Goal: Task Accomplishment & Management: Complete application form

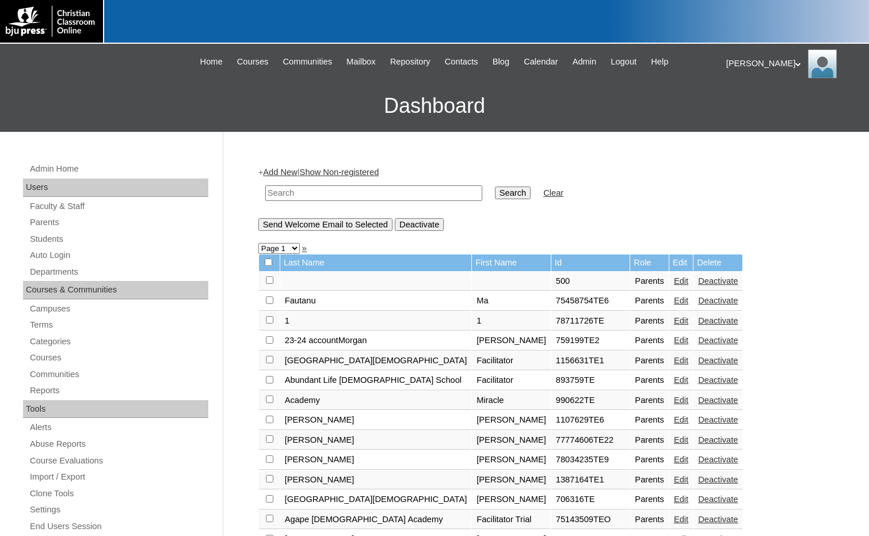
click at [429, 192] on input "text" at bounding box center [373, 193] width 217 height 16
paste input "732604"
type input "732604"
click at [495, 193] on input "Search" at bounding box center [513, 192] width 36 height 13
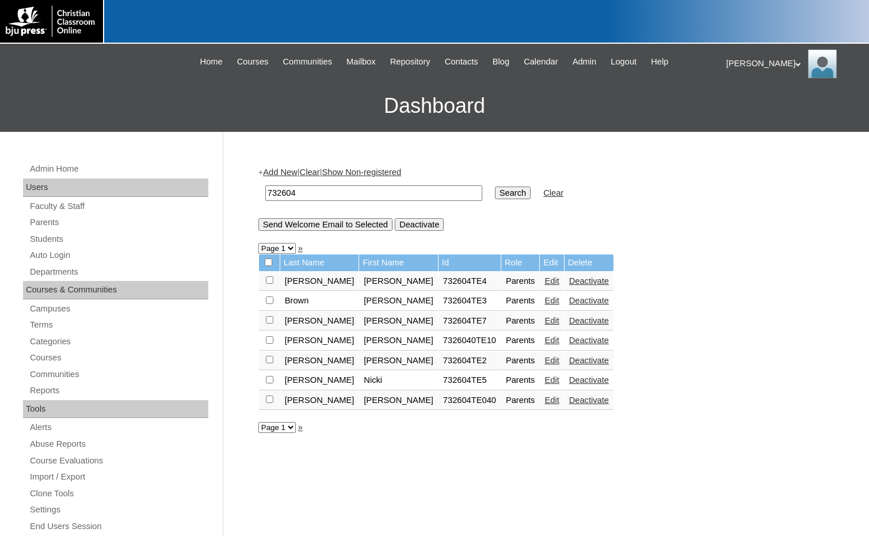
click at [544, 321] on link "Edit" at bounding box center [551, 320] width 14 height 9
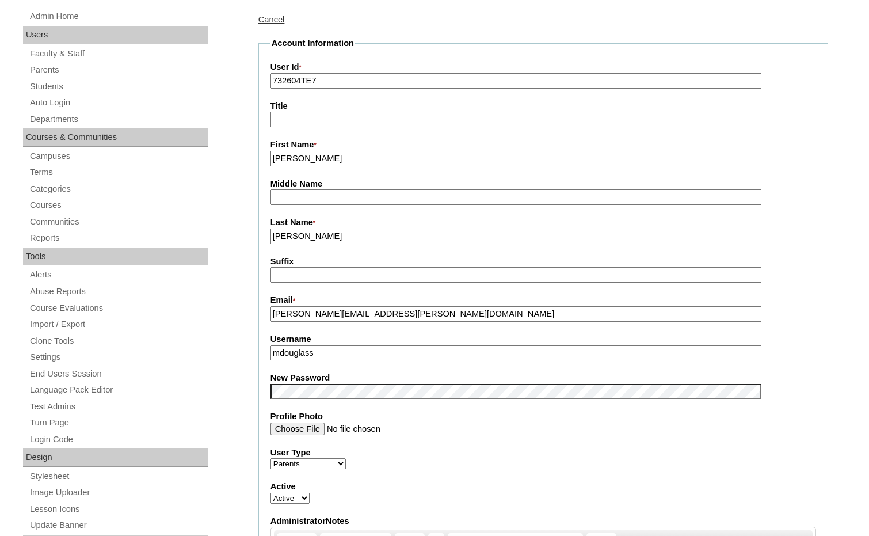
scroll to position [173, 0]
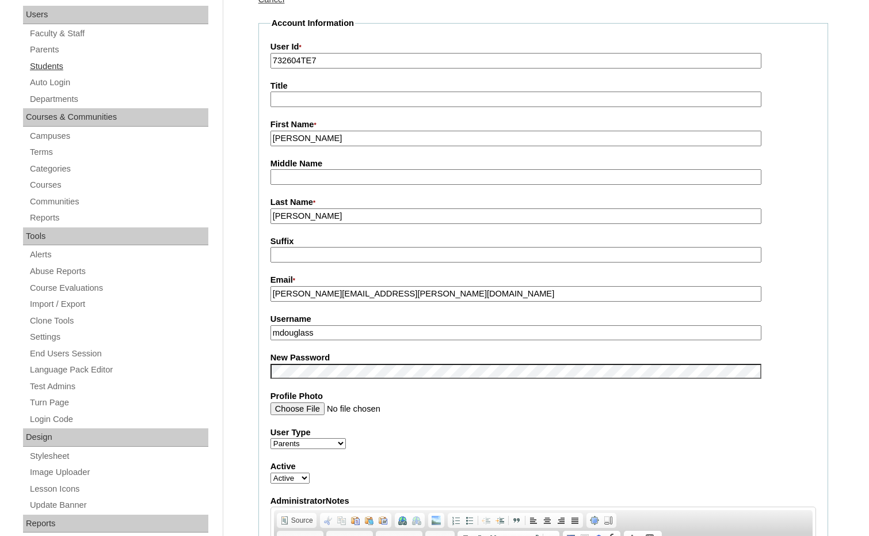
click at [50, 69] on link "Students" at bounding box center [119, 66] width 180 height 14
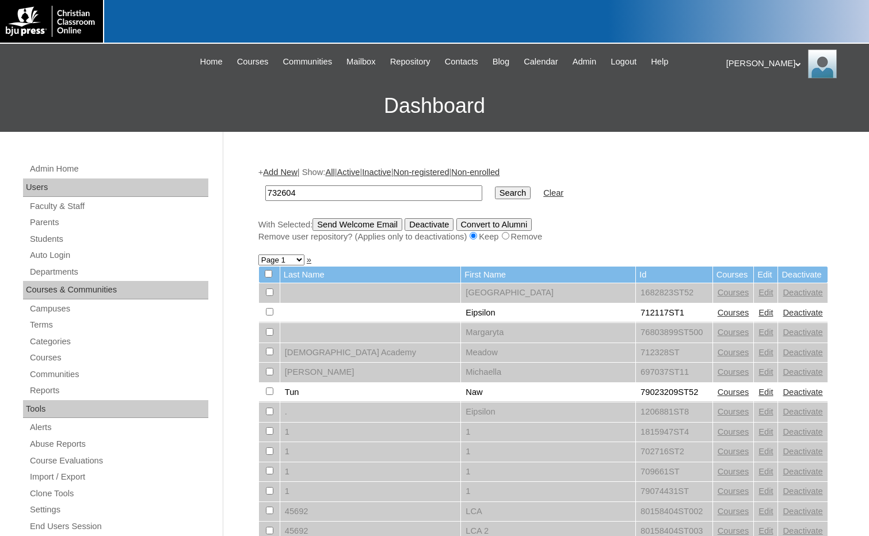
type input "732604"
click at [495, 192] on input "Search" at bounding box center [513, 192] width 36 height 13
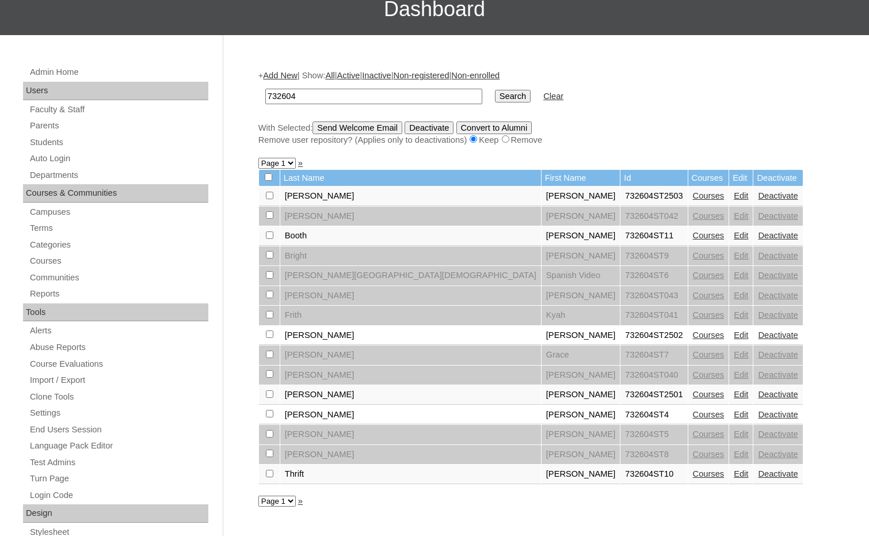
scroll to position [115, 0]
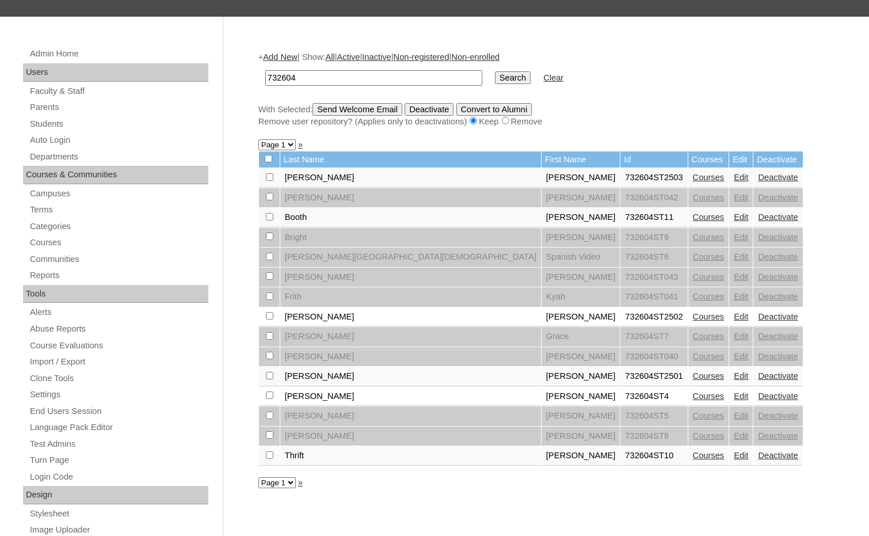
click at [734, 180] on link "Edit" at bounding box center [741, 177] width 14 height 9
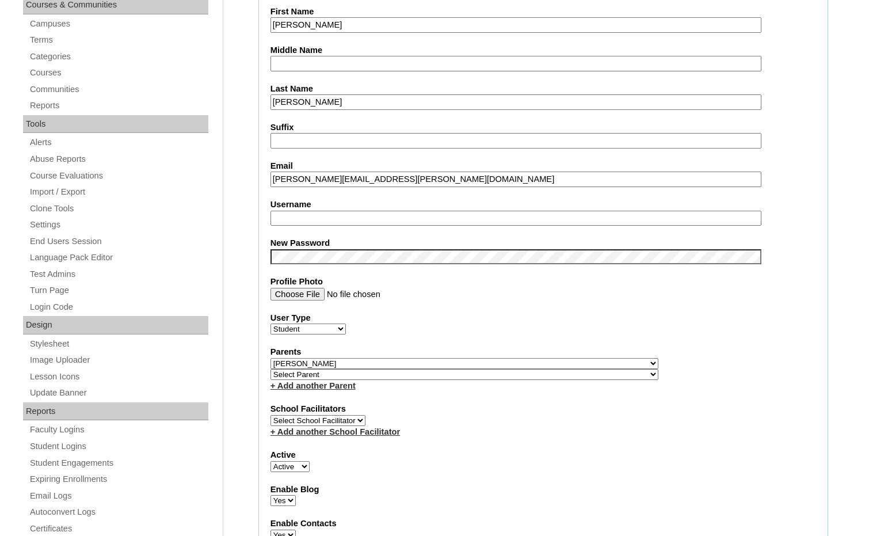
scroll to position [288, 0]
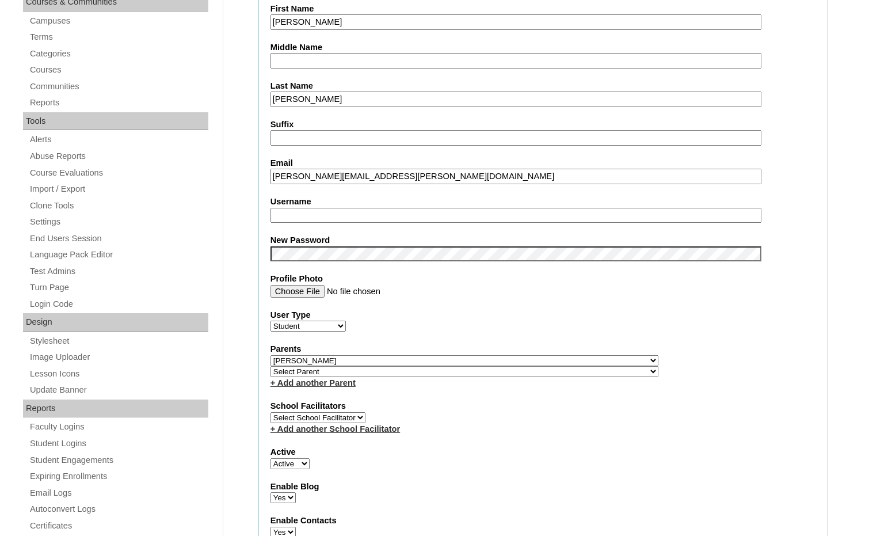
click at [520, 374] on select "Select Parent , Fautanu, Ma 1, 1 23-24 accountMorgan, Jason 6th Street Mennonit…" at bounding box center [464, 371] width 388 height 11
select select "35013"
click at [548, 371] on div "Parents Select Parent , Fautanu, Ma 1, 1 23-24 accountMorgan, Jason 6th Street …" at bounding box center [543, 365] width 546 height 45
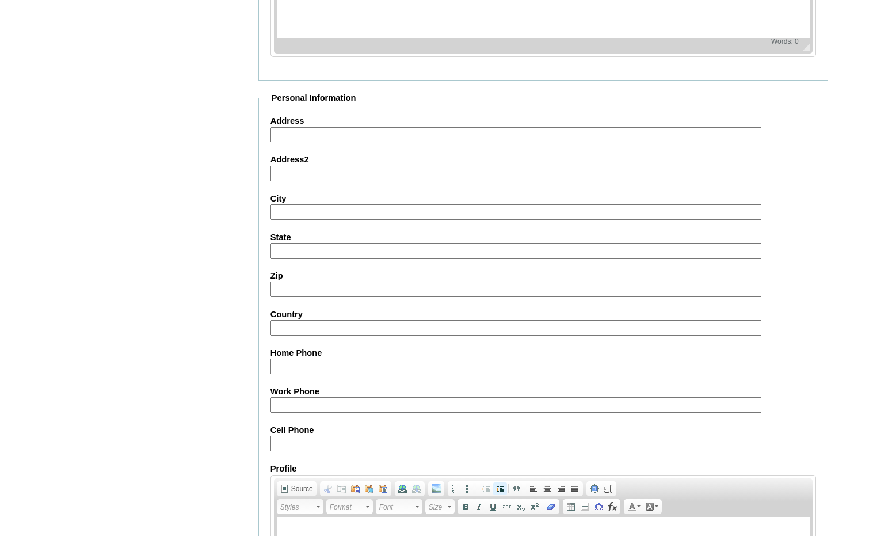
scroll to position [1218, 0]
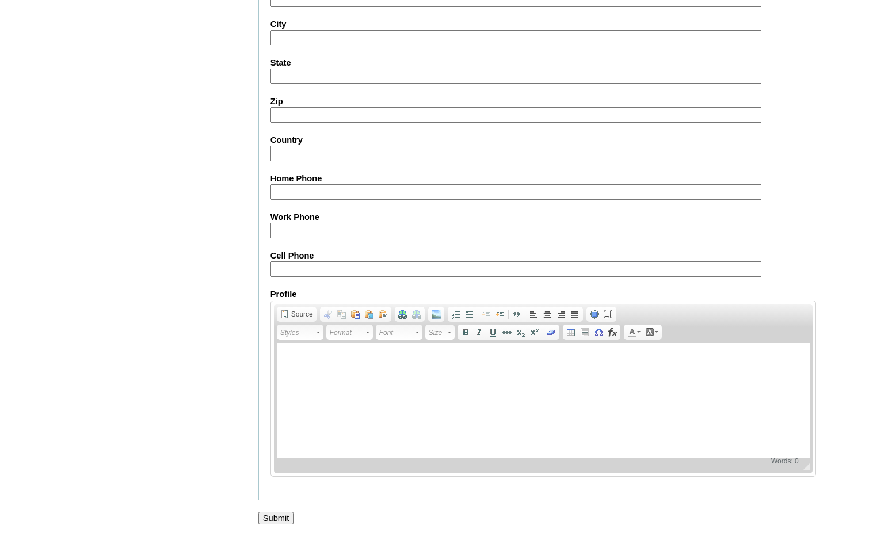
click at [282, 517] on input "Submit" at bounding box center [276, 518] width 36 height 13
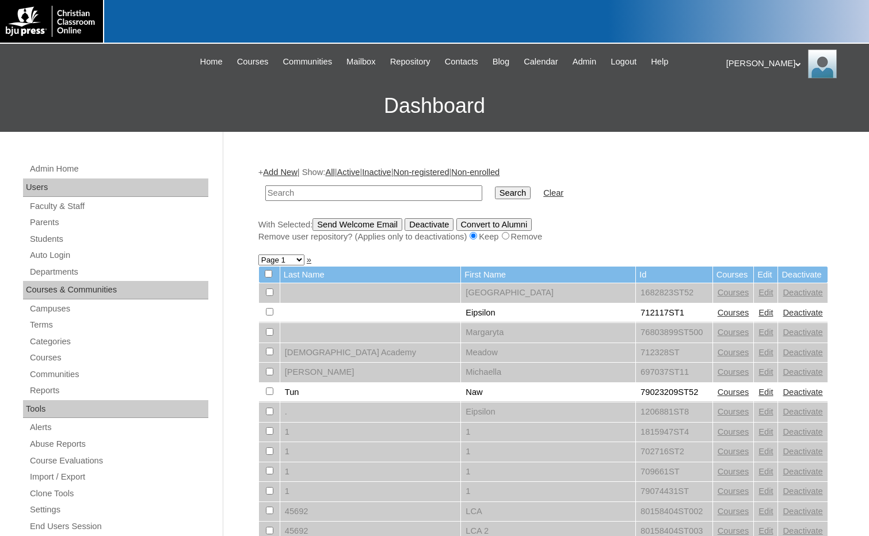
drag, startPoint x: 829, startPoint y: 273, endPoint x: 687, endPoint y: 262, distance: 142.5
click at [436, 193] on input "text" at bounding box center [373, 193] width 217 height 16
paste input "732604"
type input "732604"
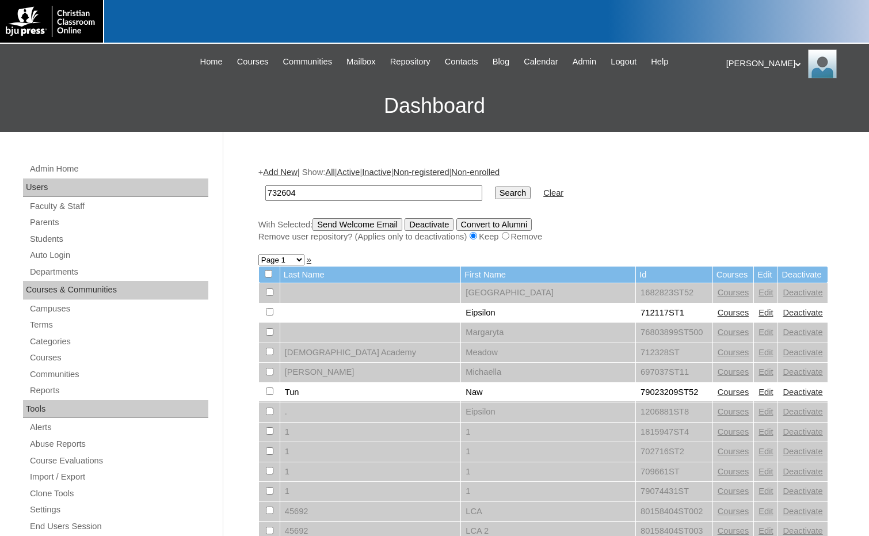
click at [495, 197] on input "Search" at bounding box center [513, 192] width 36 height 13
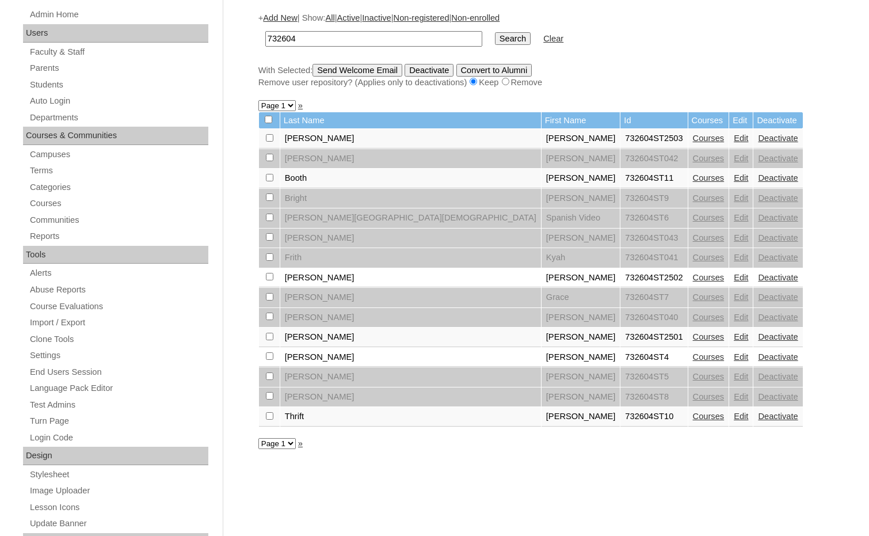
scroll to position [173, 0]
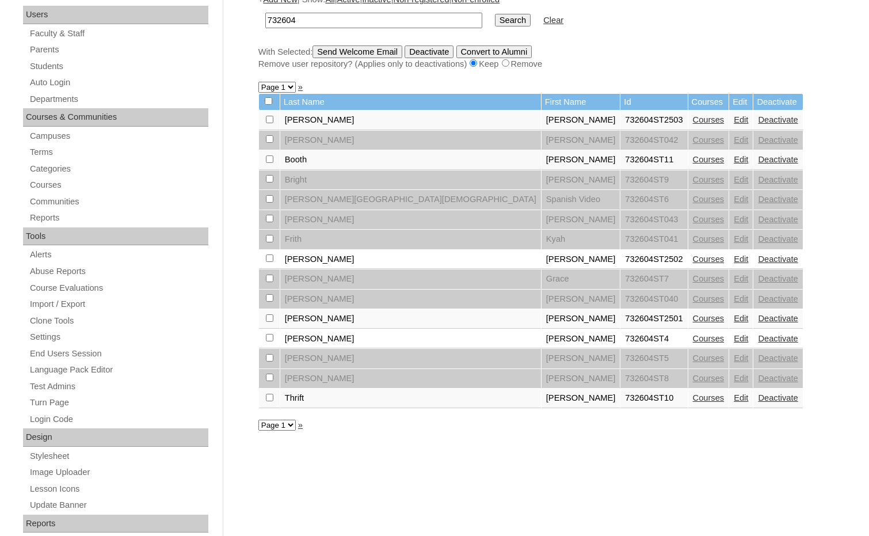
click at [734, 337] on link "Edit" at bounding box center [741, 338] width 14 height 9
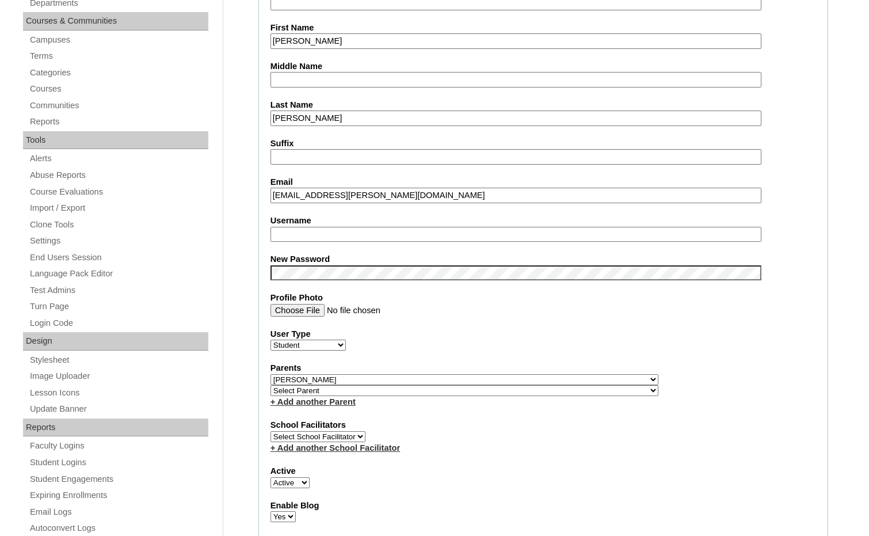
scroll to position [288, 0]
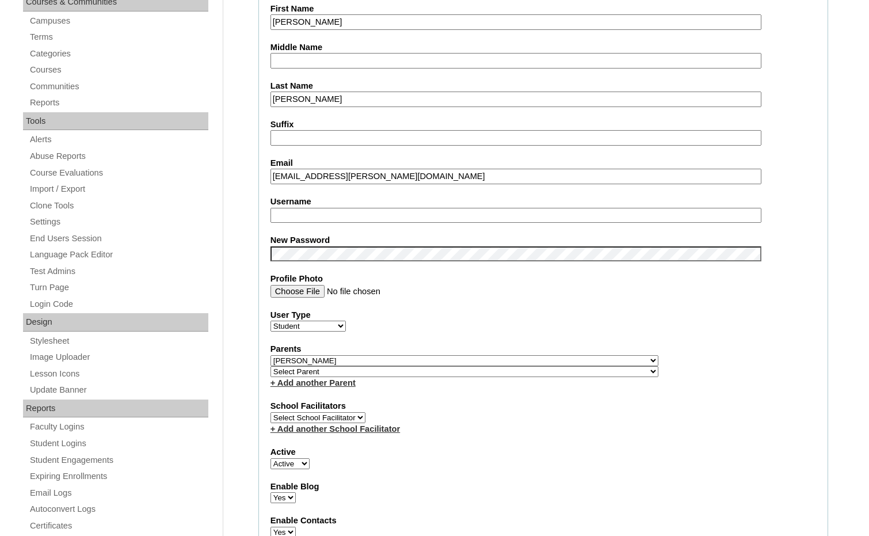
click at [517, 371] on select "Select Parent , Fautanu, Ma 1, 1 23-24 accountMorgan, Jason 6th Street Mennonit…" at bounding box center [464, 371] width 388 height 11
select select "35013"
click at [547, 373] on div "Parents Select Parent , [GEOGRAPHIC_DATA], Ma 1, 1 23-24 accountMorgan, [PERSON…" at bounding box center [543, 365] width 546 height 45
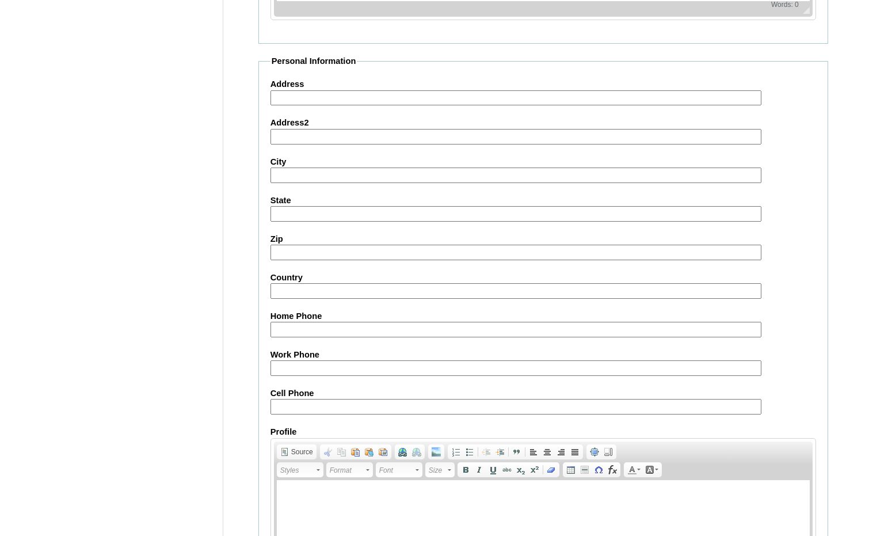
scroll to position [1218, 0]
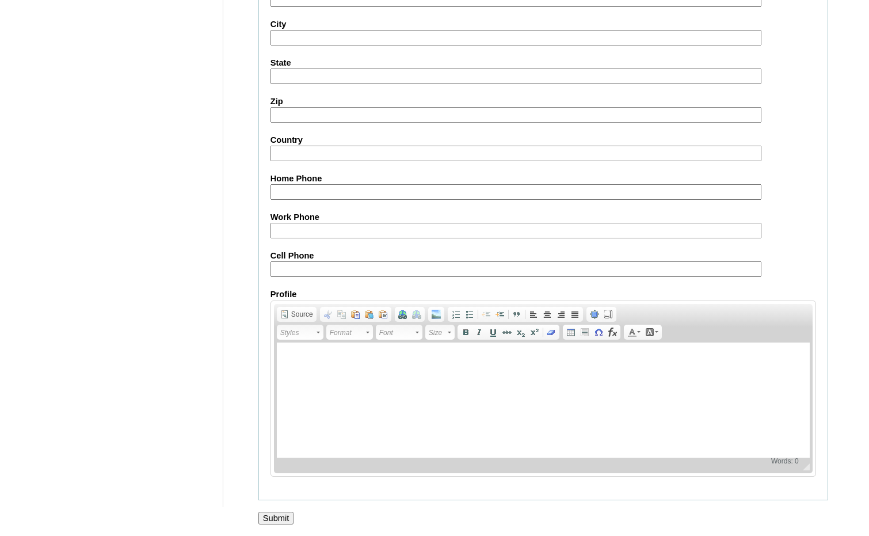
click at [268, 517] on input "Submit" at bounding box center [276, 518] width 36 height 13
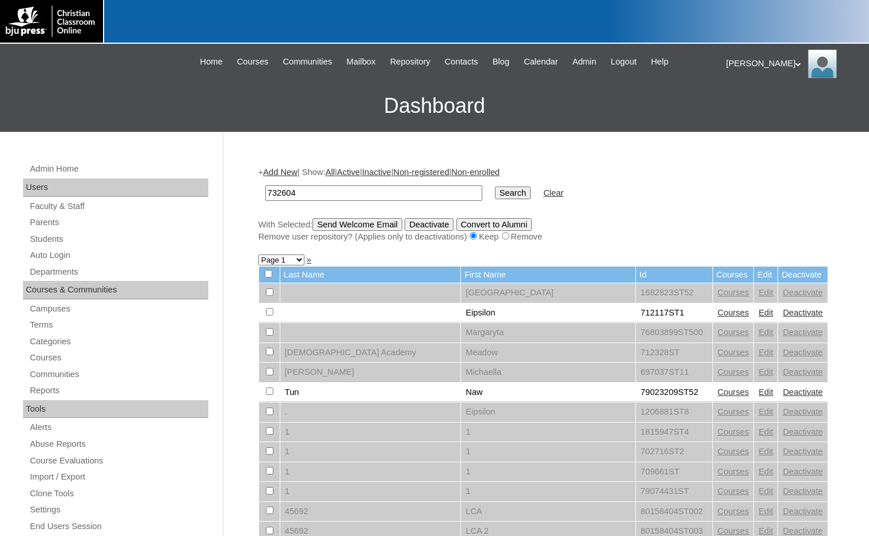
type input "732604"
click at [495, 186] on input "Search" at bounding box center [513, 192] width 36 height 13
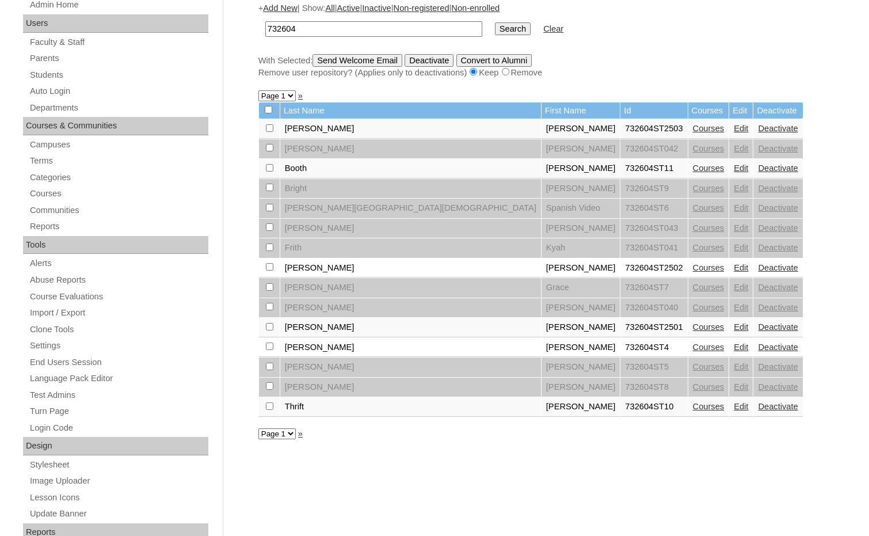
scroll to position [173, 0]
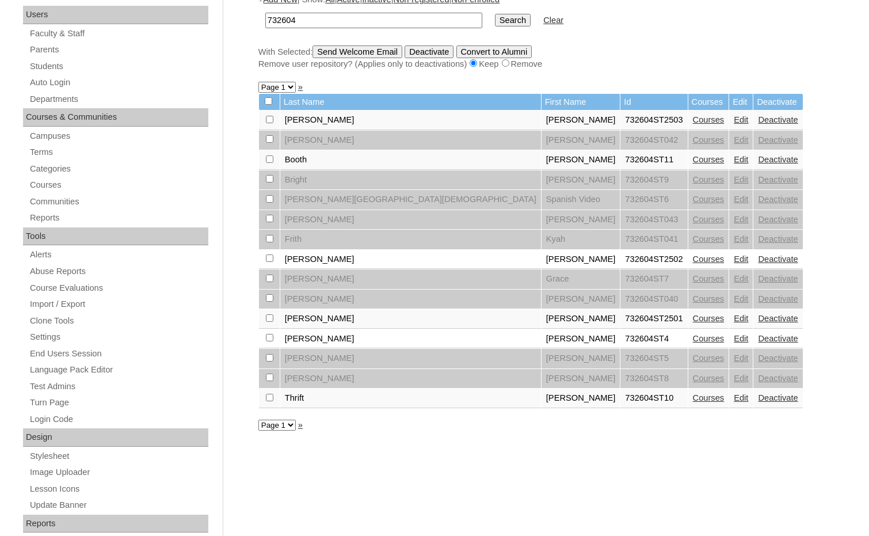
click at [734, 397] on link "Edit" at bounding box center [741, 397] width 14 height 9
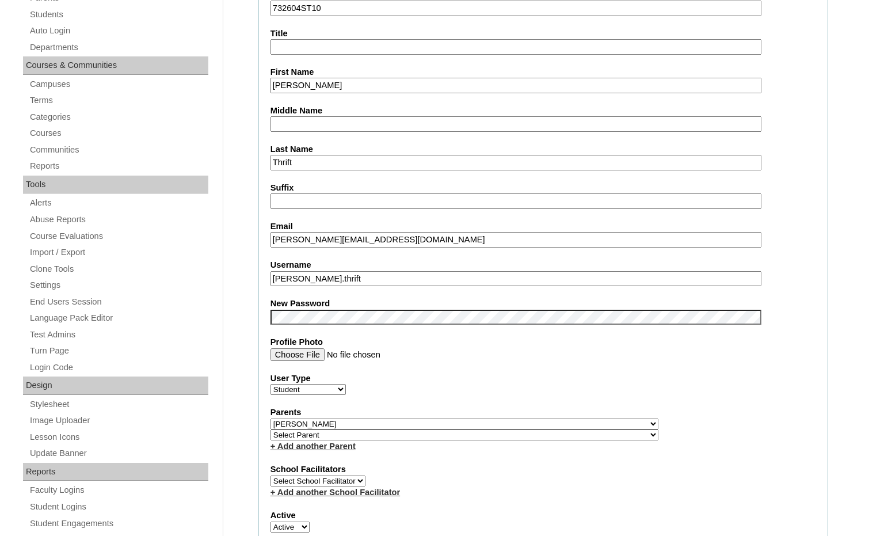
scroll to position [230, 0]
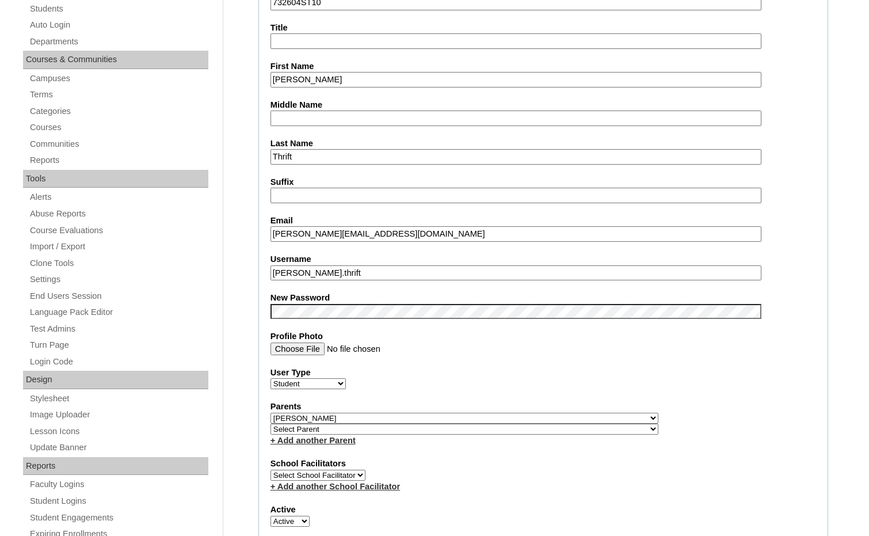
click at [523, 429] on select "Select Parent , Fautanu, Ma 1, 1 23-24 accountMorgan, Jason 6th Street Mennonit…" at bounding box center [464, 429] width 388 height 11
select select "36486"
click at [553, 429] on div "Parents Select Parent , Fautanu, Ma 1, 1 23-24 accountMorgan, Jason 6th Street …" at bounding box center [543, 423] width 546 height 45
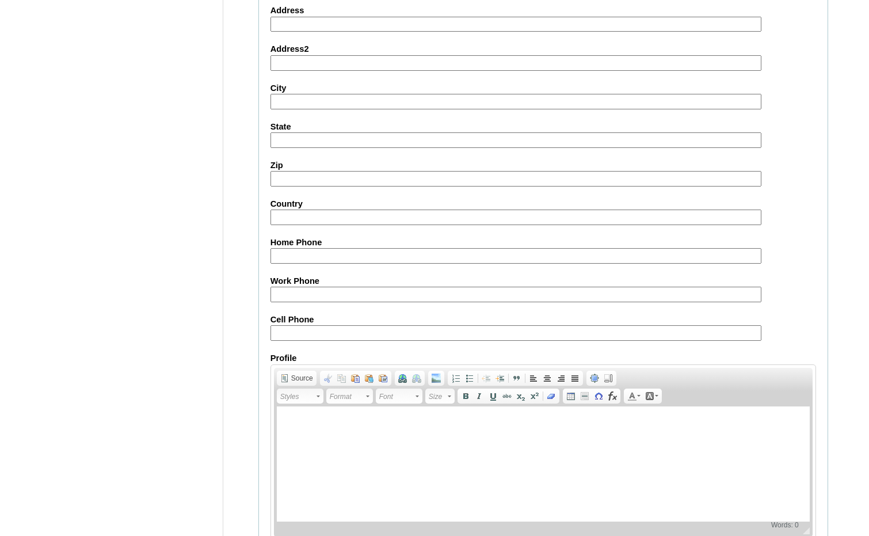
scroll to position [1218, 0]
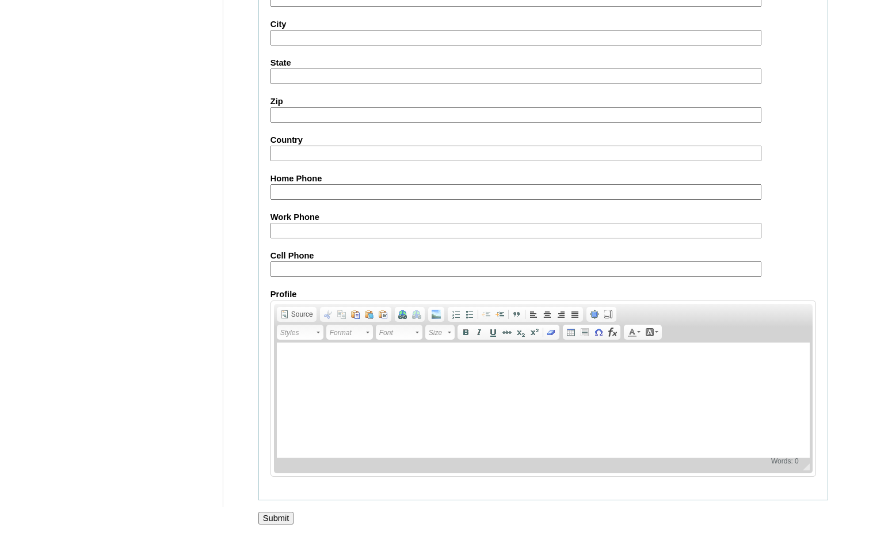
click at [281, 513] on input "Submit" at bounding box center [276, 518] width 36 height 13
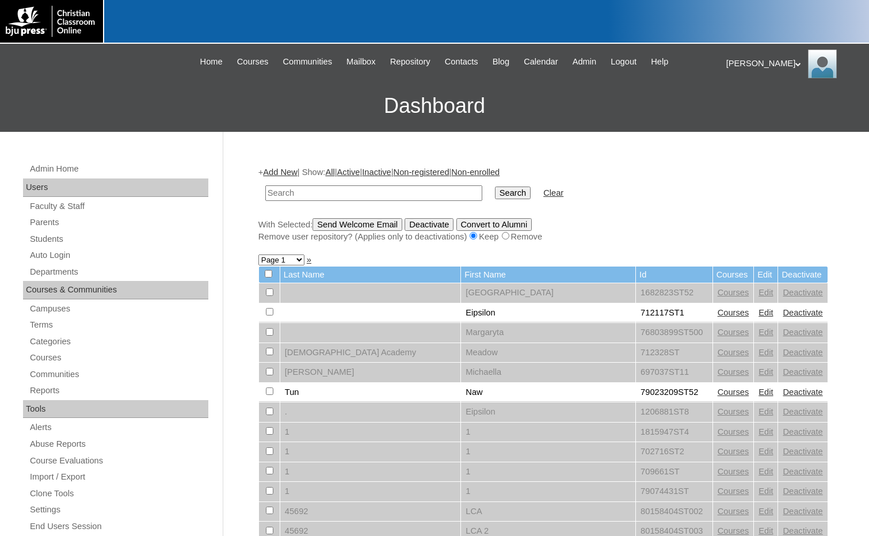
drag, startPoint x: 341, startPoint y: 195, endPoint x: 460, endPoint y: 195, distance: 119.1
click at [341, 195] on input "text" at bounding box center [373, 193] width 217 height 16
click at [495, 192] on input "Search" at bounding box center [513, 192] width 36 height 13
click at [353, 192] on input "text" at bounding box center [373, 193] width 217 height 16
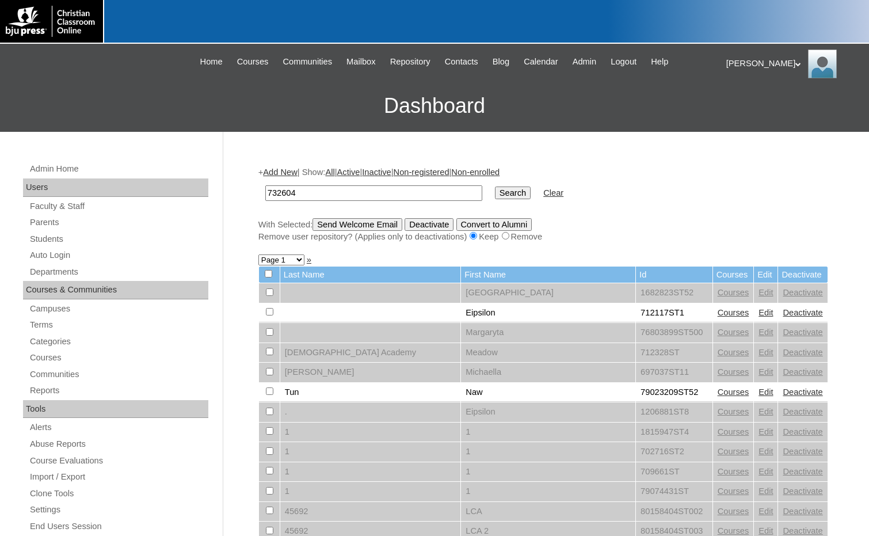
type input "732604"
click at [495, 193] on input "Search" at bounding box center [513, 192] width 36 height 13
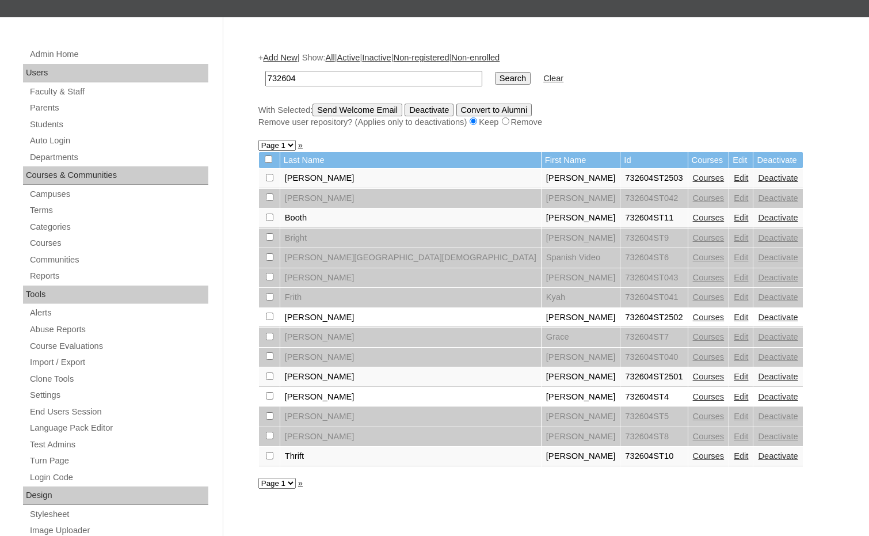
scroll to position [115, 0]
click at [287, 59] on link "Add New" at bounding box center [280, 56] width 34 height 9
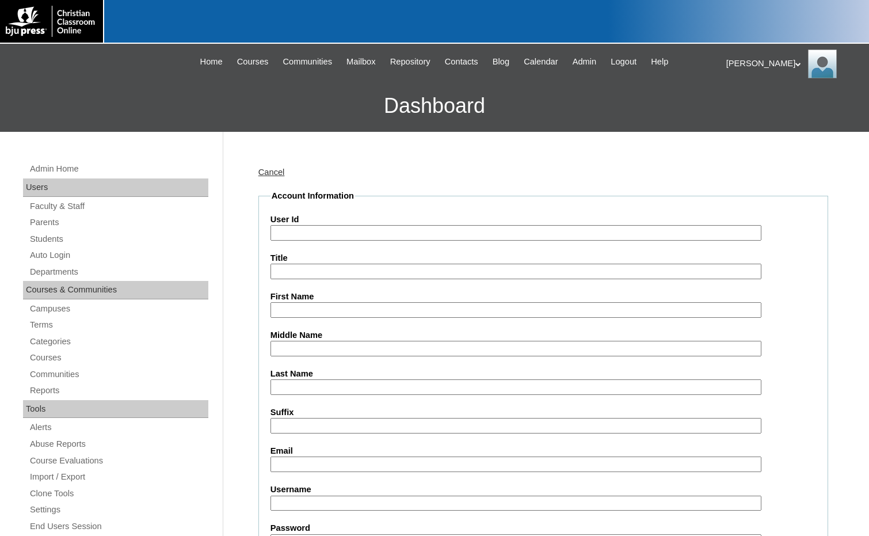
click at [320, 238] on input "User Id" at bounding box center [515, 233] width 491 height 16
paste input "732604"
type input "732604ST12"
type input "Haylee"
type input "Coie"
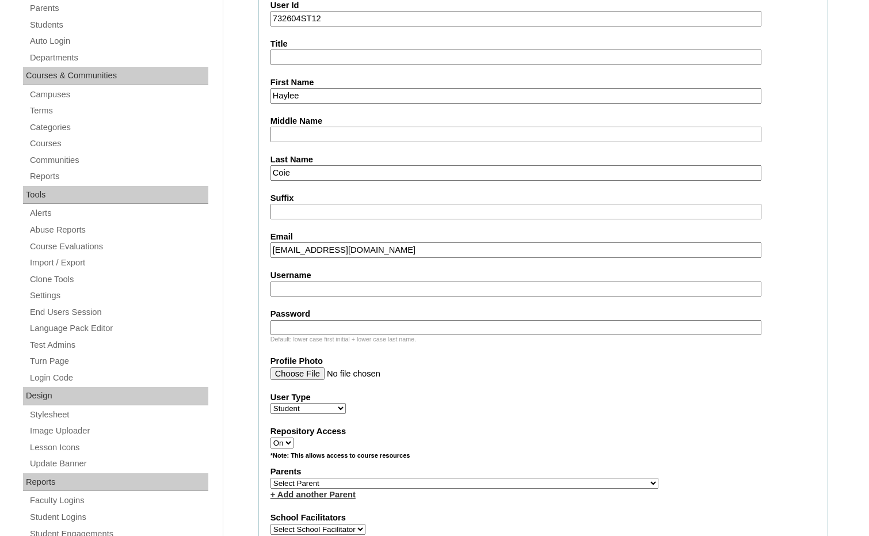
scroll to position [230, 0]
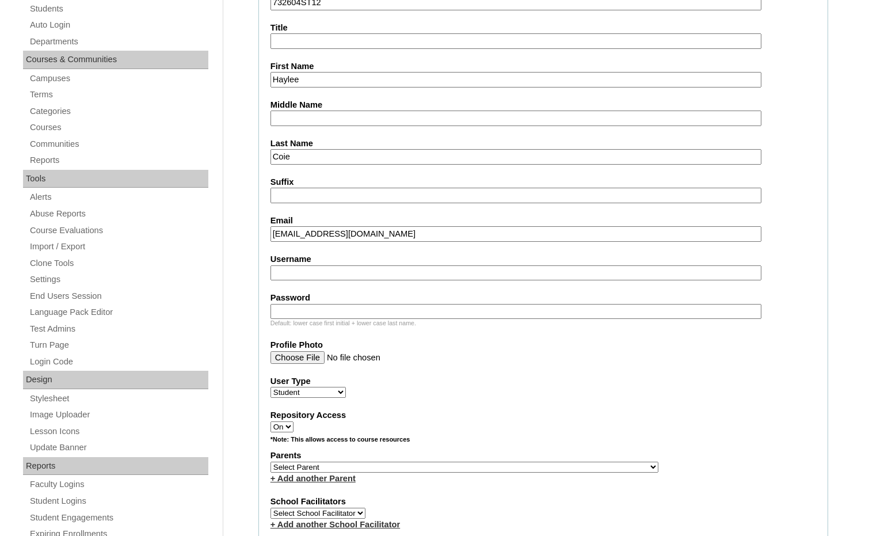
type input "haylee.coie@claibornechristian.org"
click at [498, 465] on select "Select Parent , Fautanu, Ma 1, 1 23-24 accountMorgan, Jason 6th Street Mennonit…" at bounding box center [464, 467] width 388 height 11
select select "35013"
click at [548, 462] on div "Parents Select Parent , Fautanu, Ma 1, 1 23-24 accountMorgan, Jason 6th Street …" at bounding box center [543, 466] width 546 height 35
click at [336, 479] on link "+ Add another Parent" at bounding box center [312, 478] width 85 height 9
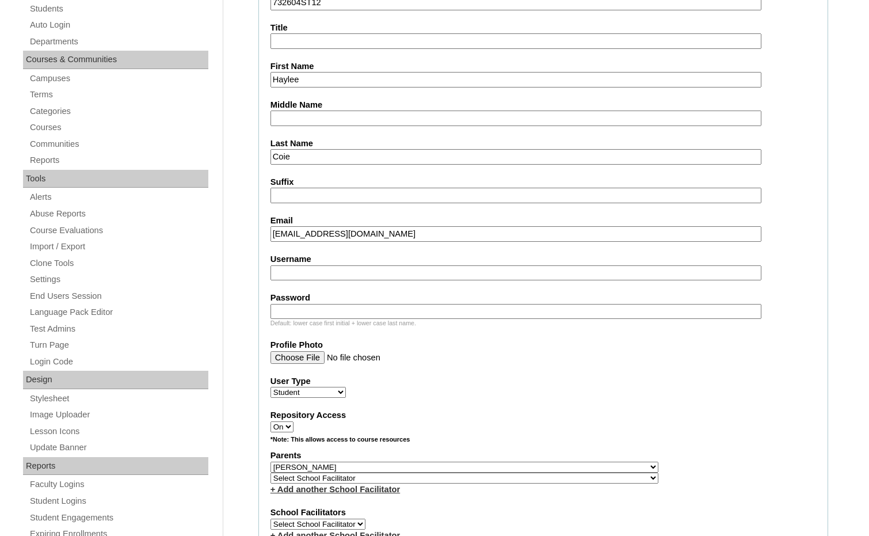
click at [506, 478] on select "Select School Facilitator , Fautanu, Ma 1, 1 23-24 accountMorgan, Jason 6th Str…" at bounding box center [464, 477] width 388 height 11
select select "36486"
click at [544, 475] on div "Parents Select Parent , Fautanu, Ma 1, 1 23-24 accountMorgan, Jason 6th Street …" at bounding box center [543, 471] width 546 height 45
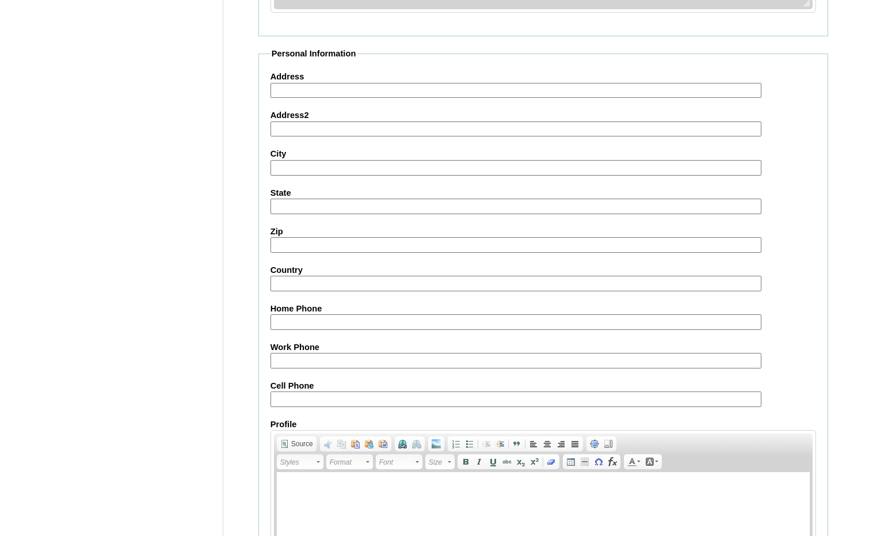
scroll to position [1226, 0]
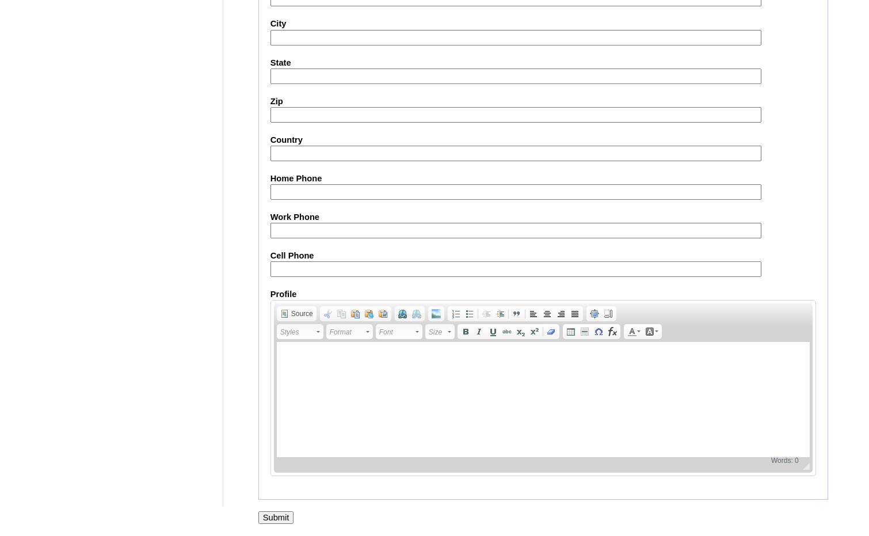
click at [280, 515] on input "Submit" at bounding box center [276, 517] width 36 height 13
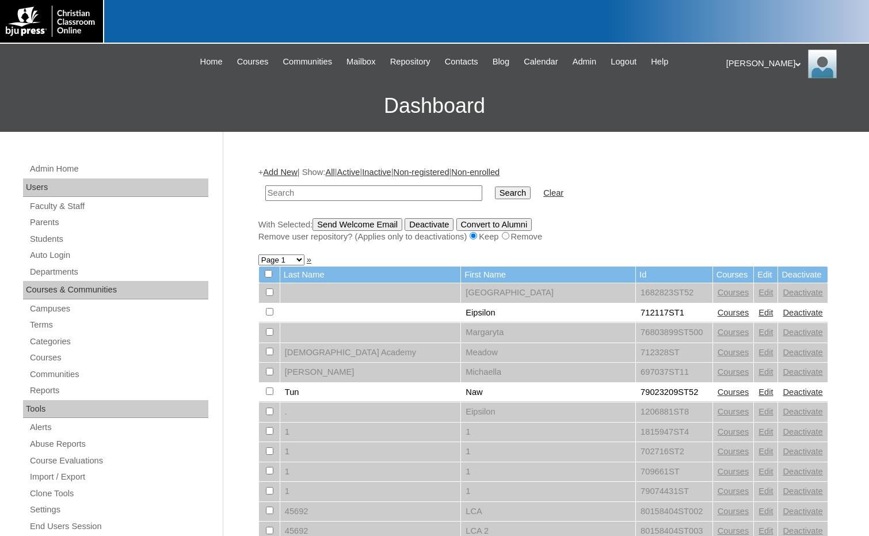
click at [315, 189] on input "text" at bounding box center [373, 193] width 217 height 16
paste input "732604"
type input "732604"
click at [495, 197] on input "Search" at bounding box center [513, 192] width 36 height 13
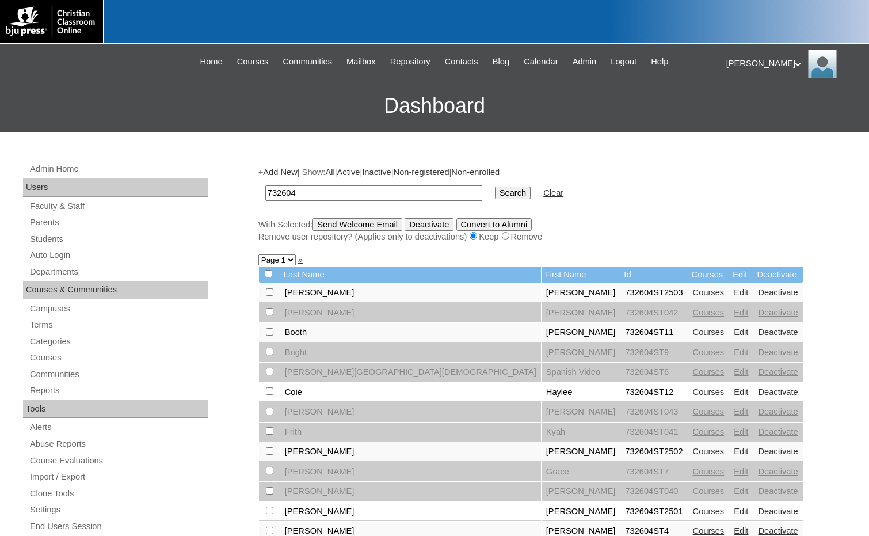
click at [734, 331] on link "Edit" at bounding box center [741, 331] width 14 height 9
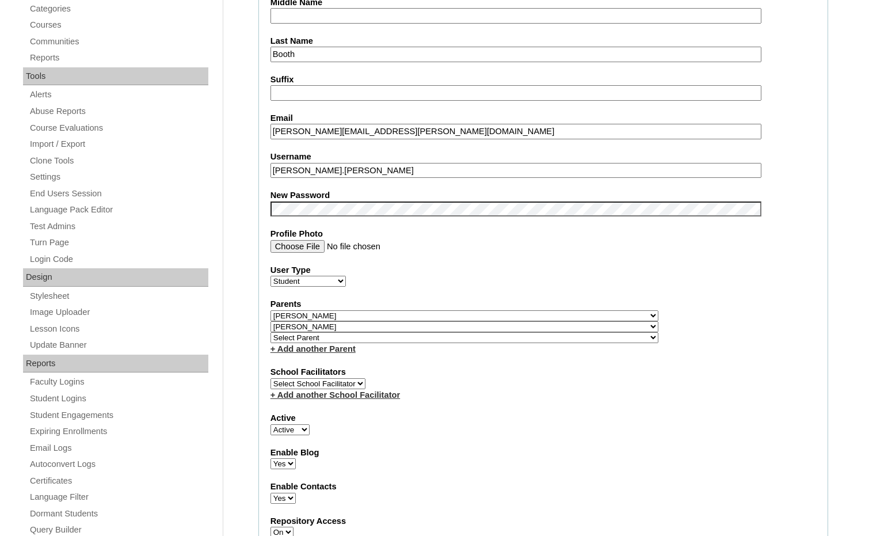
scroll to position [345, 0]
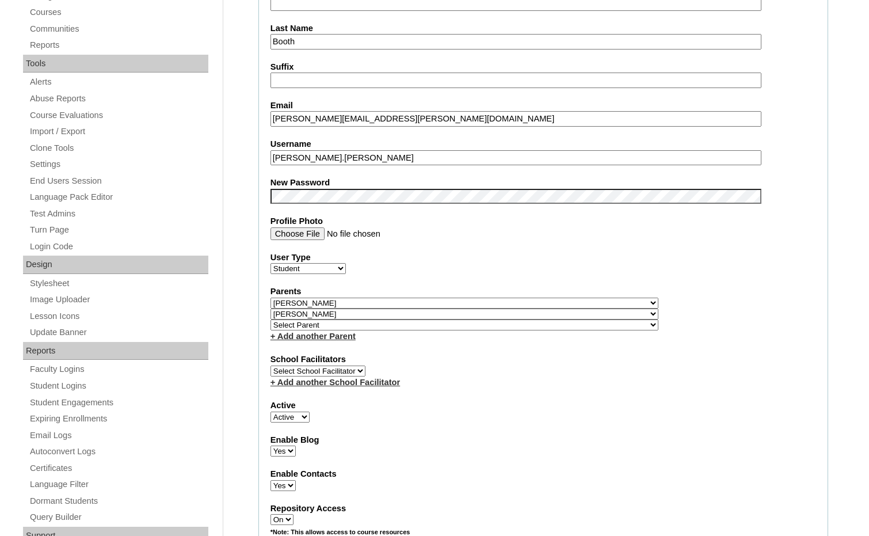
click at [525, 305] on select "Select Parent , Fautanu, Ma 1, 1 23-24 accountMorgan, Jason 6th Street Mennonit…" at bounding box center [464, 303] width 388 height 11
select select
click at [270, 298] on select "Select Parent , Fautanu, Ma 1, 1 23-24 accountMorgan, Jason 6th Street Mennonit…" at bounding box center [464, 303] width 388 height 11
click at [515, 314] on select "Select Parent , Fautanu, Ma 1, 1 23-24 accountMorgan, Jason 6th Street Mennonit…" at bounding box center [464, 313] width 388 height 11
select select
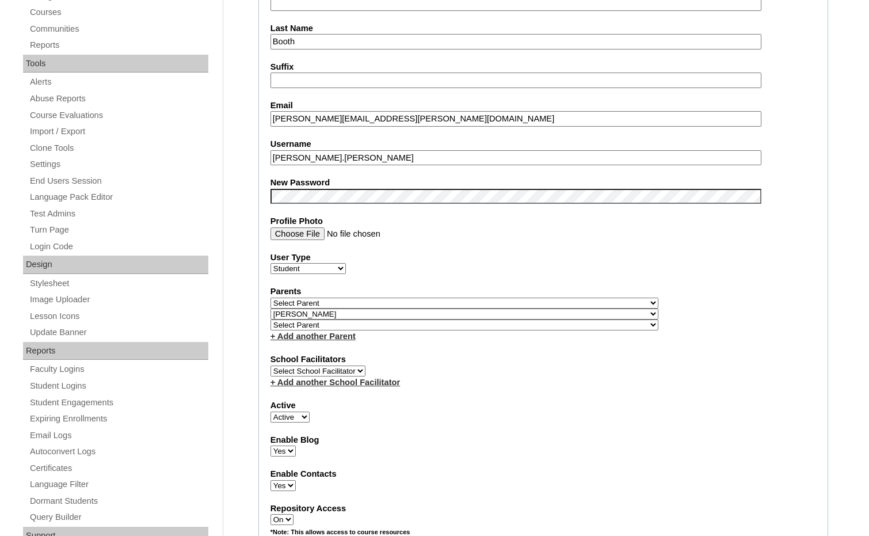
click at [270, 308] on select "Select Parent , Fautanu, Ma 1, 1 23-24 accountMorgan, Jason 6th Street Mennonit…" at bounding box center [464, 313] width 388 height 11
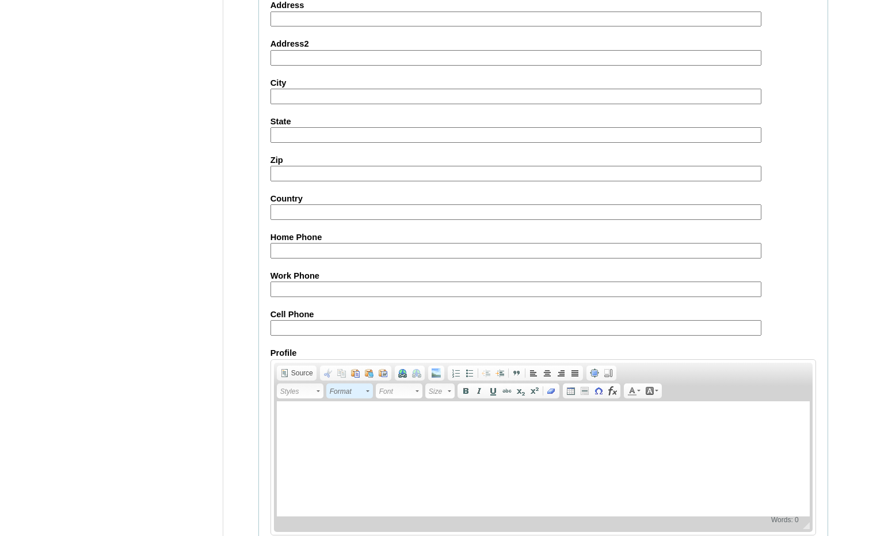
scroll to position [1229, 0]
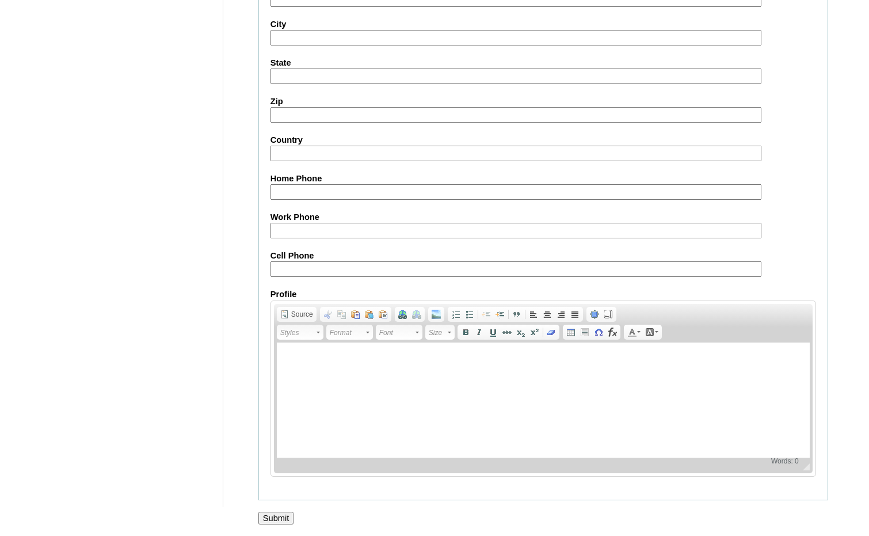
click at [278, 514] on input "Submit" at bounding box center [276, 518] width 36 height 13
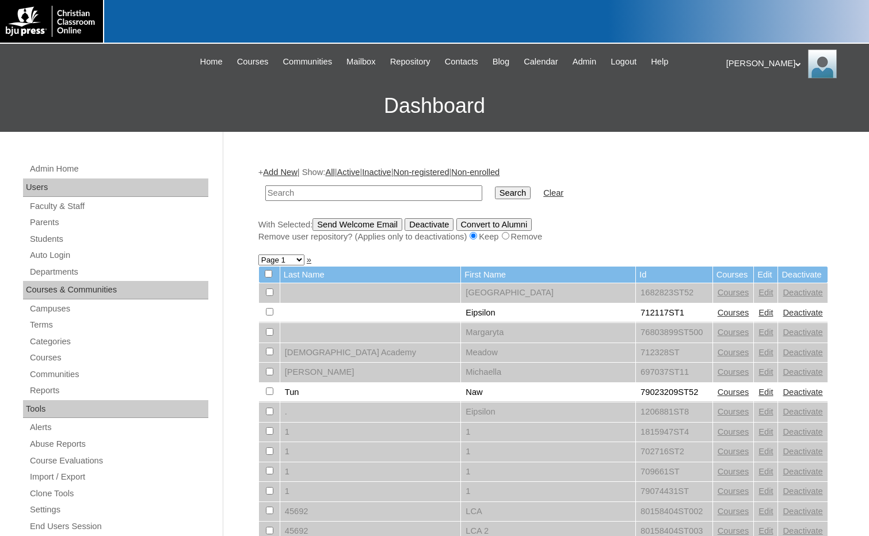
click at [399, 189] on input "text" at bounding box center [373, 193] width 217 height 16
type input "732604"
click at [495, 189] on input "Search" at bounding box center [513, 192] width 36 height 13
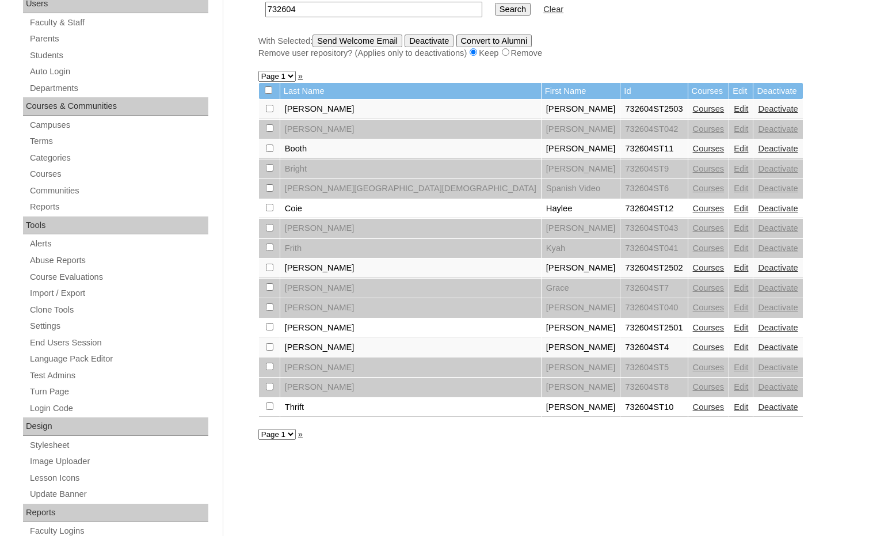
scroll to position [230, 0]
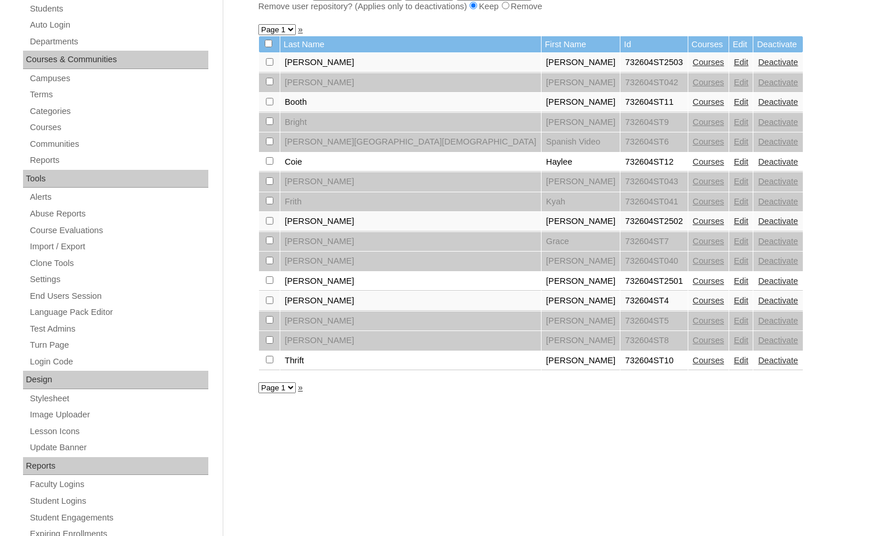
click at [734, 361] on link "Edit" at bounding box center [741, 360] width 14 height 9
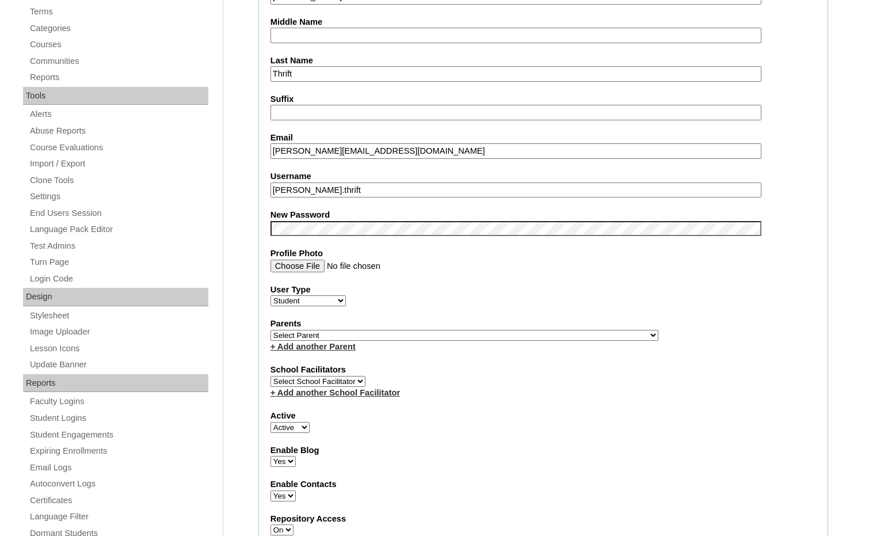
scroll to position [345, 0]
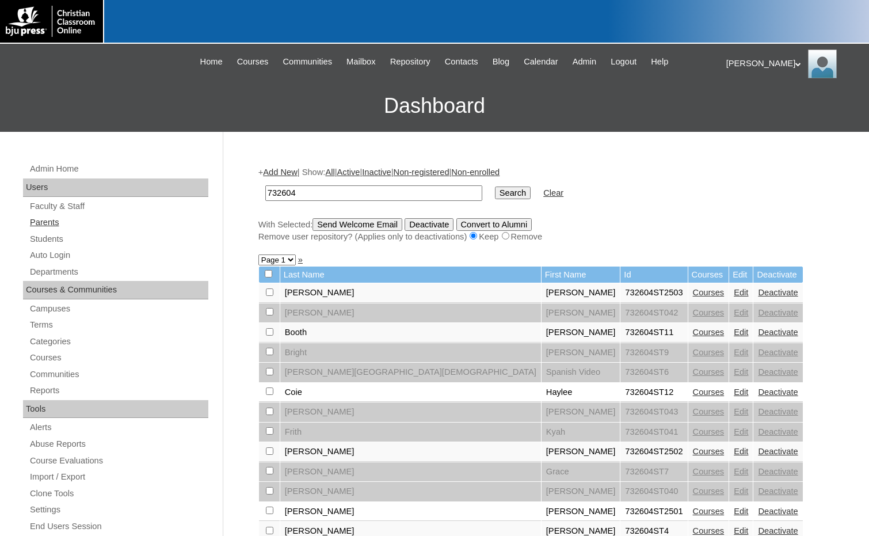
drag, startPoint x: 59, startPoint y: 224, endPoint x: 220, endPoint y: 213, distance: 161.6
click at [59, 224] on link "Parents" at bounding box center [119, 222] width 180 height 14
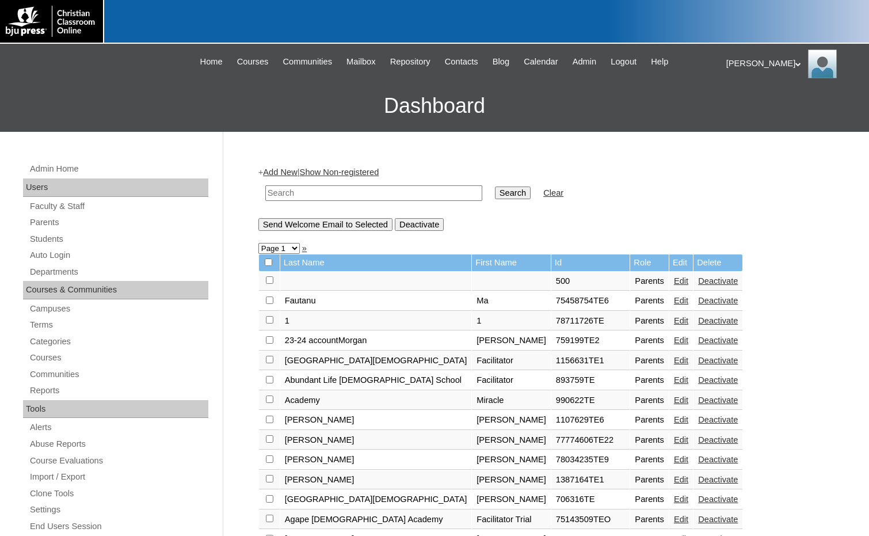
click at [366, 200] on input "text" at bounding box center [373, 193] width 217 height 16
paste input "75152748"
type input "75152748"
click at [495, 194] on input "Search" at bounding box center [513, 192] width 36 height 13
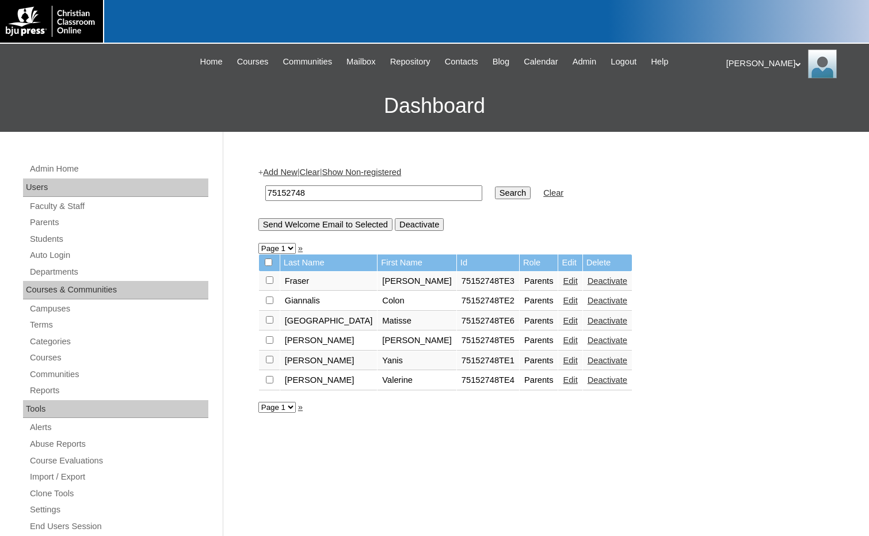
click at [563, 357] on link "Edit" at bounding box center [570, 360] width 14 height 9
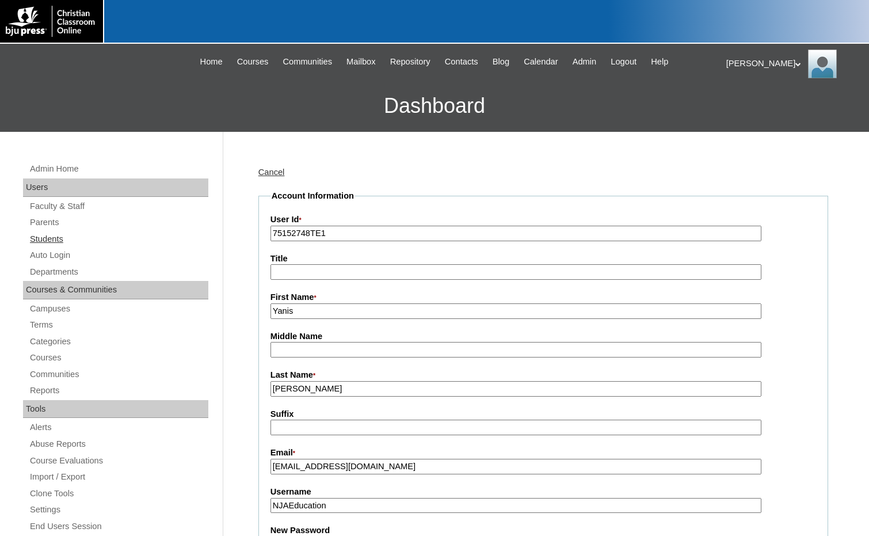
click at [82, 237] on link "Students" at bounding box center [119, 239] width 180 height 14
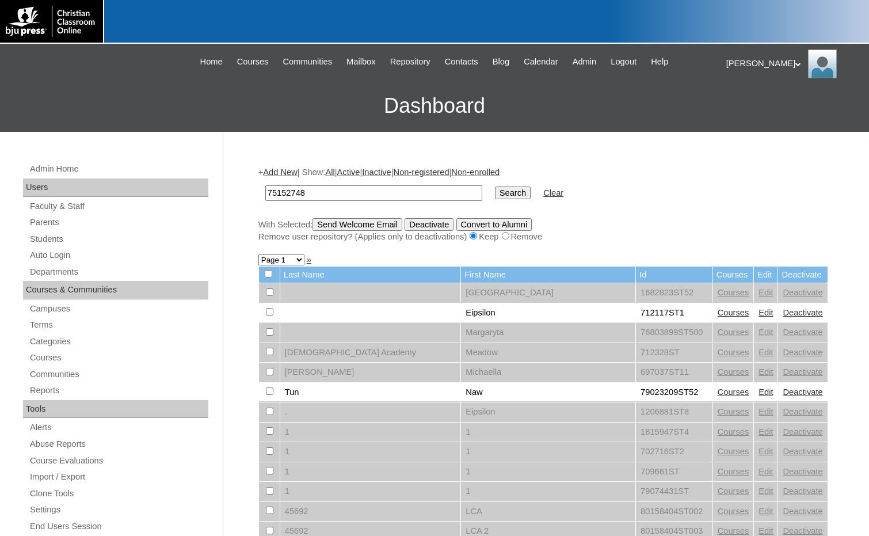
type input "75152748"
click at [495, 197] on input "Search" at bounding box center [513, 192] width 36 height 13
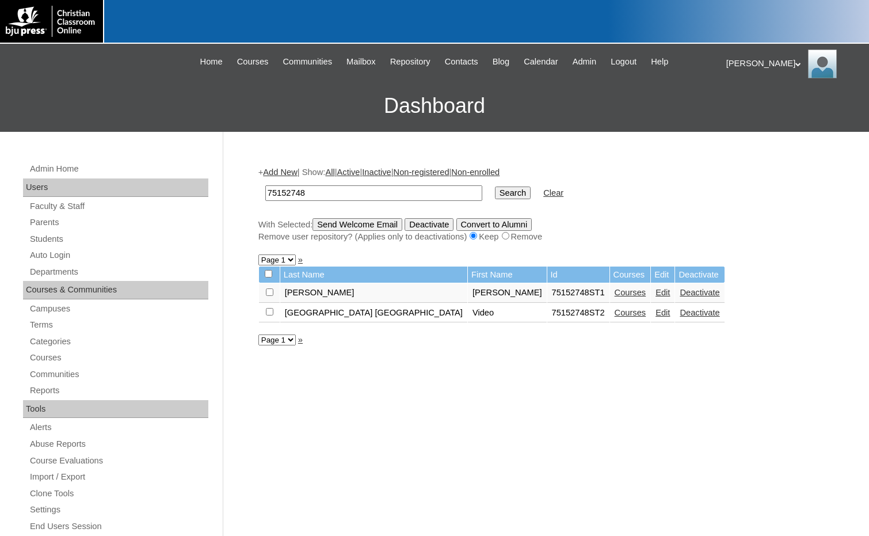
click at [656, 292] on link "Edit" at bounding box center [663, 292] width 14 height 9
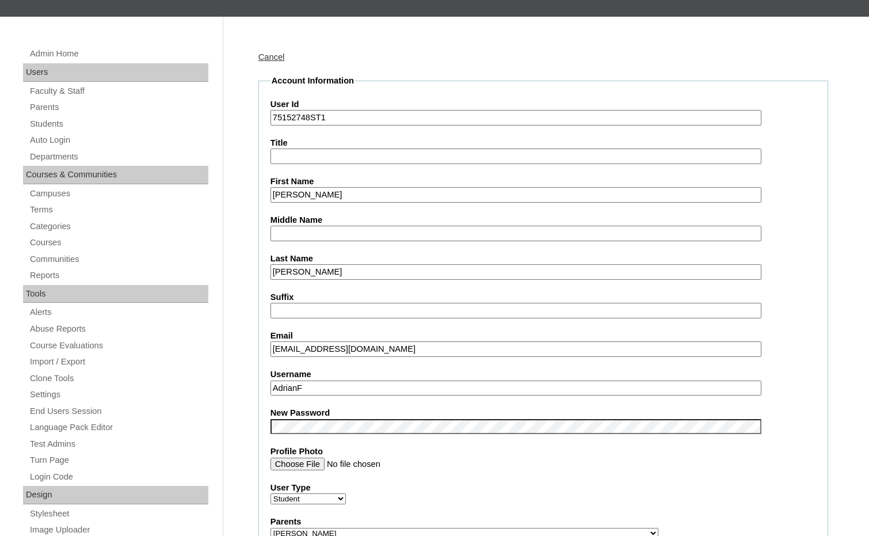
scroll to position [173, 0]
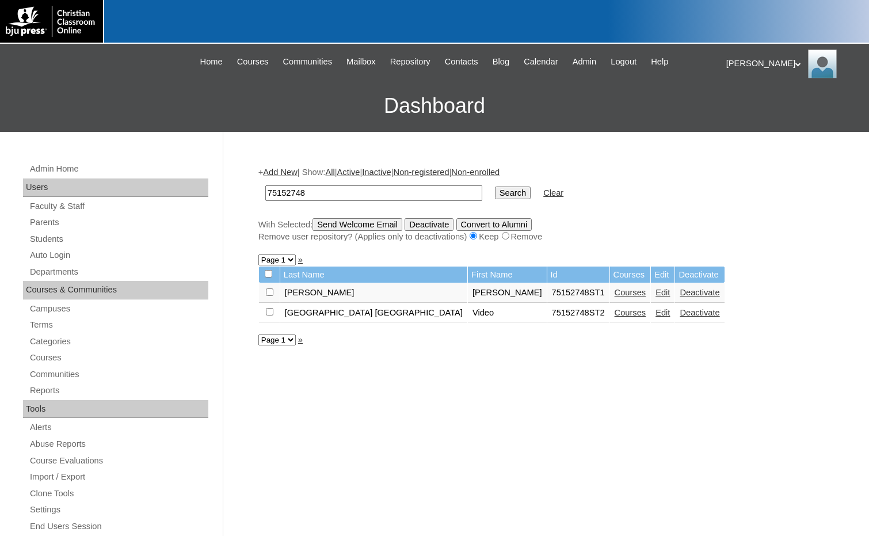
click at [277, 173] on link "Add New" at bounding box center [280, 171] width 34 height 9
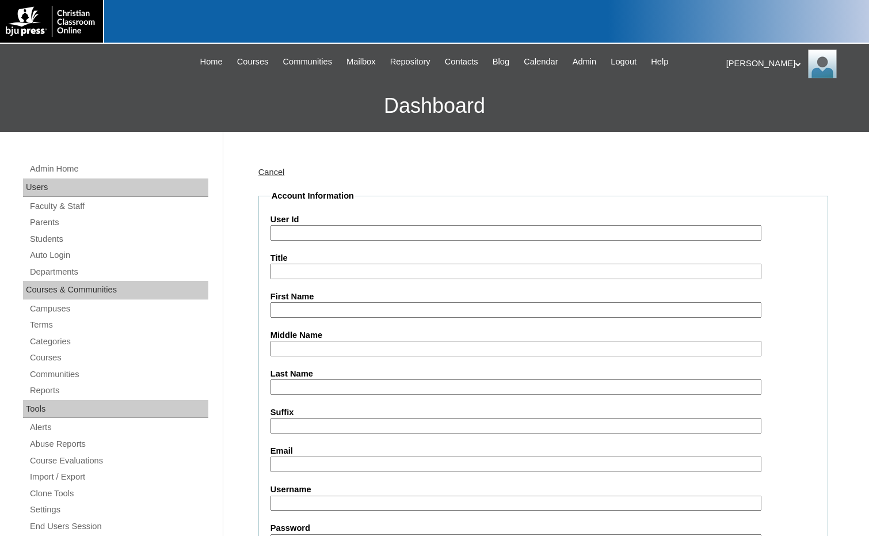
click at [305, 233] on input "User Id" at bounding box center [515, 233] width 491 height 16
paste input "75152748"
type input "75152748ST3"
type input "Lia"
type input "Perez"
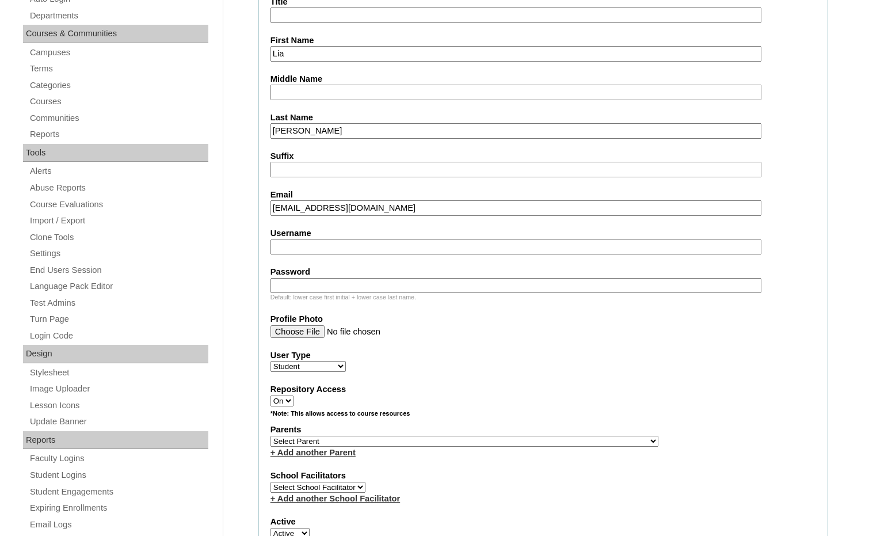
scroll to position [288, 0]
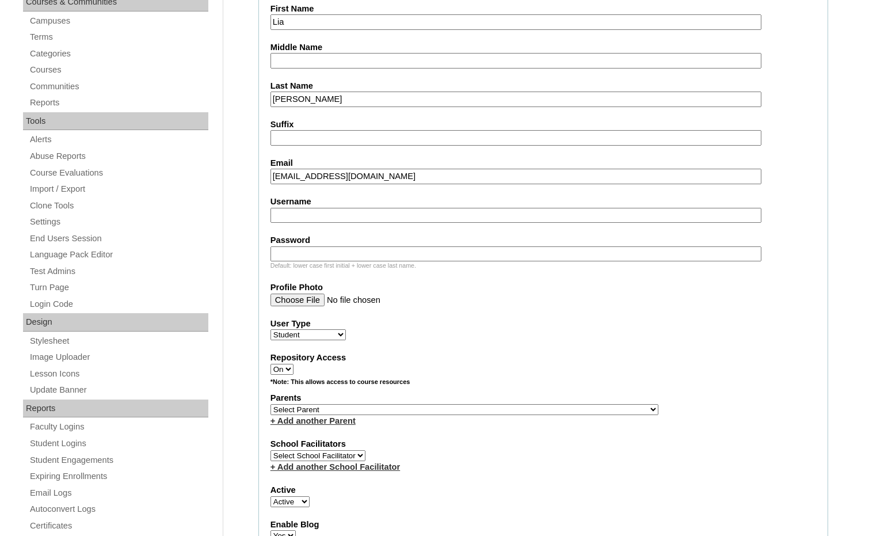
type input "liap@newjerusalemacademy.org"
click at [523, 406] on select "Select Parent , Fautanu, Ma 1, 1 23-24 accountMorgan, Jason 6th Street Mennonit…" at bounding box center [464, 409] width 388 height 11
select select "35272"
click at [569, 408] on div "Parents Select Parent , Fautanu, Ma 1, 1 23-24 accountMorgan, Jason 6th Street …" at bounding box center [543, 409] width 546 height 35
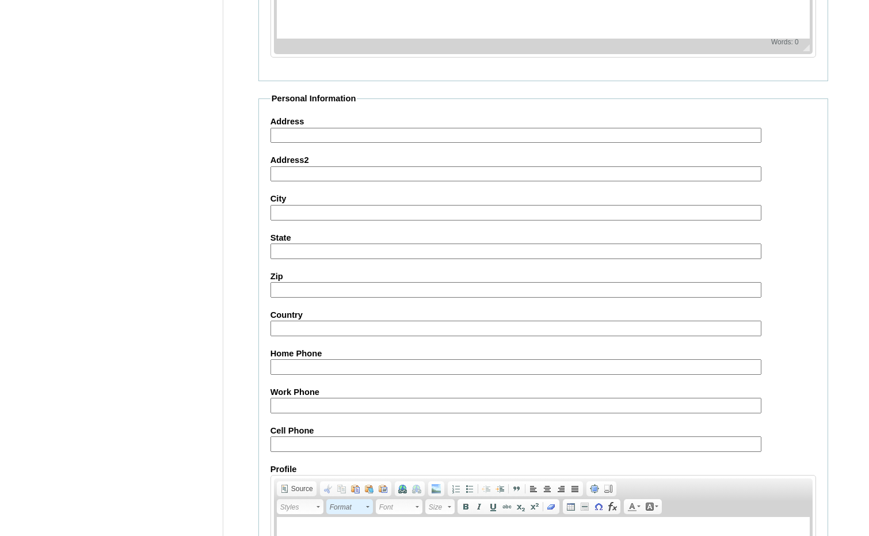
scroll to position [1215, 0]
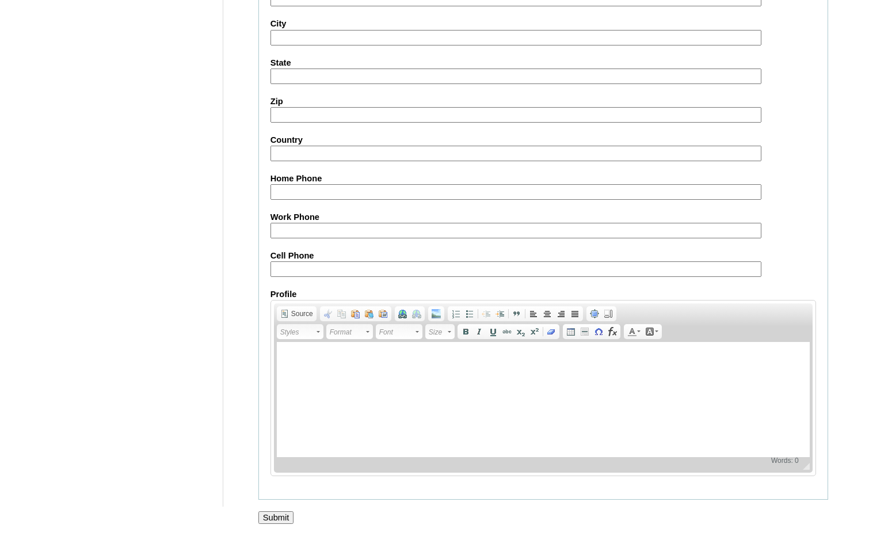
click at [273, 522] on input "Submit" at bounding box center [276, 517] width 36 height 13
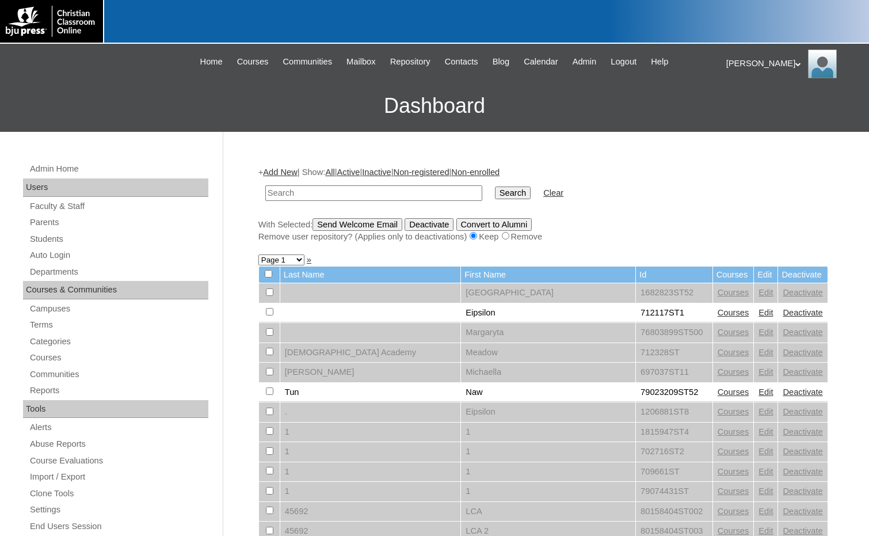
click at [409, 190] on input "text" at bounding box center [373, 193] width 217 height 16
paste input "1357858"
type input "1357858"
click at [495, 192] on input "Search" at bounding box center [513, 192] width 36 height 13
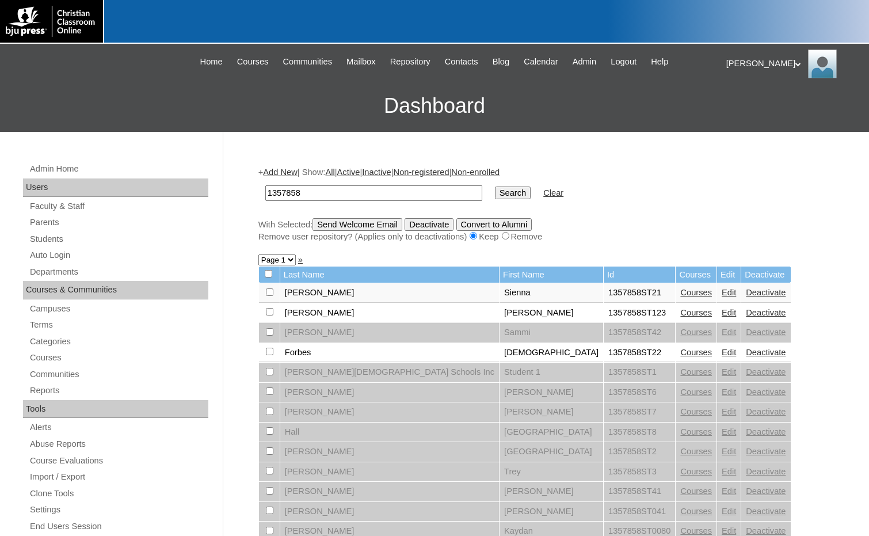
click at [722, 352] on link "Edit" at bounding box center [729, 352] width 14 height 9
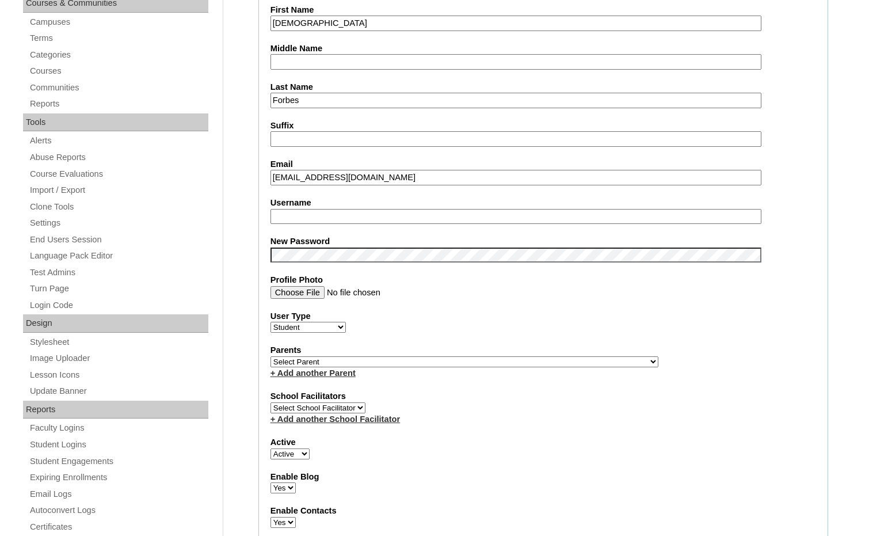
scroll to position [288, 0]
click at [532, 360] on div "Parents Select Parent , [GEOGRAPHIC_DATA], Ma 1, 1 23-24 accountMorgan, [PERSON…" at bounding box center [543, 360] width 546 height 35
click at [517, 364] on select "Select Parent , Fautanu, Ma 1, 1 23-24 accountMorgan, Jason 6th Street Mennonit…" at bounding box center [464, 360] width 388 height 11
select select "36858"
click at [544, 361] on div "Parents Select Parent , Fautanu, Ma 1, 1 23-24 accountMorgan, Jason 6th Street …" at bounding box center [543, 360] width 546 height 35
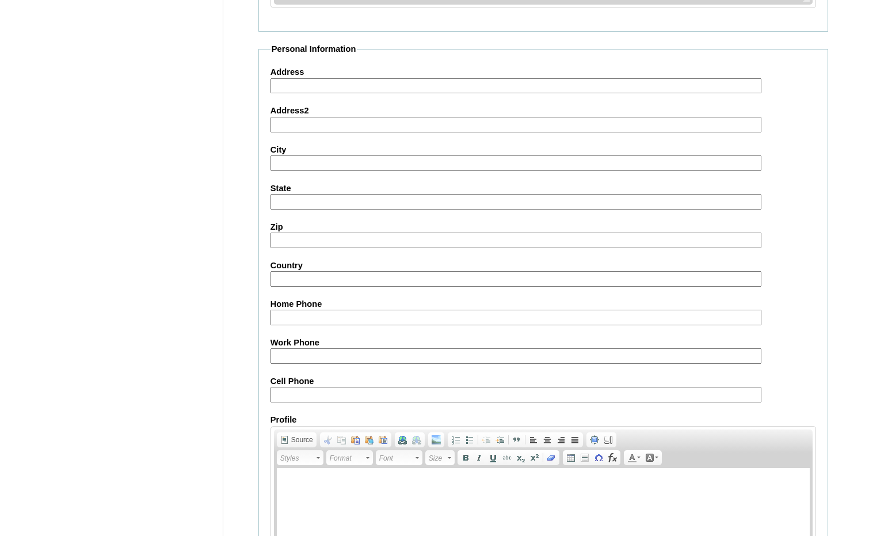
scroll to position [1207, 0]
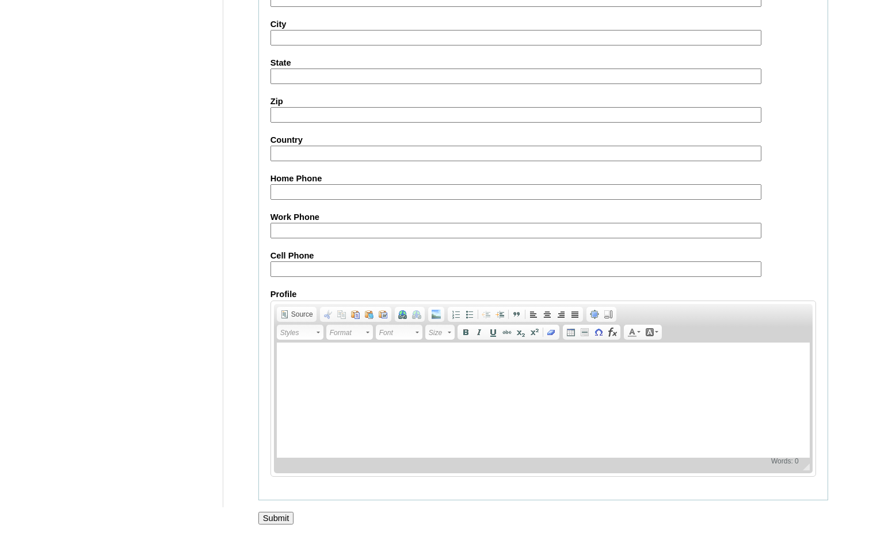
click at [275, 520] on input "Submit" at bounding box center [276, 518] width 36 height 13
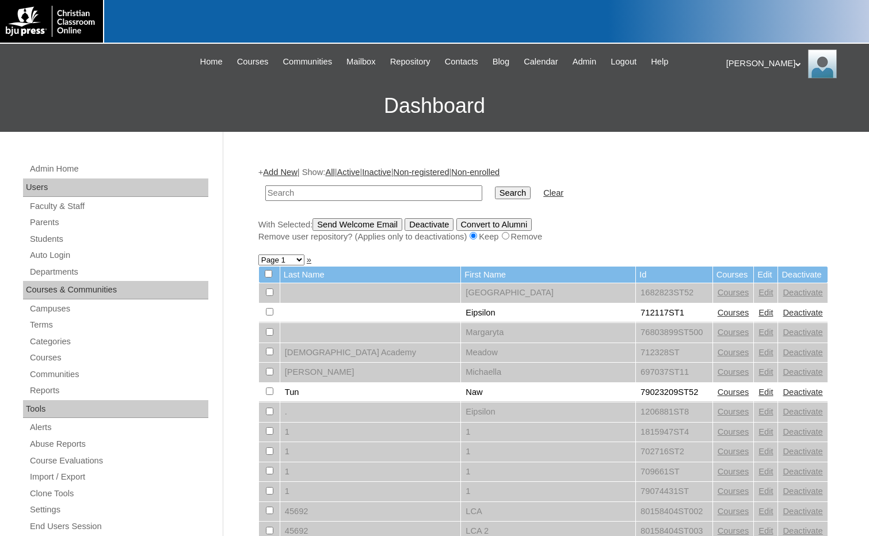
click at [39, 226] on link "Parents" at bounding box center [119, 222] width 180 height 14
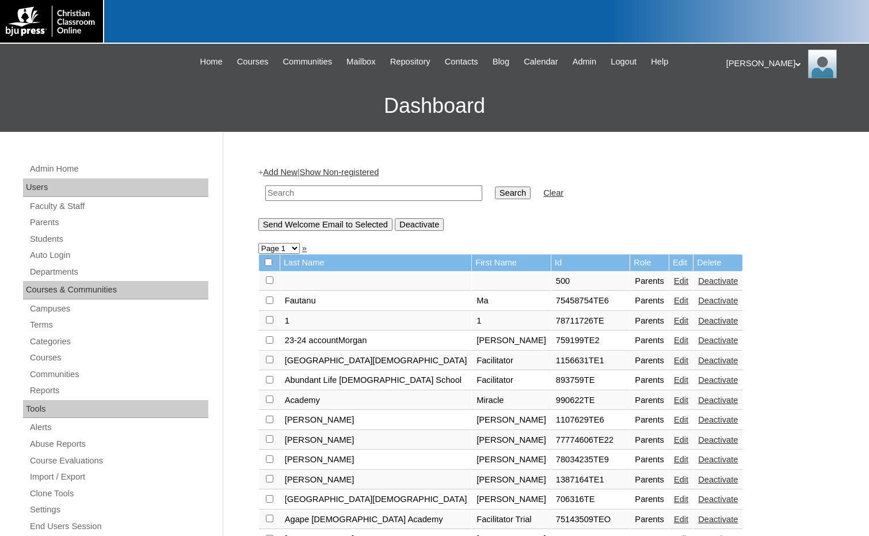
click at [296, 196] on input "text" at bounding box center [373, 193] width 217 height 16
paste input "1705739"
type input "1705739"
click at [495, 194] on input "Search" at bounding box center [513, 192] width 36 height 13
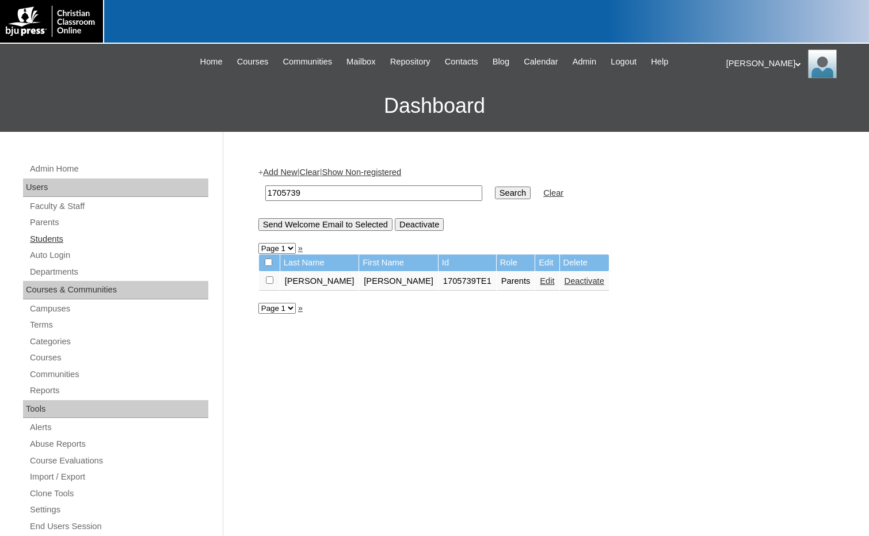
click at [49, 243] on link "Students" at bounding box center [119, 239] width 180 height 14
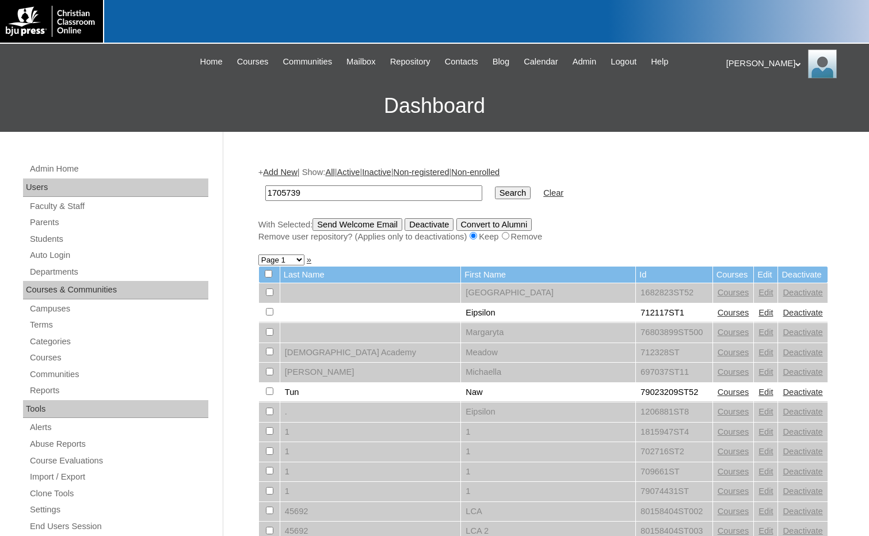
type input "1705739"
click at [495, 195] on input "Search" at bounding box center [513, 192] width 36 height 13
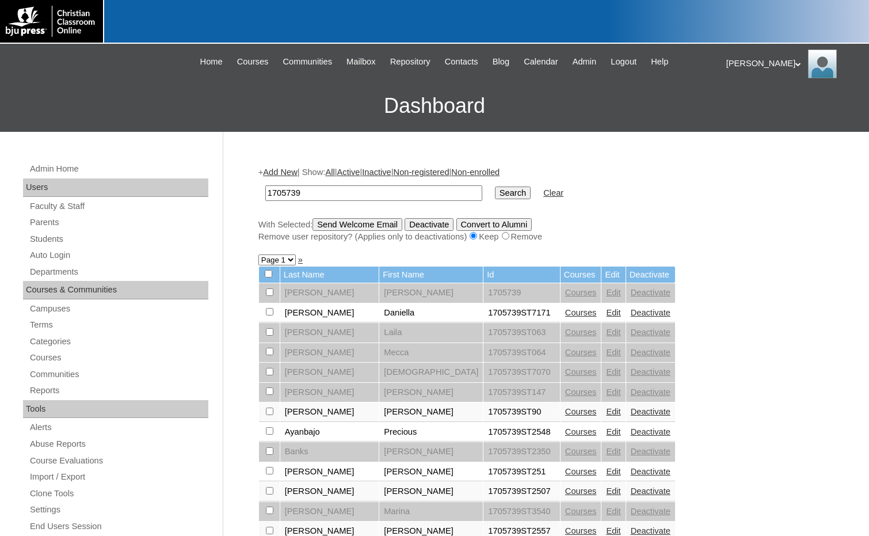
click at [292, 172] on link "Add New" at bounding box center [280, 171] width 34 height 9
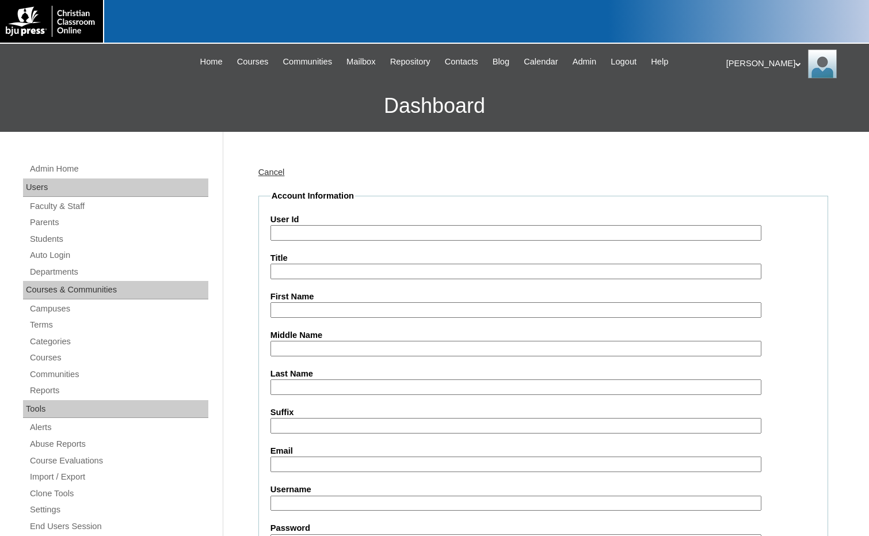
click at [298, 233] on input "User Id" at bounding box center [515, 233] width 491 height 16
paste input "1705739"
type input "1705739ST0299"
type input "Jaden"
type input "West"
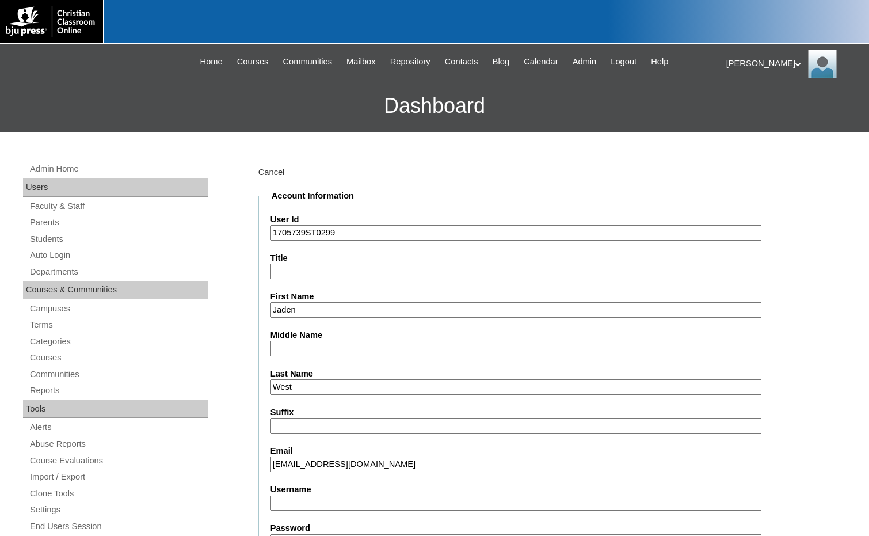
type input "aruiz@cornerstonechristian.net"
type input "jaden.west"
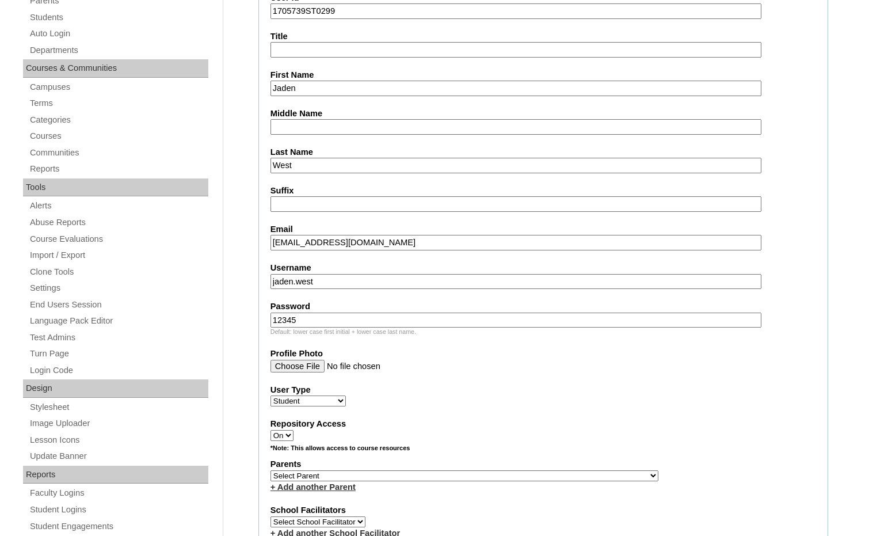
scroll to position [243, 0]
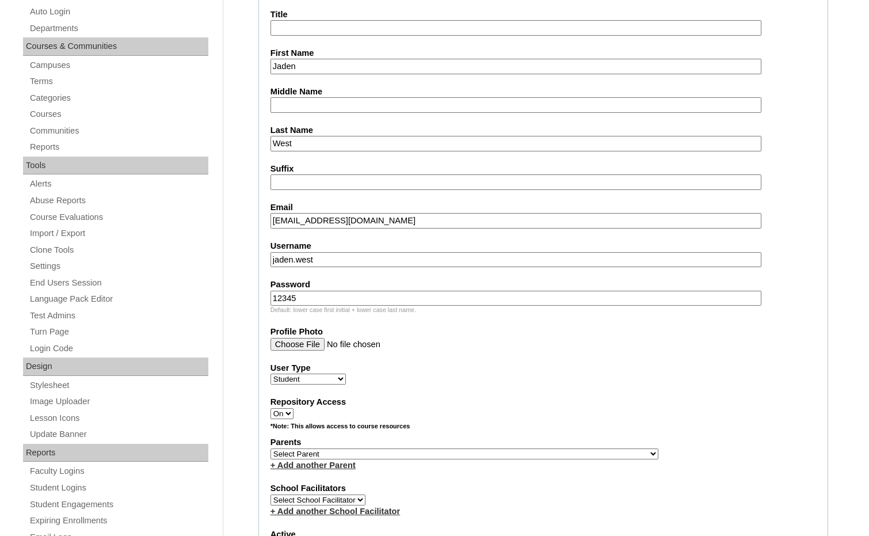
type input "12345"
click at [519, 453] on select "Select Parent , Fautanu, Ma 1, 1 23-24 accountMorgan, Jason 6th Street Mennonit…" at bounding box center [464, 453] width 388 height 11
select select "22258"
click at [599, 426] on div "*Note: This allows access to course resources" at bounding box center [543, 429] width 546 height 14
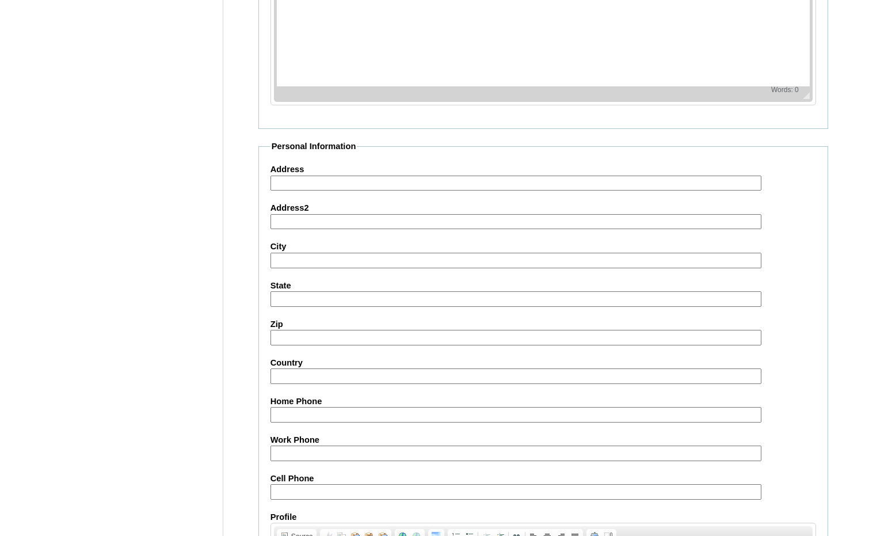
scroll to position [1215, 0]
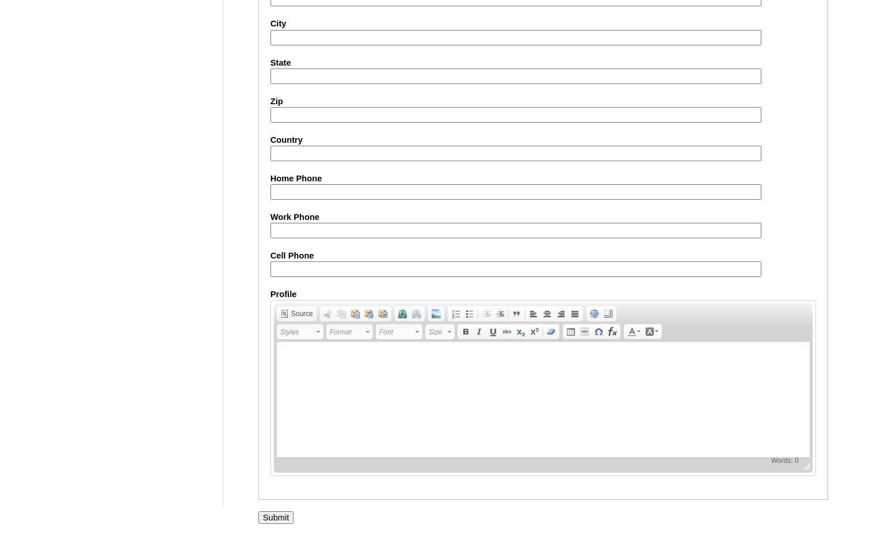
click at [275, 519] on input "Submit" at bounding box center [276, 517] width 36 height 13
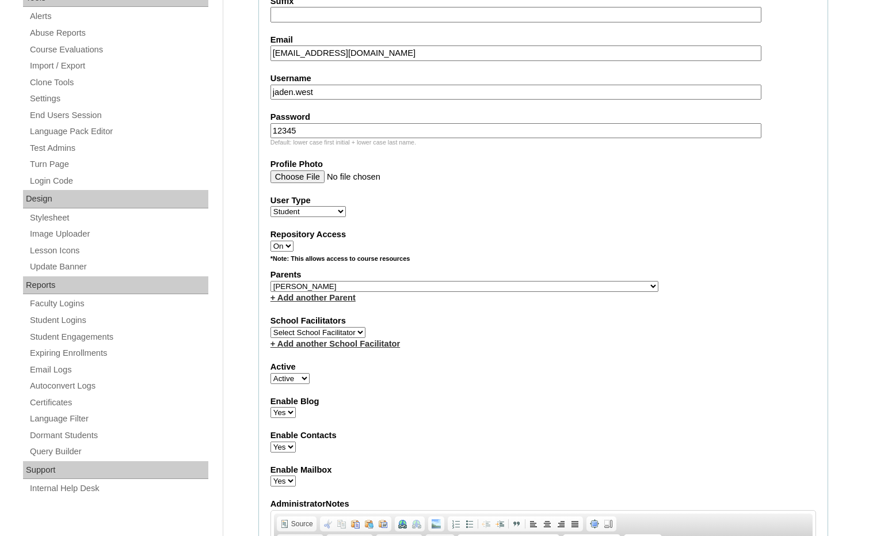
scroll to position [410, 0]
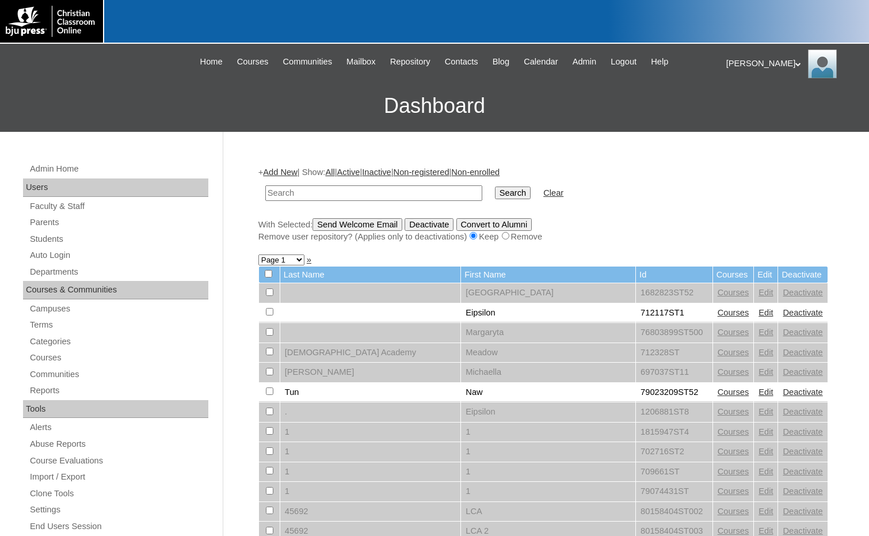
paste input "77118568"
type input "77118568"
click at [495, 193] on input "Search" at bounding box center [513, 192] width 36 height 13
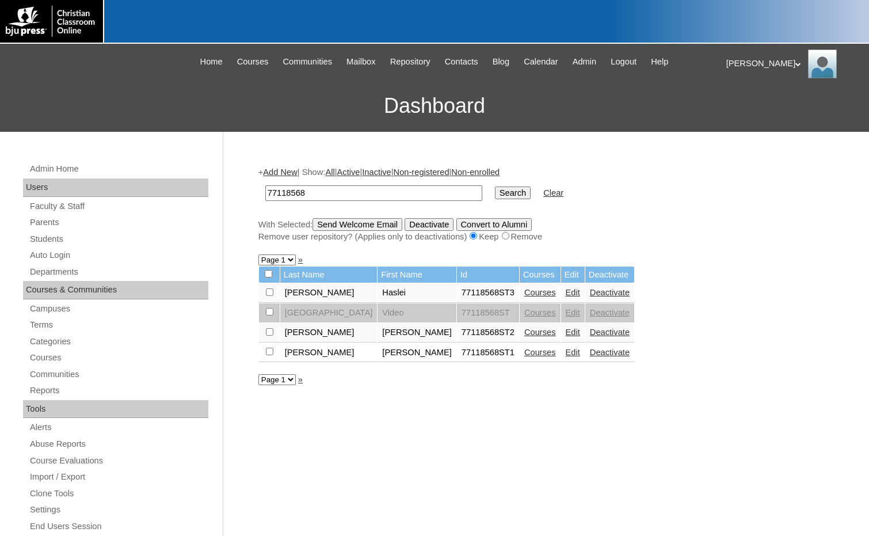
click at [525, 292] on link "Courses" at bounding box center [540, 292] width 32 height 9
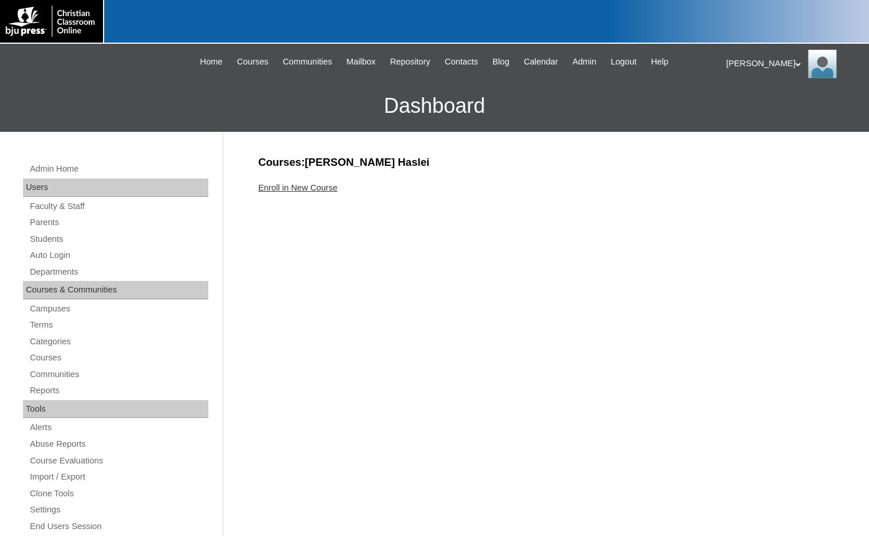
click at [306, 184] on link "Enroll in New Course" at bounding box center [297, 187] width 79 height 9
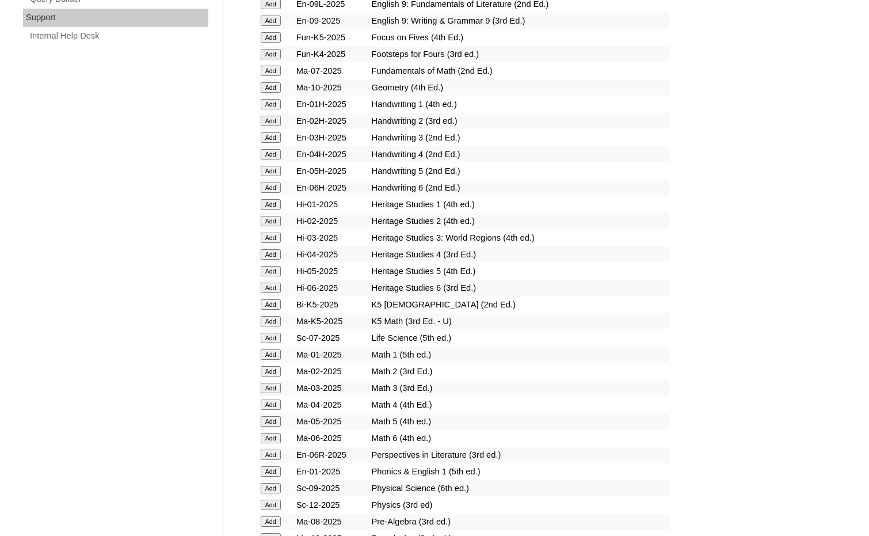
scroll to position [691, 0]
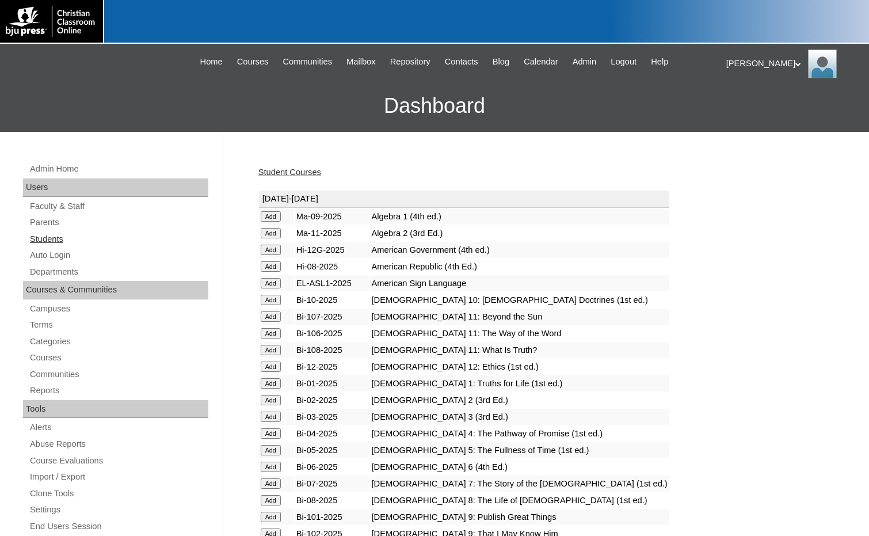
click at [55, 237] on link "Students" at bounding box center [119, 239] width 180 height 14
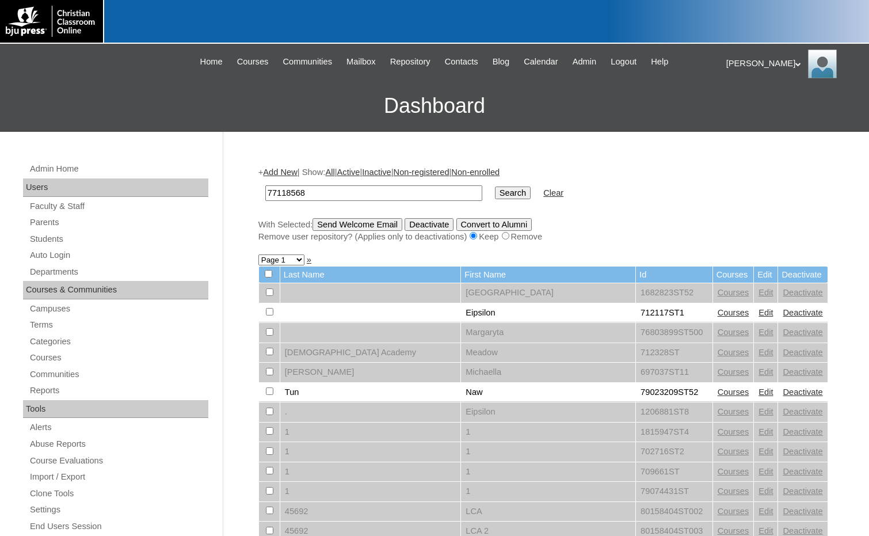
type input "77118568"
click at [495, 191] on input "Search" at bounding box center [513, 192] width 36 height 13
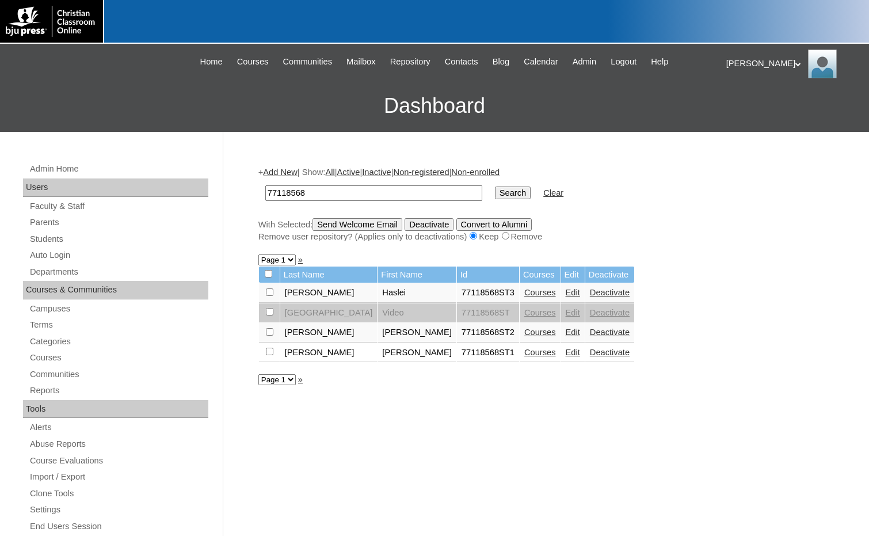
click at [278, 167] on link "Add New" at bounding box center [280, 171] width 34 height 9
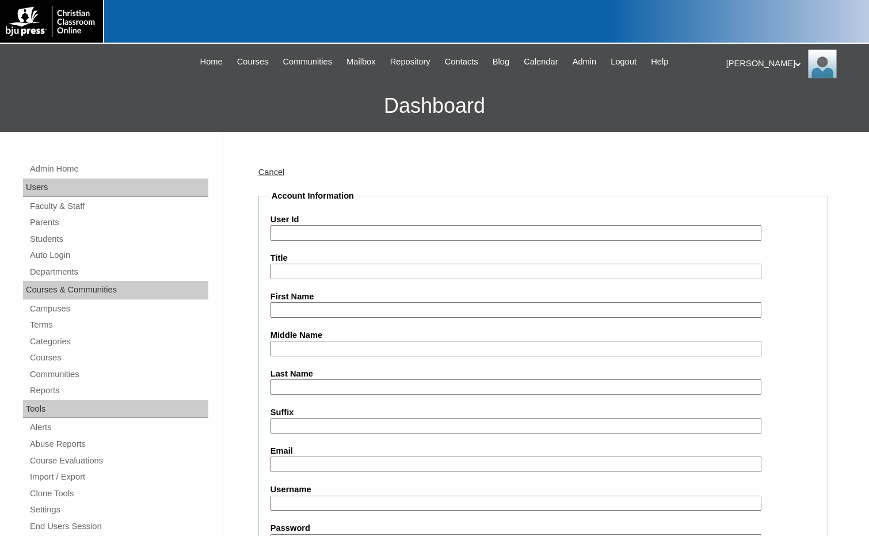
click at [304, 229] on input "User Id" at bounding box center [515, 233] width 491 height 16
paste input "77118568"
type input "77118568ST4"
type input "Sophia"
type input "Mayer"
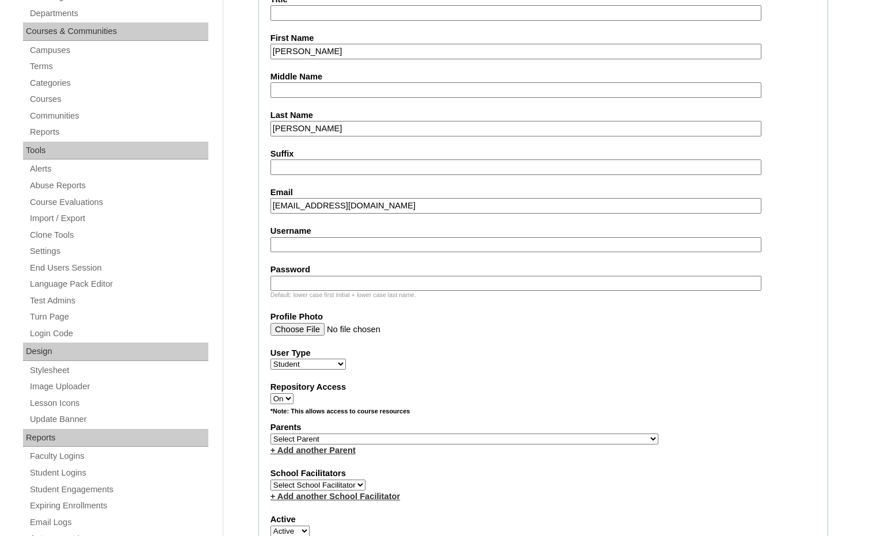
scroll to position [288, 0]
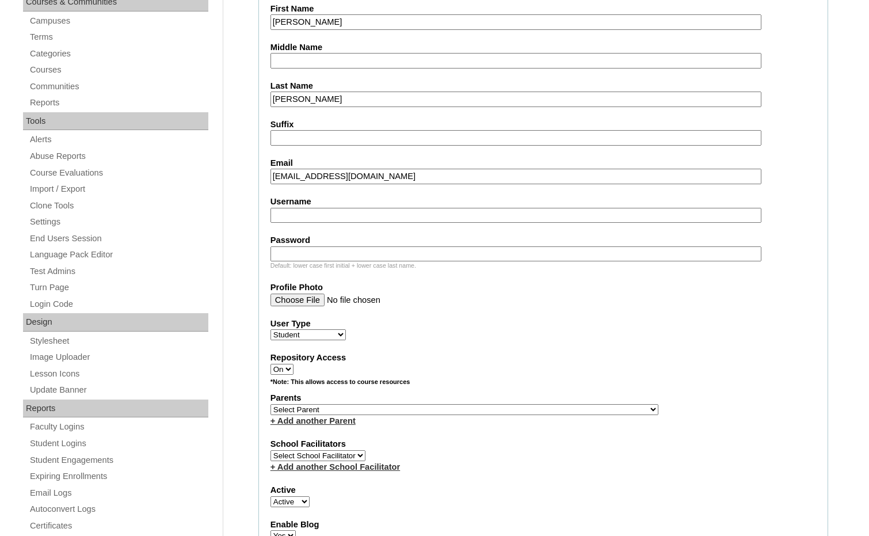
type input "sophiam@mmskids.org"
click at [524, 405] on select "Select Parent , Fautanu, Ma 1, 1 23-24 accountMorgan, Jason 6th Street Mennonit…" at bounding box center [464, 409] width 388 height 11
select select "35688"
click at [554, 382] on div "*Note: This allows access to course resources" at bounding box center [543, 385] width 546 height 14
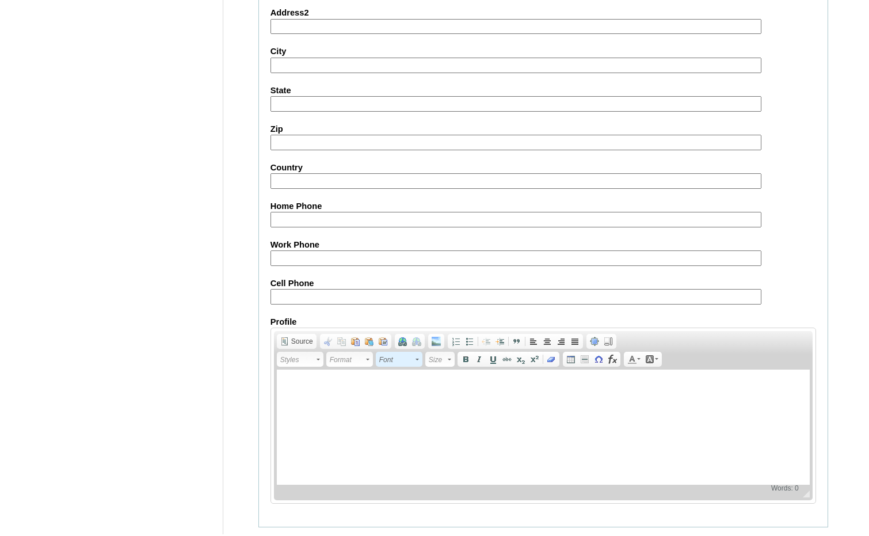
scroll to position [1215, 0]
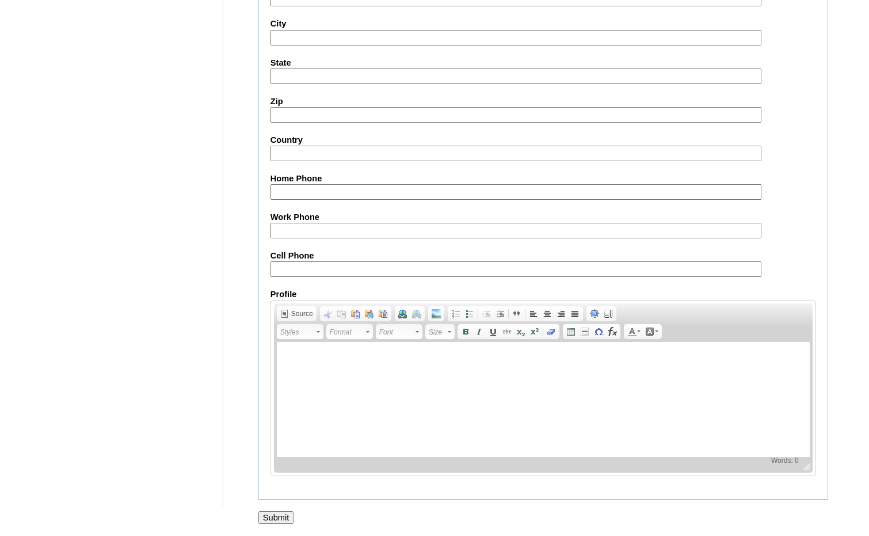
click at [272, 512] on input "Submit" at bounding box center [276, 517] width 36 height 13
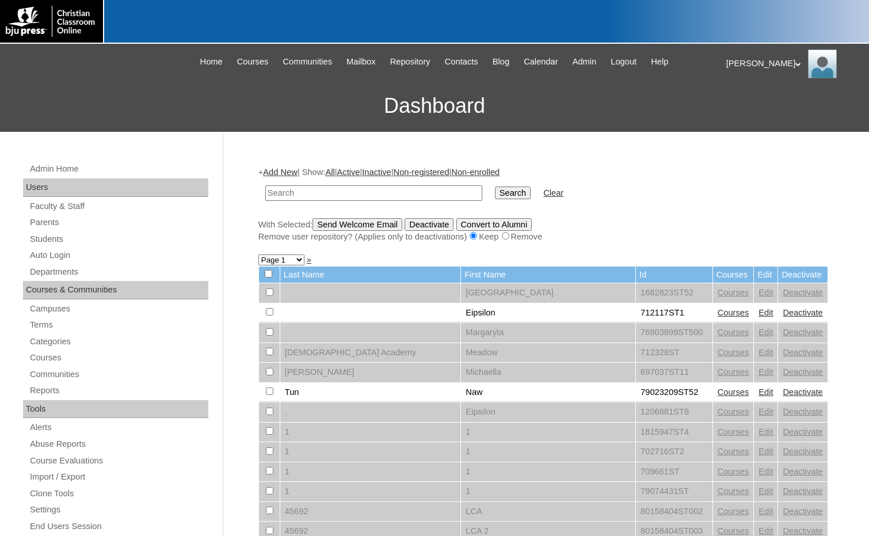
drag, startPoint x: 773, startPoint y: 266, endPoint x: 590, endPoint y: 261, distance: 182.5
drag, startPoint x: 364, startPoint y: 195, endPoint x: 374, endPoint y: 195, distance: 9.8
click at [364, 195] on input "text" at bounding box center [373, 193] width 217 height 16
paste input "78975921ST5"
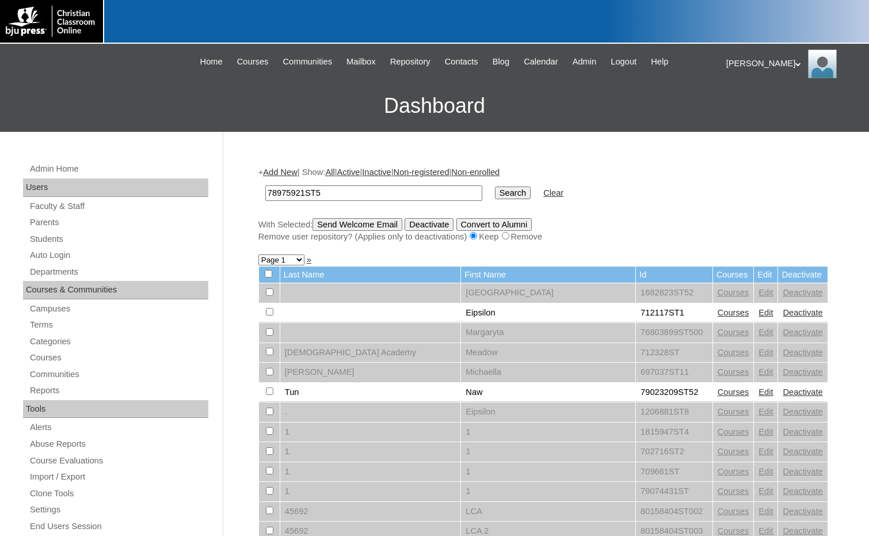
type input "78975921ST5"
click at [495, 192] on input "Search" at bounding box center [513, 192] width 36 height 13
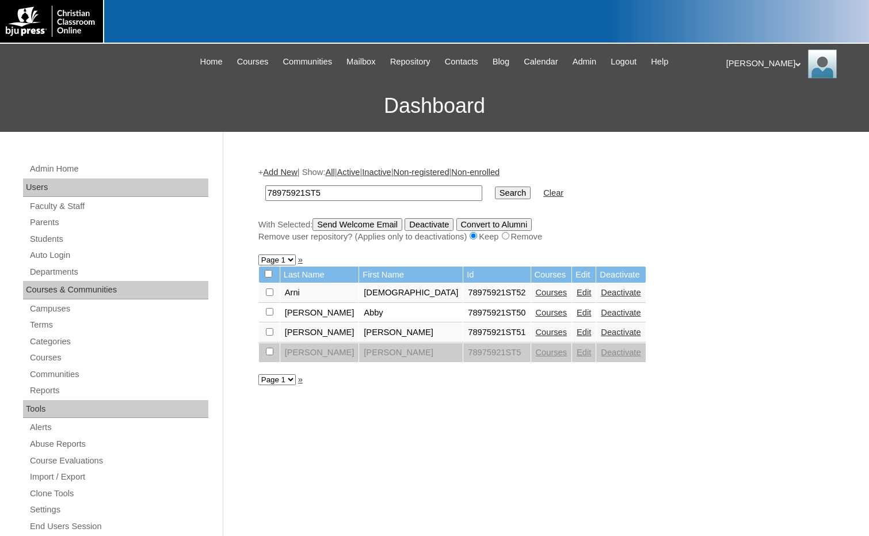
click at [536, 295] on link "Courses" at bounding box center [552, 292] width 32 height 9
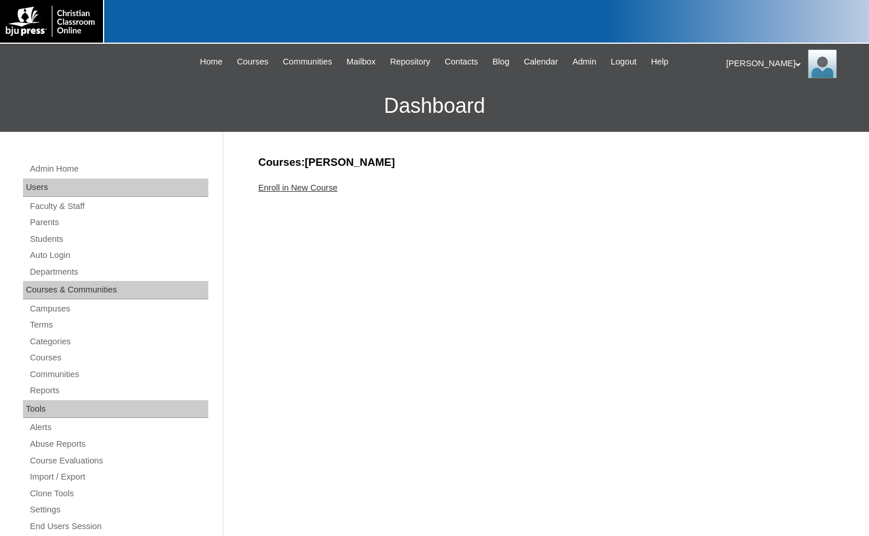
click at [325, 192] on link "Enroll in New Course" at bounding box center [297, 187] width 79 height 9
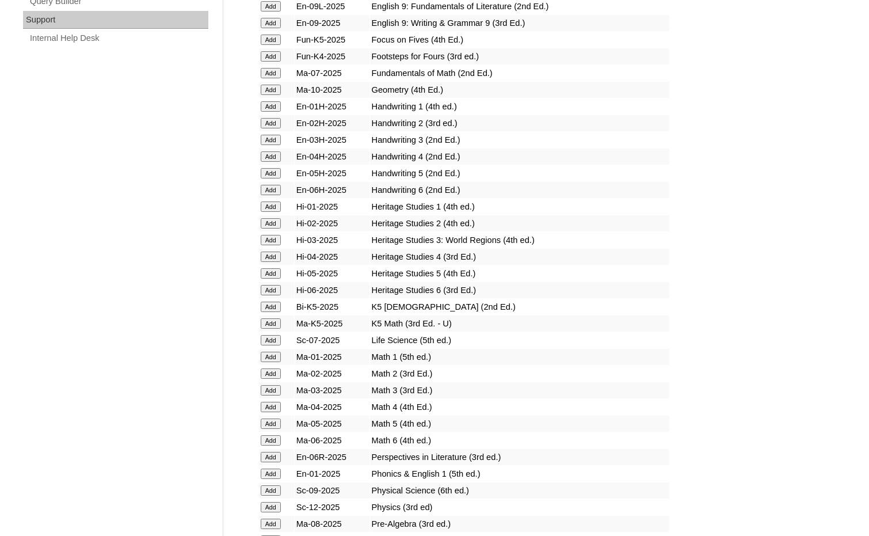
scroll to position [863, 0]
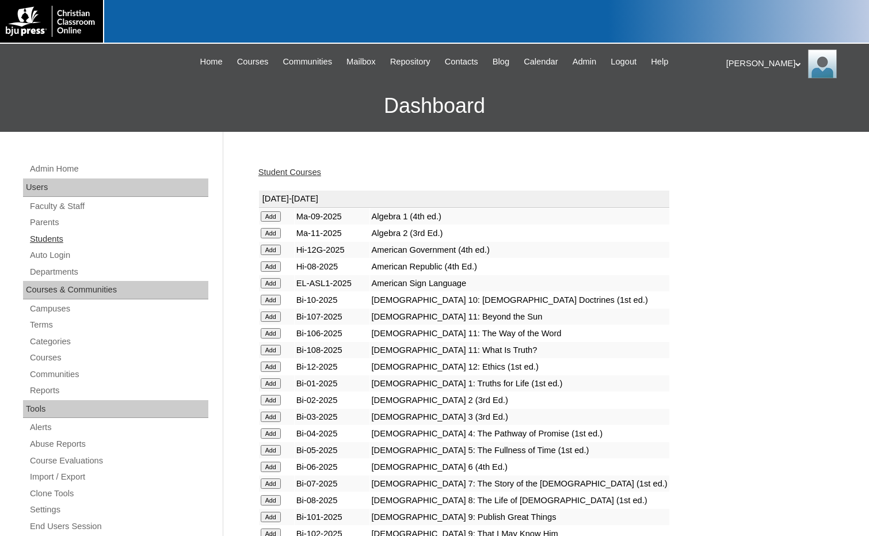
click at [61, 242] on link "Students" at bounding box center [119, 239] width 180 height 14
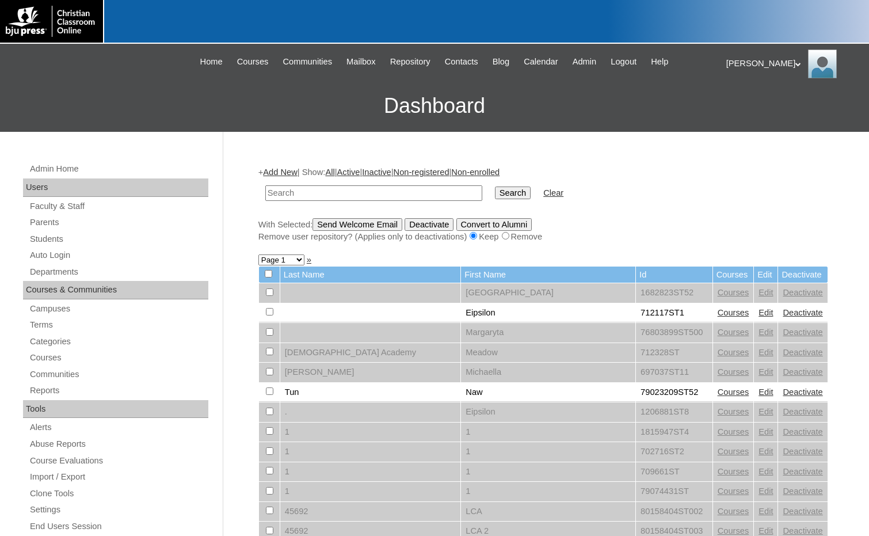
click at [284, 169] on link "Add New" at bounding box center [280, 171] width 34 height 9
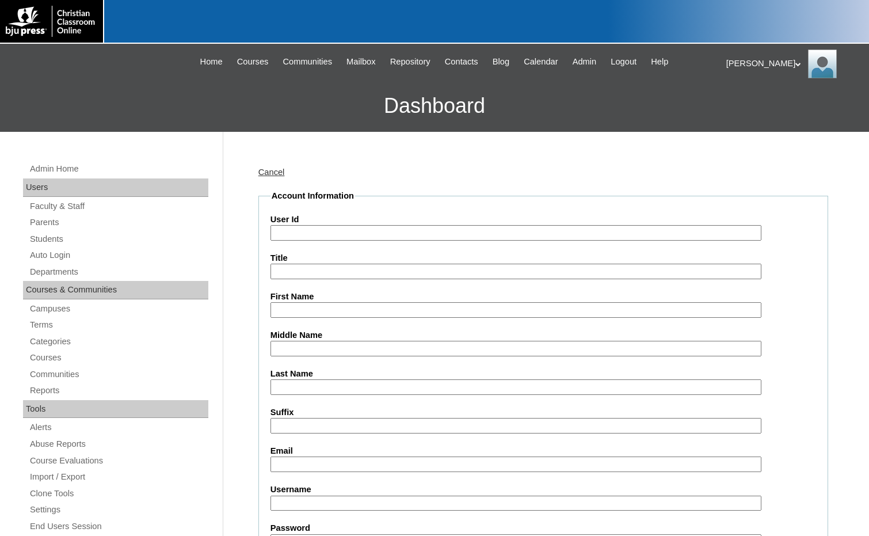
drag, startPoint x: 802, startPoint y: 323, endPoint x: 669, endPoint y: 298, distance: 136.0
click at [384, 232] on input "User Id" at bounding box center [515, 233] width 491 height 16
paste input "78975921ST5"
type input "78975921ST53"
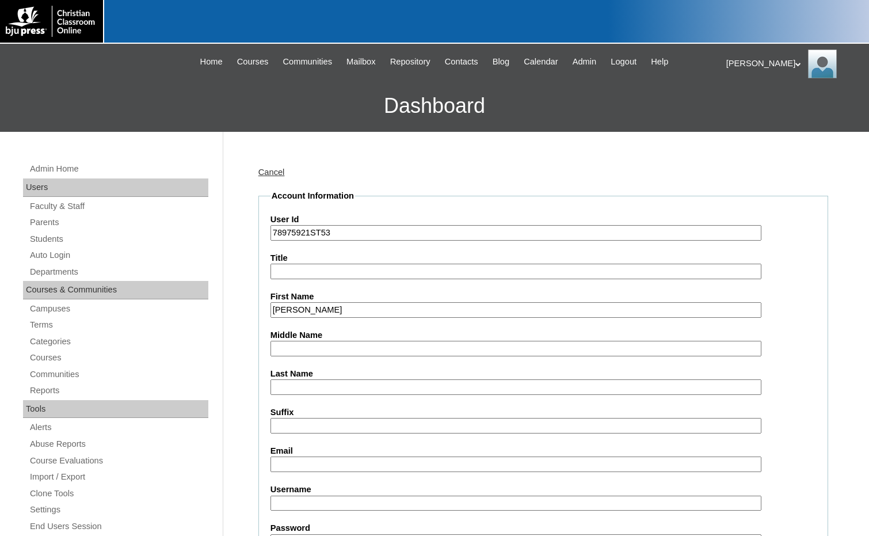
type input "Josiah"
type input "Waugh"
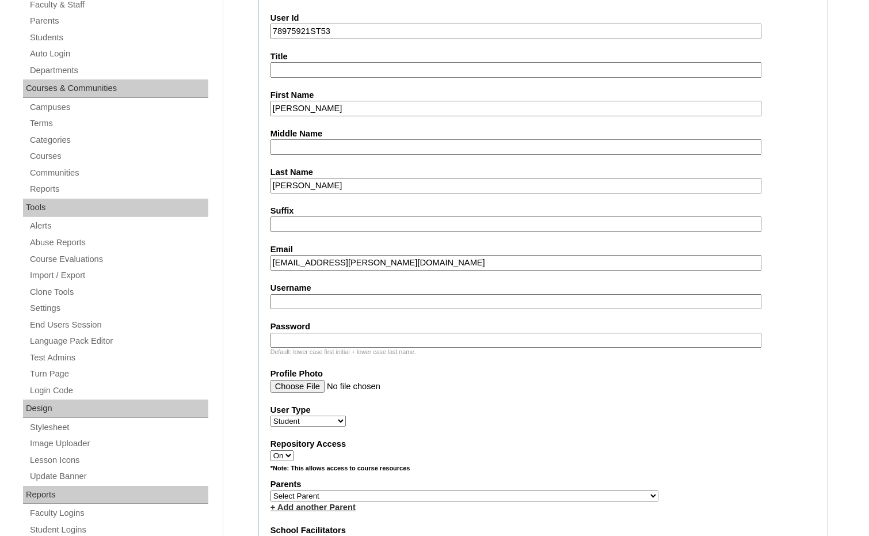
scroll to position [288, 0]
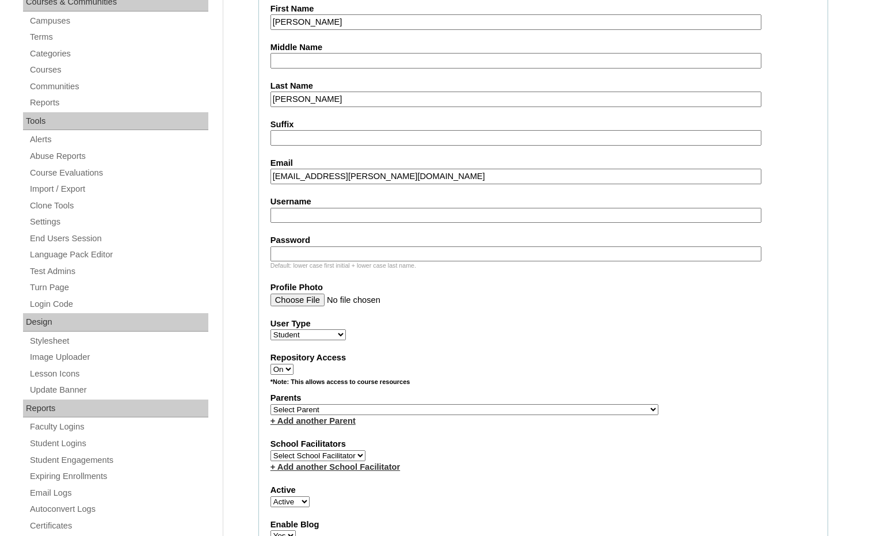
type input "josiah.waugh@crossroadscccu.org"
click at [516, 411] on select "Select Parent , Fautanu, Ma 1, 1 23-24 accountMorgan, Jason 6th Street Mennonit…" at bounding box center [464, 409] width 388 height 11
select select "34320"
click at [555, 405] on div "Parents Select Parent , Fautanu, Ma 1, 1 23-24 accountMorgan, Jason 6th Street …" at bounding box center [543, 409] width 546 height 35
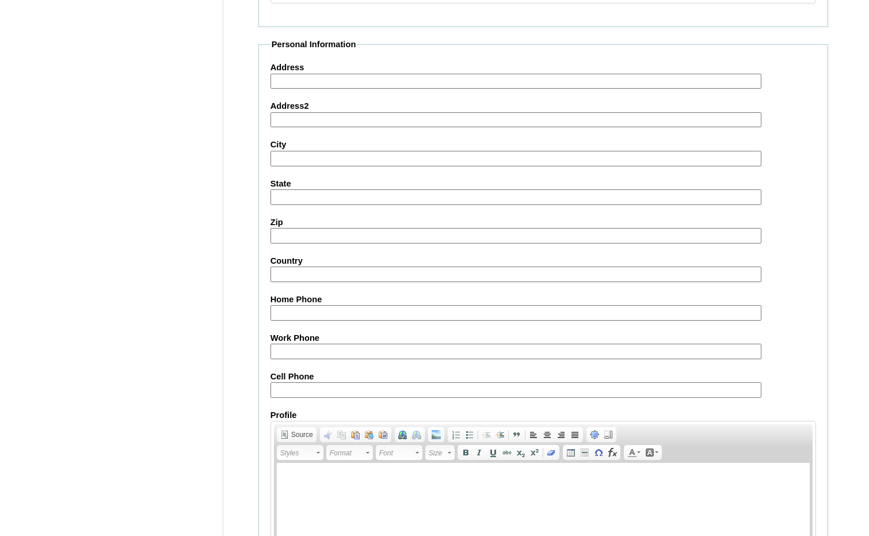
scroll to position [1215, 0]
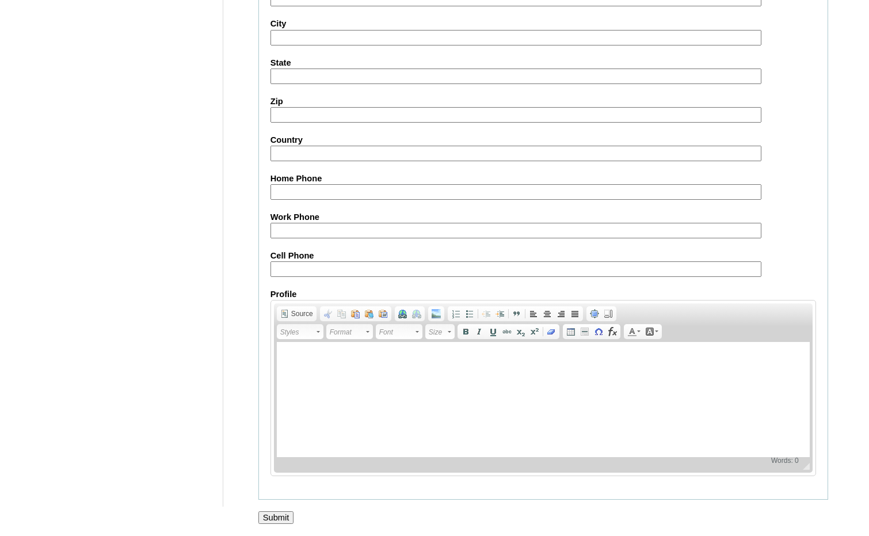
click at [276, 520] on input "Submit" at bounding box center [276, 517] width 36 height 13
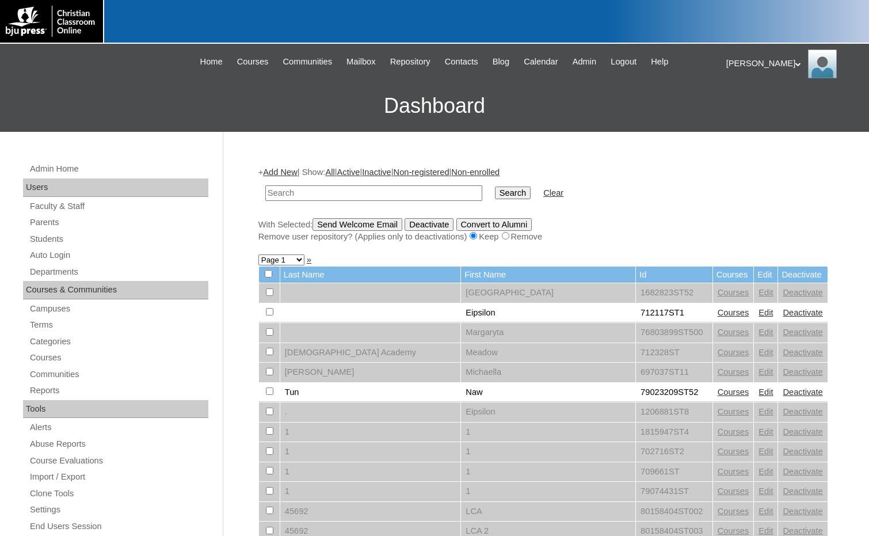
paste input "78975921ST5"
type input "78975921ST5"
click at [495, 193] on input "Search" at bounding box center [513, 192] width 36 height 13
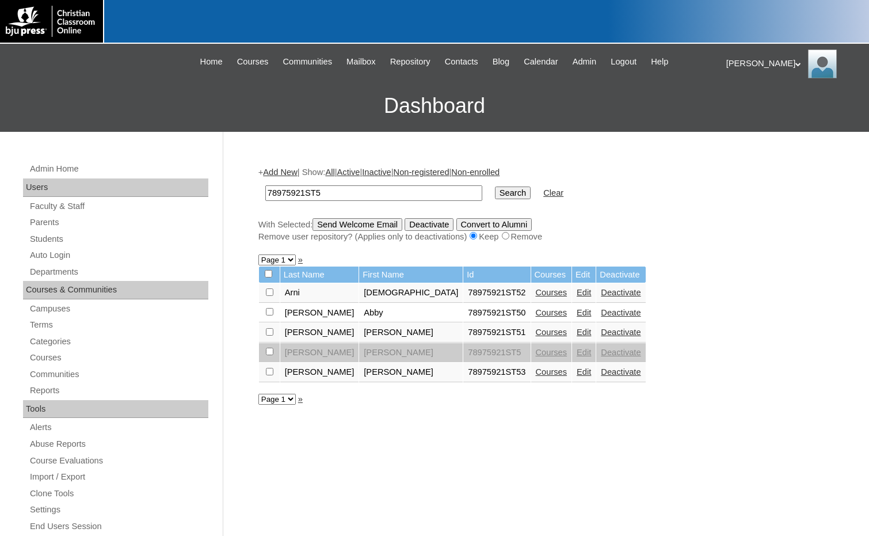
click at [536, 373] on link "Courses" at bounding box center [552, 371] width 32 height 9
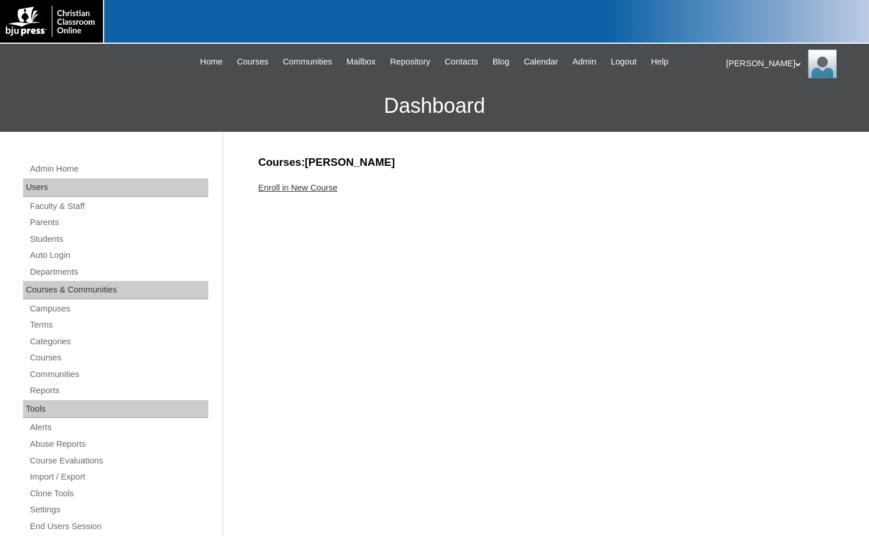
click at [323, 184] on link "Enroll in New Course" at bounding box center [297, 187] width 79 height 9
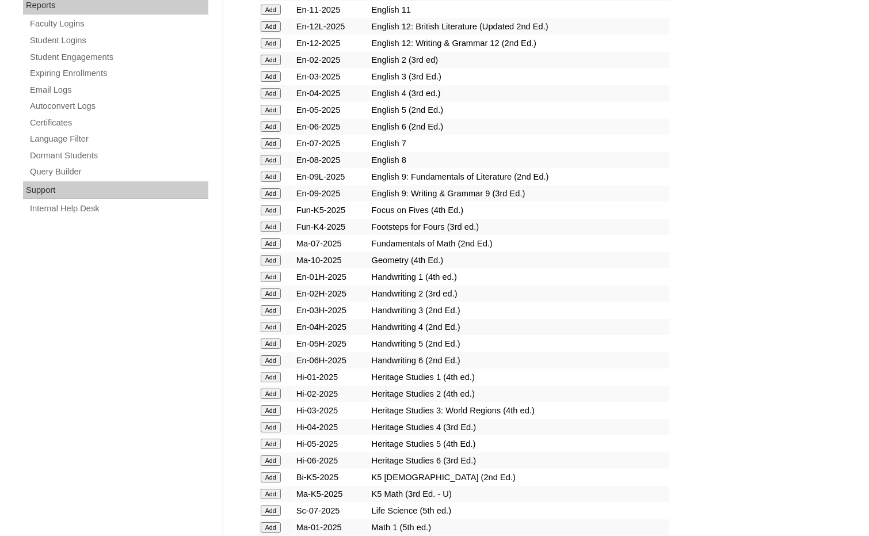
scroll to position [1036, 0]
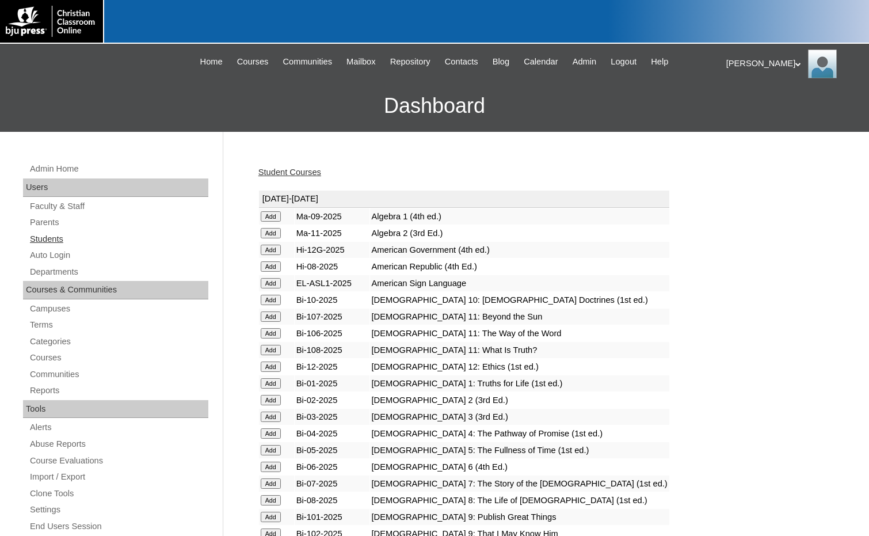
click at [37, 239] on link "Students" at bounding box center [119, 239] width 180 height 14
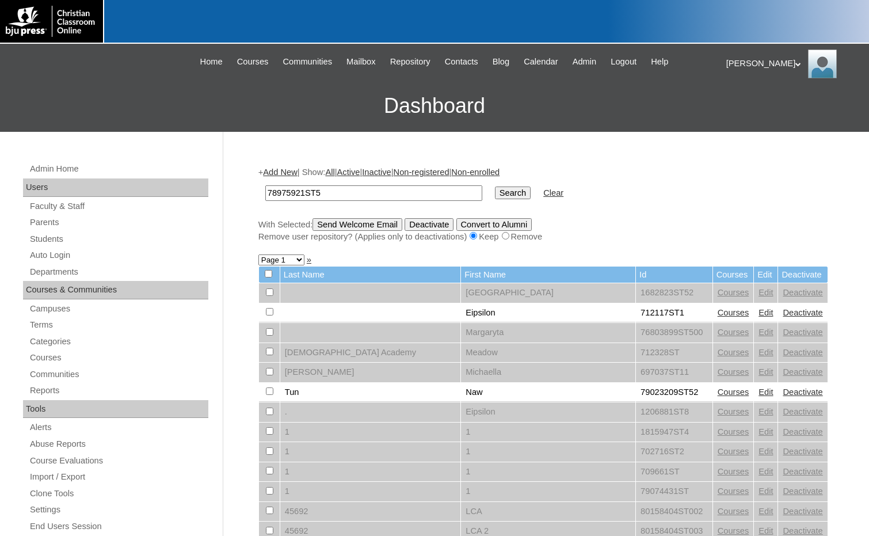
type input "78975921ST5"
click at [495, 193] on input "Search" at bounding box center [513, 192] width 36 height 13
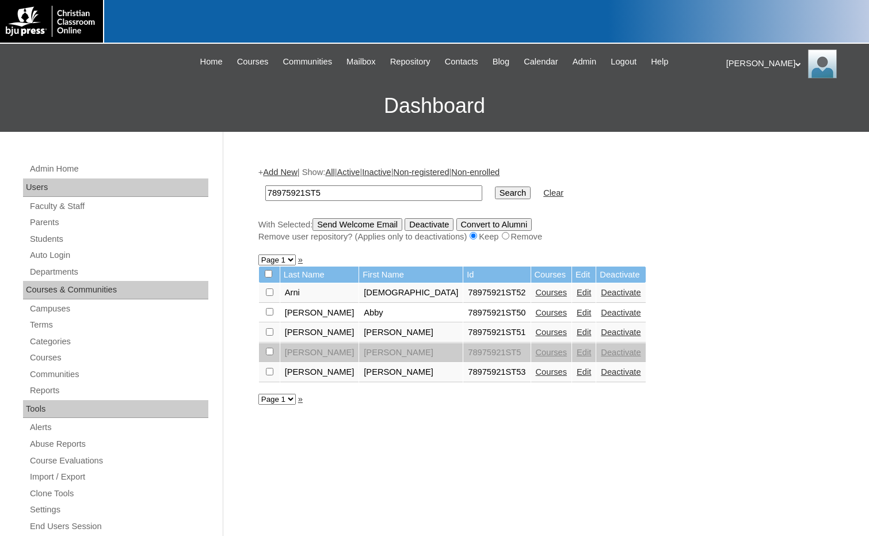
click at [284, 170] on link "Add New" at bounding box center [280, 171] width 34 height 9
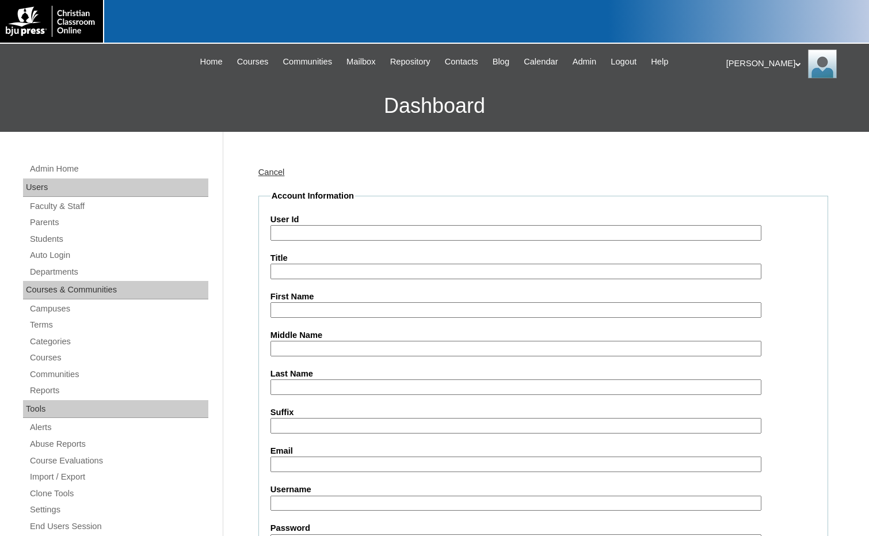
click at [319, 230] on input "User Id" at bounding box center [515, 233] width 491 height 16
paste input "78975921ST5"
type input "78975921ST54"
type input "Matthew"
type input "Poling"
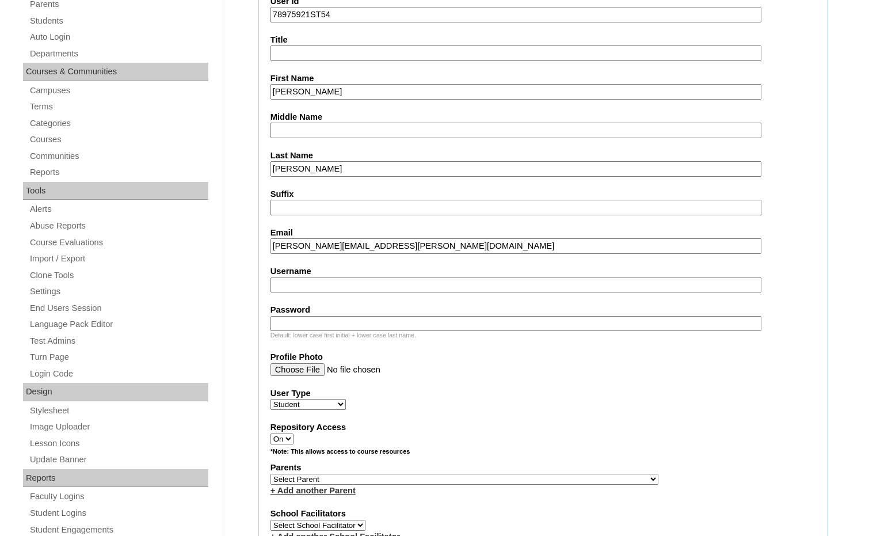
scroll to position [288, 0]
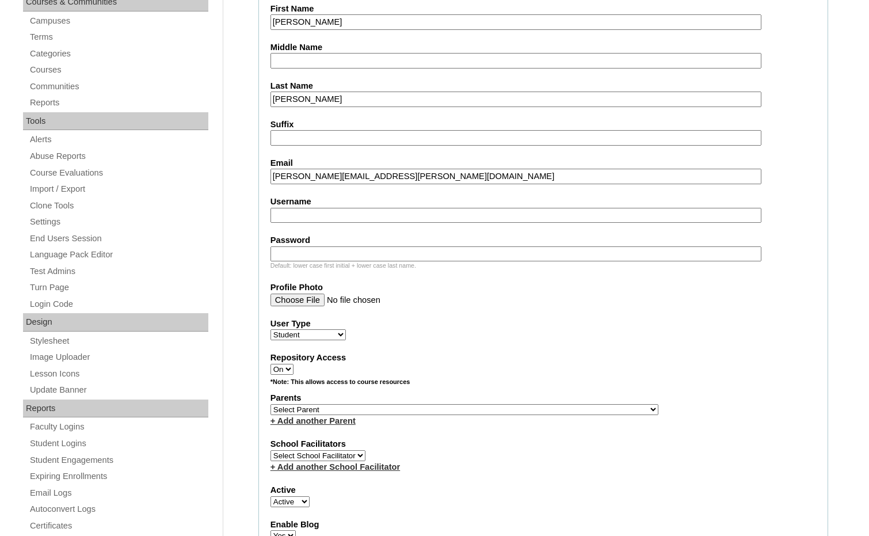
type input "michael.poling@crossroadscccu.org"
click at [515, 411] on select "Select Parent , Fautanu, Ma 1, 1 23-24 accountMorgan, Jason 6th Street Mennonit…" at bounding box center [464, 409] width 388 height 11
select select "34320"
click at [537, 409] on div "Parents Select Parent , Fautanu, Ma 1, 1 23-24 accountMorgan, Jason 6th Street …" at bounding box center [543, 409] width 546 height 35
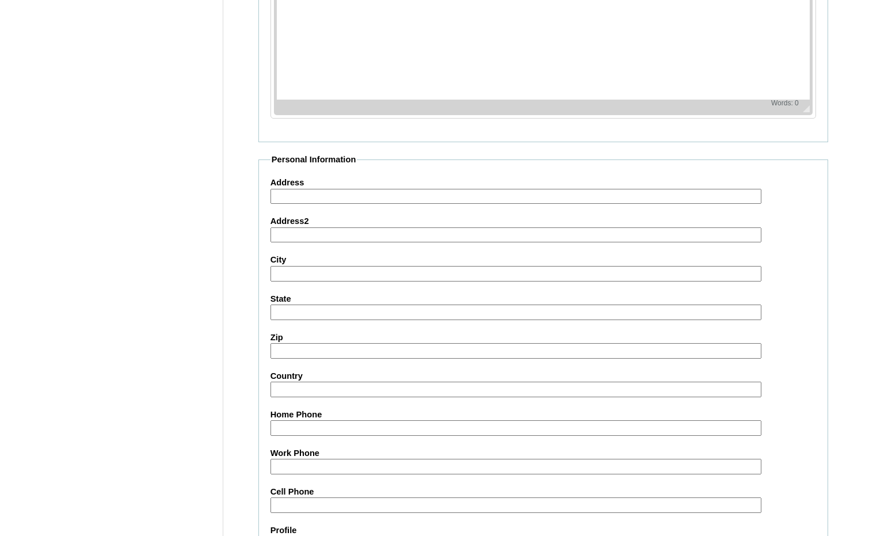
scroll to position [1215, 0]
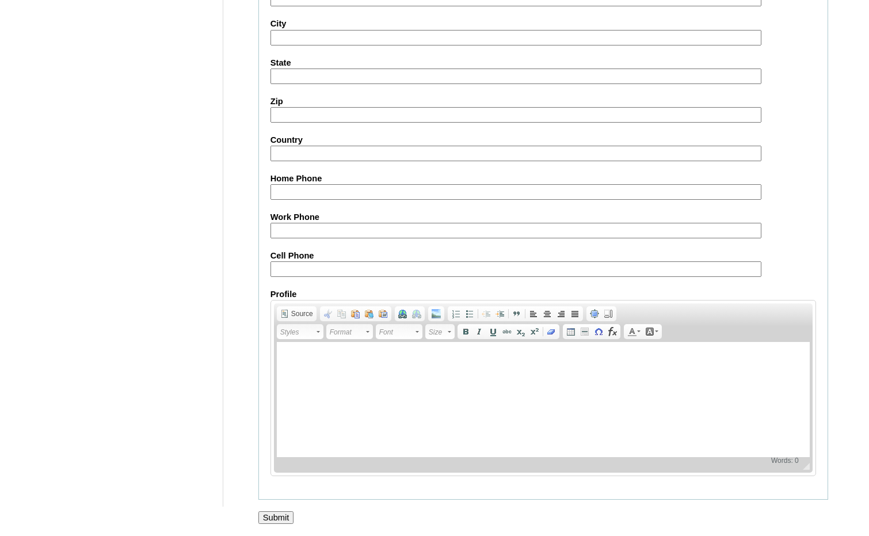
click at [288, 516] on input "Submit" at bounding box center [276, 517] width 36 height 13
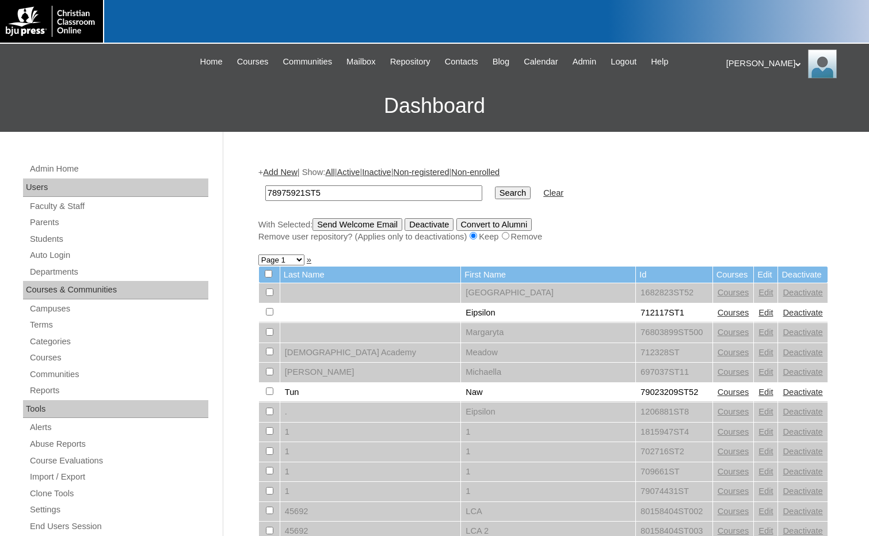
type input "78975921ST5"
click at [495, 197] on input "Search" at bounding box center [513, 192] width 36 height 13
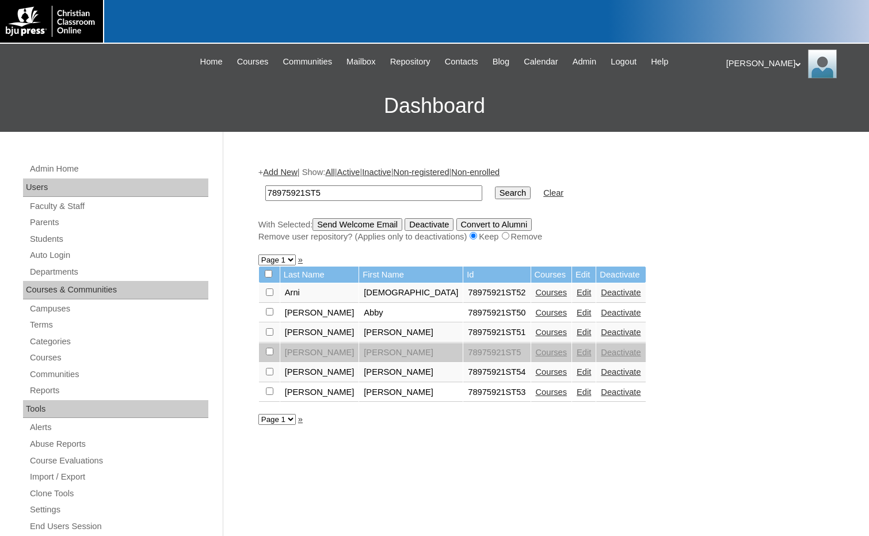
click at [536, 369] on link "Courses" at bounding box center [552, 371] width 32 height 9
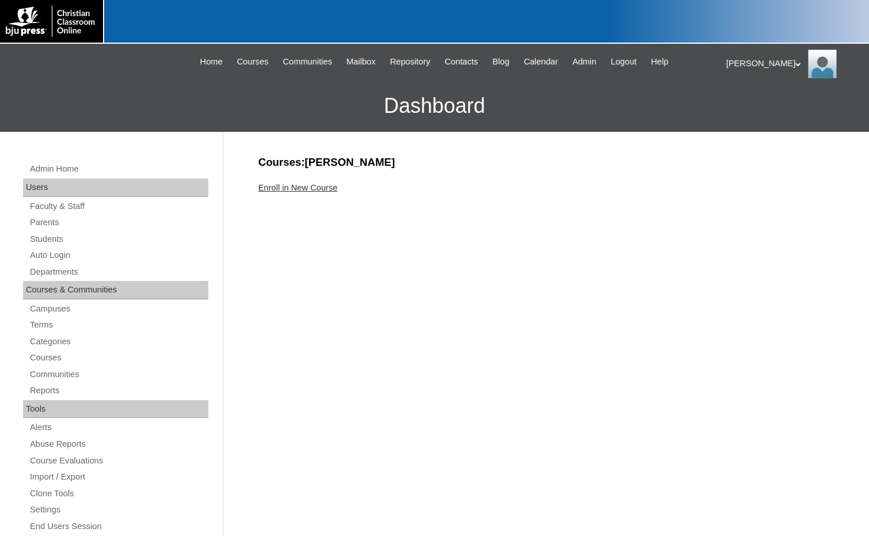
click at [308, 188] on link "Enroll in New Course" at bounding box center [297, 187] width 79 height 9
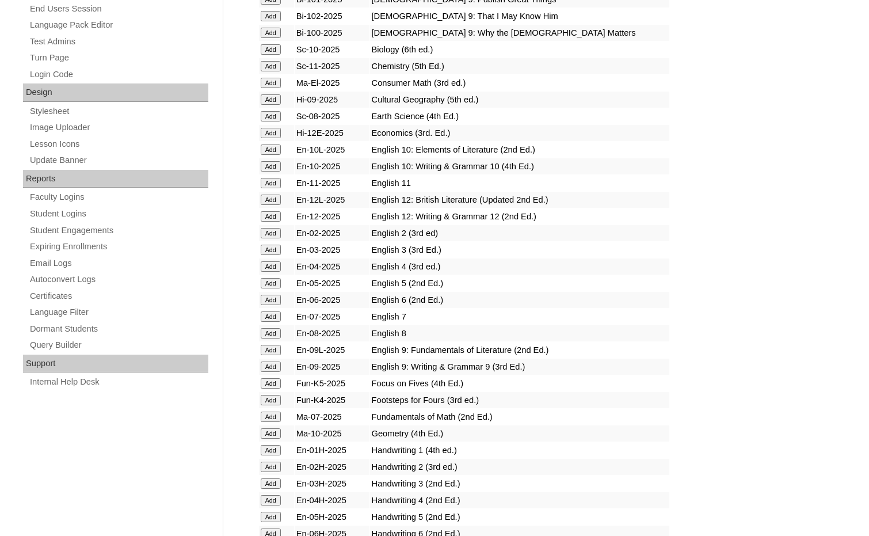
scroll to position [518, 0]
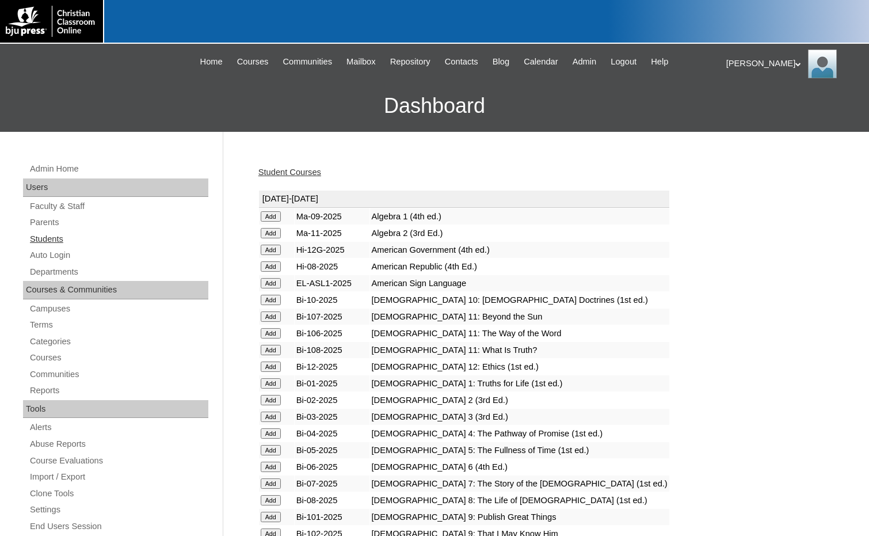
click at [53, 238] on link "Students" at bounding box center [119, 239] width 180 height 14
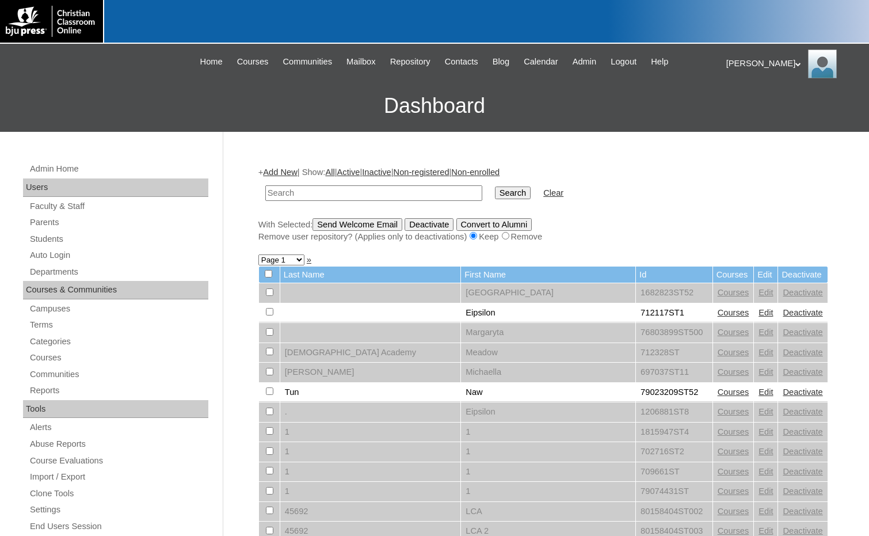
click at [288, 171] on link "Add New" at bounding box center [280, 171] width 34 height 9
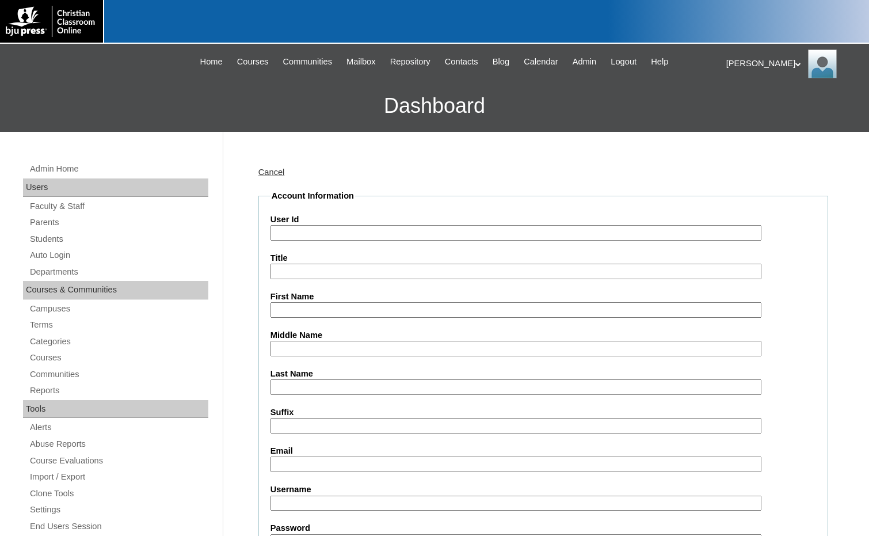
click at [331, 234] on input "User Id" at bounding box center [515, 233] width 491 height 16
paste input "78975921ST5"
type input "78975921ST55"
type input "Max"
type input "Spetnagel"
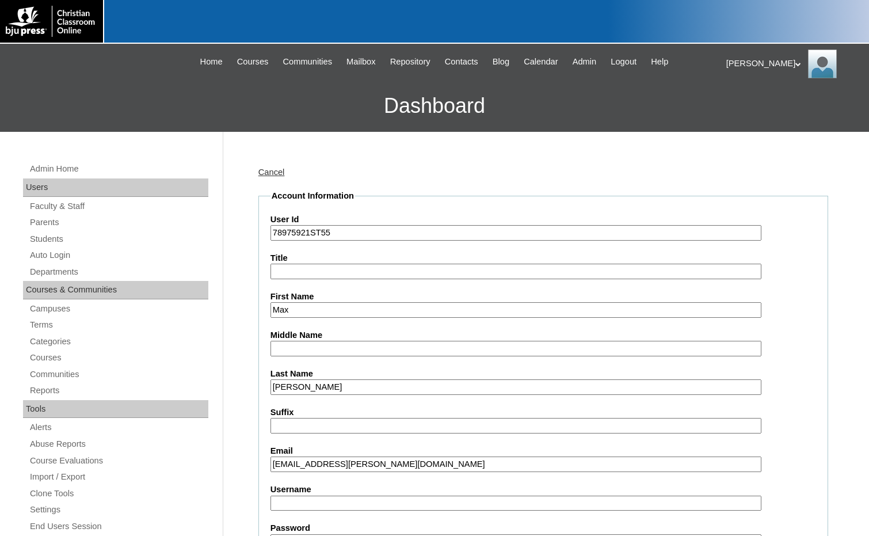
type input "max.spetnagel@crossroadscccu.org"
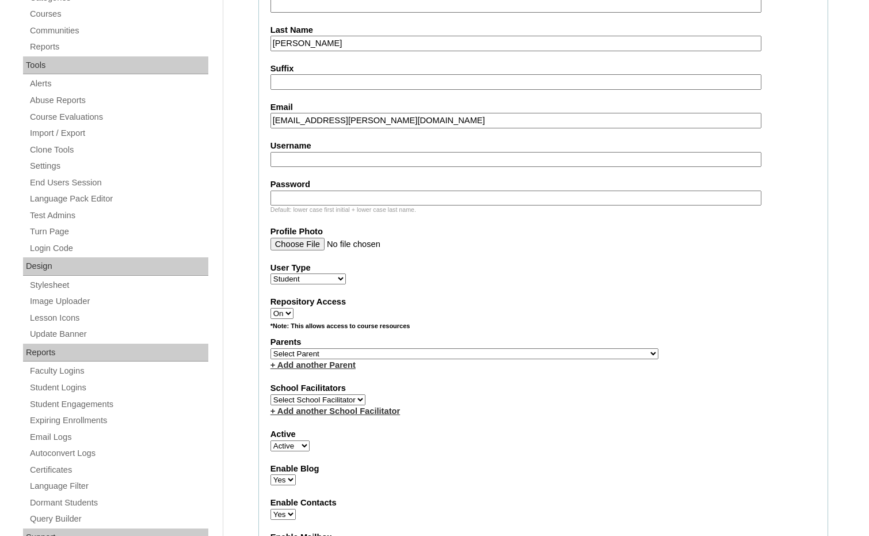
scroll to position [345, 0]
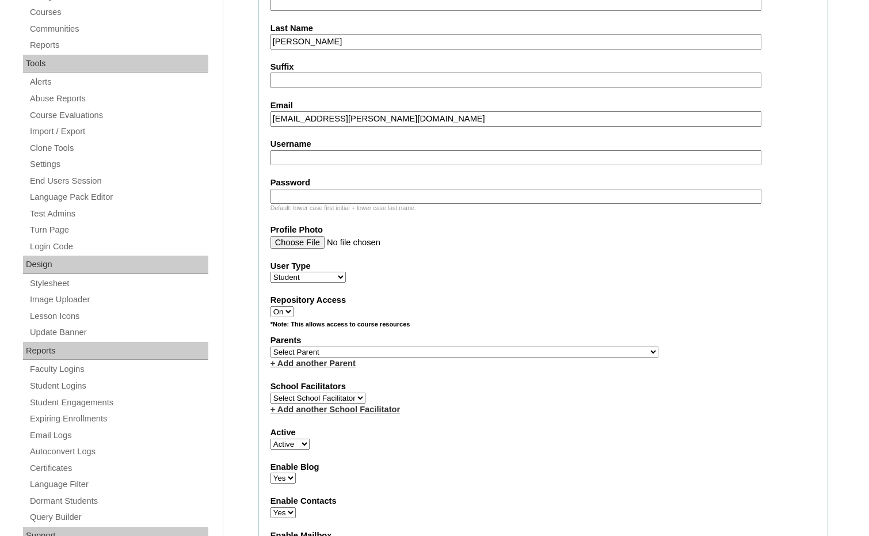
click at [514, 353] on select "Select Parent , Fautanu, Ma 1, 1 23-24 accountMorgan, Jason 6th Street Mennonit…" at bounding box center [464, 351] width 388 height 11
select select "34320"
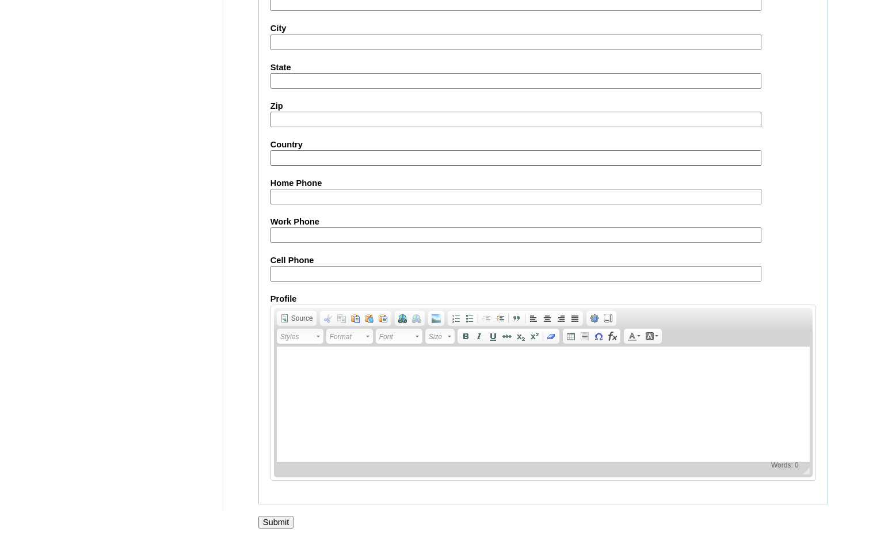
scroll to position [1215, 0]
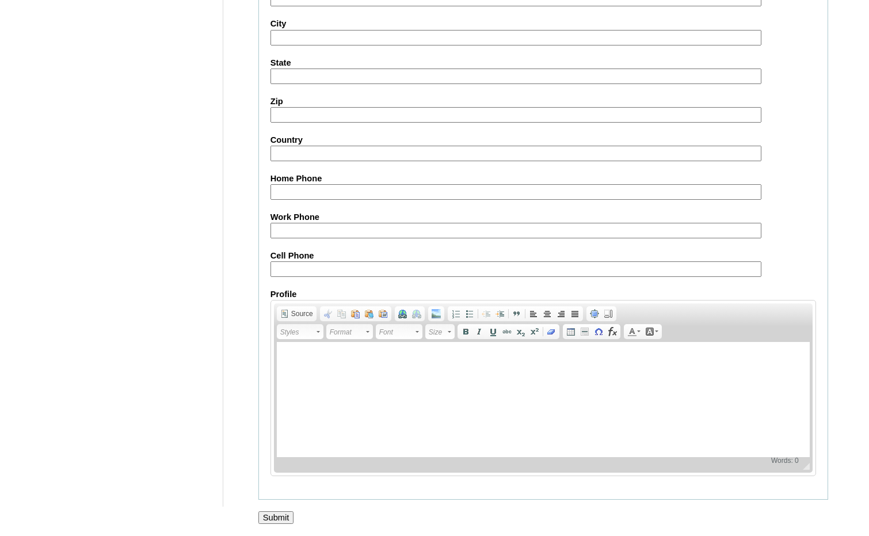
click at [277, 513] on input "Submit" at bounding box center [276, 517] width 36 height 13
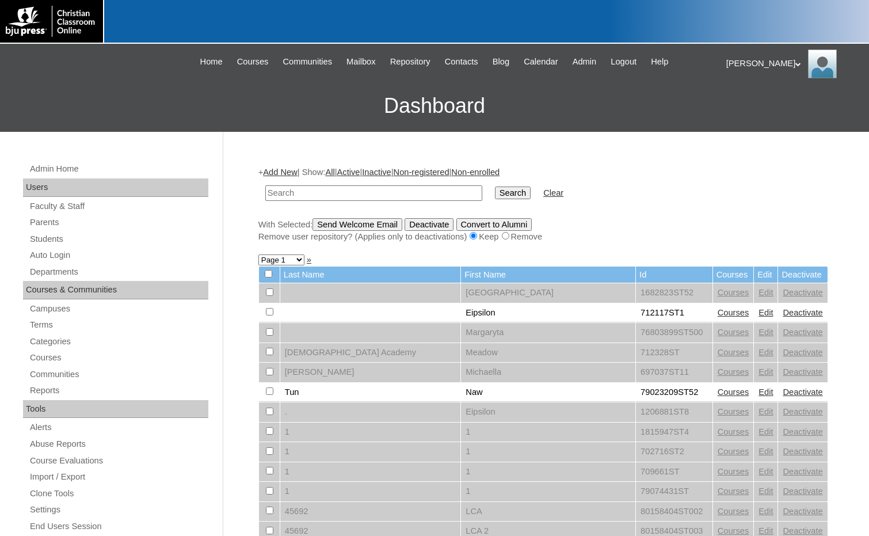
click at [741, 239] on div "Remove user repository? (Applies only to deactivations) Keep Remove" at bounding box center [543, 237] width 570 height 12
drag, startPoint x: 427, startPoint y: 189, endPoint x: 451, endPoint y: 189, distance: 23.6
click at [427, 189] on input "text" at bounding box center [373, 193] width 217 height 16
paste input "79396751"
type input "79396751"
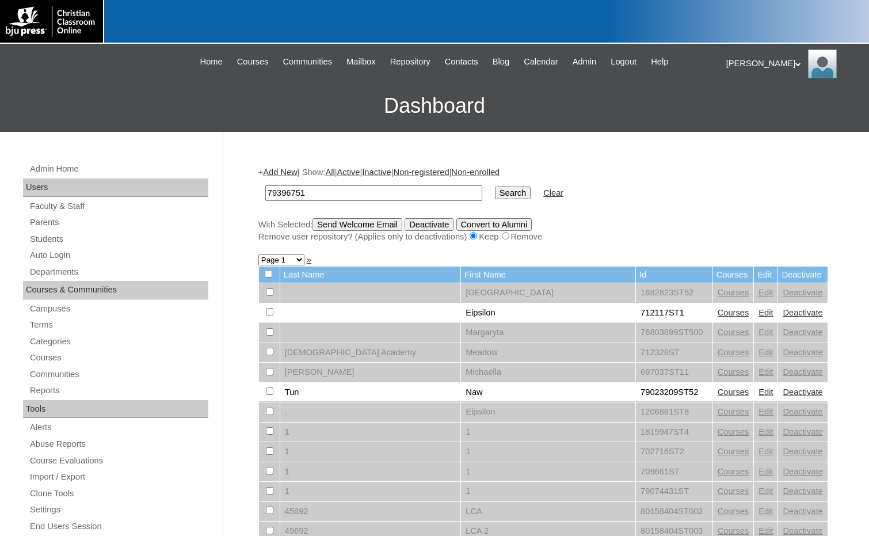
click at [495, 189] on input "Search" at bounding box center [513, 192] width 36 height 13
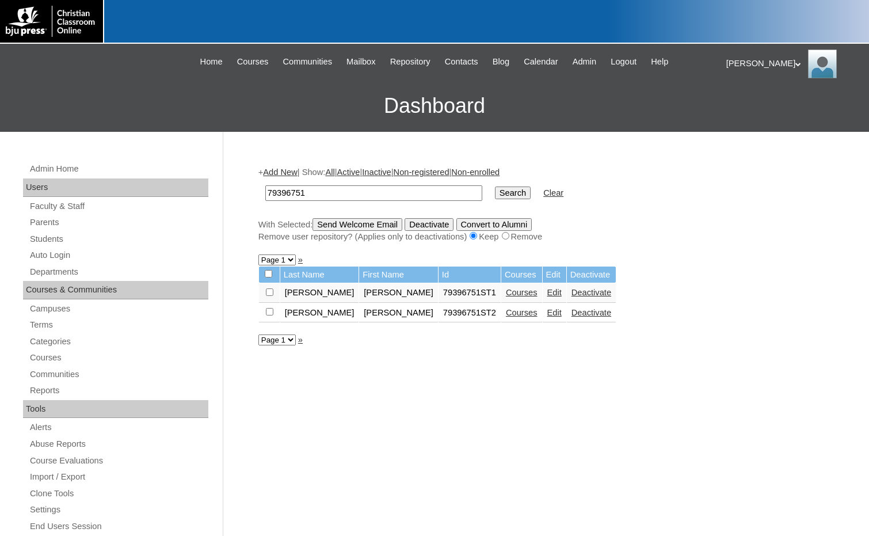
click at [506, 313] on link "Courses" at bounding box center [522, 312] width 32 height 9
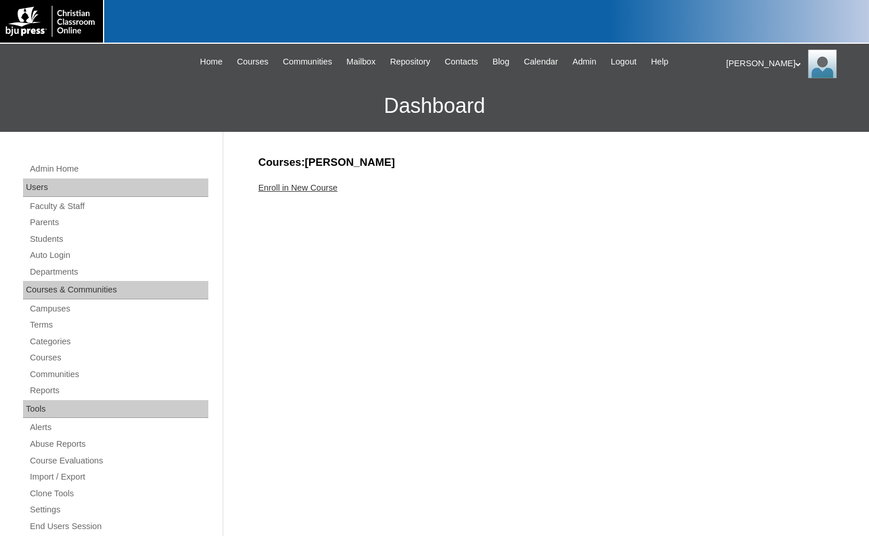
click at [316, 186] on link "Enroll in New Course" at bounding box center [297, 187] width 79 height 9
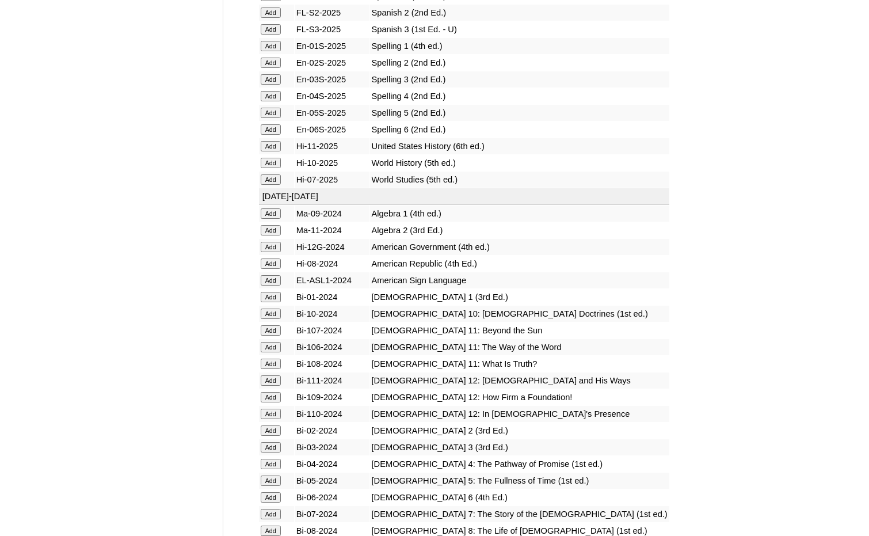
scroll to position [1611, 0]
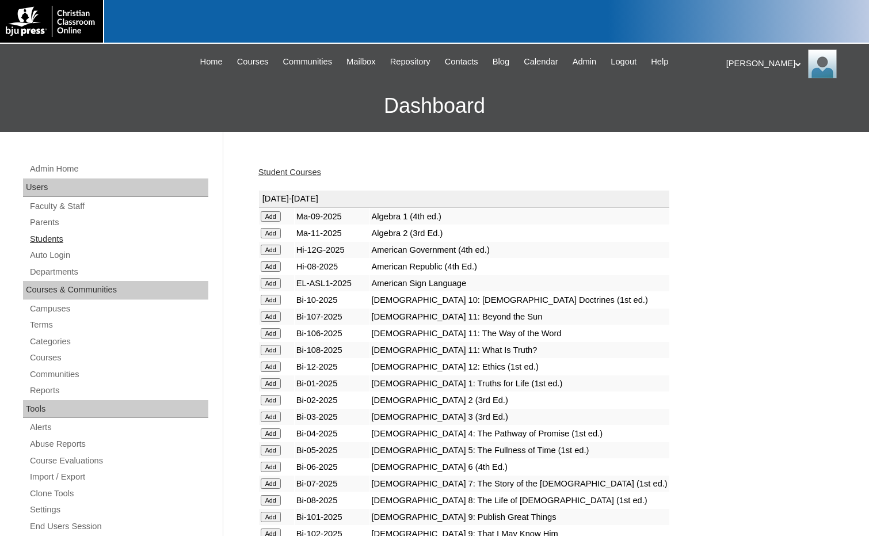
click at [59, 233] on link "Students" at bounding box center [119, 239] width 180 height 14
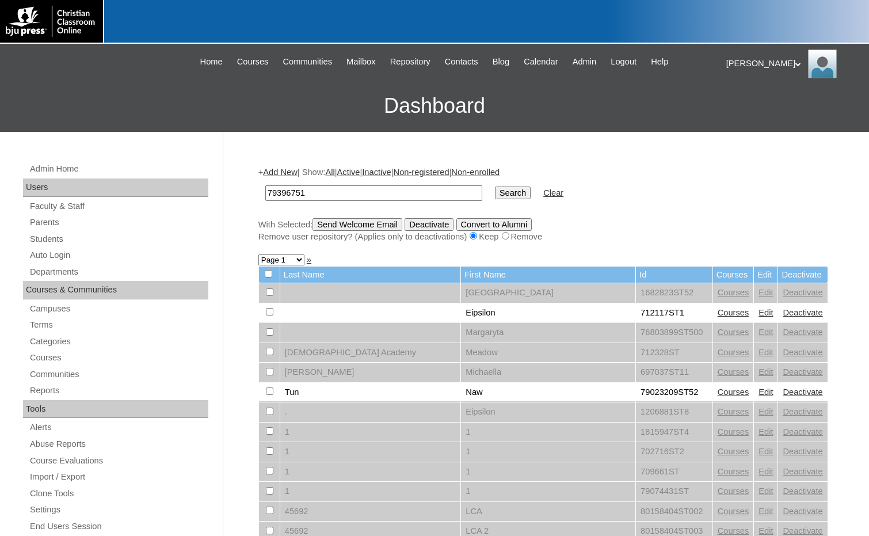
type input "79396751"
click at [495, 192] on input "Search" at bounding box center [513, 192] width 36 height 13
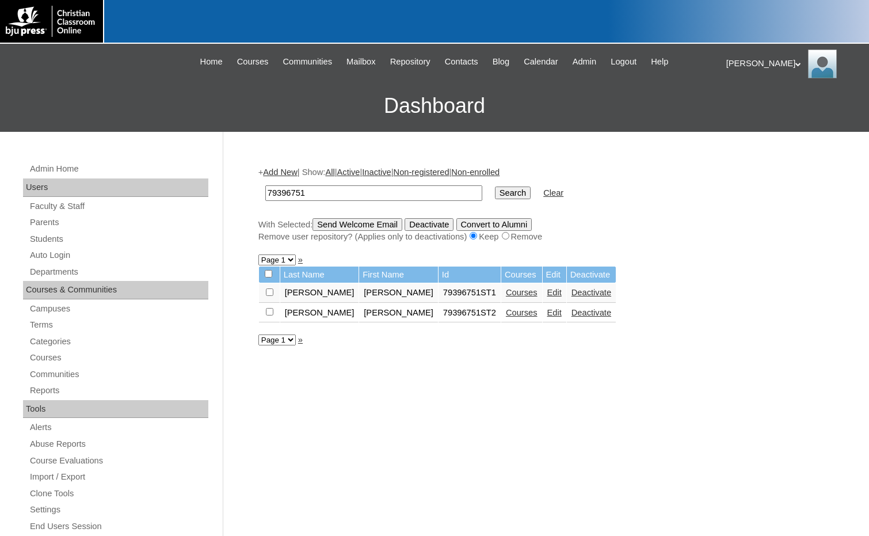
click at [270, 294] on input "checkbox" at bounding box center [269, 291] width 7 height 7
checkbox input "true"
click at [271, 296] on input "checkbox" at bounding box center [269, 291] width 7 height 7
checkbox input "true"
click at [350, 223] on input "Send Welcome Email" at bounding box center [358, 224] width 90 height 13
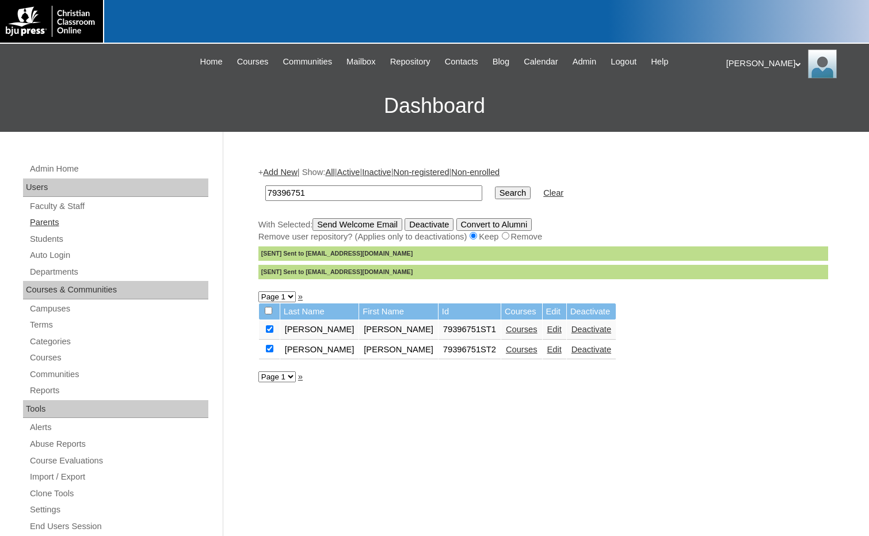
click at [41, 222] on link "Parents" at bounding box center [119, 222] width 180 height 14
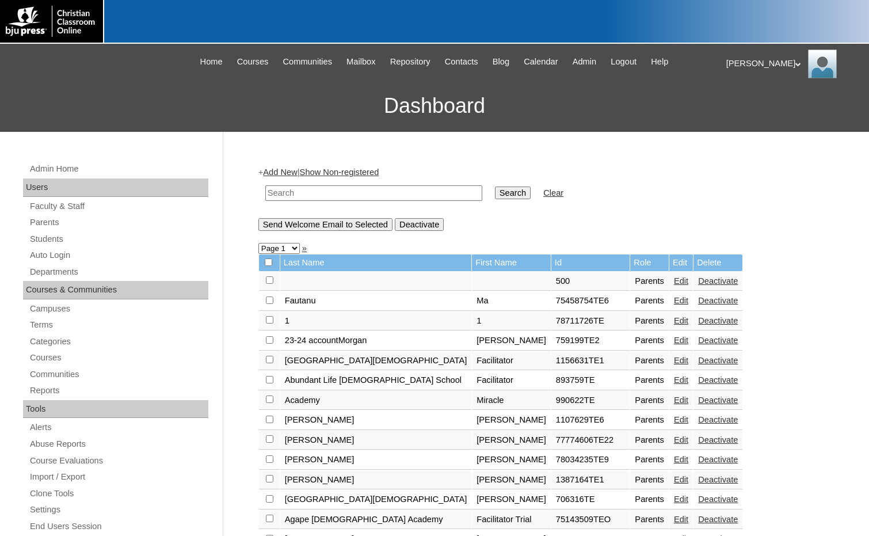
click at [292, 200] on input "text" at bounding box center [373, 193] width 217 height 16
type input "695776"
click at [495, 186] on input "Search" at bounding box center [513, 192] width 36 height 13
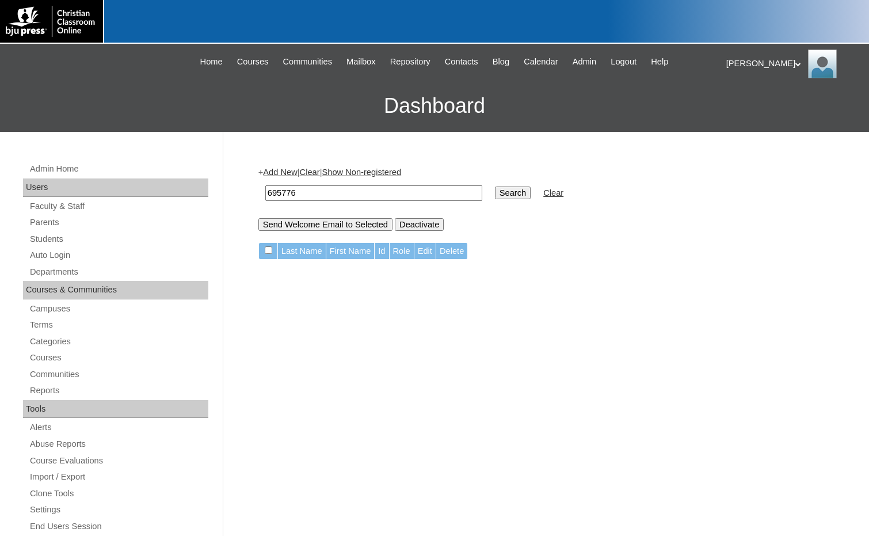
drag, startPoint x: 302, startPoint y: 195, endPoint x: 233, endPoint y: 192, distance: 69.1
click at [233, 192] on div "Admin Home Users Faculty & Staff Parents Students Auto Login Departments Course…" at bounding box center [434, 529] width 869 height 794
click at [49, 234] on link "Students" at bounding box center [119, 239] width 180 height 14
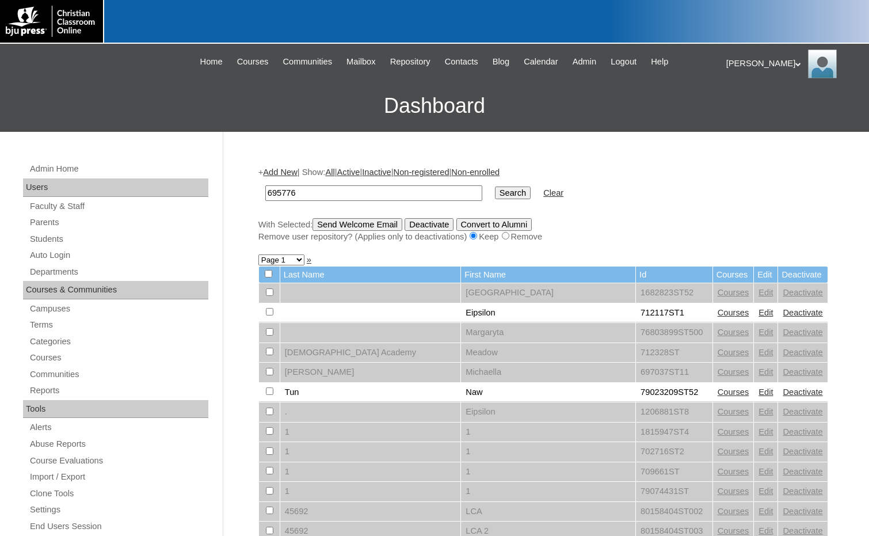
type input "695776"
click at [495, 187] on input "Search" at bounding box center [513, 192] width 36 height 13
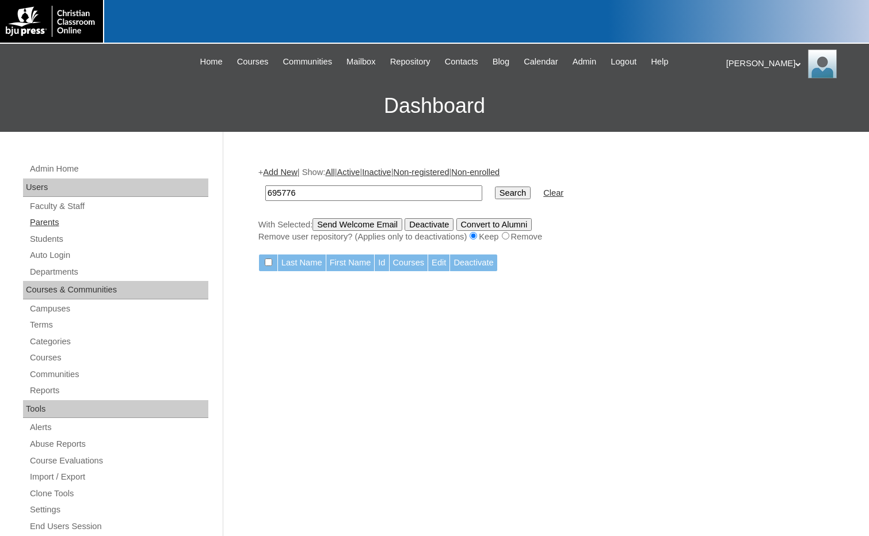
click at [58, 225] on link "Parents" at bounding box center [119, 222] width 180 height 14
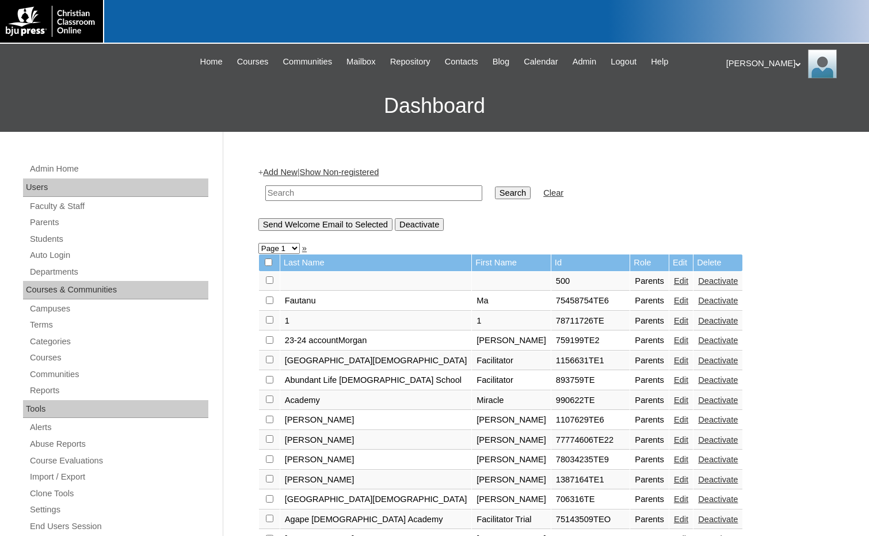
click at [283, 170] on link "Add New" at bounding box center [280, 171] width 34 height 9
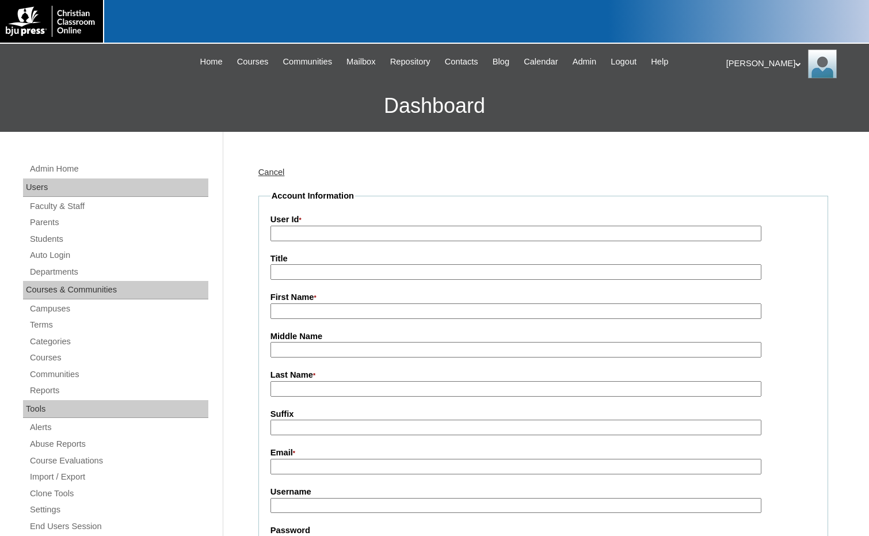
click at [306, 237] on input "User Id *" at bounding box center [515, 234] width 491 height 16
paste input "695776"
type input "695776TE"
type input "Ellen"
type input "Ayers"
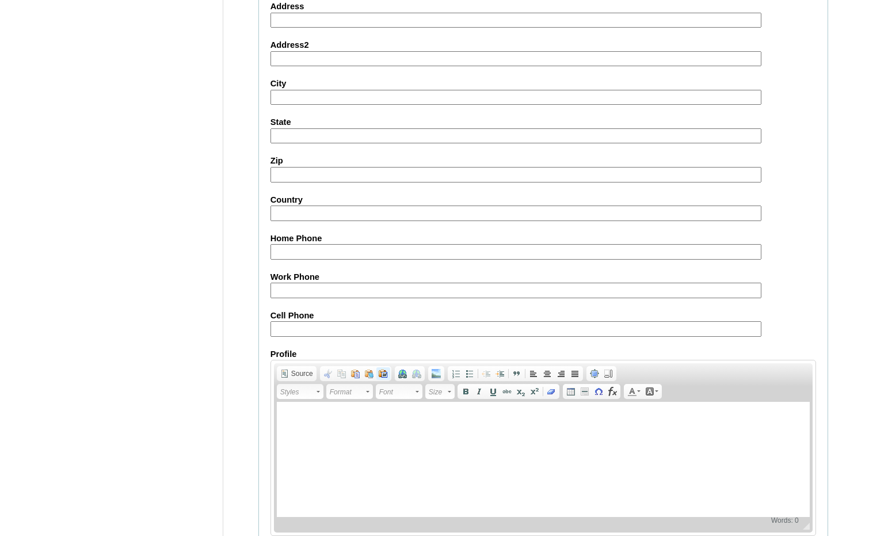
scroll to position [1019, 0]
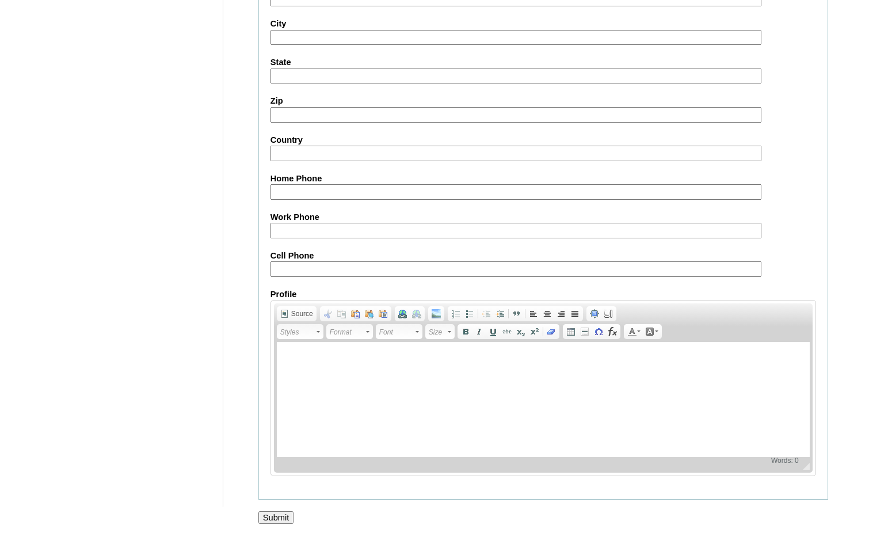
type input "eayers@friendshipchristian.net"
click at [274, 516] on input "Submit" at bounding box center [276, 517] width 36 height 13
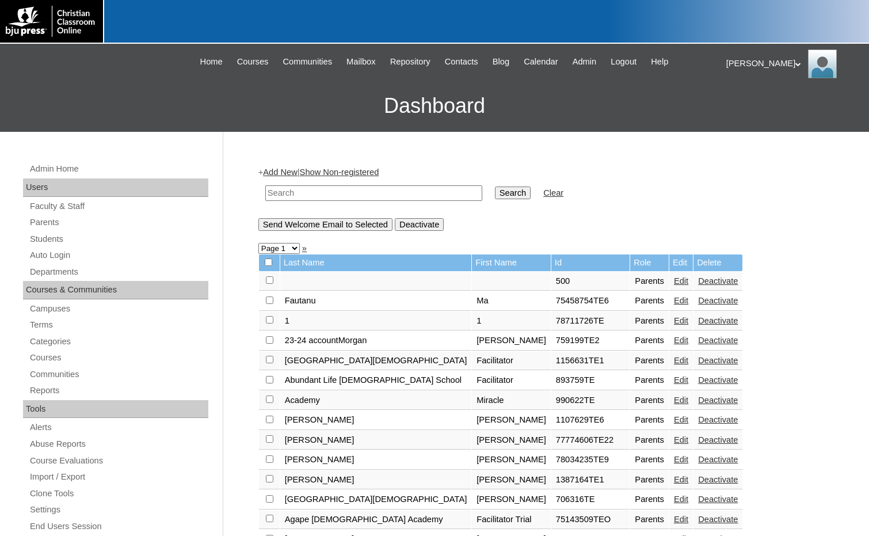
drag, startPoint x: 419, startPoint y: 190, endPoint x: 451, endPoint y: 190, distance: 31.7
click at [419, 190] on input "text" at bounding box center [373, 193] width 217 height 16
paste input "695776"
type input "695776"
click at [495, 192] on input "Search" at bounding box center [513, 192] width 36 height 13
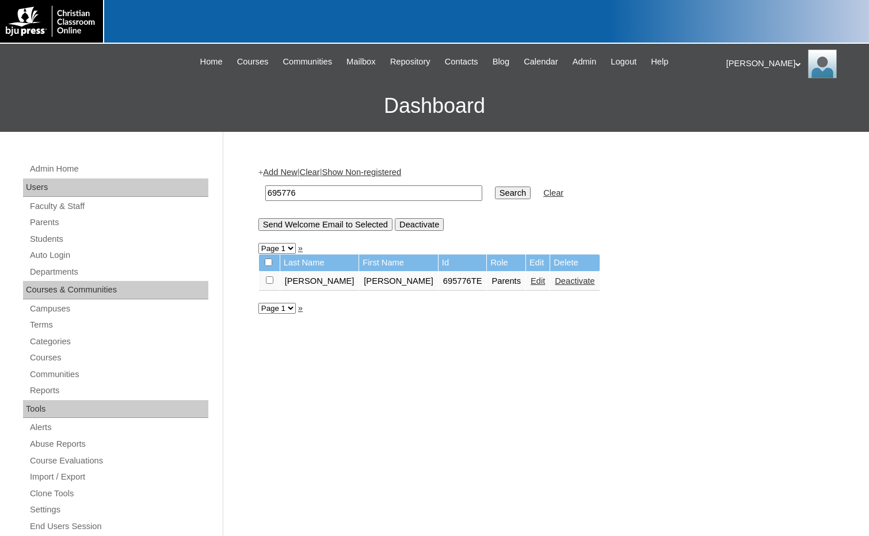
click at [270, 280] on input "checkbox" at bounding box center [269, 279] width 7 height 7
checkbox input "true"
click at [314, 228] on input "Send Welcome Email to Selected" at bounding box center [325, 224] width 134 height 13
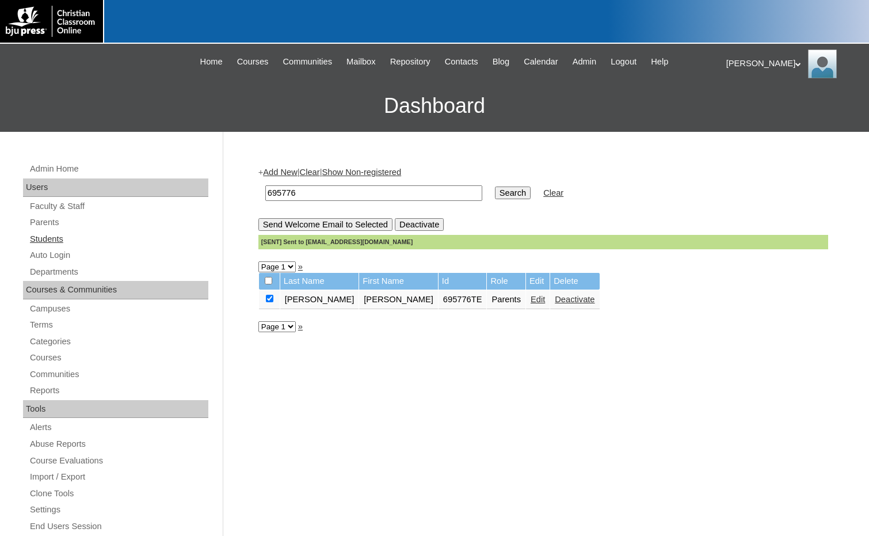
click at [47, 241] on link "Students" at bounding box center [119, 239] width 180 height 14
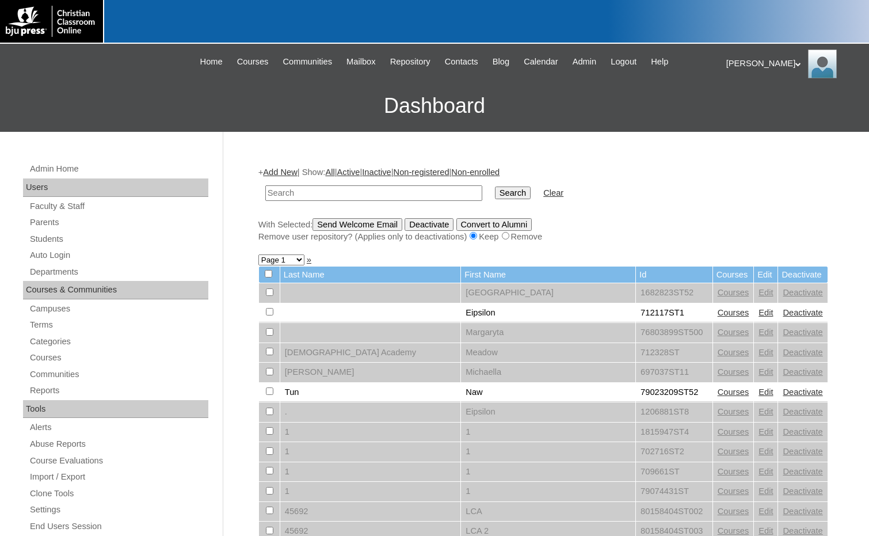
click at [274, 167] on link "Add New" at bounding box center [280, 171] width 34 height 9
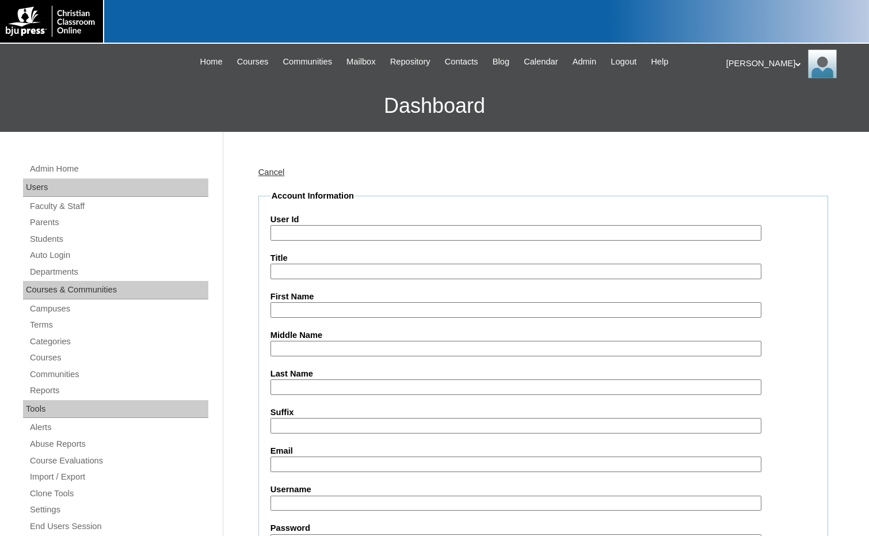
click at [299, 230] on input "User Id" at bounding box center [515, 233] width 491 height 16
paste input "695776"
type input "695776ST1"
type input "[PERSON_NAME]"
type input "Moliso"
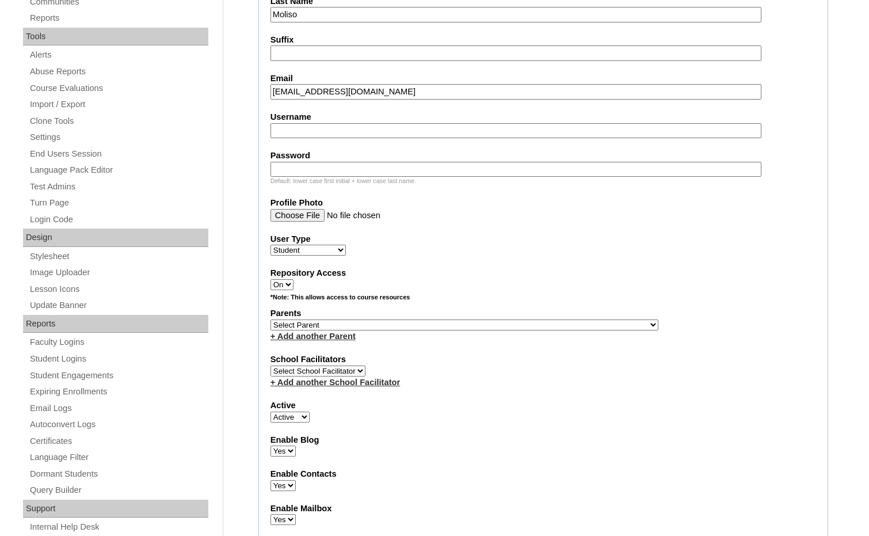
scroll to position [460, 0]
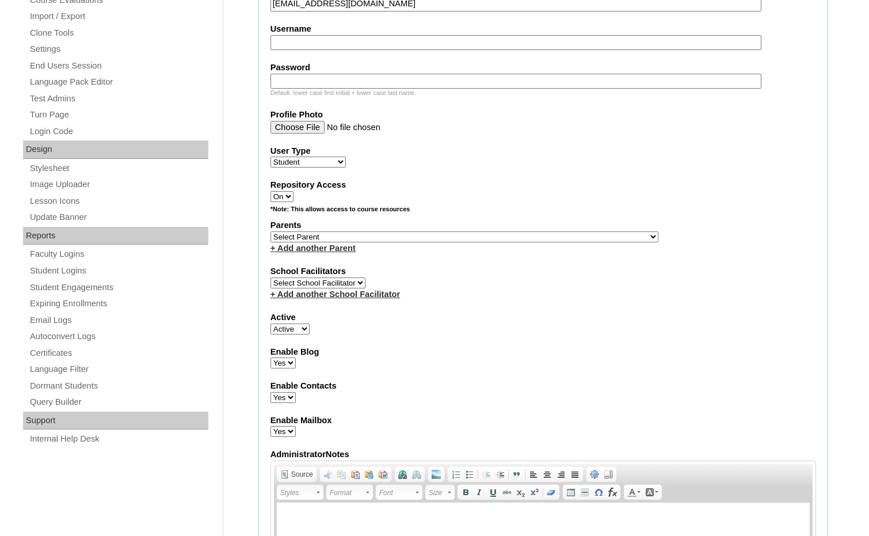
type input "ymoliso@friendshipchristian.net"
click at [483, 238] on select "Select Parent , Fautanu, Ma 1, 1 23-24 accountMorgan, Jason 6th Street Mennonit…" at bounding box center [464, 236] width 388 height 11
select select "36871"
click at [547, 236] on div "Parents Select Parent , Fautanu, Ma 1, 1 23-24 accountMorgan, Jason 6th Street …" at bounding box center [543, 236] width 546 height 35
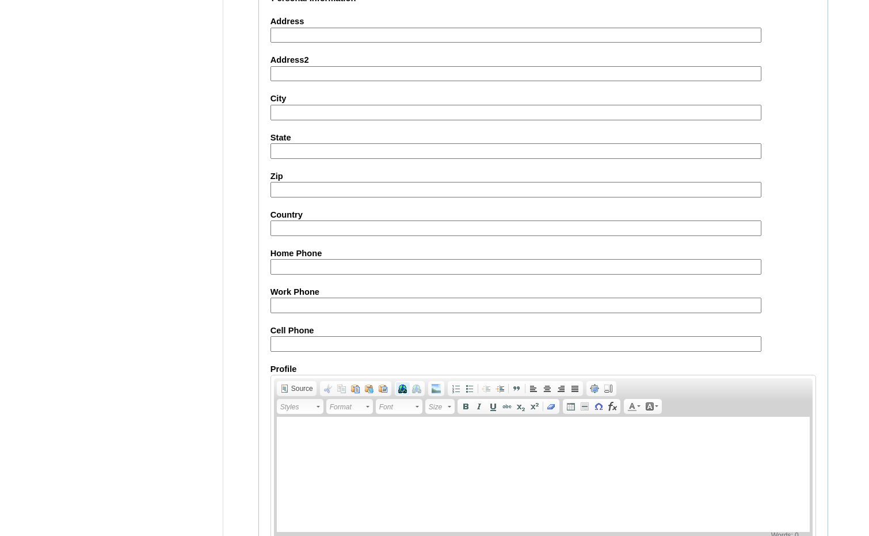
scroll to position [1215, 0]
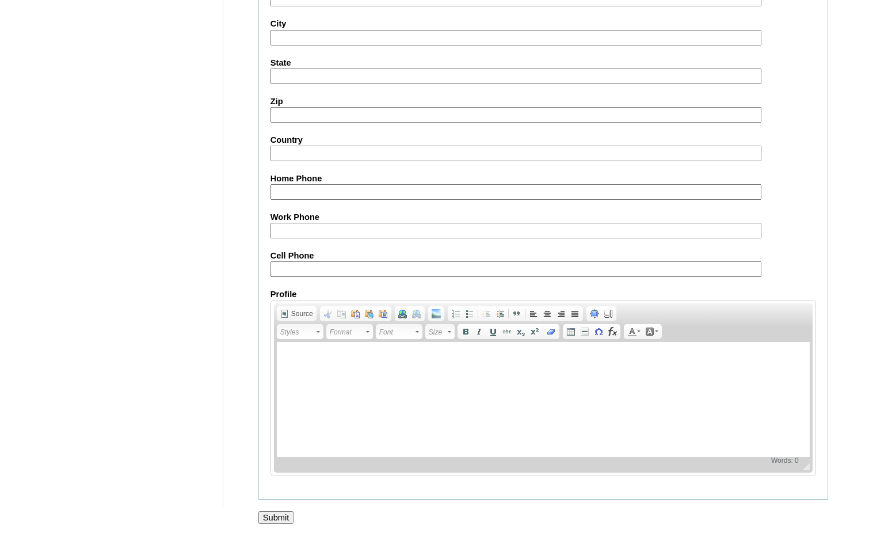
click at [286, 517] on input "Submit" at bounding box center [276, 517] width 36 height 13
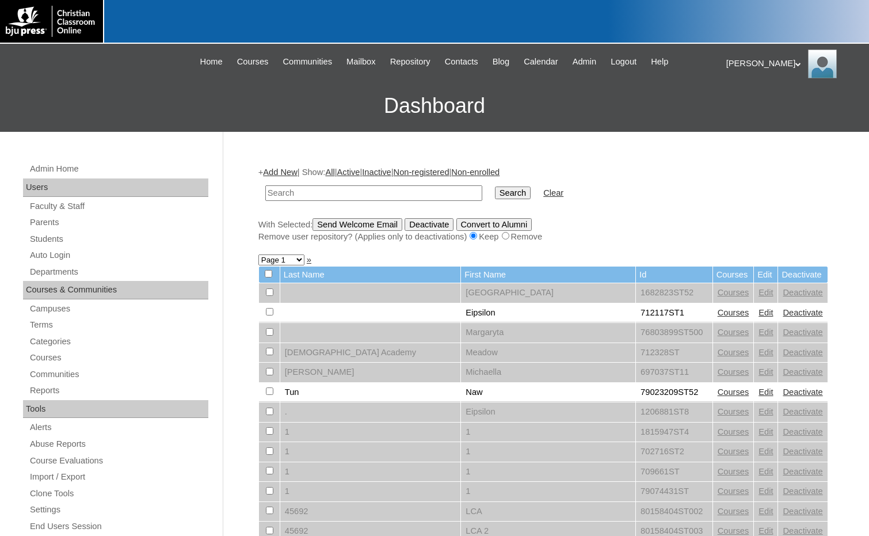
click at [352, 192] on input "text" at bounding box center [373, 193] width 217 height 16
paste input "695776"
type input "695776"
click at [495, 192] on input "Search" at bounding box center [513, 192] width 36 height 13
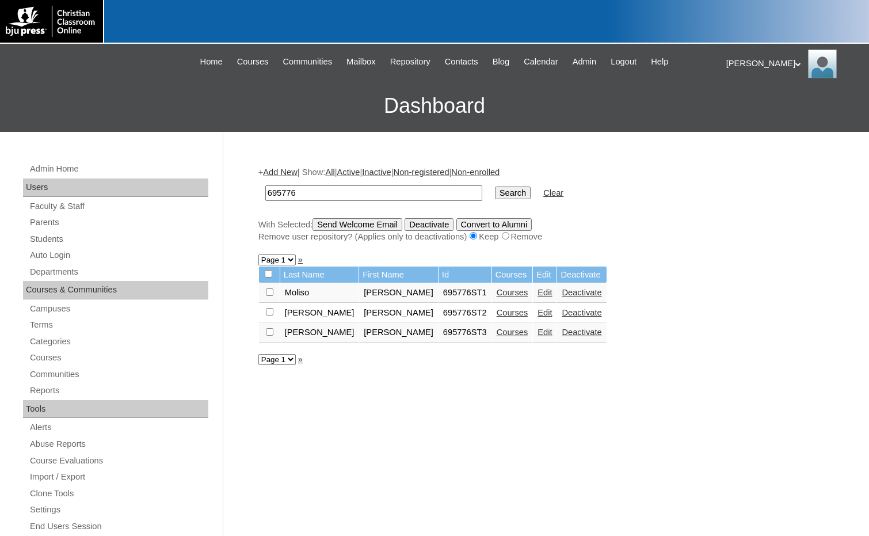
click at [497, 333] on link "Courses" at bounding box center [513, 331] width 32 height 9
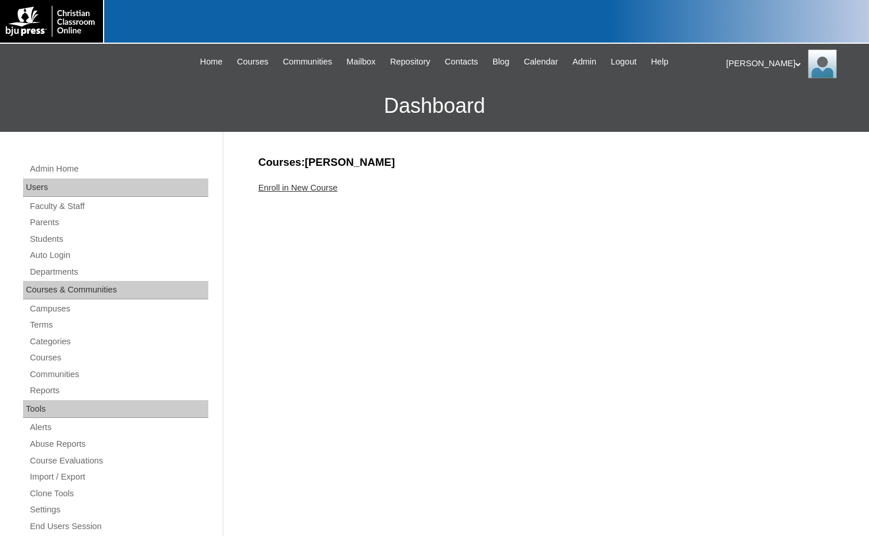
click at [311, 188] on link "Enroll in New Course" at bounding box center [297, 187] width 79 height 9
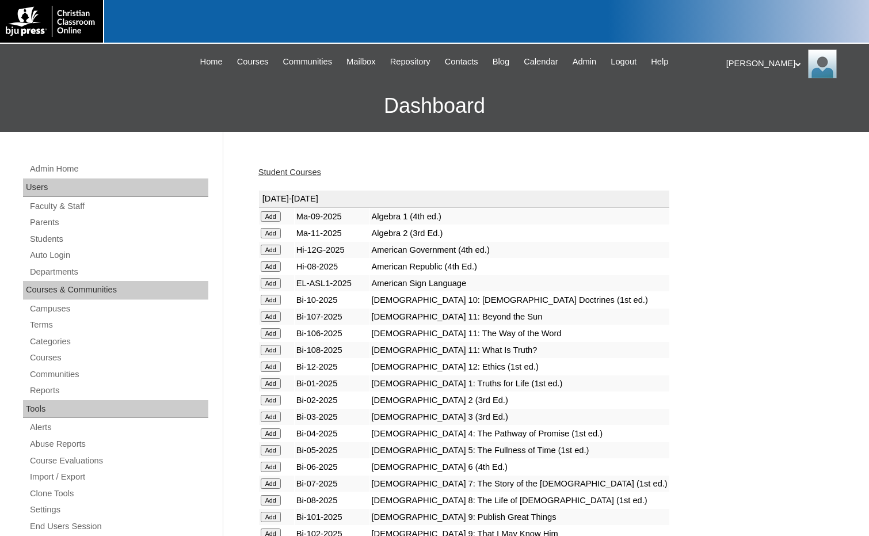
click at [273, 222] on input "Add" at bounding box center [271, 216] width 20 height 10
click at [75, 243] on link "Students" at bounding box center [119, 239] width 180 height 14
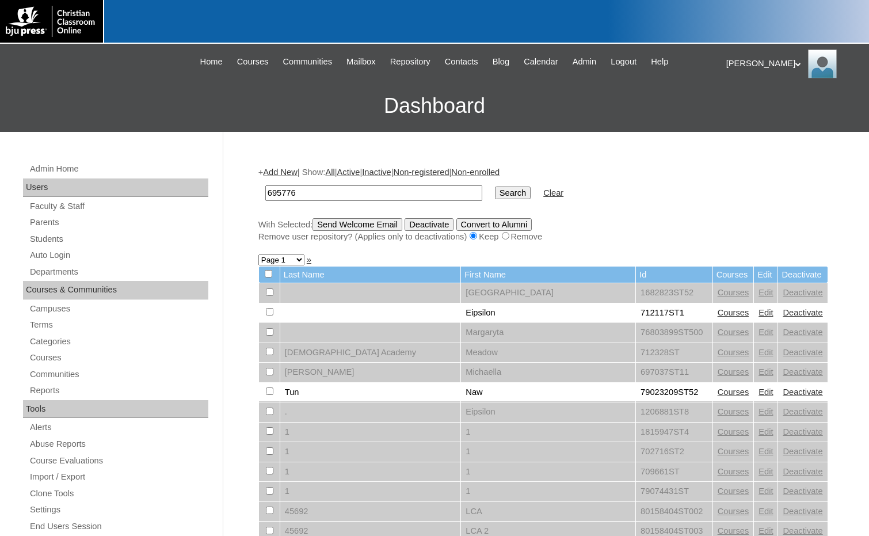
type input "695776"
click at [495, 192] on input "Search" at bounding box center [513, 192] width 36 height 13
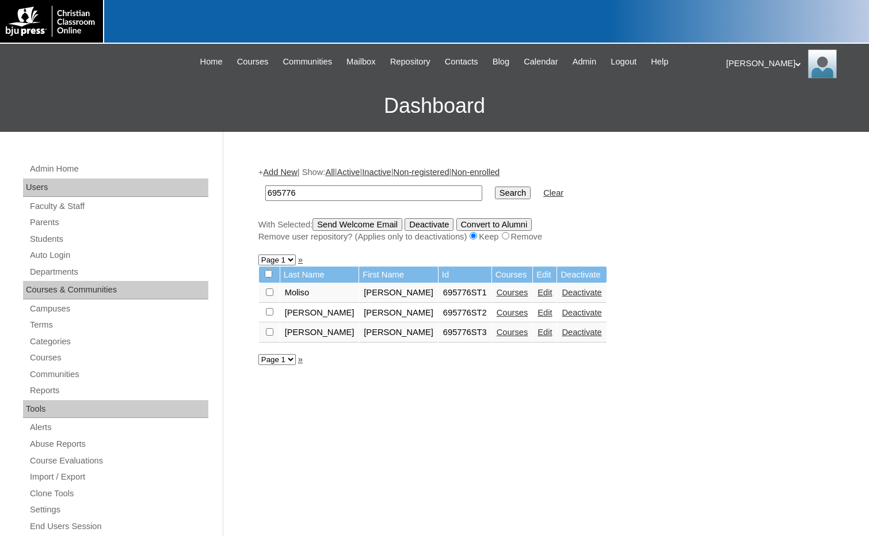
click at [269, 291] on input "checkbox" at bounding box center [269, 291] width 7 height 7
checkbox input "true"
click at [273, 313] on td at bounding box center [269, 313] width 21 height 20
click at [270, 296] on input "checkbox" at bounding box center [269, 291] width 7 height 7
checkbox input "true"
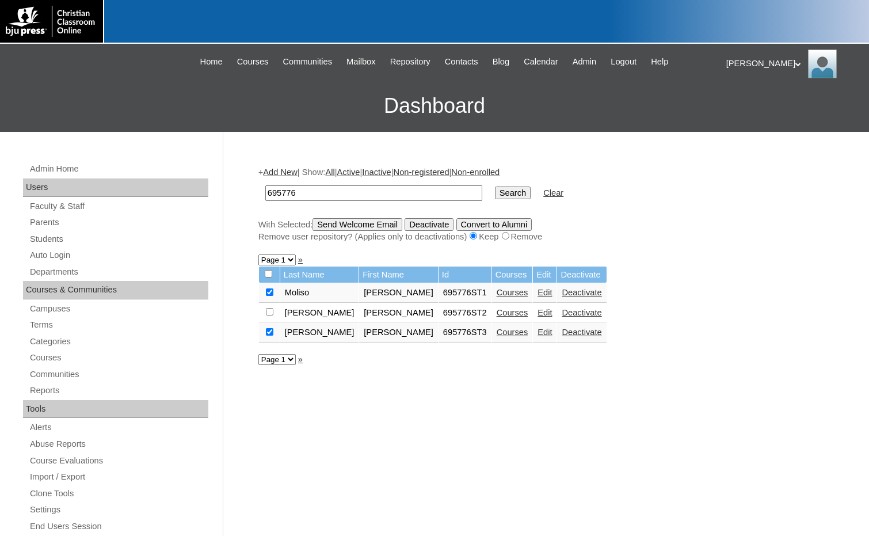
click at [270, 296] on input "checkbox" at bounding box center [269, 291] width 7 height 7
checkbox input "true"
click at [353, 222] on input "Send Welcome Email" at bounding box center [358, 224] width 90 height 13
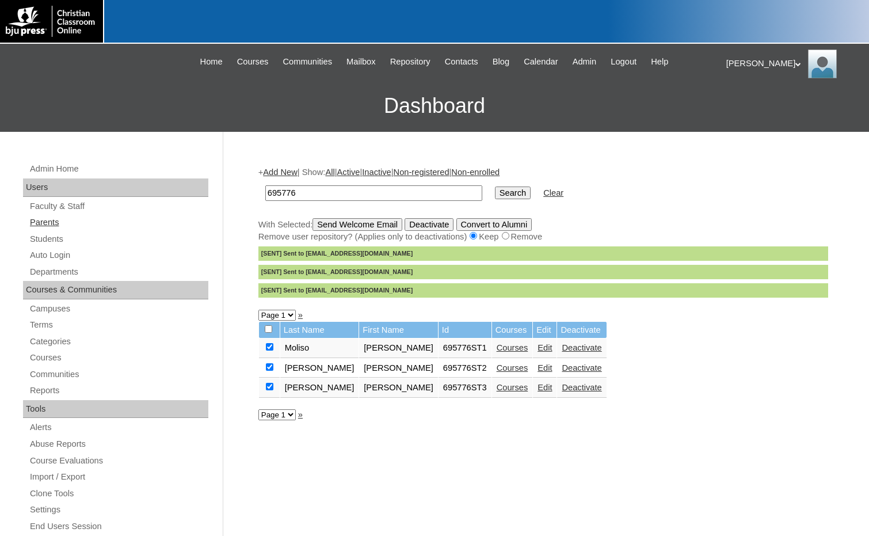
click at [66, 224] on link "Parents" at bounding box center [119, 222] width 180 height 14
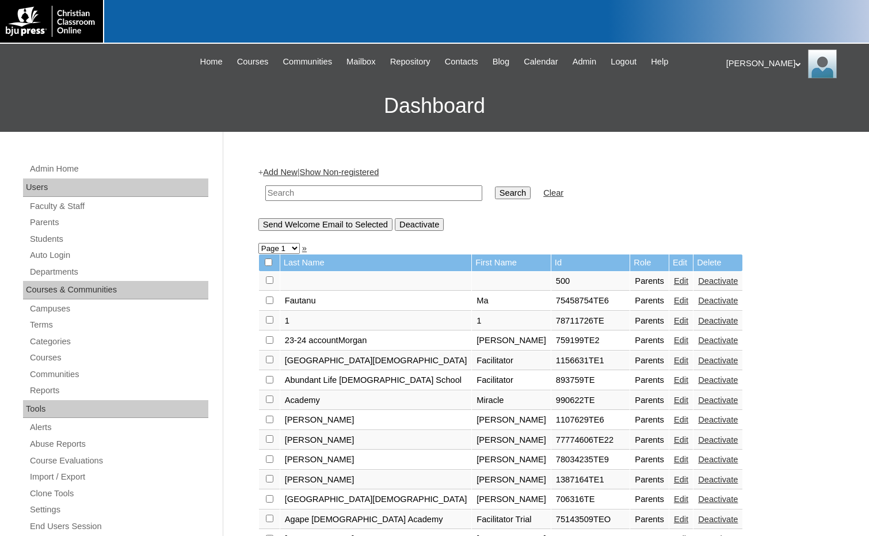
click at [319, 190] on input "text" at bounding box center [373, 193] width 217 height 16
drag, startPoint x: 319, startPoint y: 190, endPoint x: 245, endPoint y: 190, distance: 74.2
type input "712676"
click at [495, 186] on input "Search" at bounding box center [513, 192] width 36 height 13
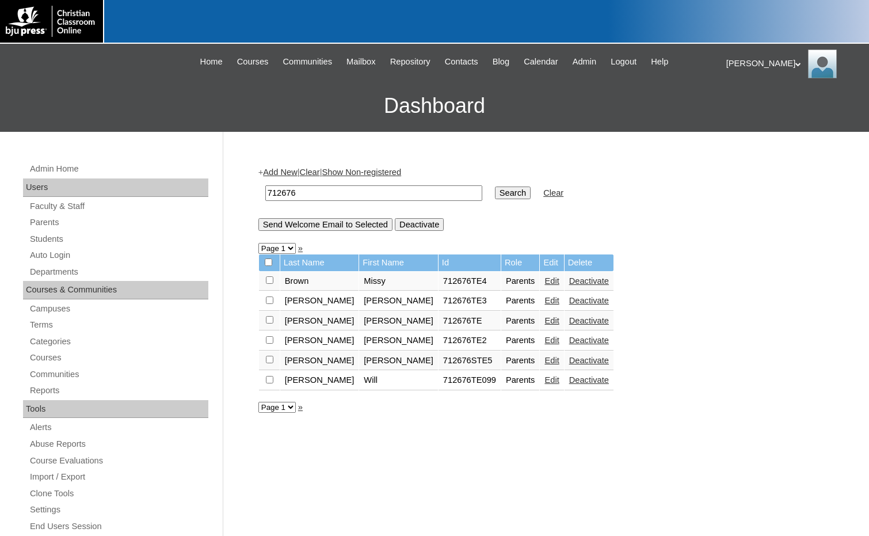
click at [292, 172] on link "Add New" at bounding box center [280, 171] width 34 height 9
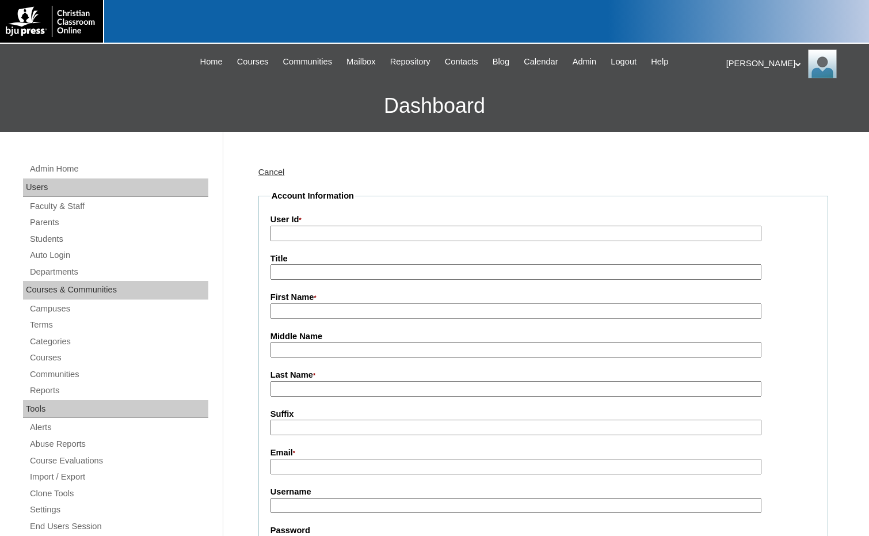
click at [307, 238] on input "User Id *" at bounding box center [515, 234] width 491 height 16
paste input "712676"
drag, startPoint x: 325, startPoint y: 235, endPoint x: 312, endPoint y: 236, distance: 13.2
click at [312, 236] on input "712676TE099" at bounding box center [515, 234] width 491 height 16
type input "712676TE6"
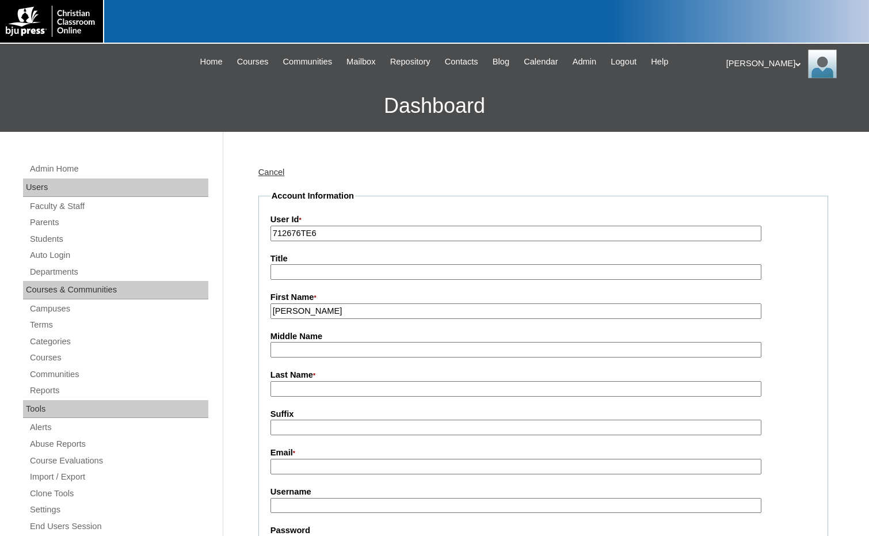
type input "Jerry"
type input "Russell"
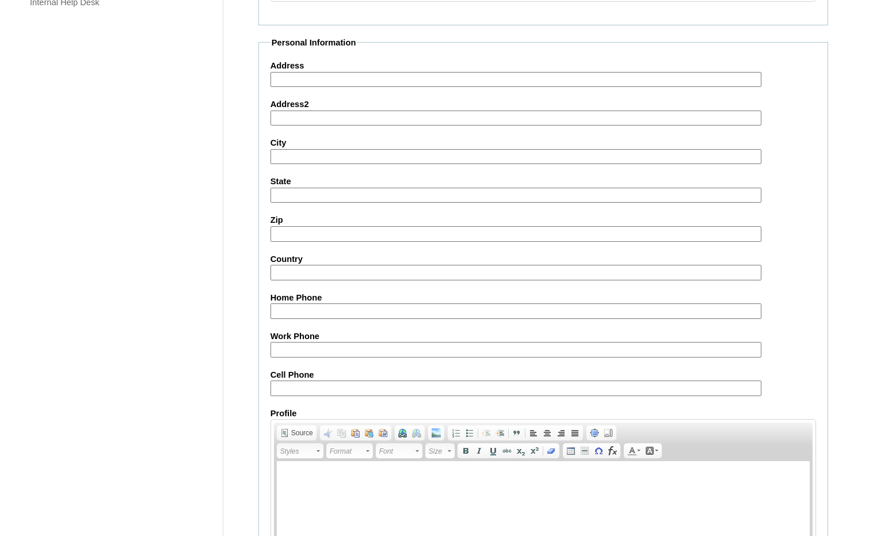
scroll to position [1019, 0]
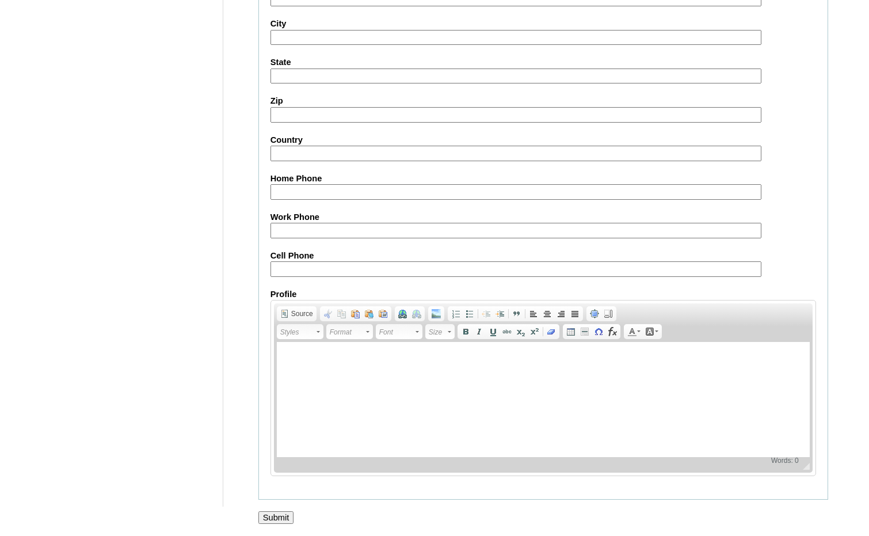
type input "jrussell@hebroncschool.com"
click at [284, 516] on input "Submit" at bounding box center [276, 517] width 36 height 13
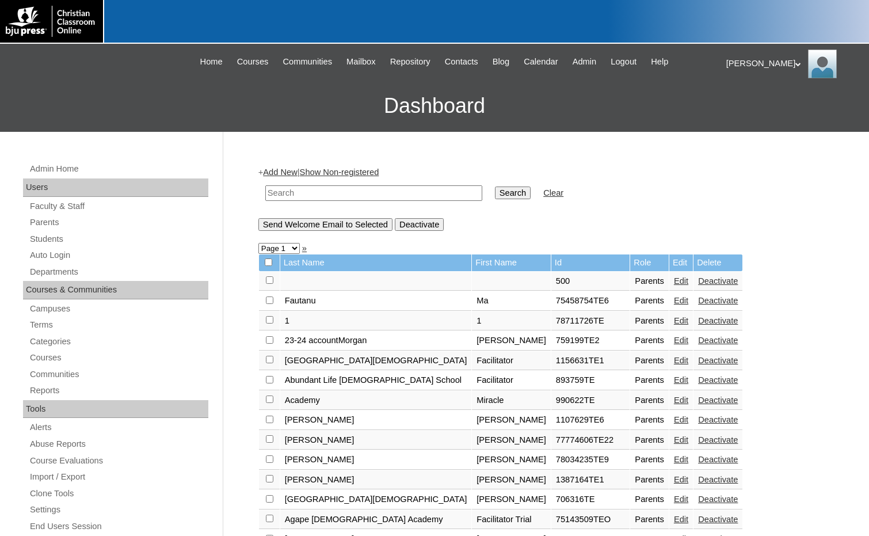
click at [341, 193] on input "text" at bounding box center [373, 193] width 217 height 16
paste input "712676"
type input "712676"
click at [495, 189] on input "Search" at bounding box center [513, 192] width 36 height 13
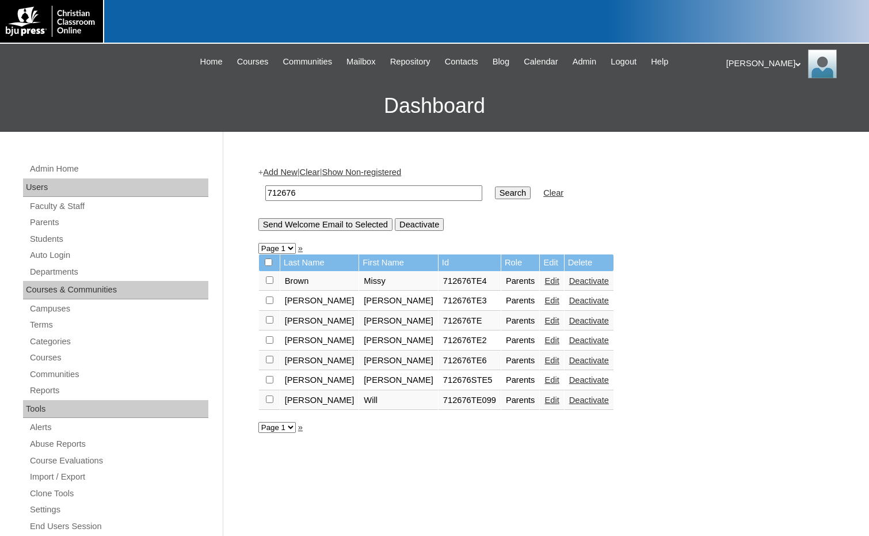
click at [268, 284] on input "checkbox" at bounding box center [269, 279] width 7 height 7
checkbox input "true"
click at [304, 228] on input "Send Welcome Email to Selected" at bounding box center [325, 224] width 134 height 13
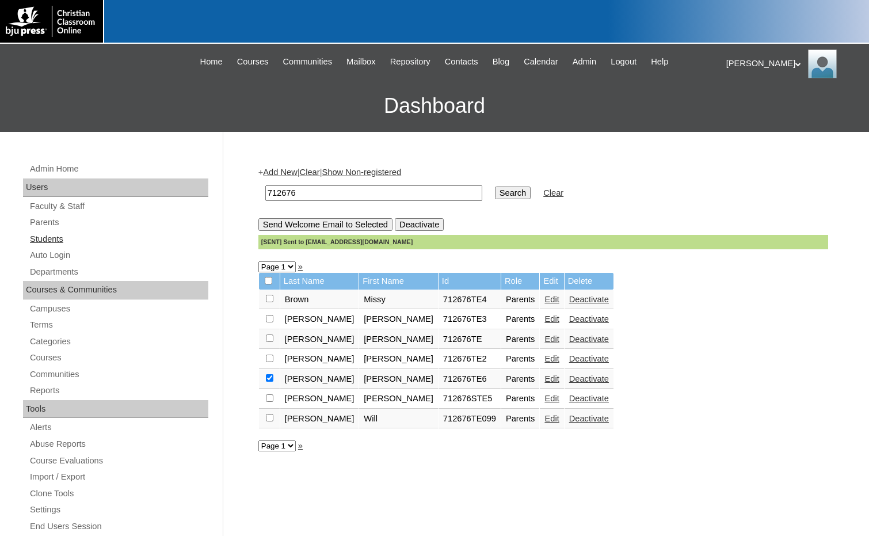
click at [59, 241] on link "Students" at bounding box center [119, 239] width 180 height 14
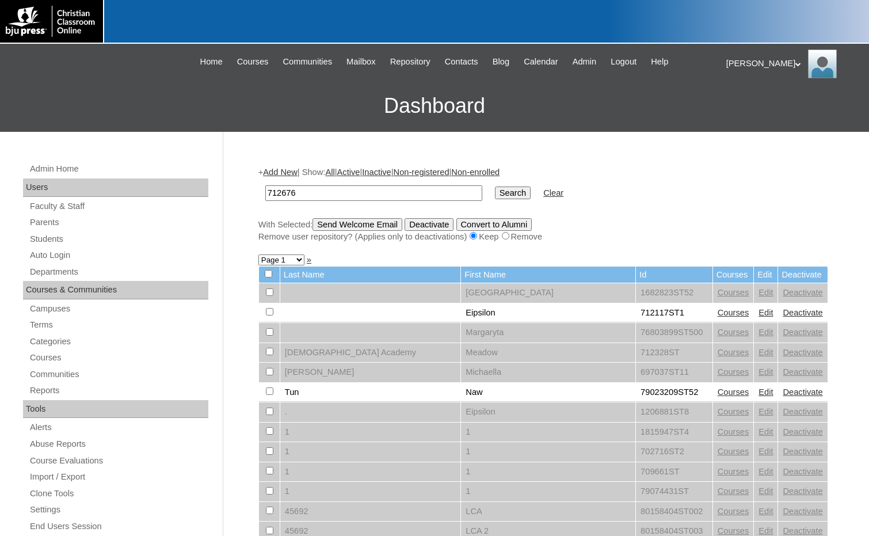
type input "712676"
click at [495, 196] on input "Search" at bounding box center [513, 192] width 36 height 13
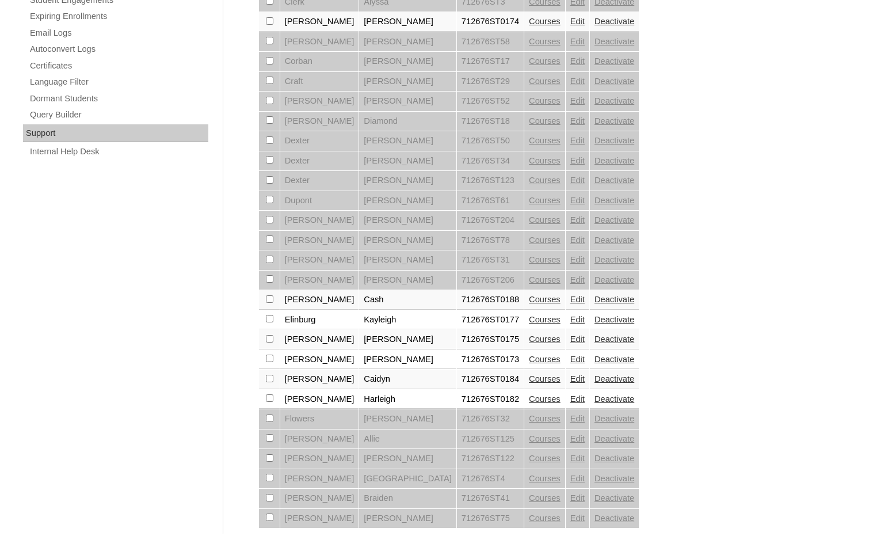
scroll to position [776, 0]
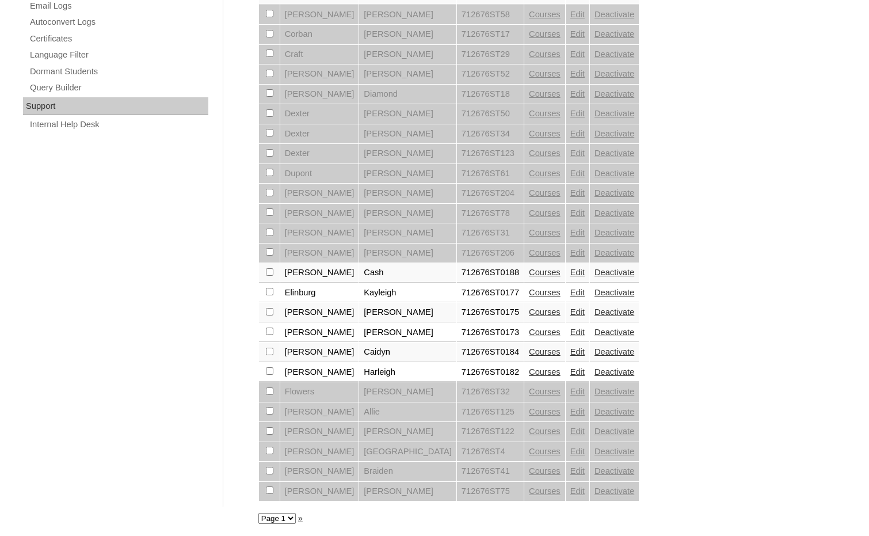
click at [288, 519] on select "Page 1 Page 2 Page 3" at bounding box center [276, 518] width 37 height 11
select select "admin_students.php?q=712676&submit=Search&page=2"
click at [258, 513] on select "Page 1 Page 2 Page 3" at bounding box center [276, 518] width 37 height 11
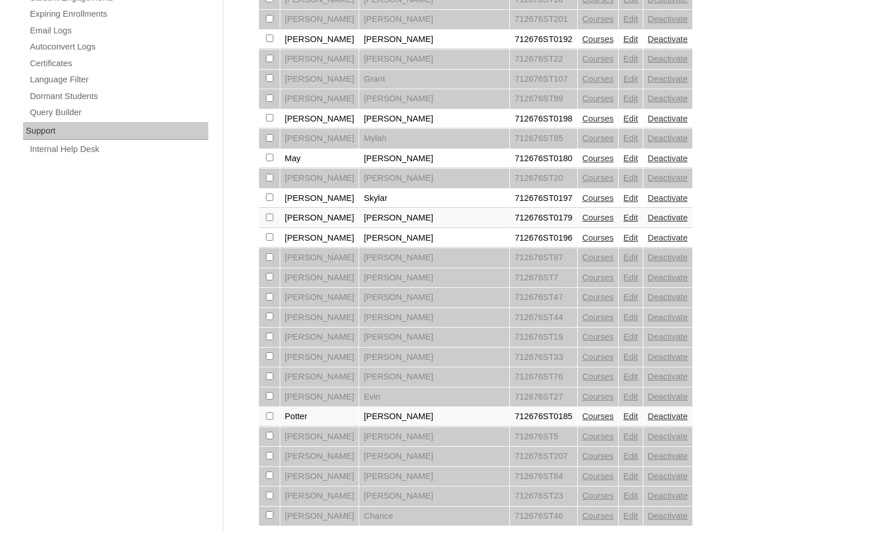
scroll to position [776, 0]
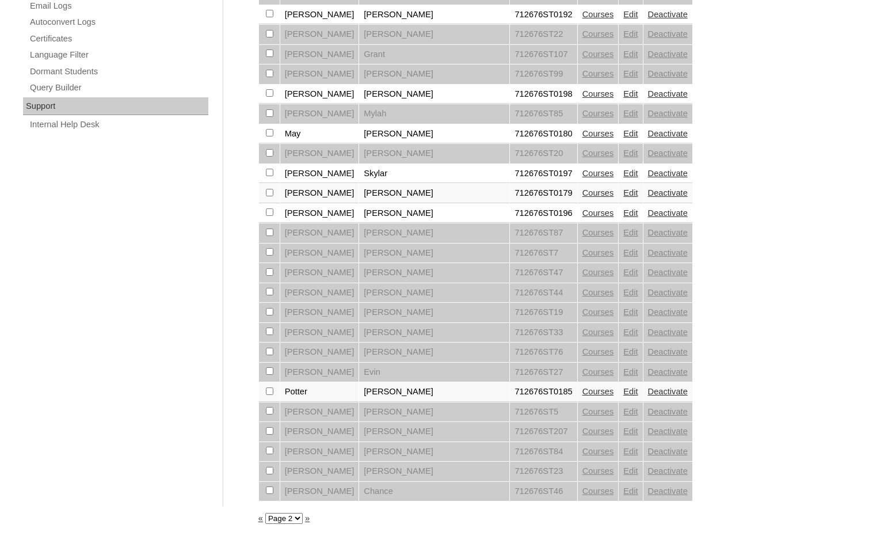
click at [306, 521] on link "»" at bounding box center [307, 517] width 5 height 9
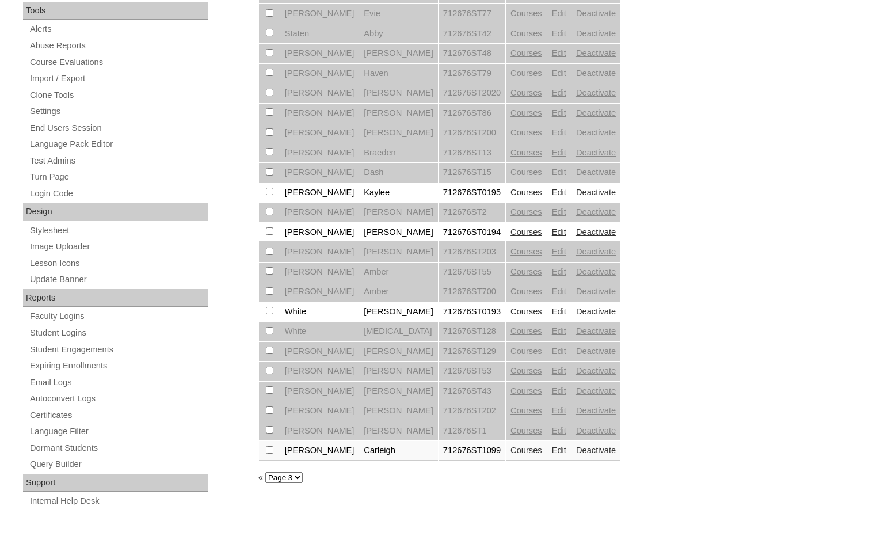
scroll to position [402, 0]
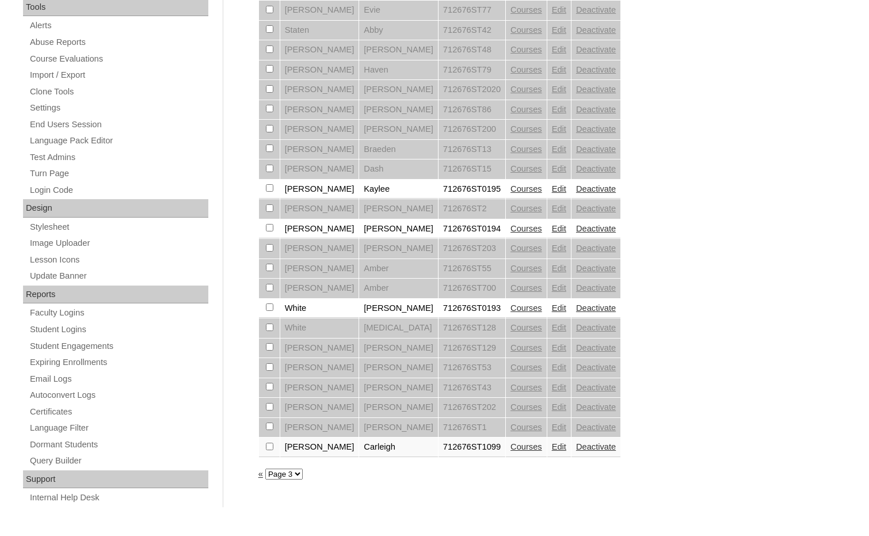
click at [260, 476] on link "«" at bounding box center [260, 473] width 5 height 9
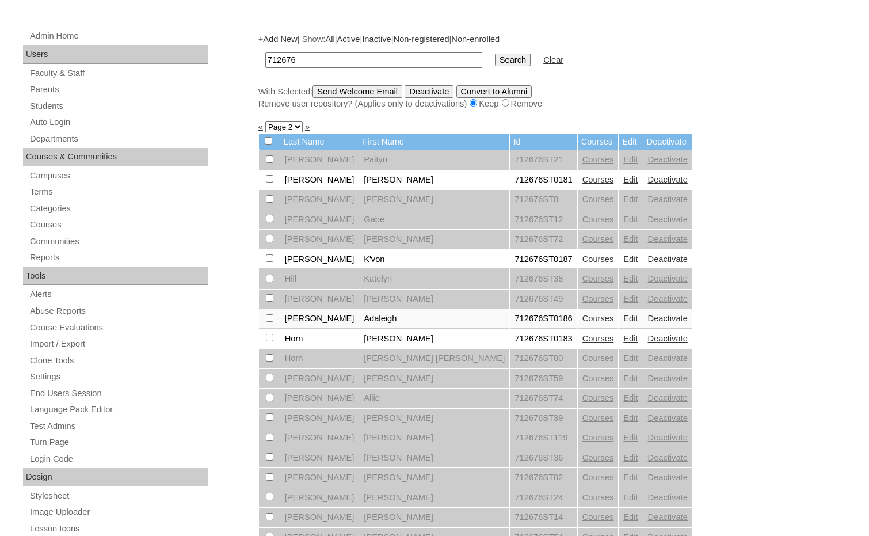
scroll to position [115, 0]
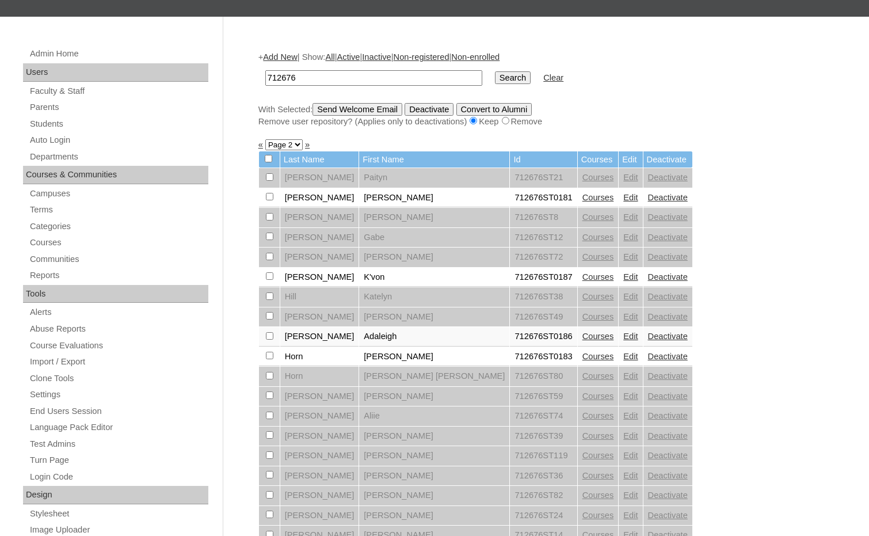
click at [261, 147] on link "«" at bounding box center [260, 144] width 5 height 9
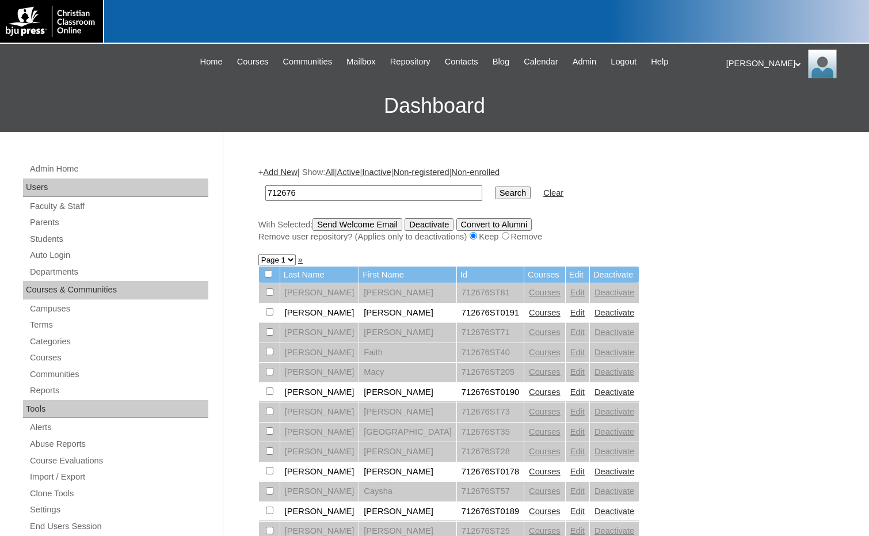
click at [291, 169] on link "Add New" at bounding box center [280, 171] width 34 height 9
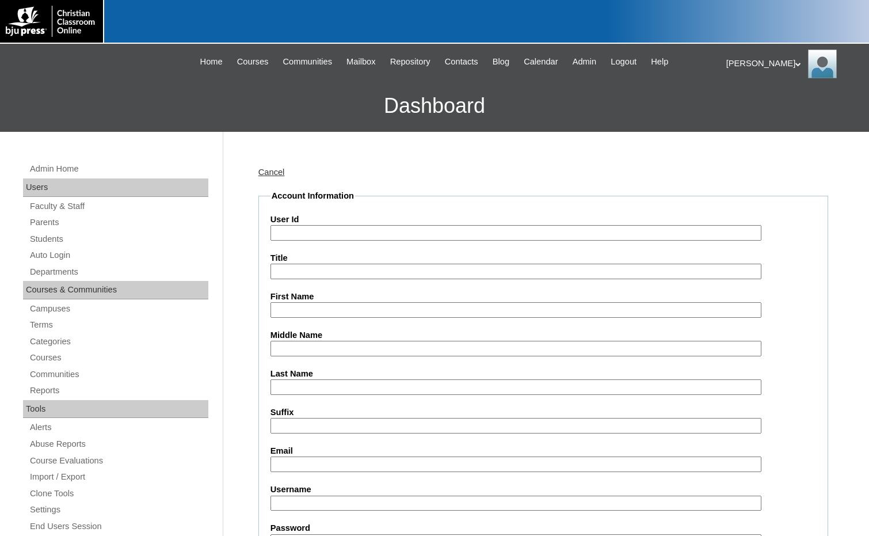
click at [323, 227] on input "User Id" at bounding box center [515, 233] width 491 height 16
paste input "712676"
type input "712676ST301"
click at [303, 307] on input "First Name" at bounding box center [515, 310] width 491 height 16
click at [314, 308] on input "Caydence" at bounding box center [515, 310] width 491 height 16
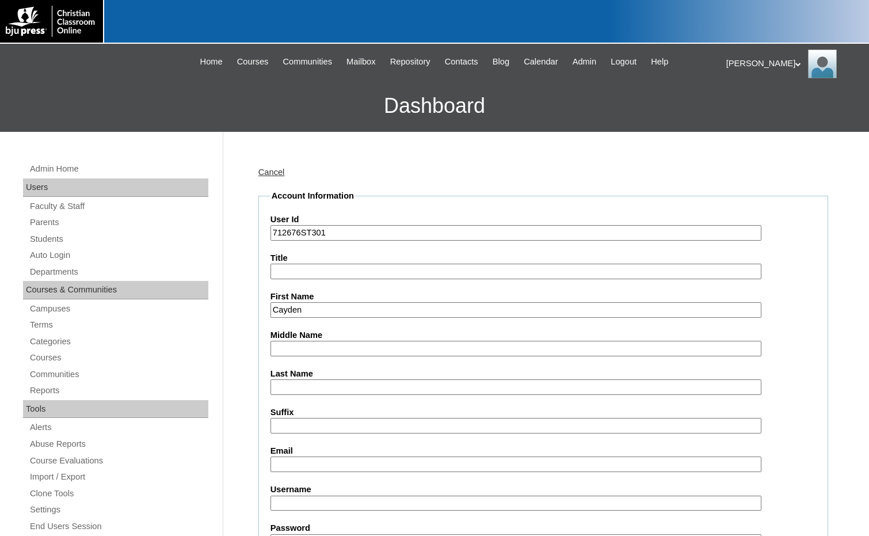
type input "Cayden"
type input "Clardy"
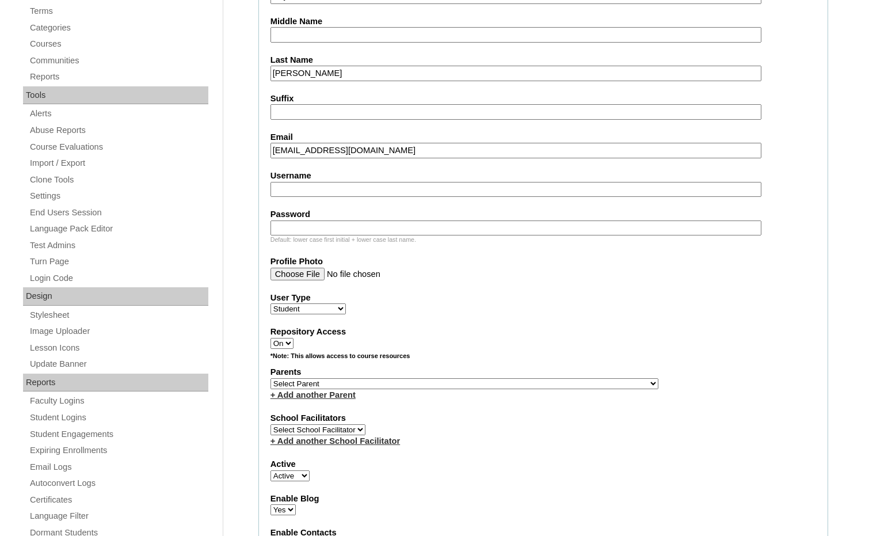
scroll to position [345, 0]
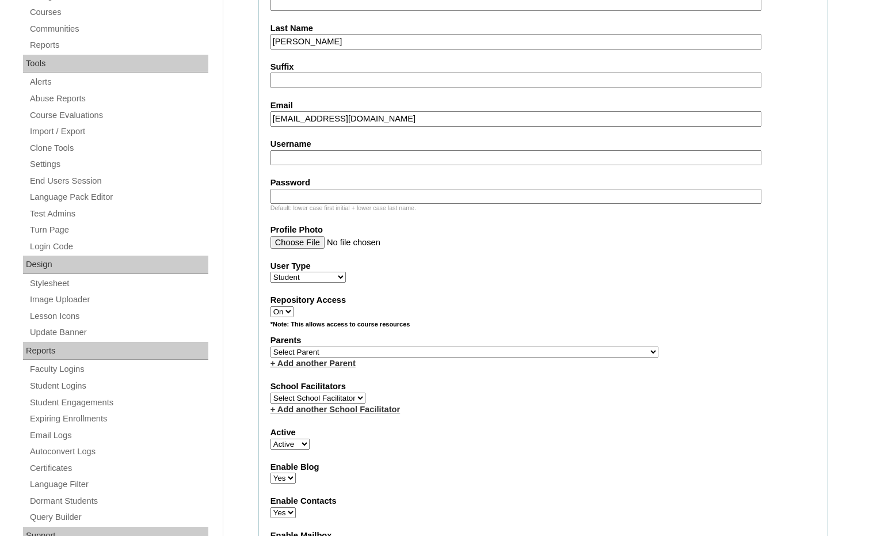
type input "cclardy@hebroncschool.com"
click at [527, 352] on select "Select Parent , Fautanu, Ma 1, 1 23-24 accountMorgan, Jason 6th Street Mennonit…" at bounding box center [464, 351] width 388 height 11
select select "36875"
click at [559, 349] on div "Parents Select Parent , Fautanu, Ma 1, 1 23-24 accountMorgan, Jason 6th Street …" at bounding box center [543, 351] width 546 height 35
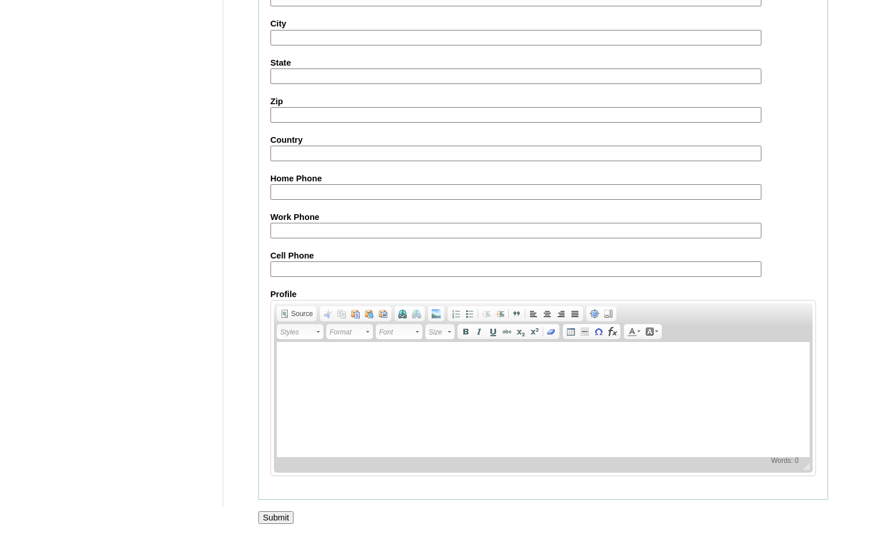
scroll to position [1215, 0]
click at [287, 514] on input "Submit" at bounding box center [276, 517] width 36 height 13
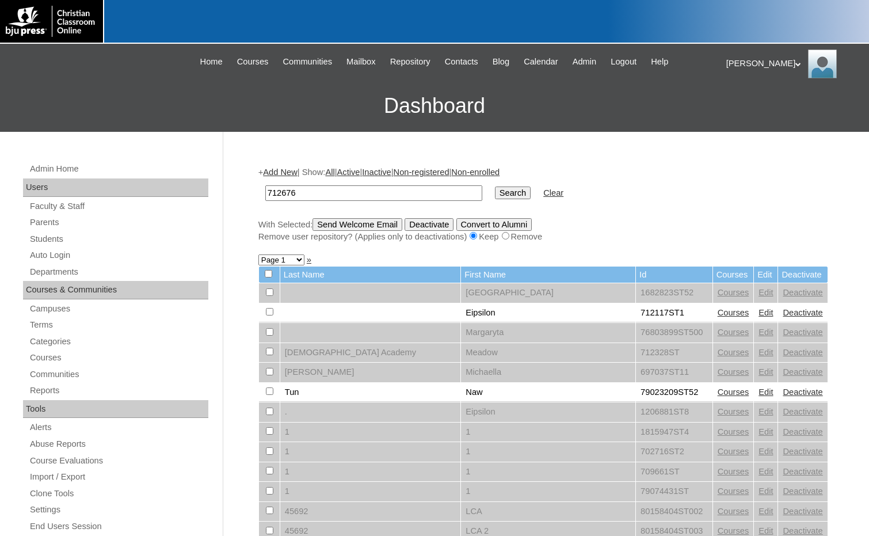
type input "712676"
click at [495, 191] on input "Search" at bounding box center [513, 192] width 36 height 13
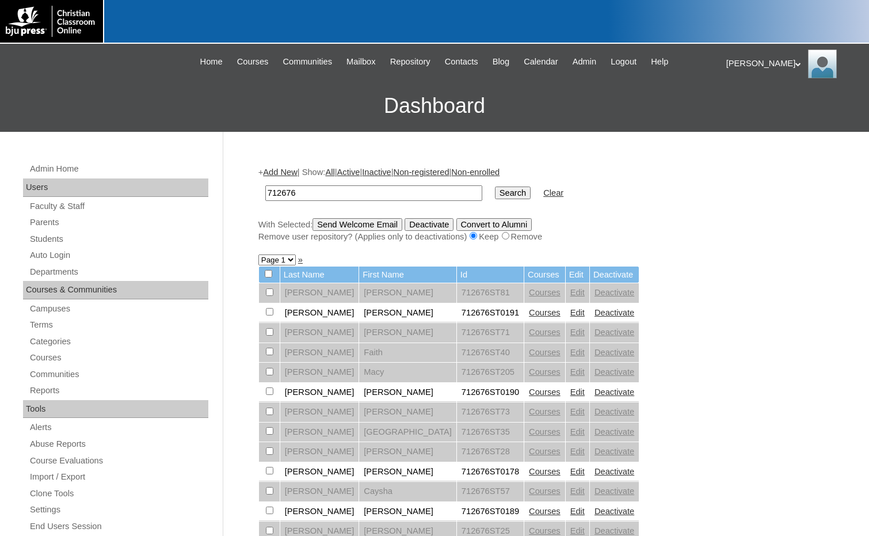
click at [372, 190] on input "712676" at bounding box center [373, 193] width 217 height 16
type input "712676ST3"
click at [495, 186] on input "Search" at bounding box center [513, 192] width 36 height 13
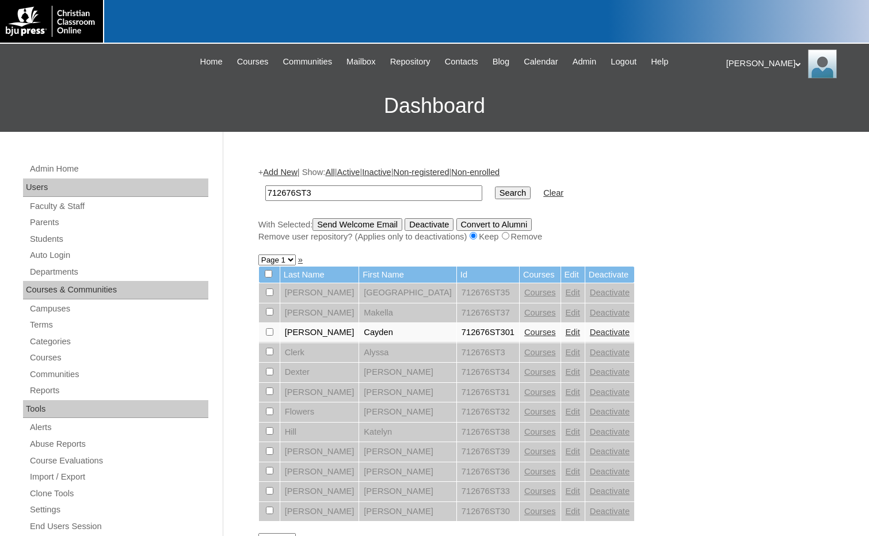
drag, startPoint x: 0, startPoint y: 0, endPoint x: 241, endPoint y: 190, distance: 306.9
click at [241, 190] on div "Admin Home Users Faculty & Staff Parents Students Auto Login Departments Course…" at bounding box center [434, 529] width 869 height 794
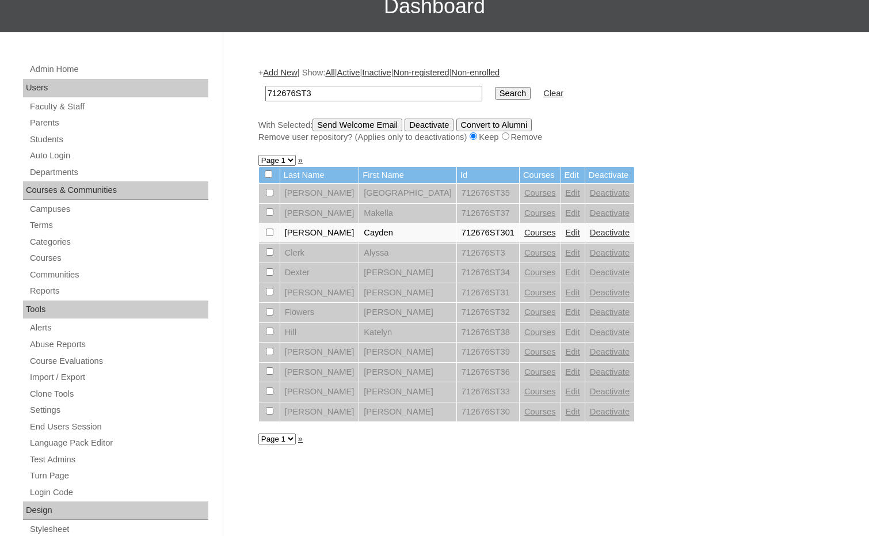
scroll to position [115, 0]
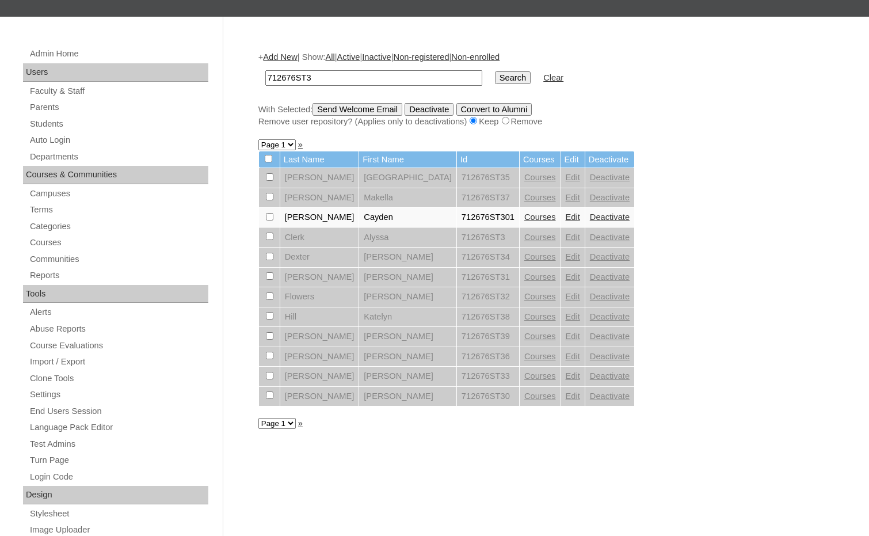
click at [524, 215] on link "Courses" at bounding box center [540, 216] width 32 height 9
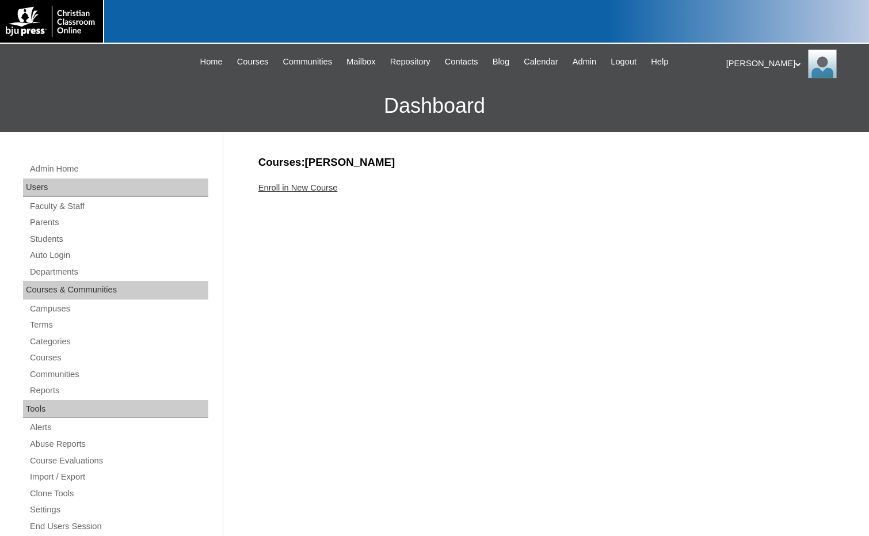
click at [326, 190] on link "Enroll in New Course" at bounding box center [297, 187] width 79 height 9
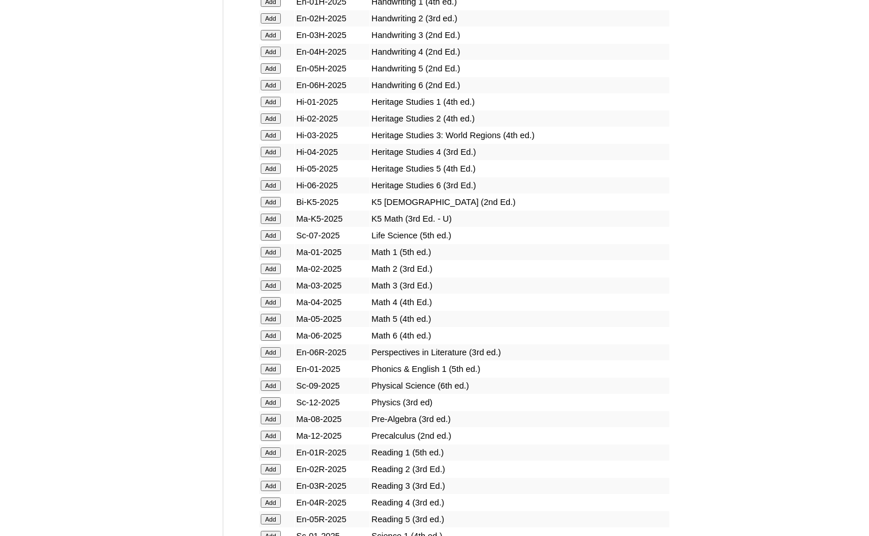
scroll to position [1093, 0]
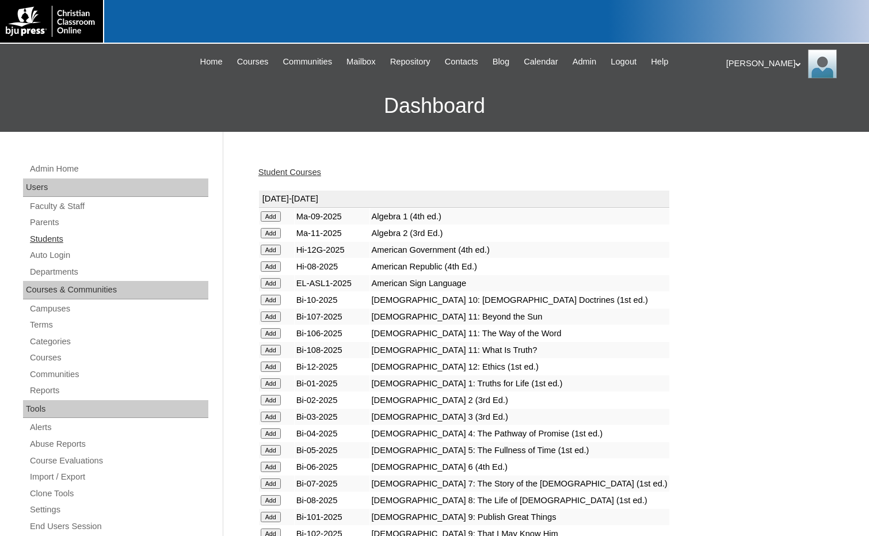
click at [56, 243] on link "Students" at bounding box center [119, 239] width 180 height 14
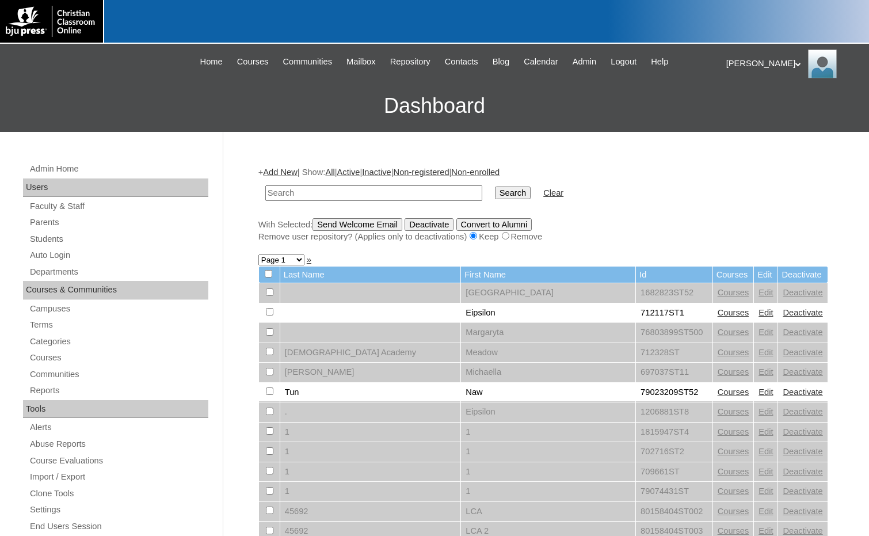
click at [283, 176] on link "Add New" at bounding box center [280, 171] width 34 height 9
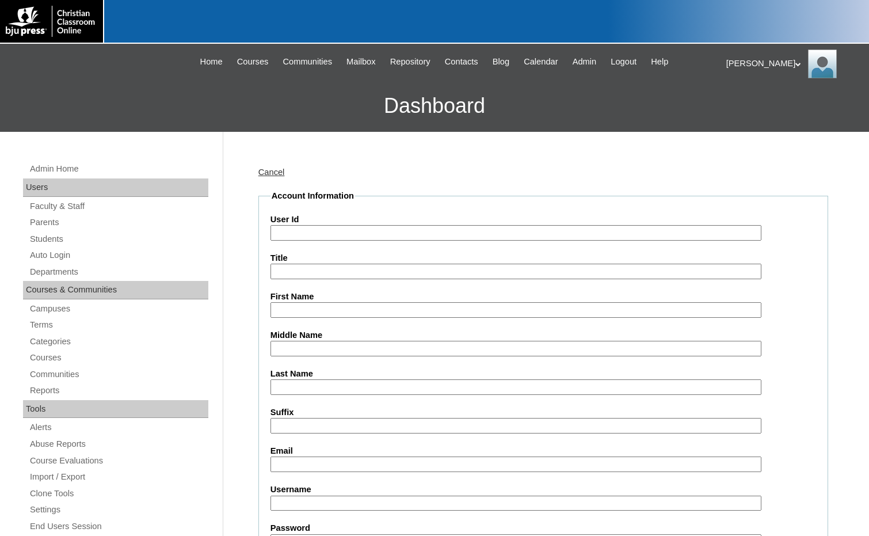
click at [306, 237] on input "User Id" at bounding box center [515, 233] width 491 height 16
paste input "712676ST3"
type input "712676ST302"
type input "[PERSON_NAME]"
type input "Hathcock"
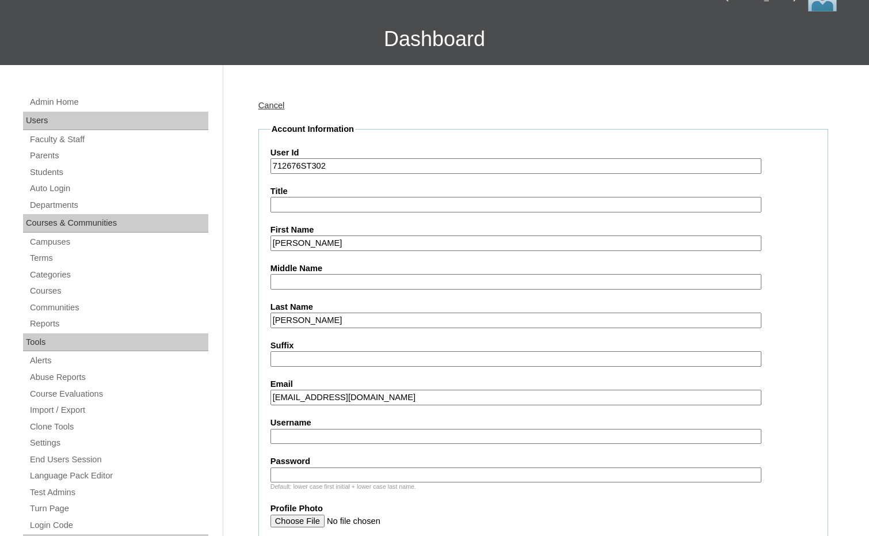
scroll to position [288, 0]
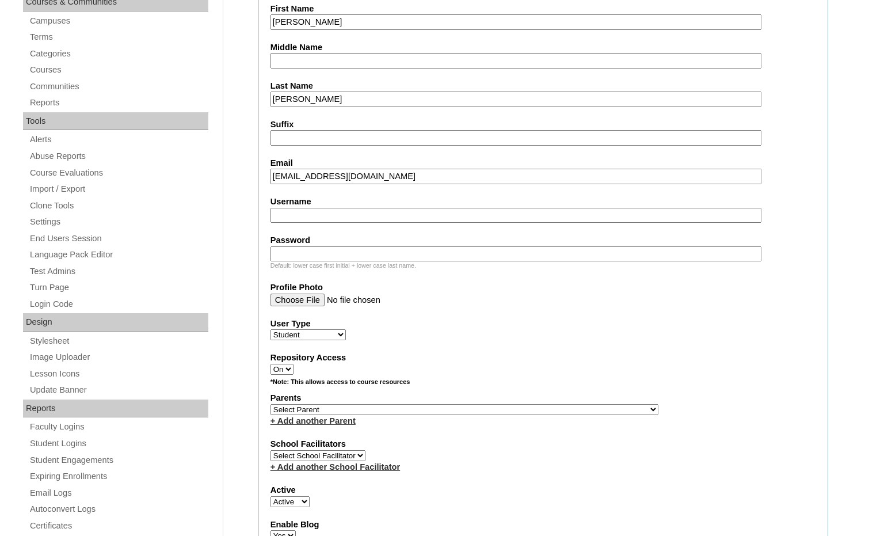
type input "chathcock@hebroncschool.com"
click at [519, 410] on select "Select Parent , Fautanu, Ma 1, 1 23-24 accountMorgan, Jason 6th Street Mennonit…" at bounding box center [464, 409] width 388 height 11
select select "36875"
click at [542, 411] on div "Parents Select Parent , Fautanu, Ma 1, 1 23-24 accountMorgan, Jason 6th Street …" at bounding box center [543, 409] width 546 height 35
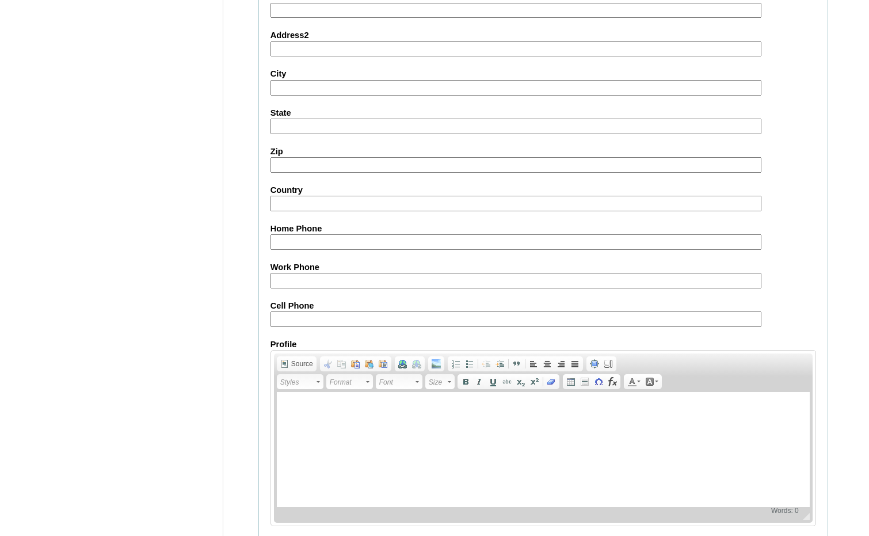
scroll to position [1215, 0]
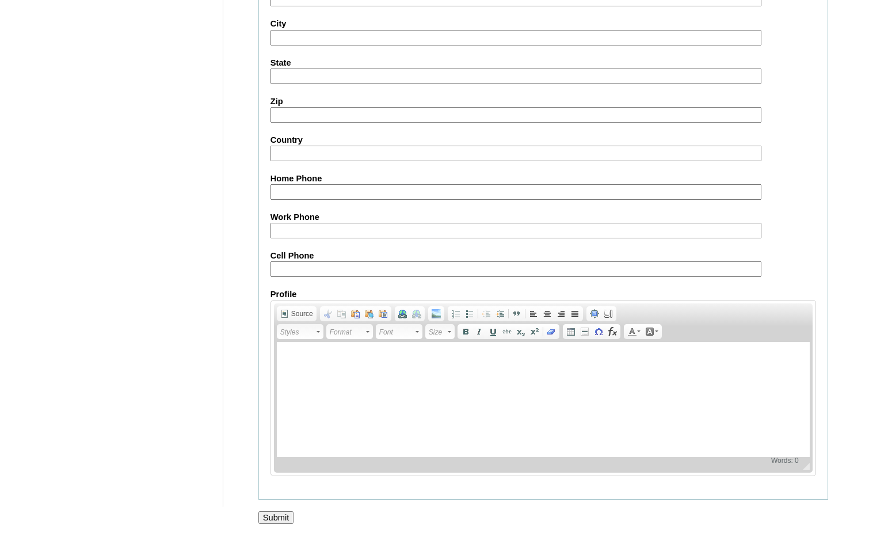
click at [288, 517] on input "Submit" at bounding box center [276, 517] width 36 height 13
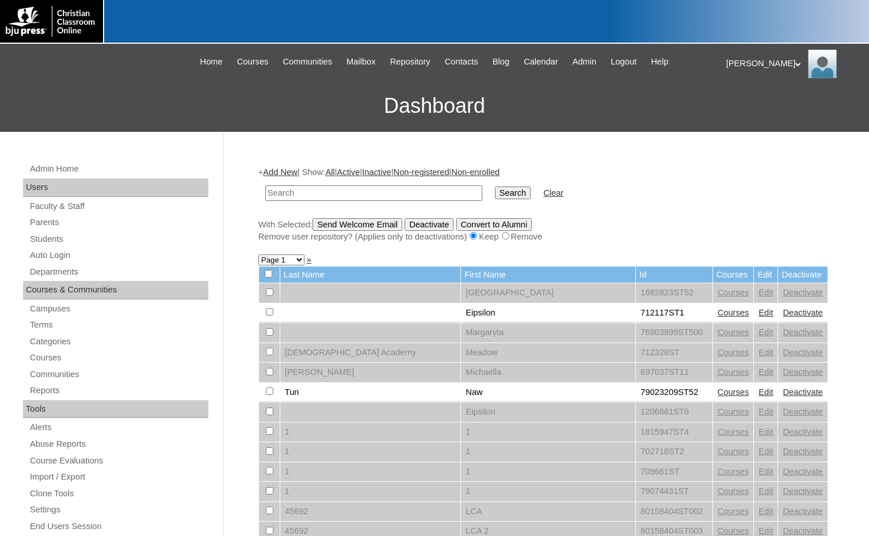
paste input "712676ST3"
type input "712676ST3"
click at [495, 186] on input "Search" at bounding box center [513, 192] width 36 height 13
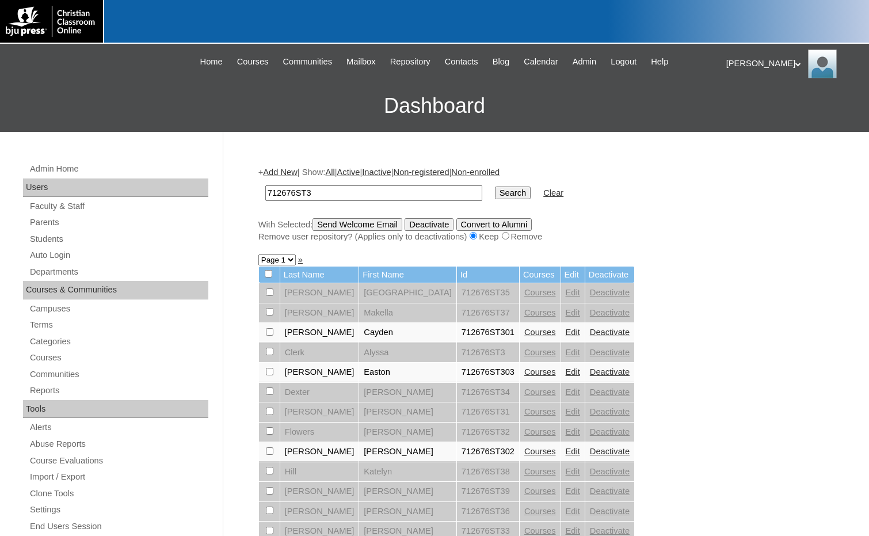
click at [524, 371] on link "Courses" at bounding box center [540, 371] width 32 height 9
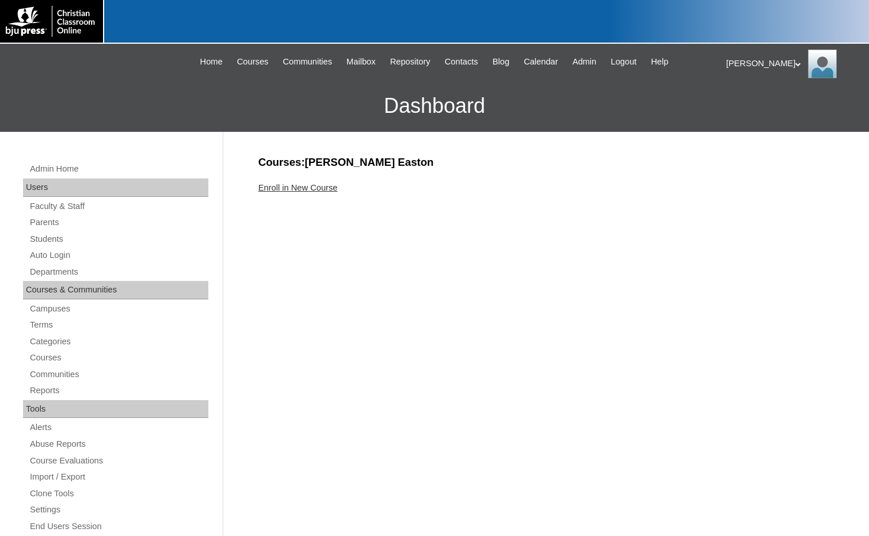
click at [318, 189] on link "Enroll in New Course" at bounding box center [297, 187] width 79 height 9
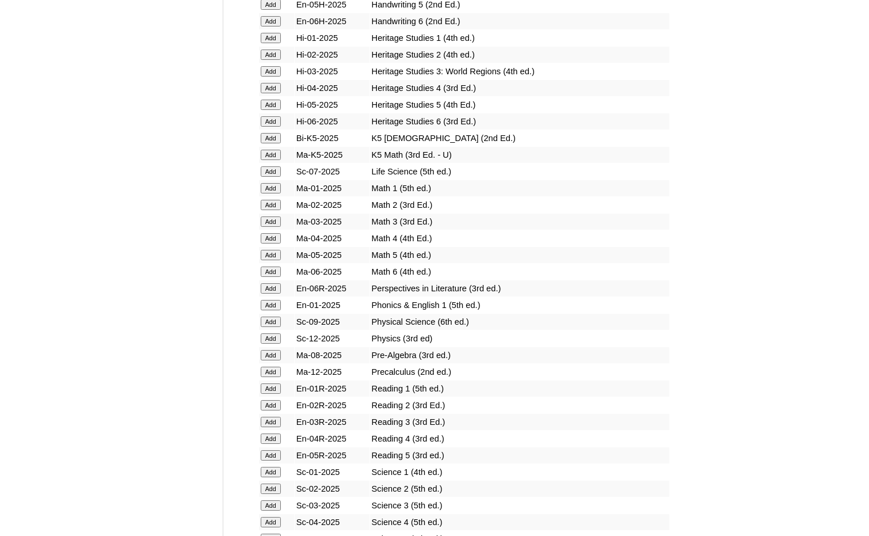
scroll to position [1209, 0]
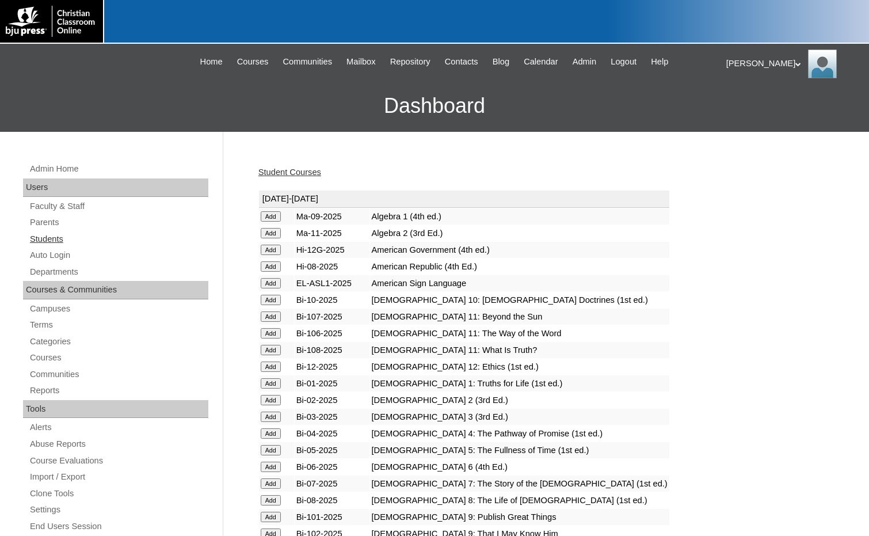
click at [54, 243] on link "Students" at bounding box center [119, 239] width 180 height 14
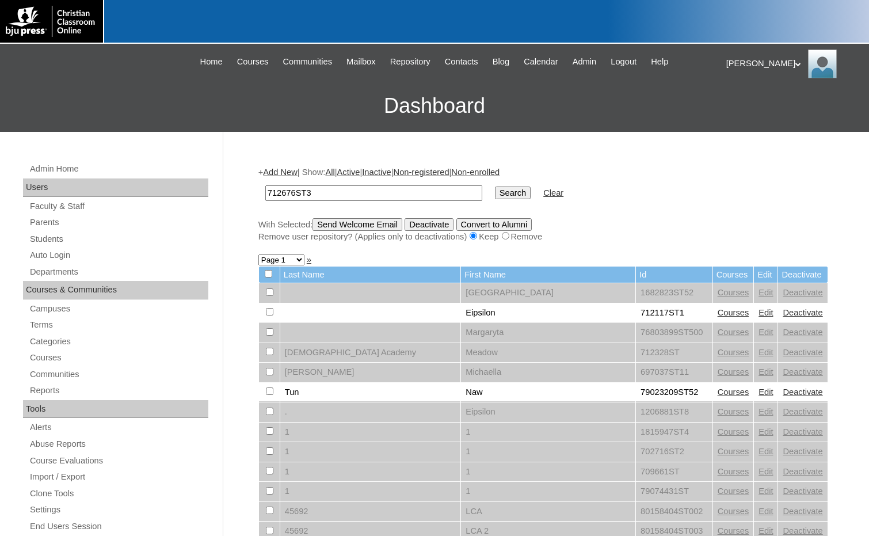
type input "712676ST3"
click at [495, 193] on input "Search" at bounding box center [513, 192] width 36 height 13
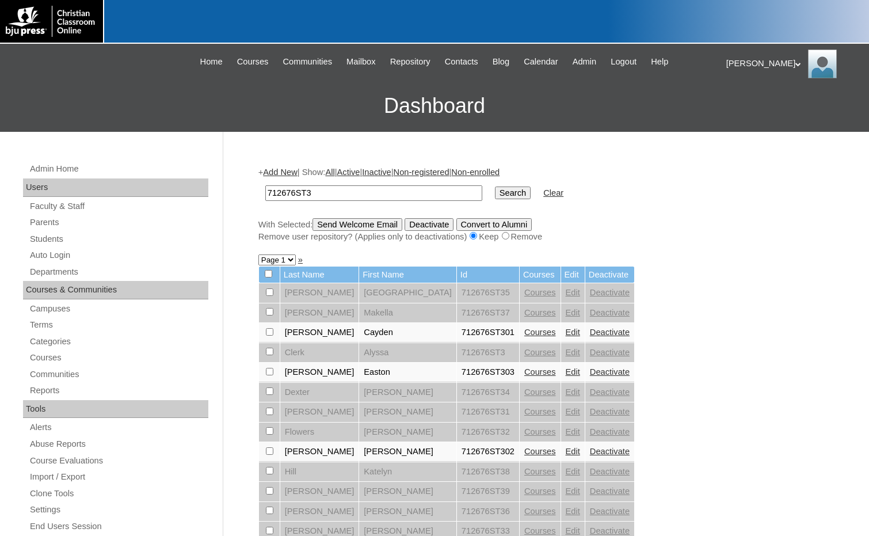
click at [288, 174] on link "Add New" at bounding box center [280, 171] width 34 height 9
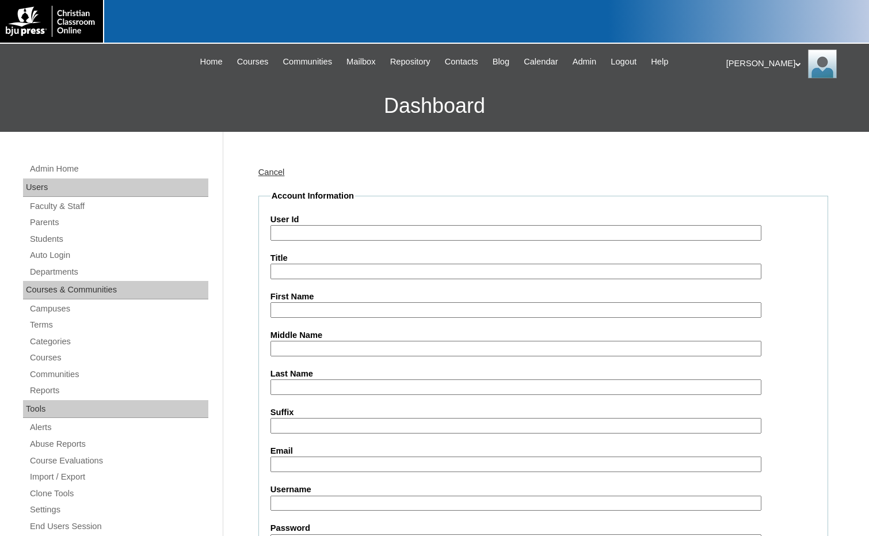
click at [312, 233] on input "User Id" at bounding box center [515, 233] width 491 height 16
paste input "712676ST3"
type input "712676ST304"
type input "Burklee"
type input "[PERSON_NAME]"
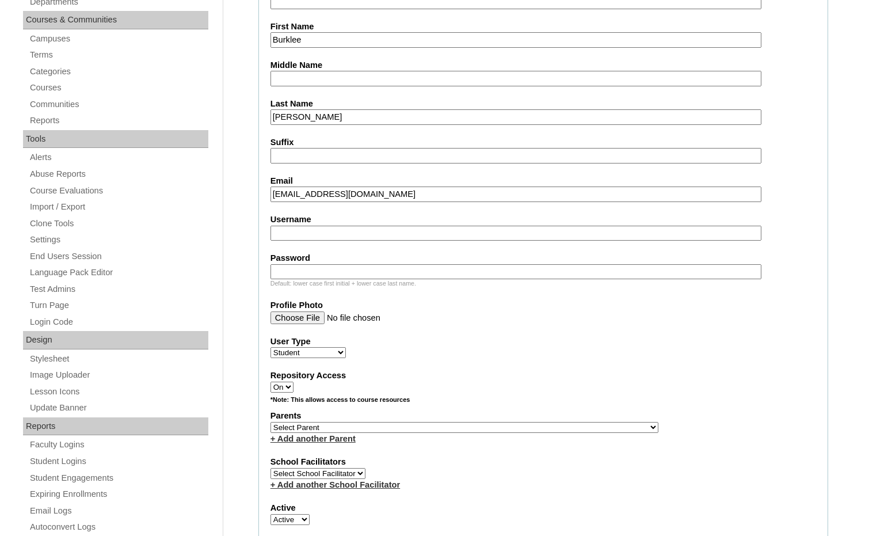
scroll to position [288, 0]
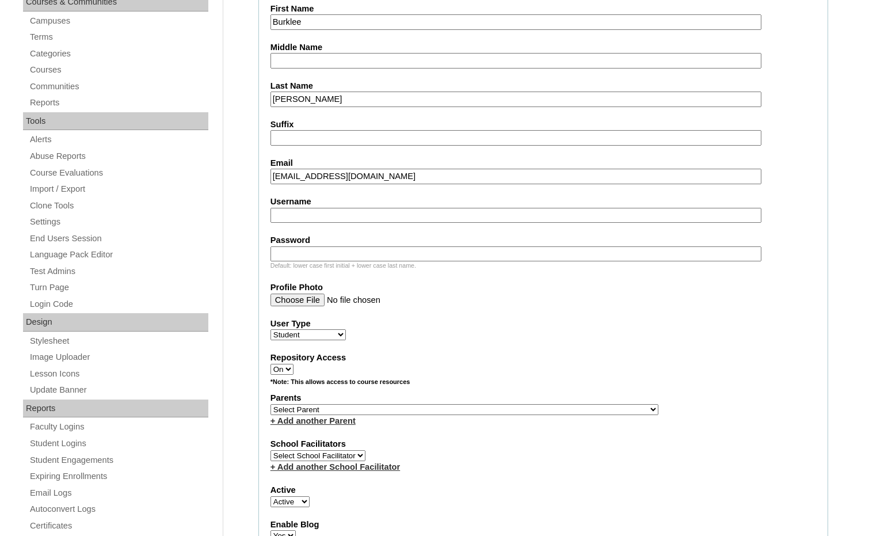
type input "bmcneel@hebroncschool.com"
click at [510, 411] on select "Select Parent , Fautanu, Ma 1, 1 23-24 accountMorgan, Jason 6th Street Mennonit…" at bounding box center [464, 409] width 388 height 11
select select "36875"
click at [571, 410] on div "Parents Select Parent , Fautanu, Ma 1, 1 23-24 accountMorgan, Jason 6th Street …" at bounding box center [543, 409] width 546 height 35
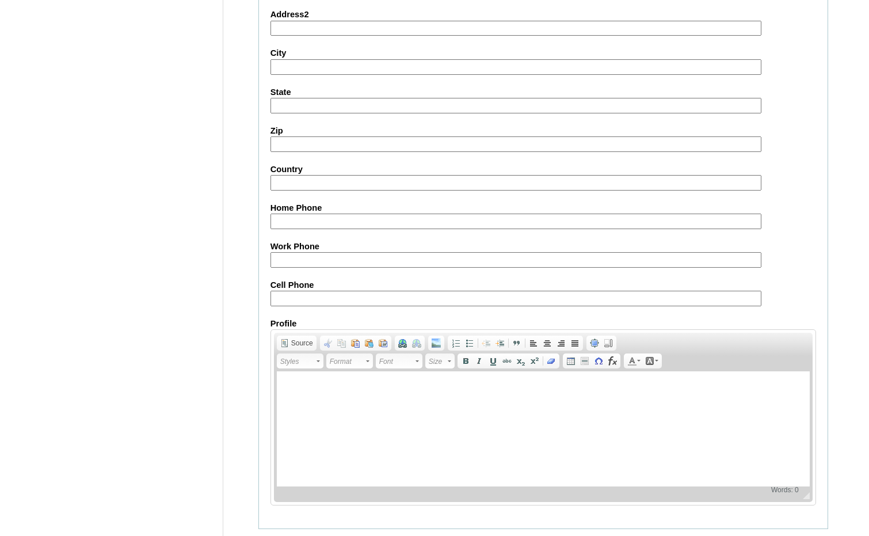
scroll to position [1215, 0]
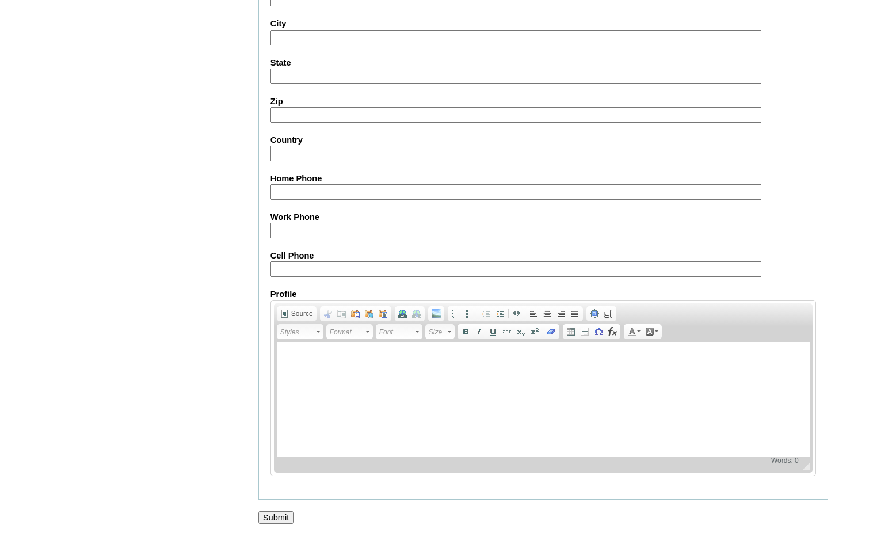
click at [280, 512] on input "Submit" at bounding box center [276, 517] width 36 height 13
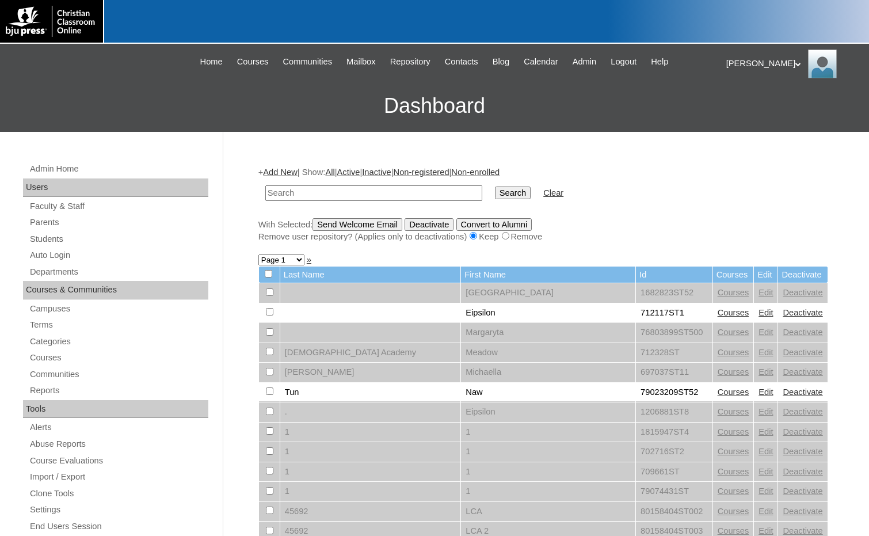
click at [418, 195] on input "text" at bounding box center [373, 193] width 217 height 16
paste input "712676ST3"
type input "712676ST3"
click at [495, 190] on input "Search" at bounding box center [513, 192] width 36 height 13
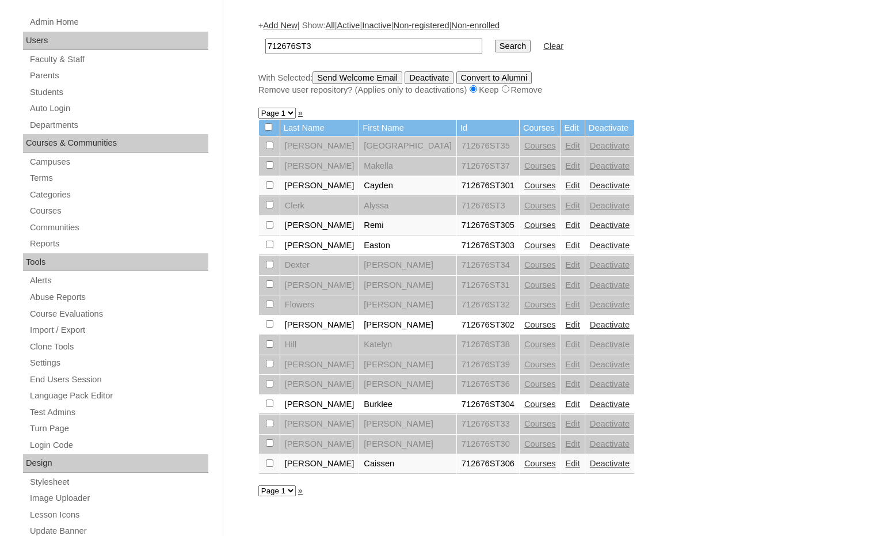
scroll to position [173, 0]
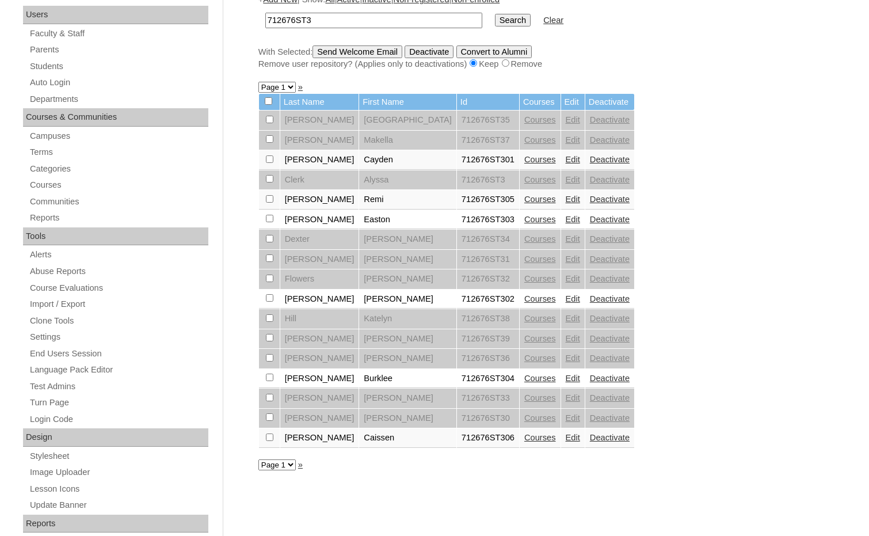
click at [524, 439] on link "Courses" at bounding box center [540, 437] width 32 height 9
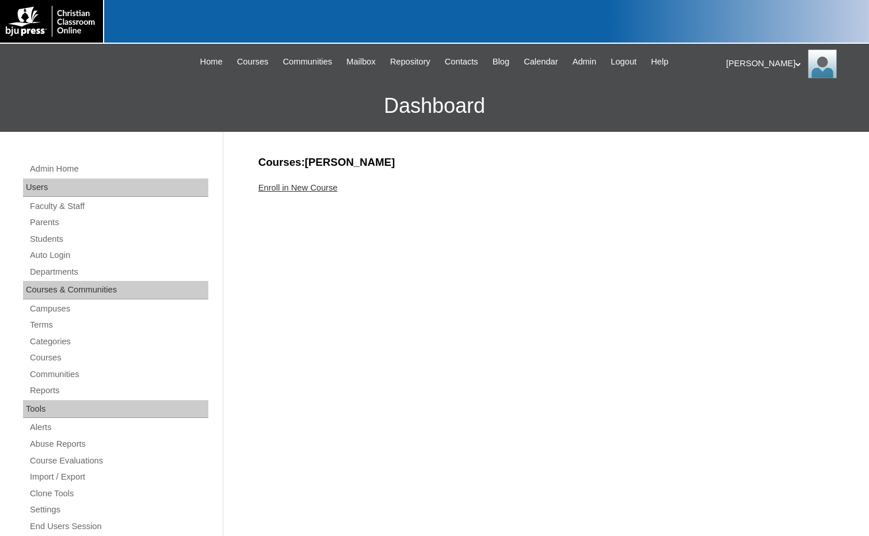
click at [317, 186] on link "Enroll in New Course" at bounding box center [297, 187] width 79 height 9
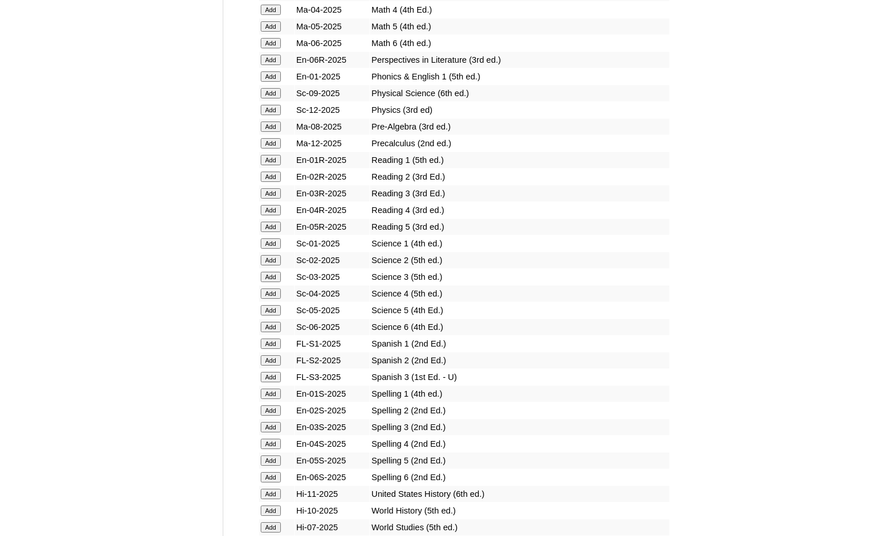
scroll to position [1266, 0]
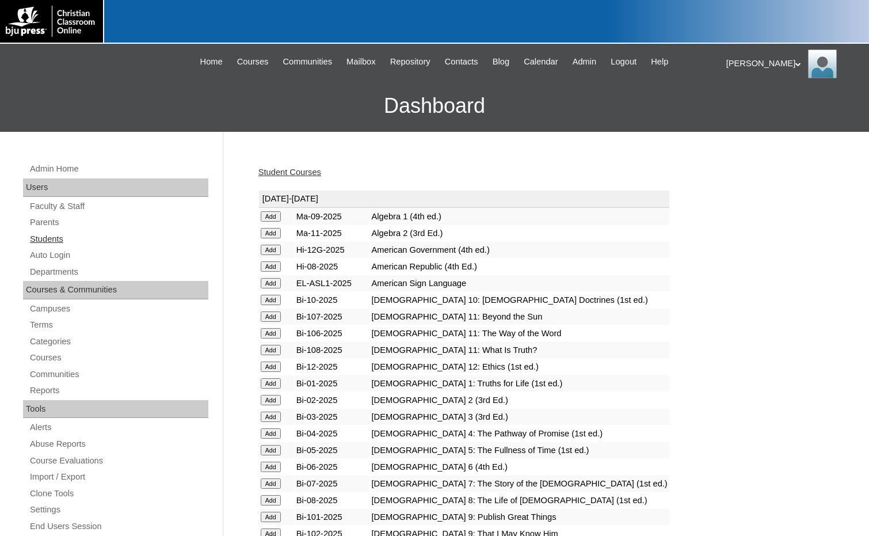
click at [65, 238] on link "Students" at bounding box center [119, 239] width 180 height 14
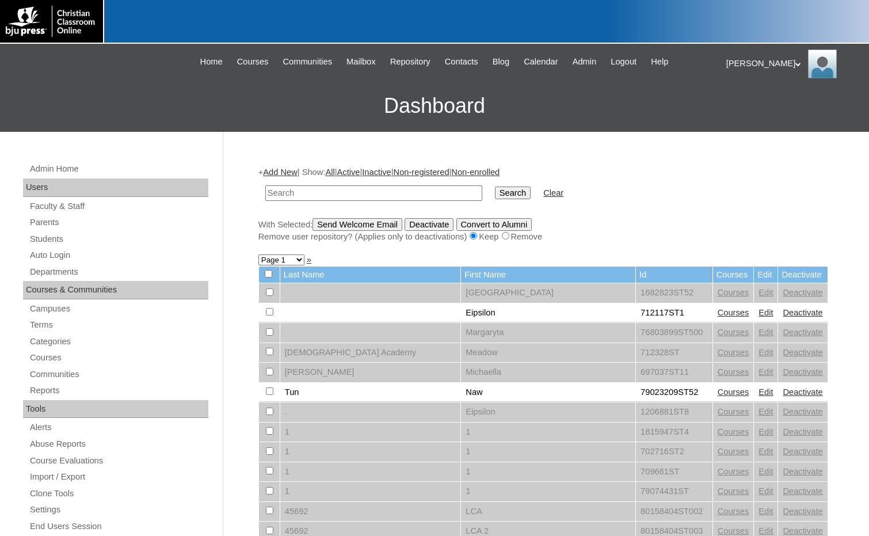
click at [288, 174] on link "Add New" at bounding box center [280, 171] width 34 height 9
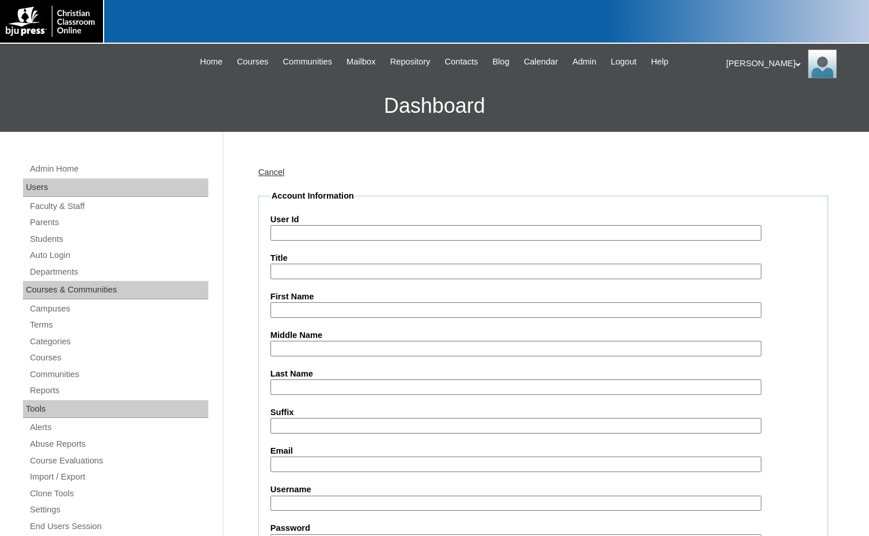
click at [326, 232] on input "User Id" at bounding box center [515, 233] width 491 height 16
paste input "712676ST3"
type input "712676ST307"
type input "[GEOGRAPHIC_DATA]"
type input "Ivy"
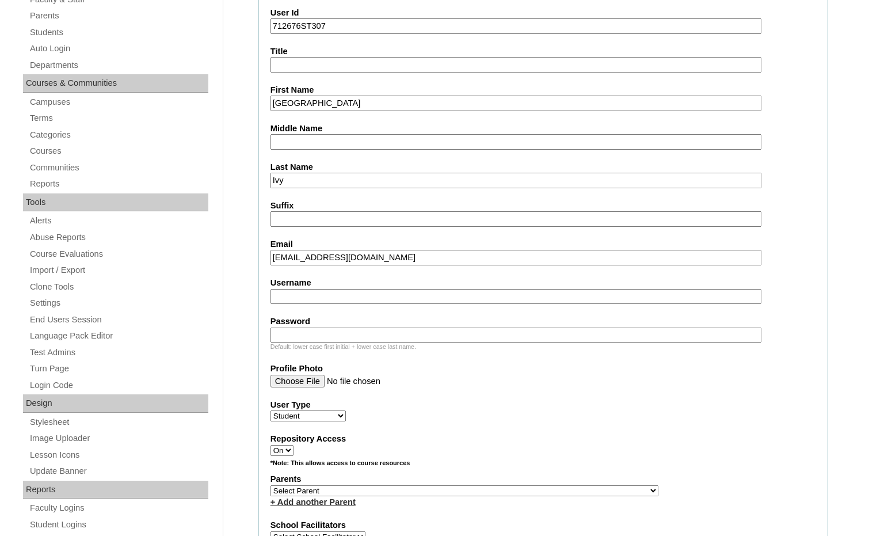
scroll to position [230, 0]
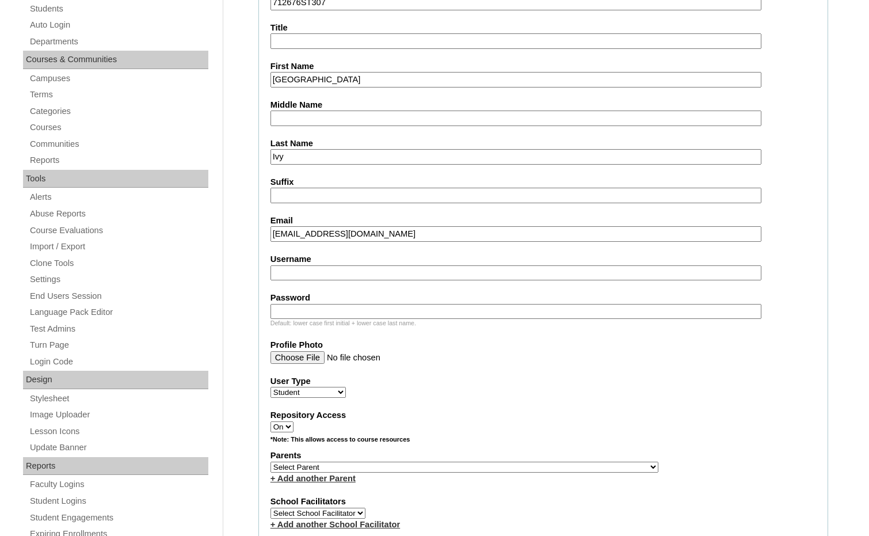
type input "pivy@hebroncschool.com"
click at [523, 468] on select "Select Parent , Fautanu, Ma 1, 1 23-24 accountMorgan, Jason 6th Street Mennonit…" at bounding box center [464, 467] width 388 height 11
select select "36875"
click at [552, 465] on div "Parents Select Parent , Fautanu, Ma 1, 1 23-24 accountMorgan, Jason 6th Street …" at bounding box center [543, 466] width 546 height 35
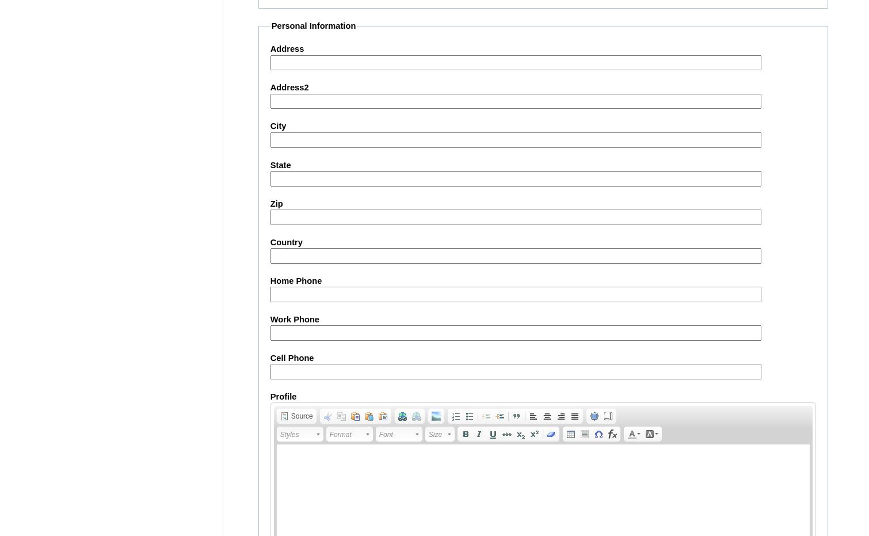
scroll to position [1215, 0]
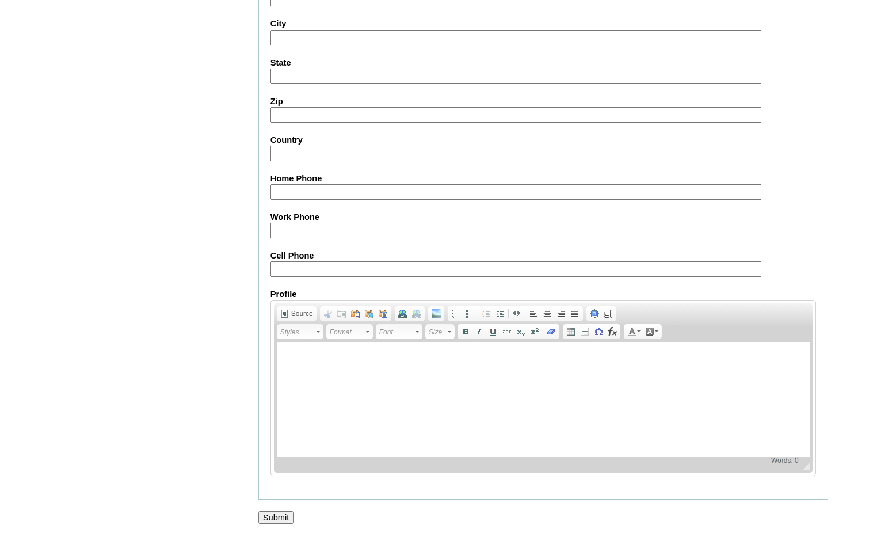
click at [268, 520] on input "Submit" at bounding box center [276, 517] width 36 height 13
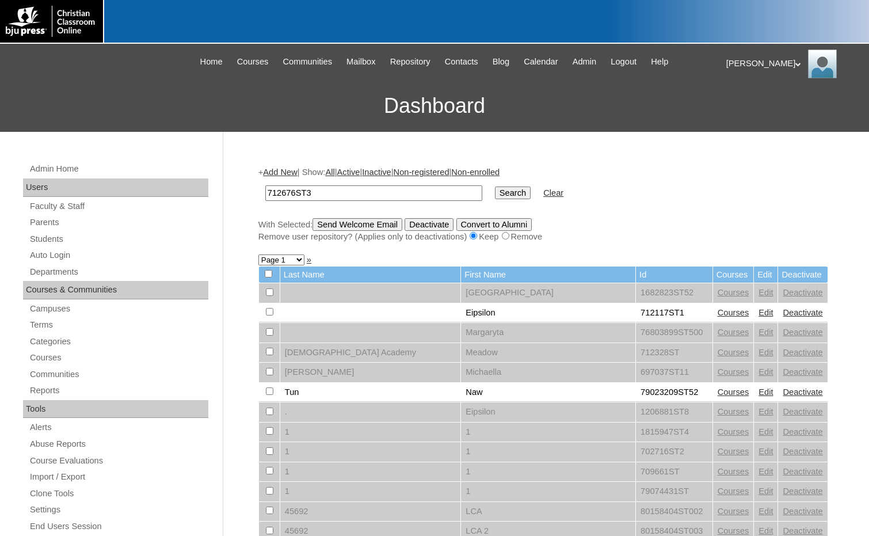
type input "712676ST3"
click at [495, 188] on input "Search" at bounding box center [513, 192] width 36 height 13
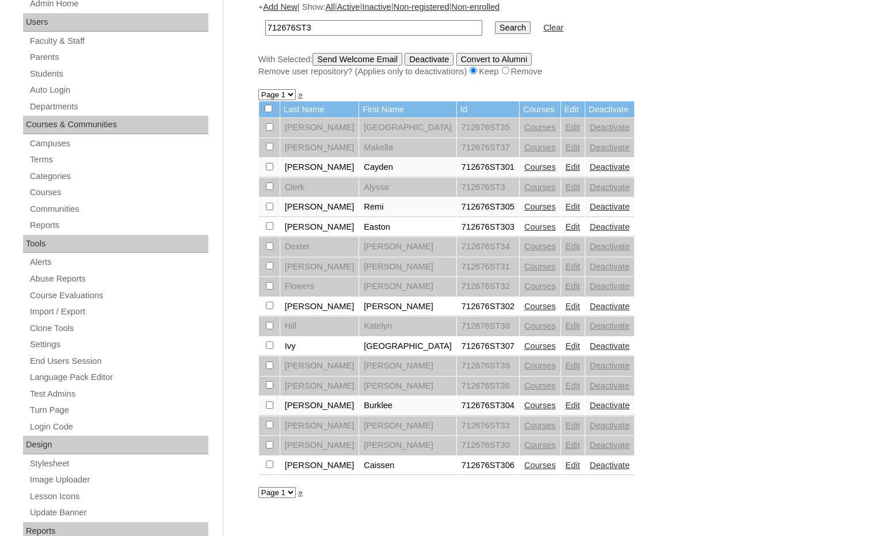
scroll to position [230, 0]
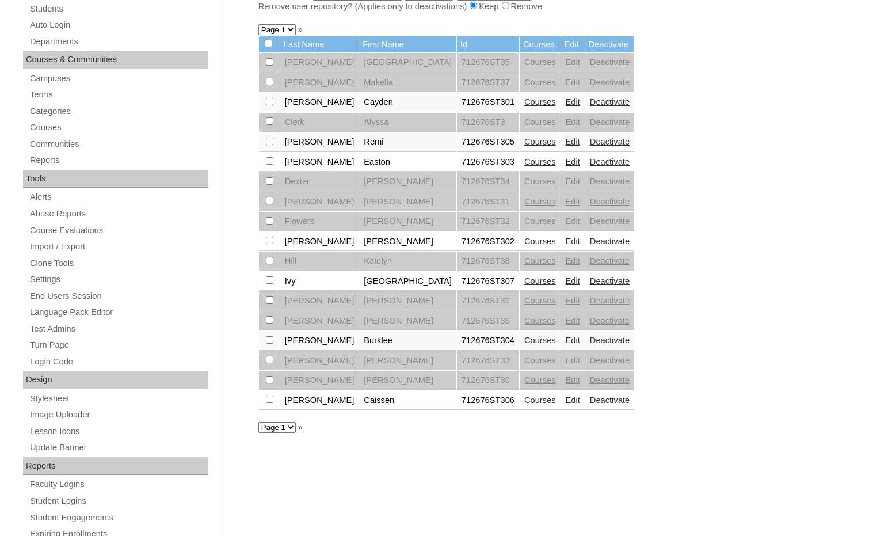
click at [524, 280] on link "Courses" at bounding box center [540, 280] width 32 height 9
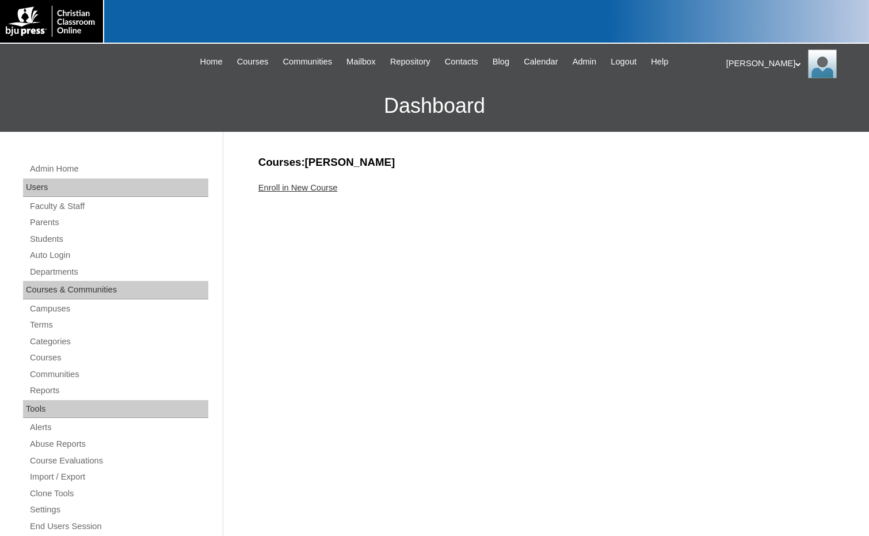
click at [306, 185] on link "Enroll in New Course" at bounding box center [297, 187] width 79 height 9
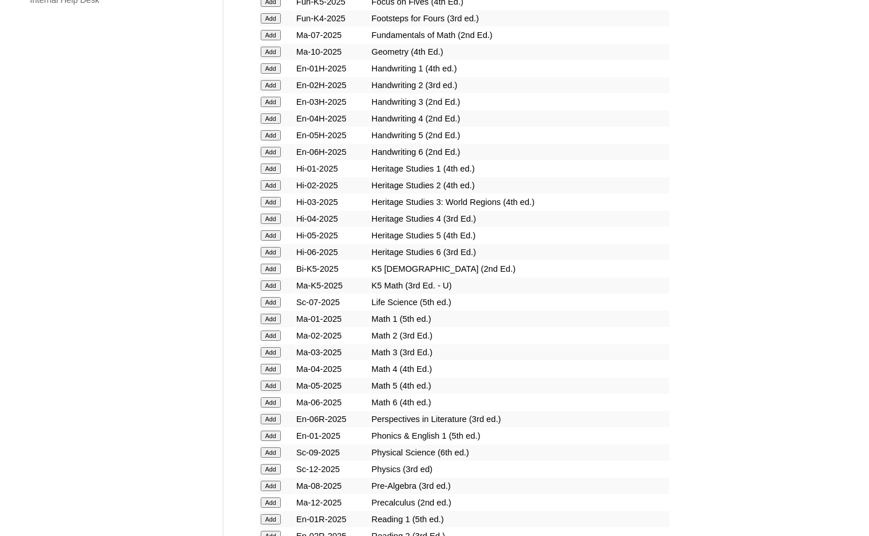
scroll to position [1151, 0]
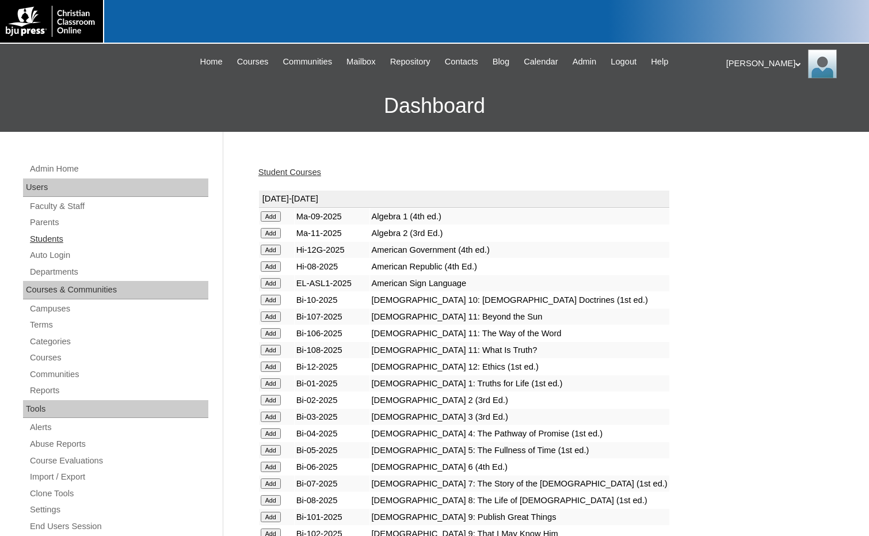
click at [60, 243] on link "Students" at bounding box center [119, 239] width 180 height 14
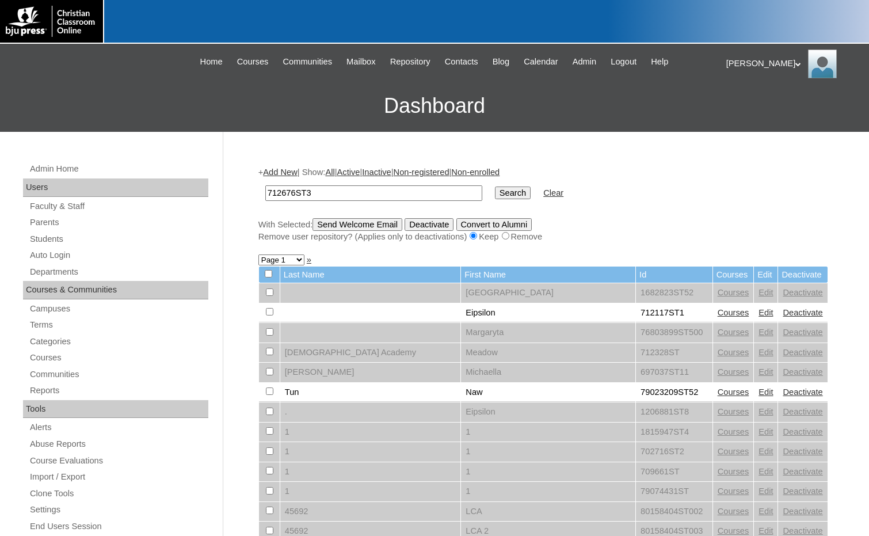
type input "712676ST3"
click at [495, 194] on input "Search" at bounding box center [513, 192] width 36 height 13
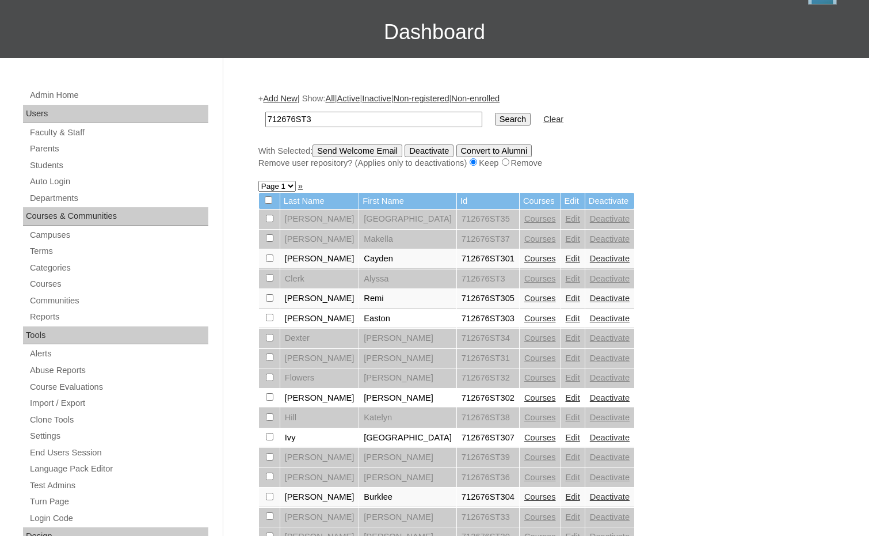
scroll to position [58, 0]
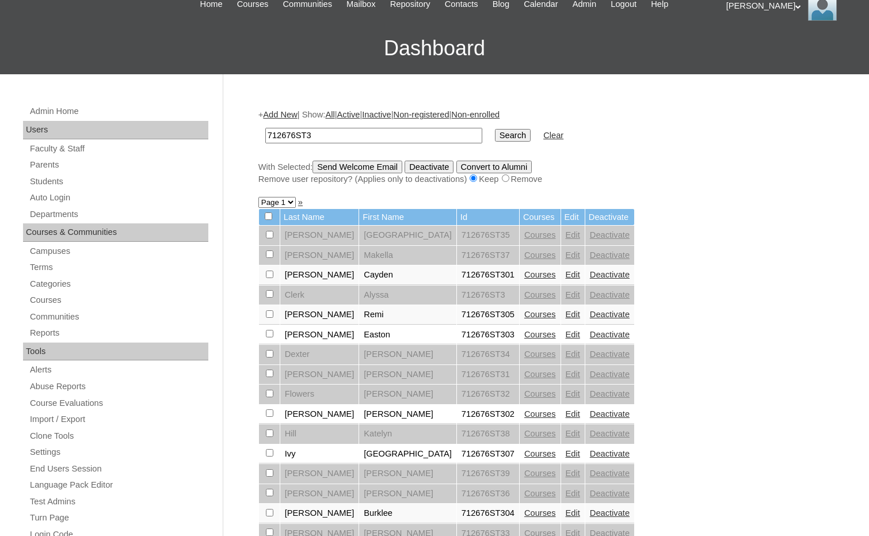
click at [289, 116] on link "Add New" at bounding box center [280, 114] width 34 height 9
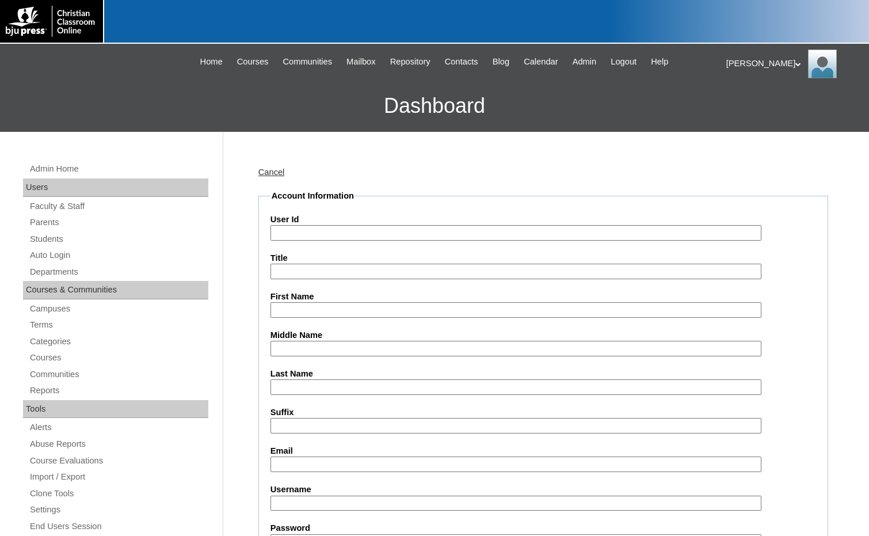
click at [315, 235] on input "User Id" at bounding box center [515, 233] width 491 height 16
paste input "712676ST3"
type input "712676ST308"
type input "Sarah"
type input "Pierce"
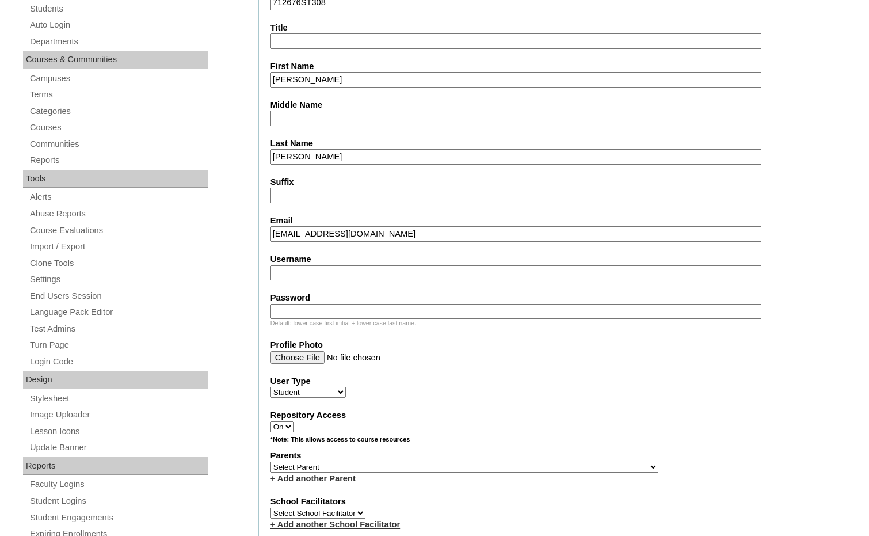
scroll to position [288, 0]
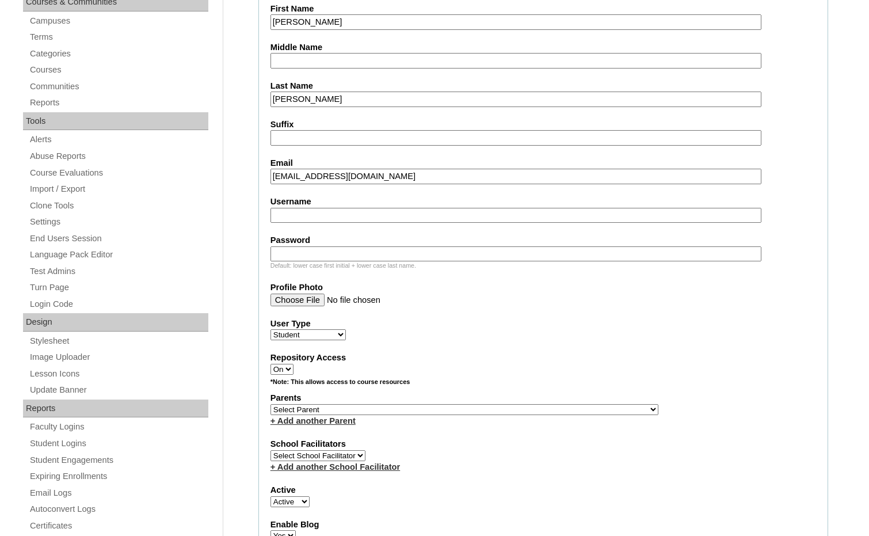
type input "spierce@hebroncschool.com"
click at [524, 406] on select "Select Parent , Fautanu, Ma 1, 1 23-24 accountMorgan, Jason 6th Street Mennonit…" at bounding box center [464, 409] width 388 height 11
select select "36875"
click at [571, 406] on div "Parents Select Parent , Fautanu, Ma 1, 1 23-24 accountMorgan, Jason 6th Street …" at bounding box center [543, 409] width 546 height 35
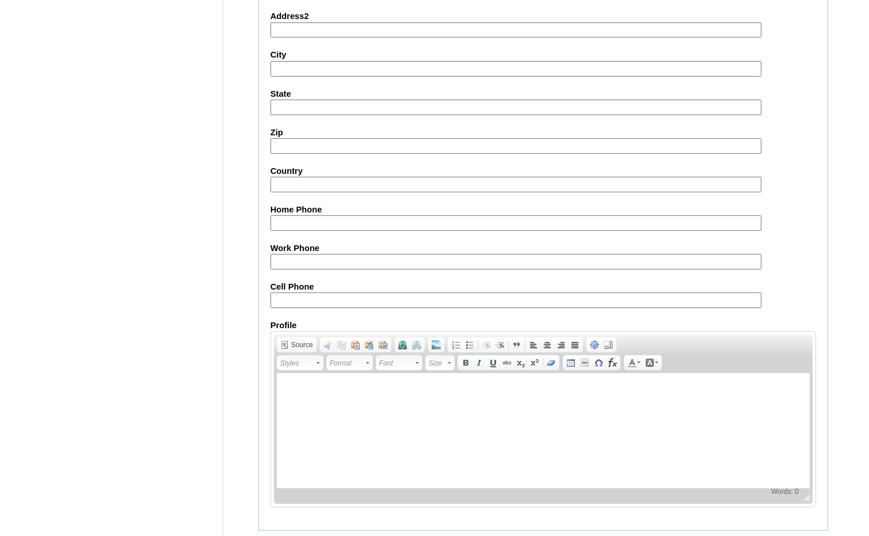
scroll to position [1215, 0]
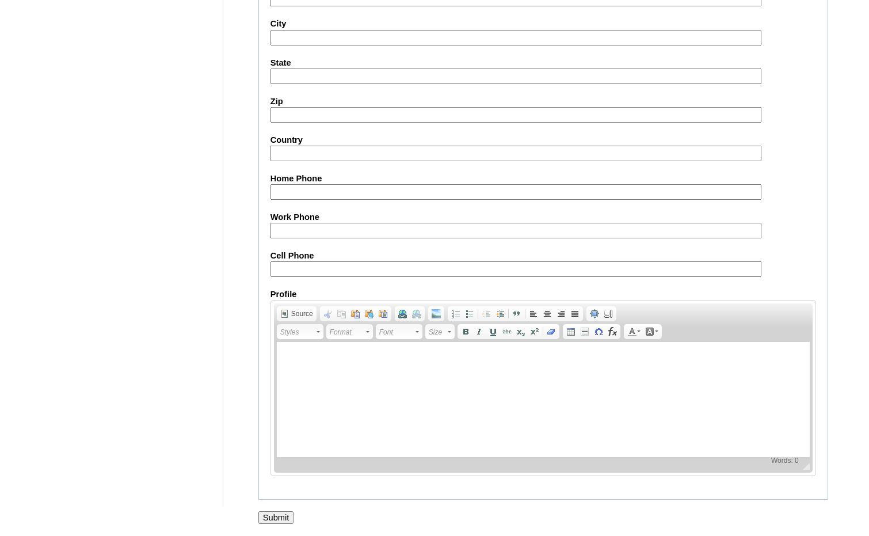
click at [283, 511] on input "Submit" at bounding box center [276, 517] width 36 height 13
drag, startPoint x: 843, startPoint y: 256, endPoint x: 827, endPoint y: 275, distance: 24.5
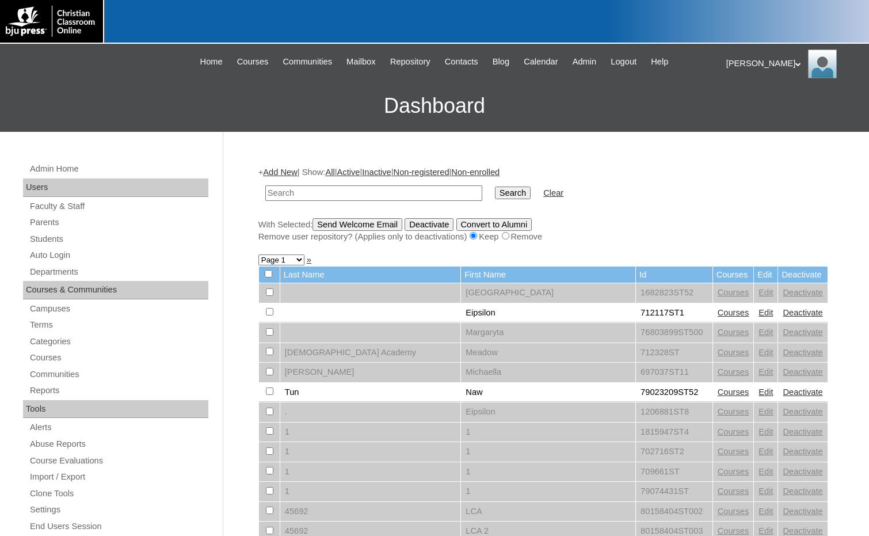
drag, startPoint x: 794, startPoint y: 305, endPoint x: 774, endPoint y: 301, distance: 20.0
drag, startPoint x: 426, startPoint y: 194, endPoint x: 440, endPoint y: 196, distance: 13.3
click at [426, 194] on input "text" at bounding box center [373, 193] width 217 height 16
paste input "712676ST3"
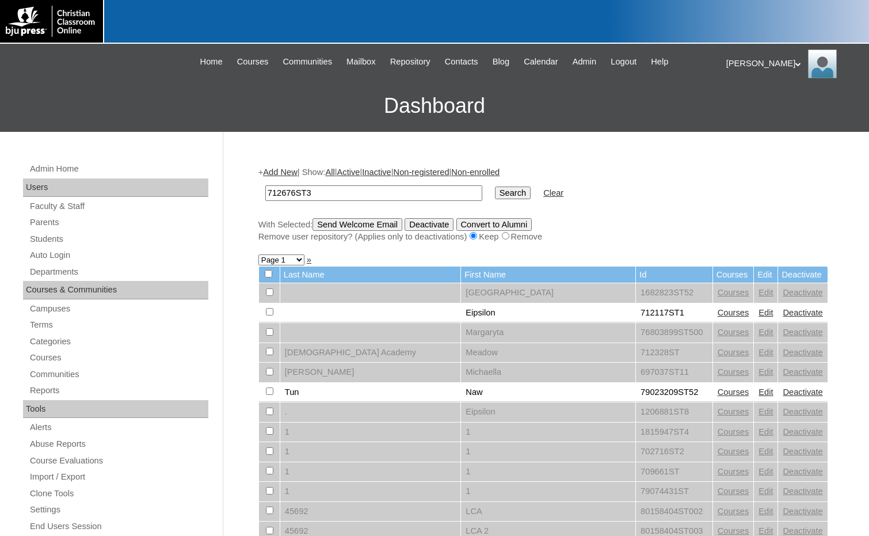
type input "712676ST3"
click at [495, 196] on input "Search" at bounding box center [513, 192] width 36 height 13
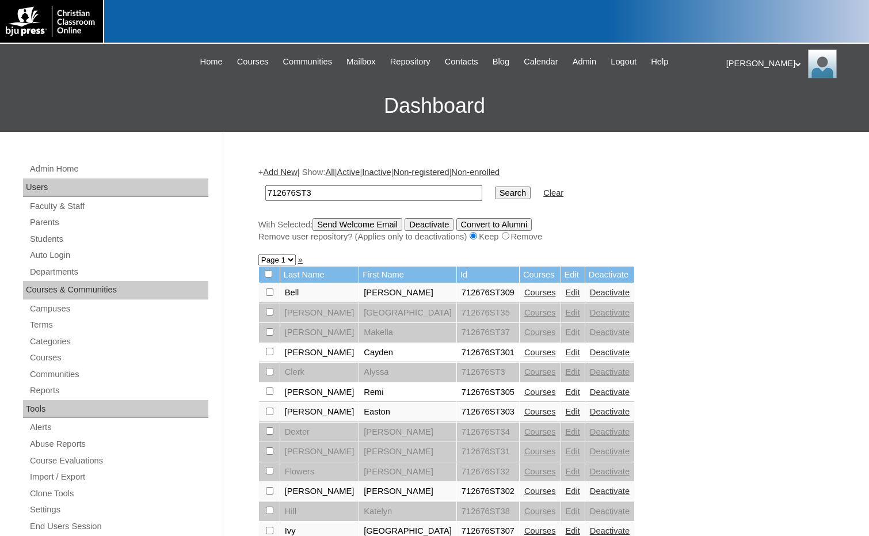
click at [524, 294] on link "Courses" at bounding box center [540, 292] width 32 height 9
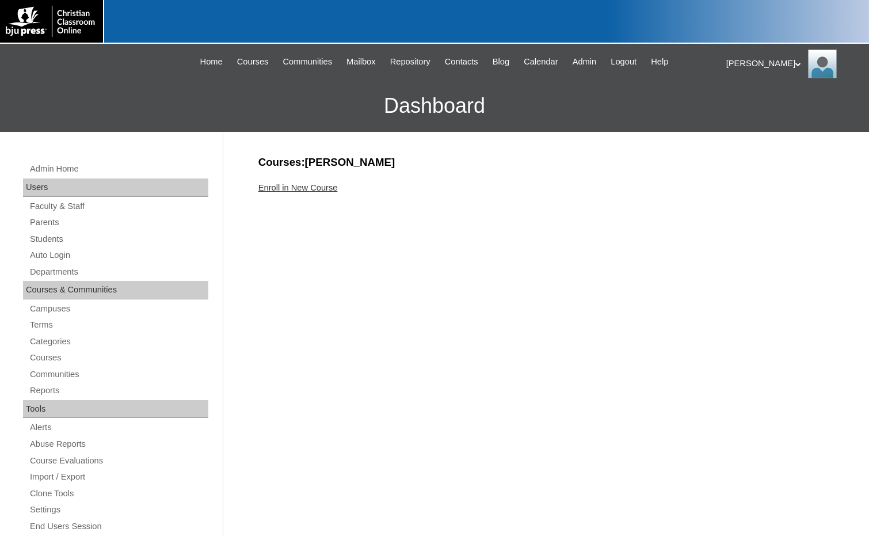
click at [299, 189] on link "Enroll in New Course" at bounding box center [297, 187] width 79 height 9
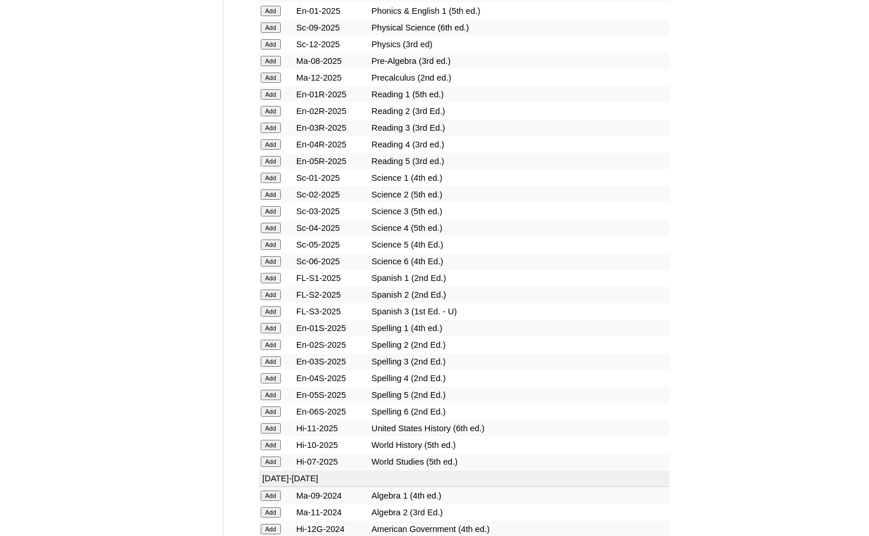
scroll to position [1381, 0]
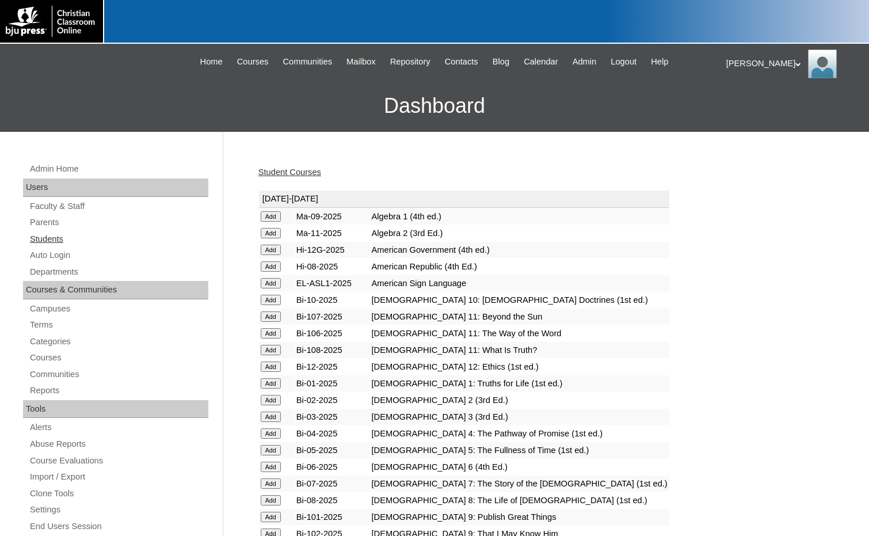
click at [60, 238] on link "Students" at bounding box center [119, 239] width 180 height 14
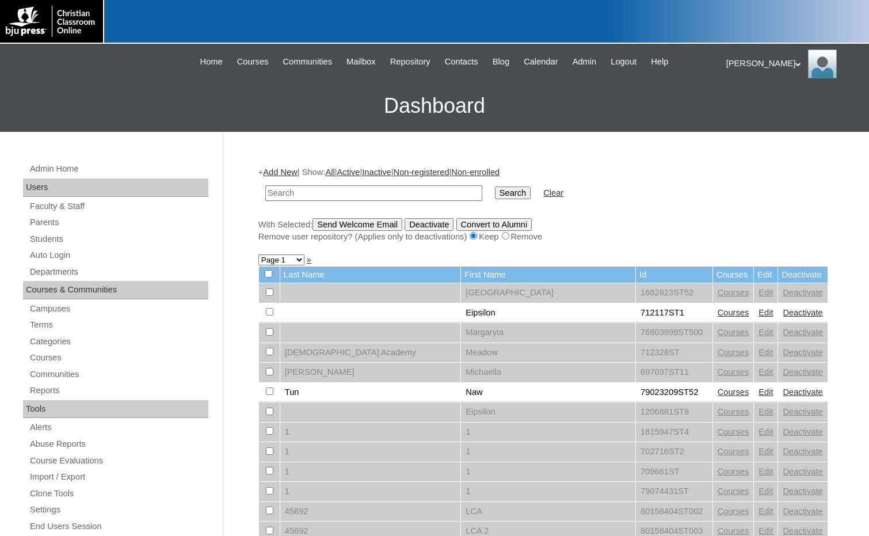
click at [288, 176] on link "Add New" at bounding box center [280, 171] width 34 height 9
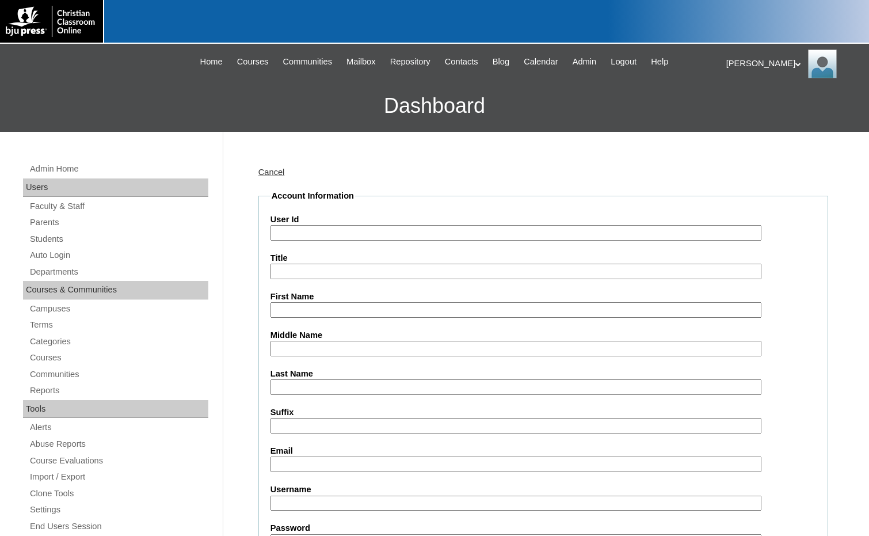
click at [297, 236] on input "User Id" at bounding box center [515, 233] width 491 height 16
paste input "712676ST3"
type input "712676ST310"
type input "Jackson"
type input "Watson"
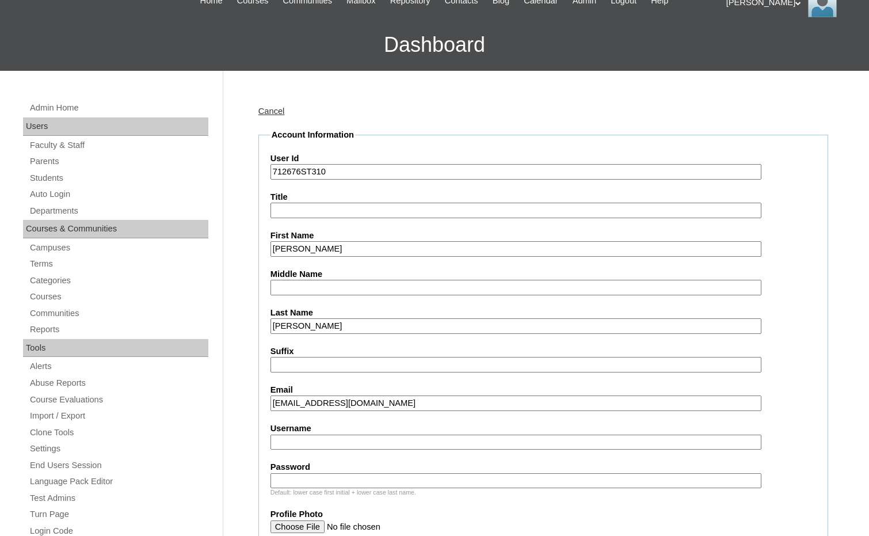
scroll to position [288, 0]
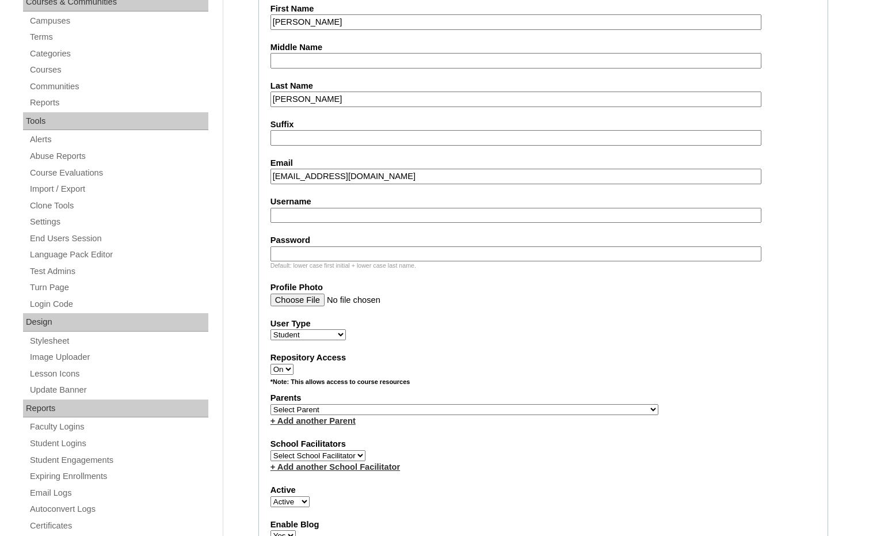
type input "jwatson@hebroncschool.com"
click at [522, 410] on select "Select Parent , Fautanu, Ma 1, 1 23-24 accountMorgan, Jason 6th Street Mennonit…" at bounding box center [464, 409] width 388 height 11
select select "36875"
click at [540, 414] on div "Parents Select Parent , [GEOGRAPHIC_DATA], Ma 1, 1 23-24 accountMorgan, [PERSON…" at bounding box center [543, 409] width 546 height 35
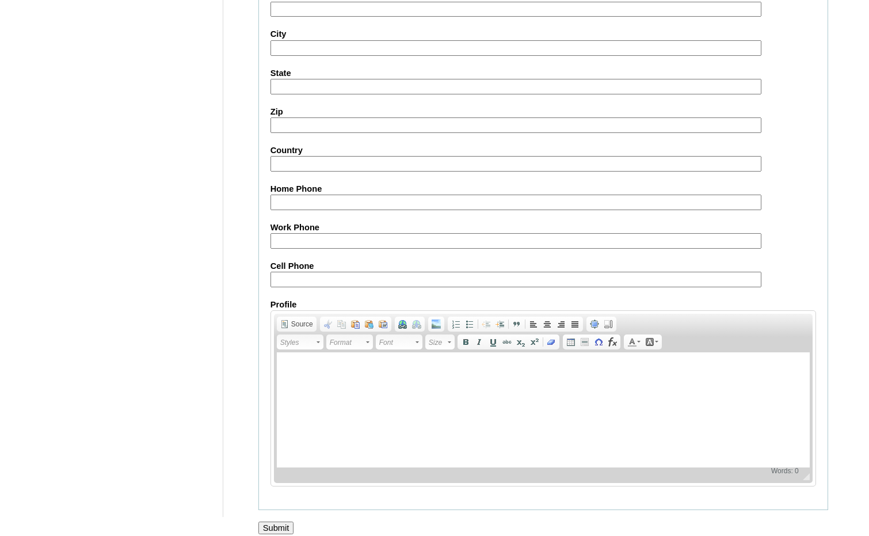
scroll to position [1215, 0]
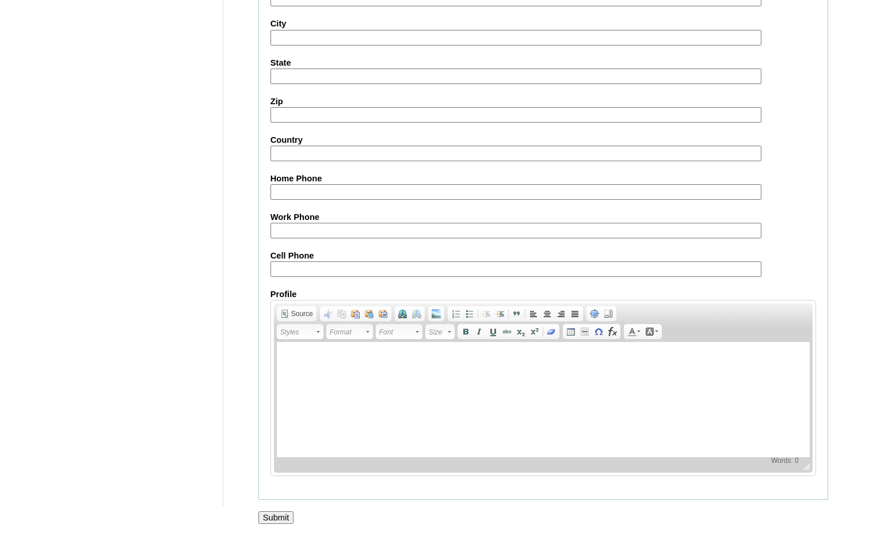
click at [281, 517] on input "Submit" at bounding box center [276, 517] width 36 height 13
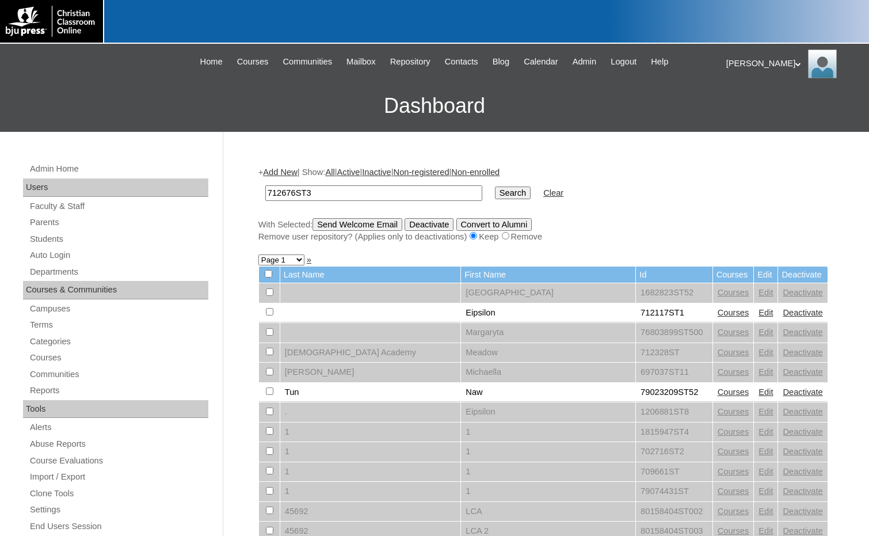
type input "712676ST3"
click at [495, 198] on input "Search" at bounding box center [513, 192] width 36 height 13
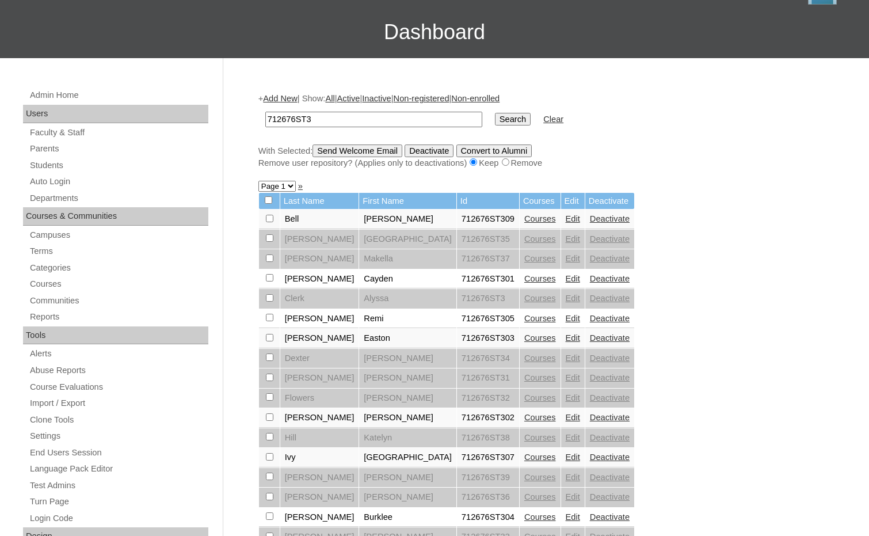
scroll to position [345, 0]
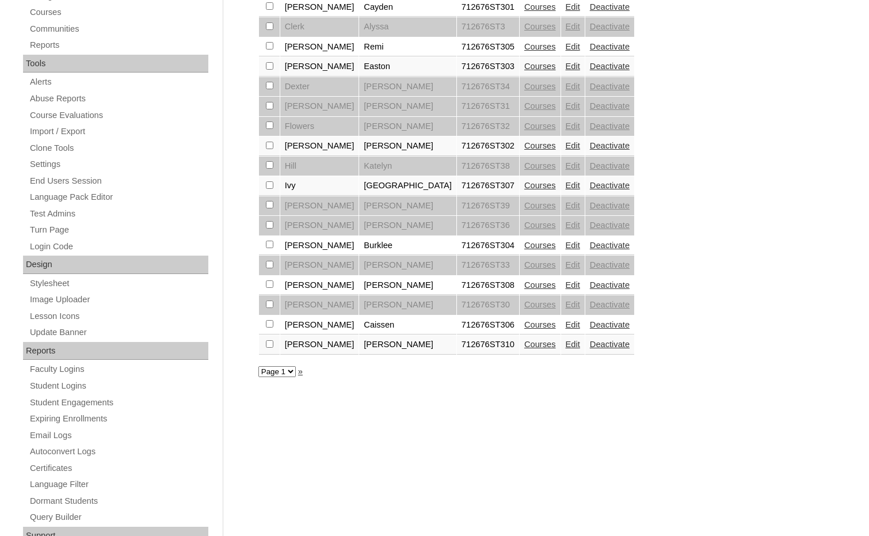
click at [524, 348] on link "Courses" at bounding box center [540, 344] width 32 height 9
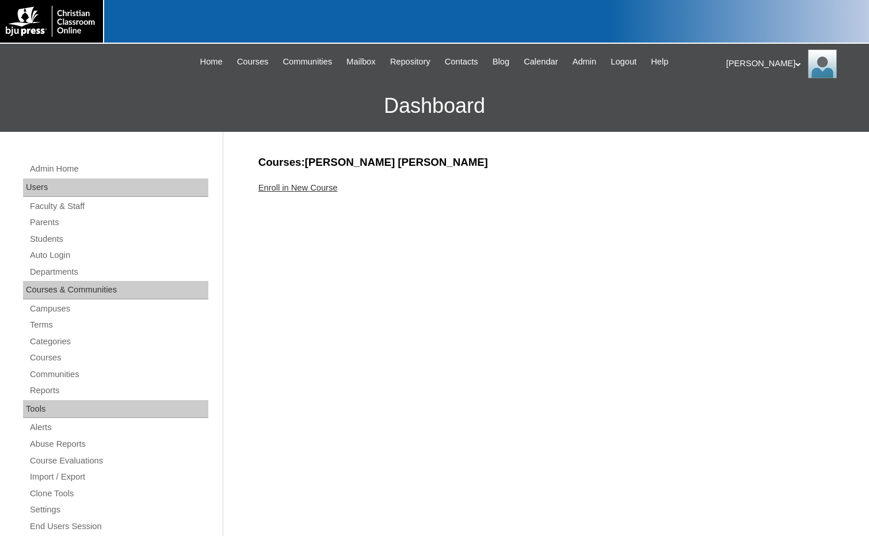
click at [306, 185] on link "Enroll in New Course" at bounding box center [297, 187] width 79 height 9
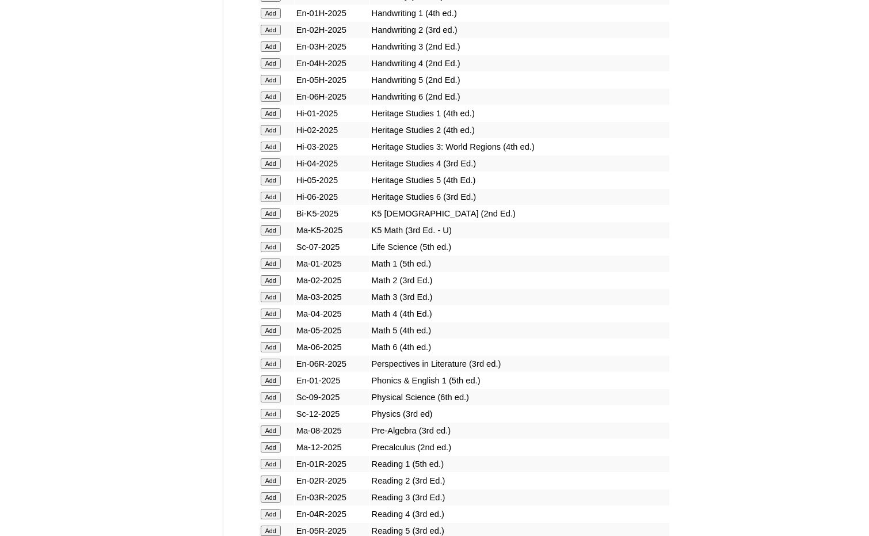
scroll to position [1151, 0]
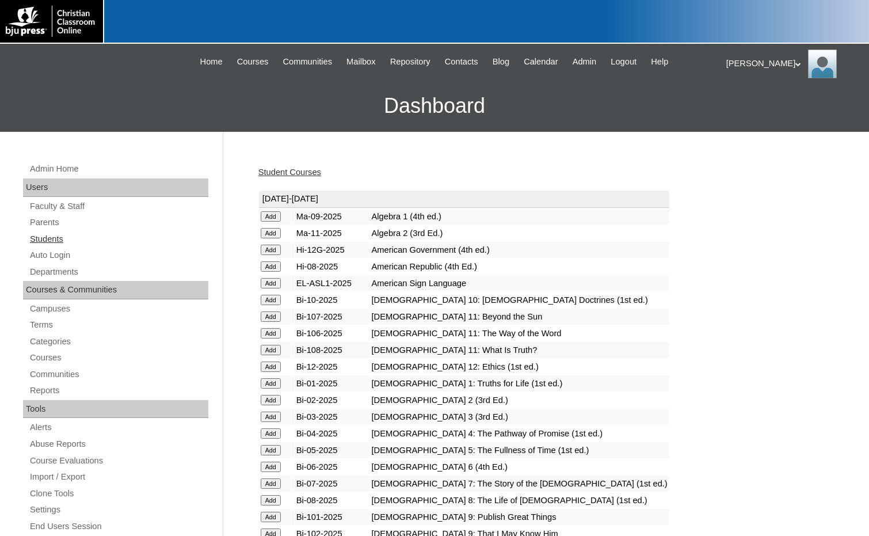
click at [53, 237] on link "Students" at bounding box center [119, 239] width 180 height 14
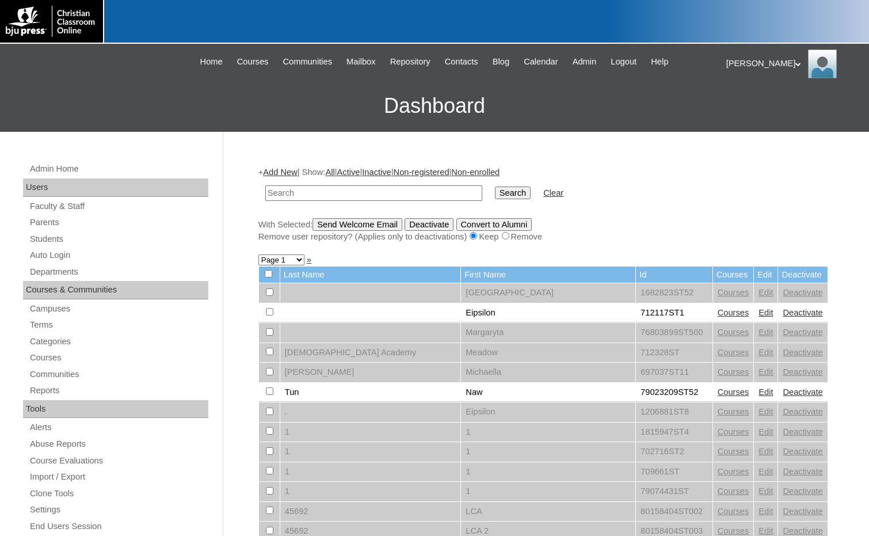
click at [289, 172] on link "Add New" at bounding box center [280, 171] width 34 height 9
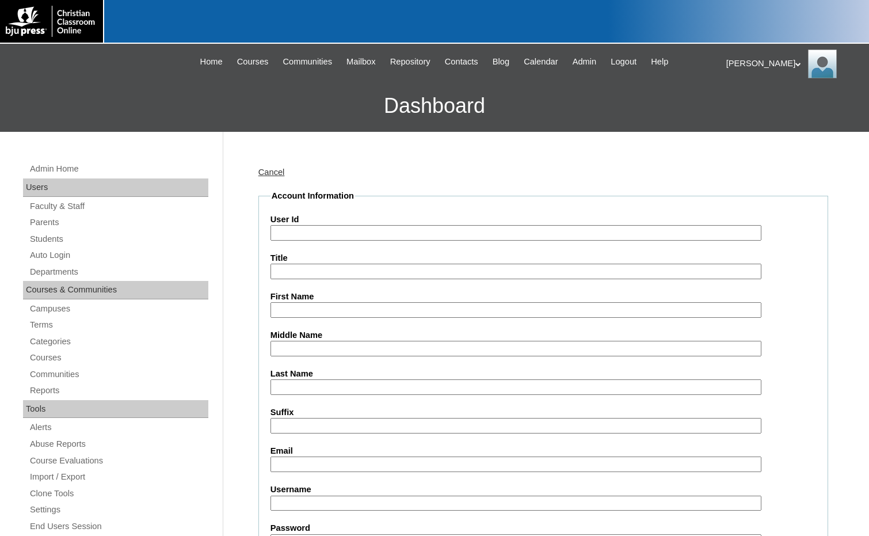
click at [298, 231] on input "User Id" at bounding box center [515, 233] width 491 height 16
paste input "712676ST3"
type input "712676ST311"
type input "[PERSON_NAME]"
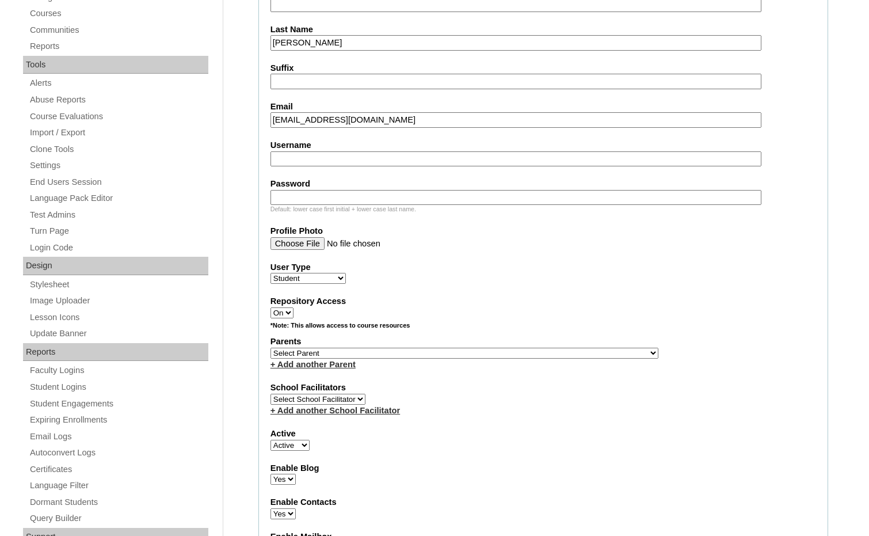
scroll to position [345, 0]
type input "[EMAIL_ADDRESS][DOMAIN_NAME]"
click at [527, 353] on select "Select Parent , [GEOGRAPHIC_DATA], Ma 1, 1 23-24 accountMorgan, [PERSON_NAME] 6…" at bounding box center [464, 351] width 388 height 11
select select "36875"
click at [547, 355] on div "Parents Select Parent , [GEOGRAPHIC_DATA], Ma 1, 1 23-24 accountMorgan, [PERSON…" at bounding box center [543, 351] width 546 height 35
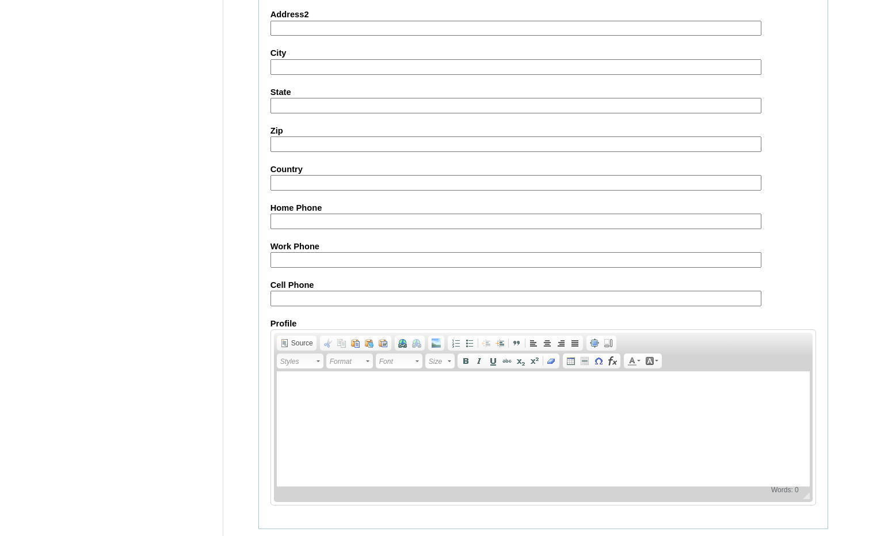
scroll to position [1215, 0]
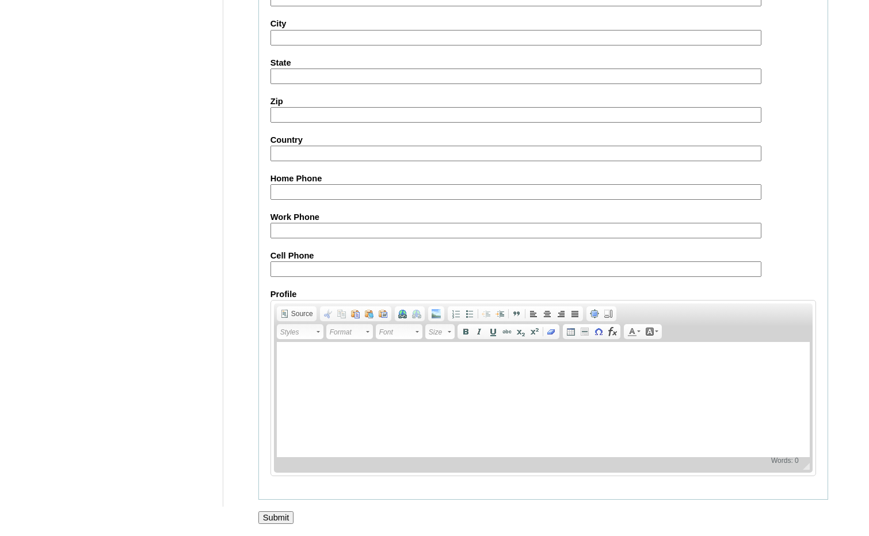
click at [289, 514] on input "Submit" at bounding box center [276, 517] width 36 height 13
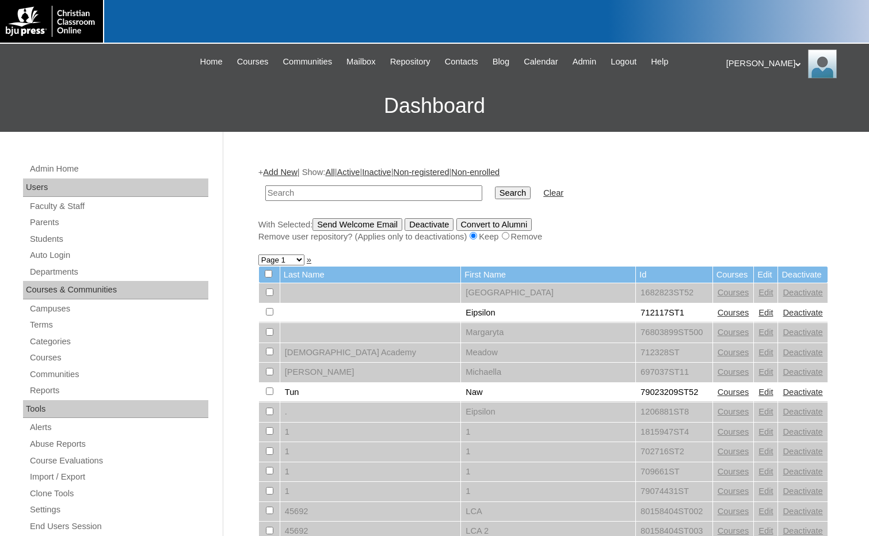
click at [367, 196] on input "text" at bounding box center [373, 193] width 217 height 16
paste input "75136571"
type input "75136571"
click at [495, 186] on input "Search" at bounding box center [513, 192] width 36 height 13
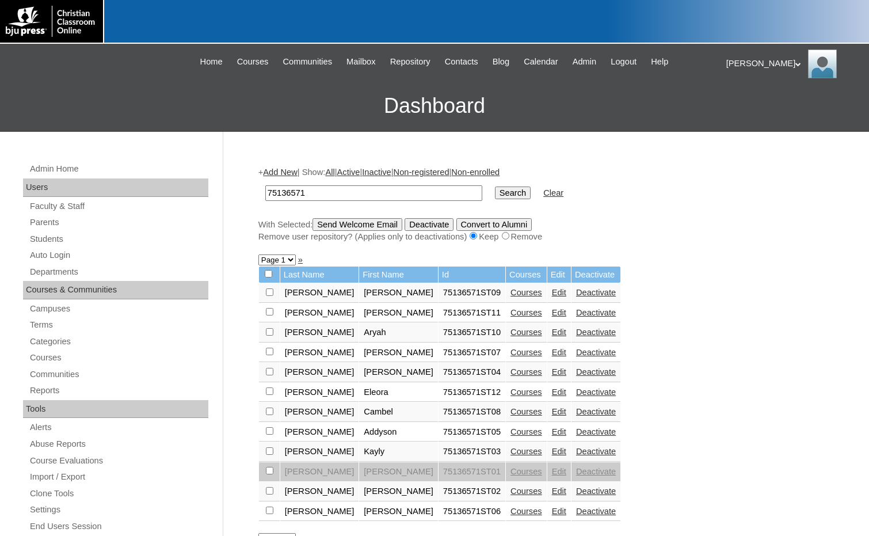
click at [552, 313] on link "Edit" at bounding box center [559, 312] width 14 height 9
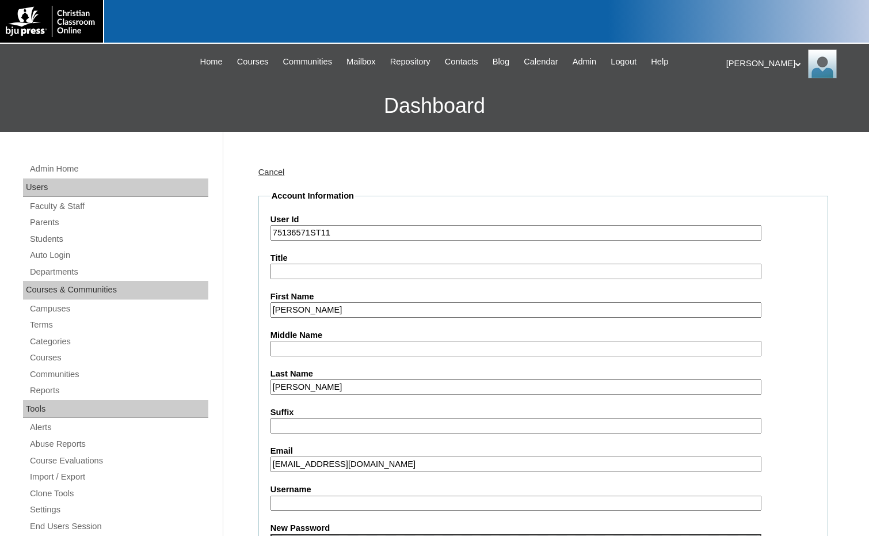
click at [307, 504] on input "Username" at bounding box center [515, 504] width 491 height 16
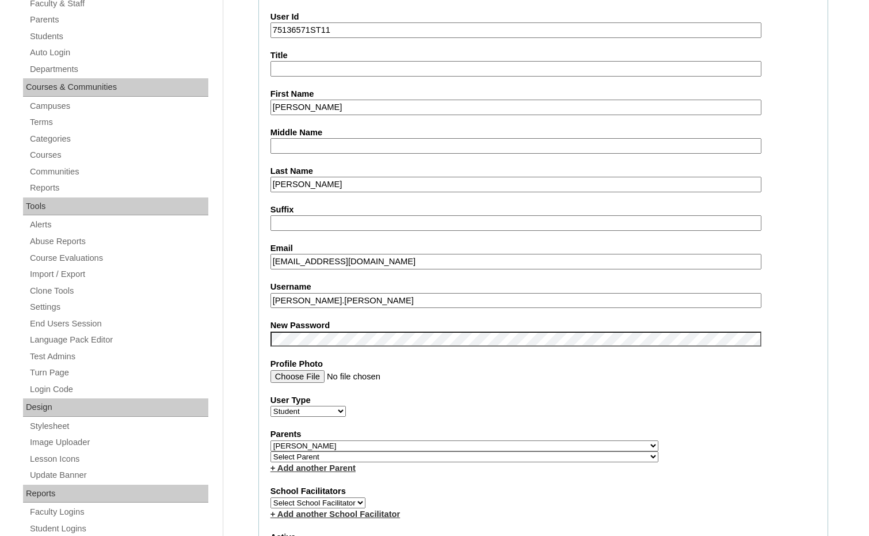
scroll to position [230, 0]
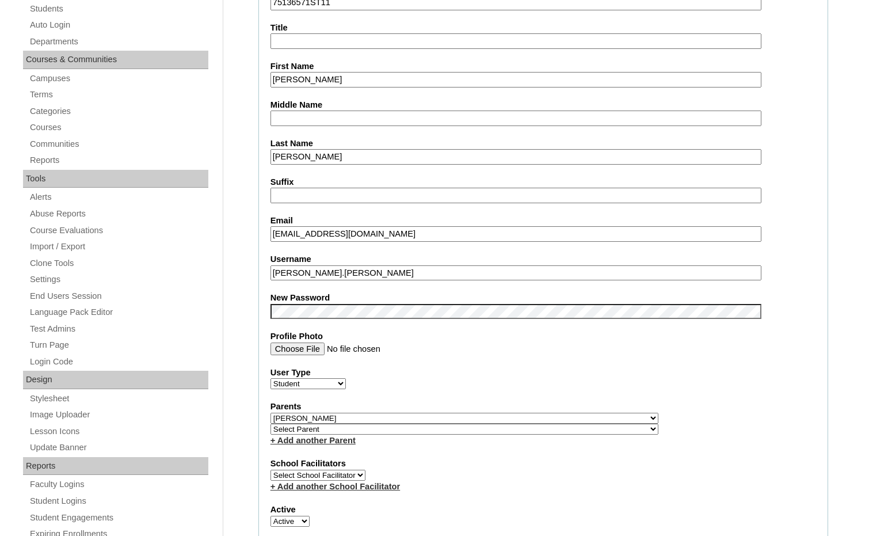
type input "ella.clark"
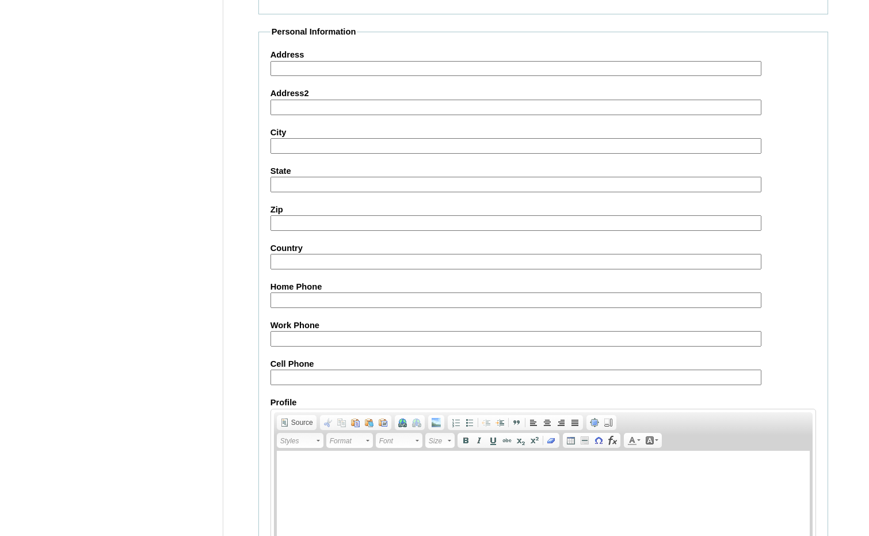
scroll to position [1218, 0]
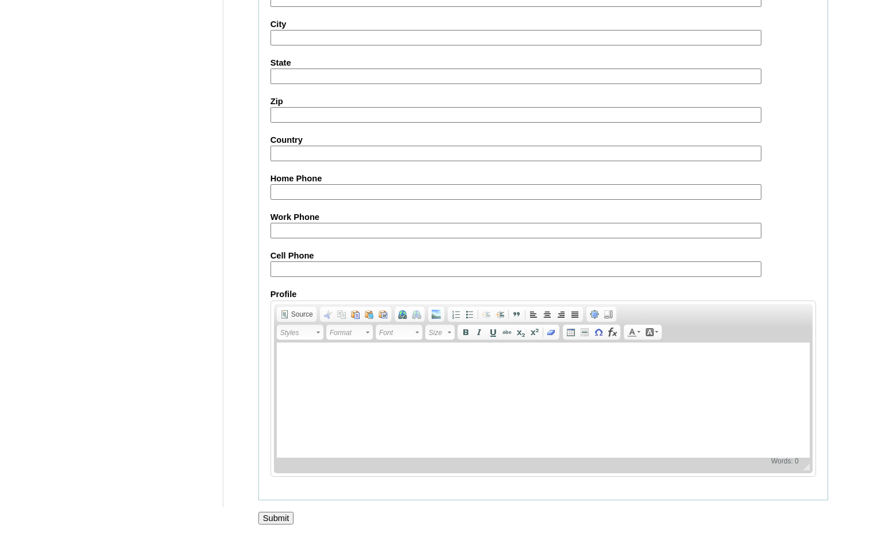
click at [279, 519] on input "Submit" at bounding box center [276, 518] width 36 height 13
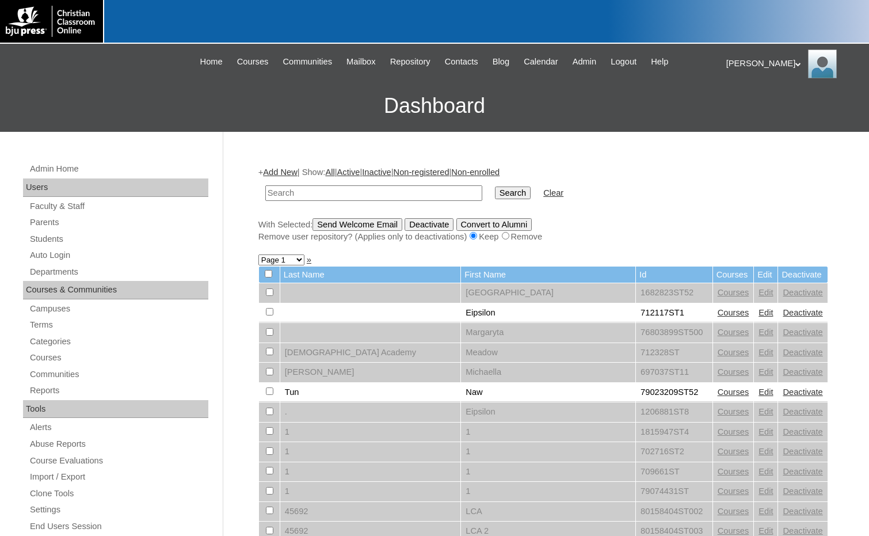
drag, startPoint x: 428, startPoint y: 192, endPoint x: 439, endPoint y: 192, distance: 10.9
click at [428, 192] on input "text" at bounding box center [373, 193] width 217 height 16
paste input "75136571"
type input "75136571"
click at [495, 193] on input "Search" at bounding box center [513, 192] width 36 height 13
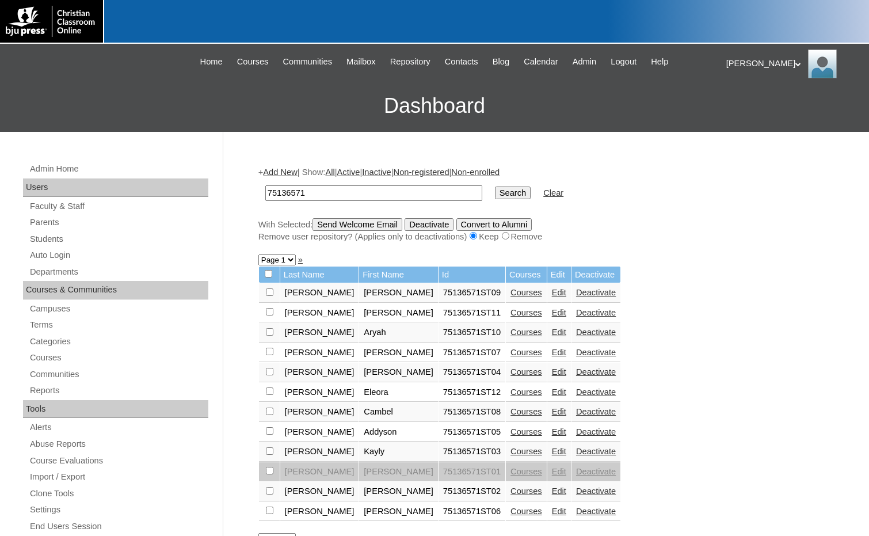
scroll to position [58, 0]
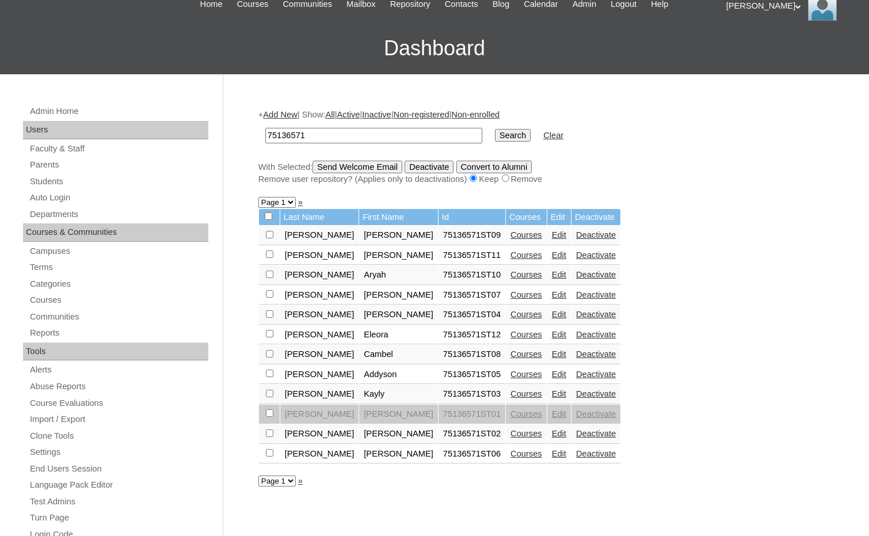
click at [552, 435] on link "Edit" at bounding box center [559, 433] width 14 height 9
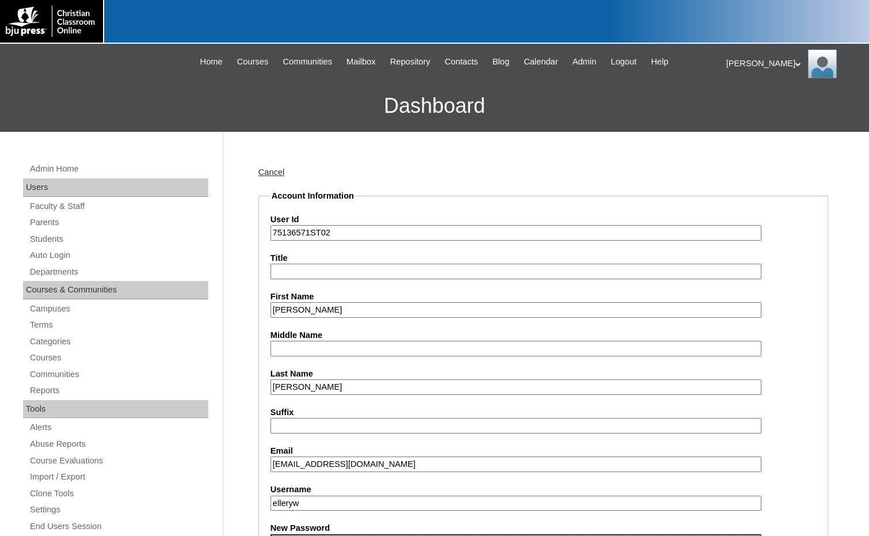
scroll to position [460, 0]
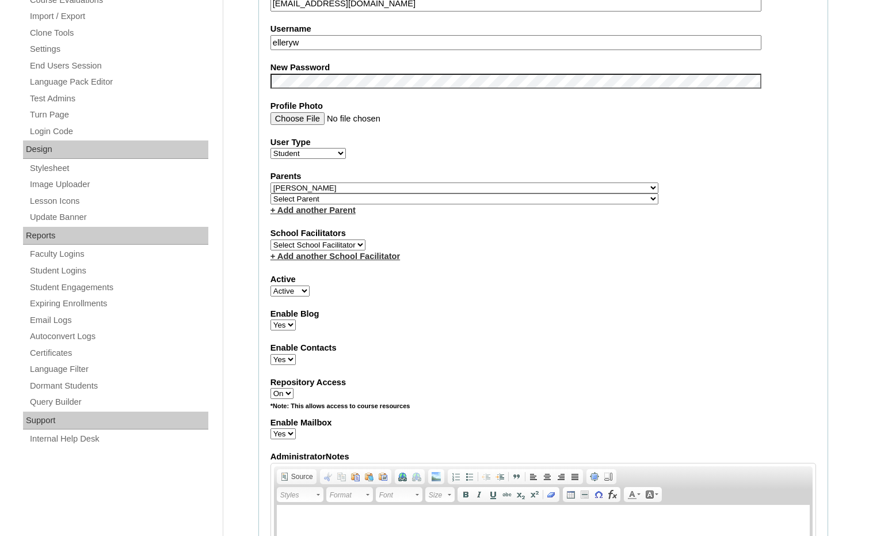
click at [523, 188] on select "Select Parent , [GEOGRAPHIC_DATA], Ma 1, 1 23-24 accountMorgan, [PERSON_NAME] 6…" at bounding box center [464, 187] width 388 height 11
select select
click at [270, 182] on select "Select Parent , Fautanu, Ma 1, 1 23-24 accountMorgan, Jason 6th Street Mennonit…" at bounding box center [464, 187] width 388 height 11
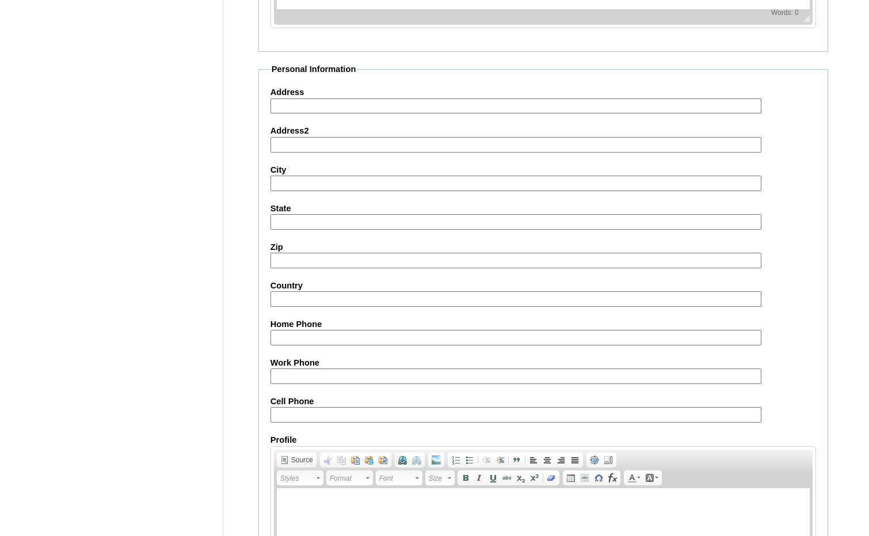
scroll to position [1218, 0]
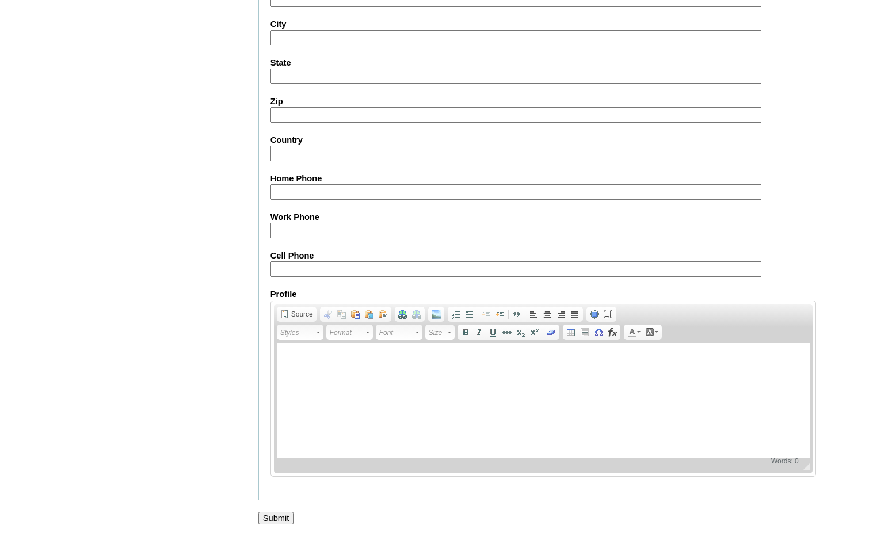
click at [273, 521] on input "Submit" at bounding box center [276, 518] width 36 height 13
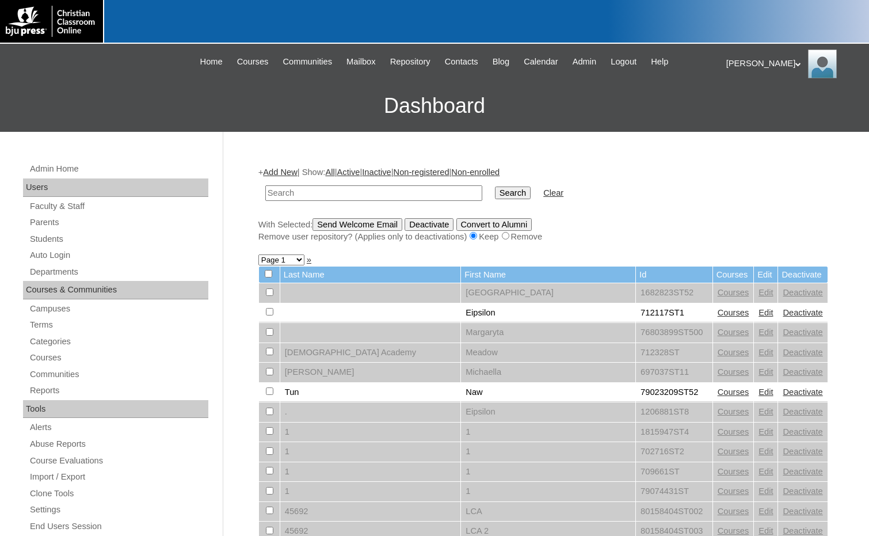
click at [768, 233] on div "Remove user repository? (Applies only to deactivations) Keep Remove" at bounding box center [543, 237] width 570 height 12
click at [401, 193] on input "text" at bounding box center [373, 193] width 217 height 16
paste input "75136571"
type input "75136571"
click at [495, 188] on input "Search" at bounding box center [513, 192] width 36 height 13
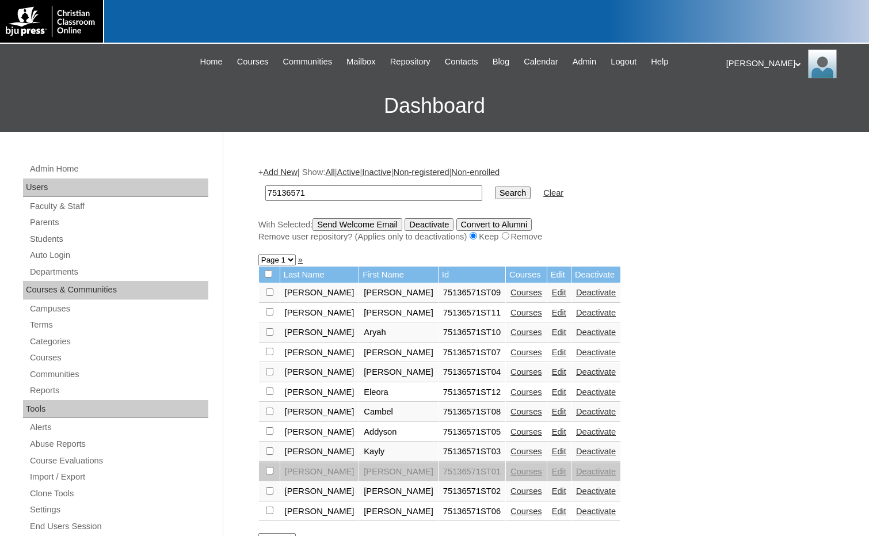
click at [552, 451] on link "Edit" at bounding box center [559, 451] width 14 height 9
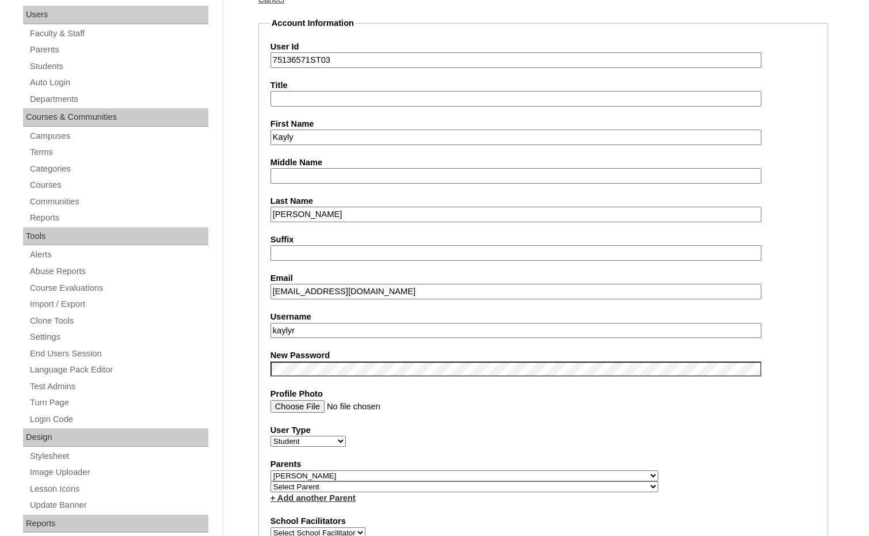
scroll to position [230, 0]
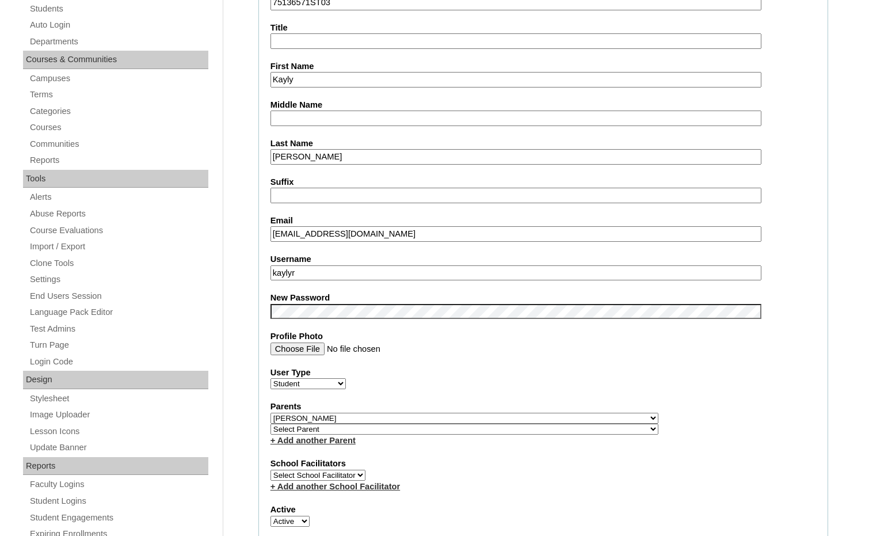
click at [523, 419] on select "Select Parent , Fautanu, Ma 1, 1 23-24 accountMorgan, Jason 6th Street Mennonit…" at bounding box center [464, 418] width 388 height 11
select select
click at [270, 413] on select "Select Parent , Fautanu, Ma 1, 1 23-24 accountMorgan, Jason 6th Street Mennonit…" at bounding box center [464, 418] width 388 height 11
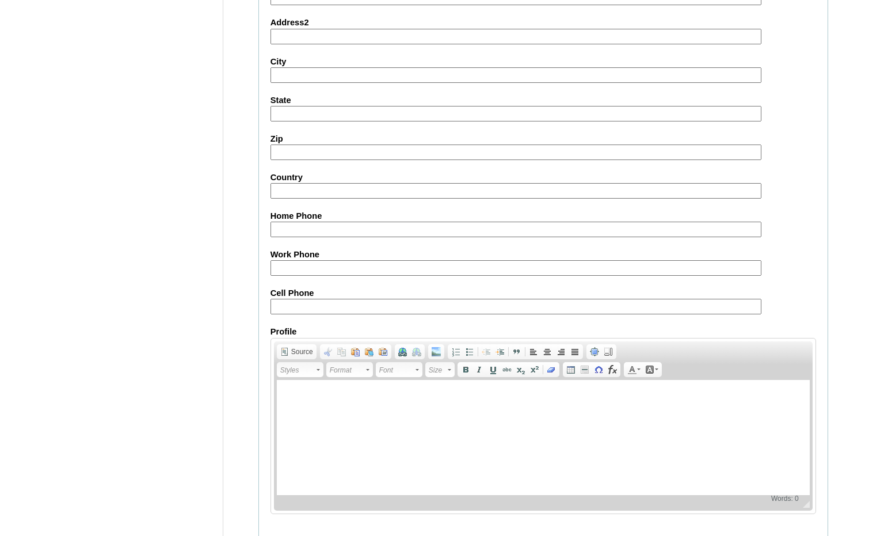
scroll to position [1218, 0]
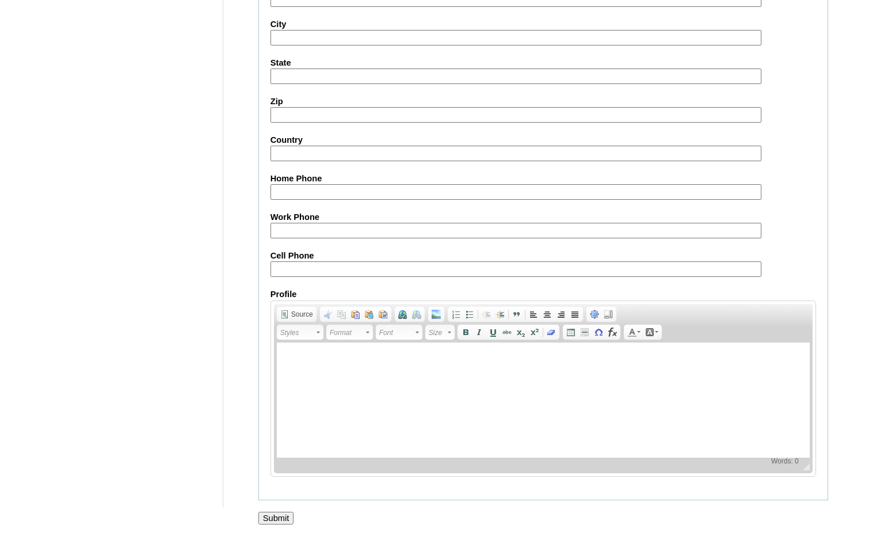
click at [285, 515] on input "Submit" at bounding box center [276, 518] width 36 height 13
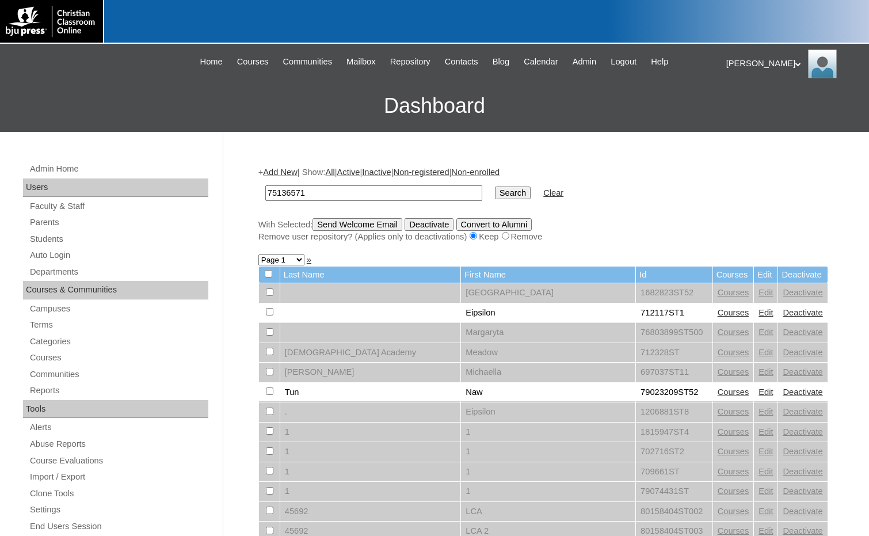
type input "75136571"
click at [495, 195] on input "Search" at bounding box center [513, 192] width 36 height 13
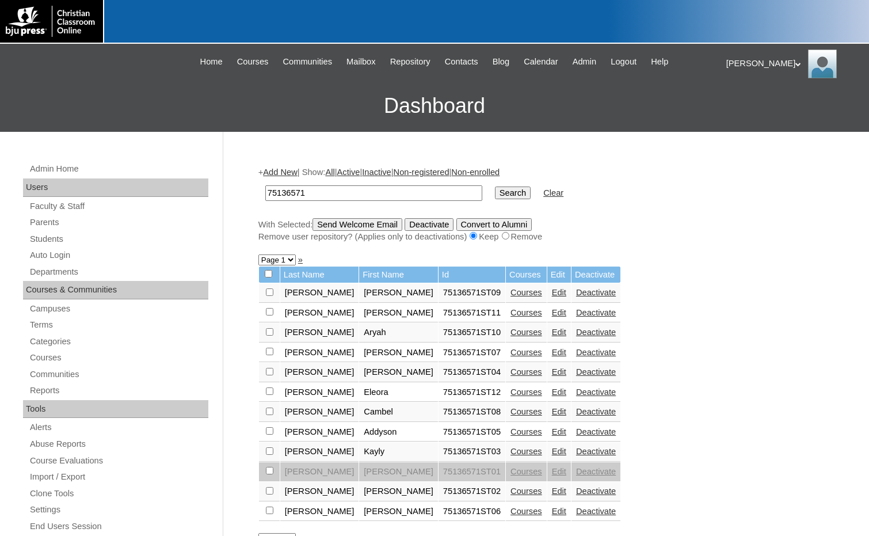
click at [552, 511] on link "Edit" at bounding box center [559, 510] width 14 height 9
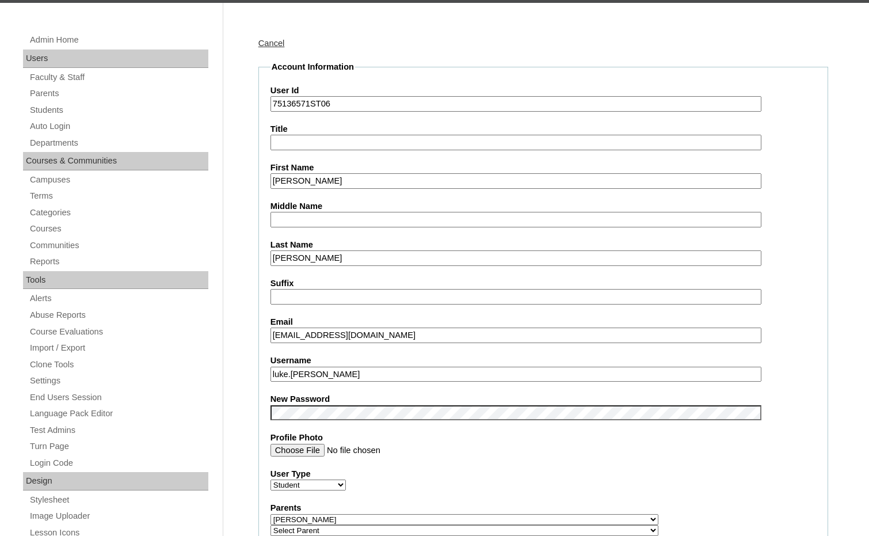
scroll to position [230, 0]
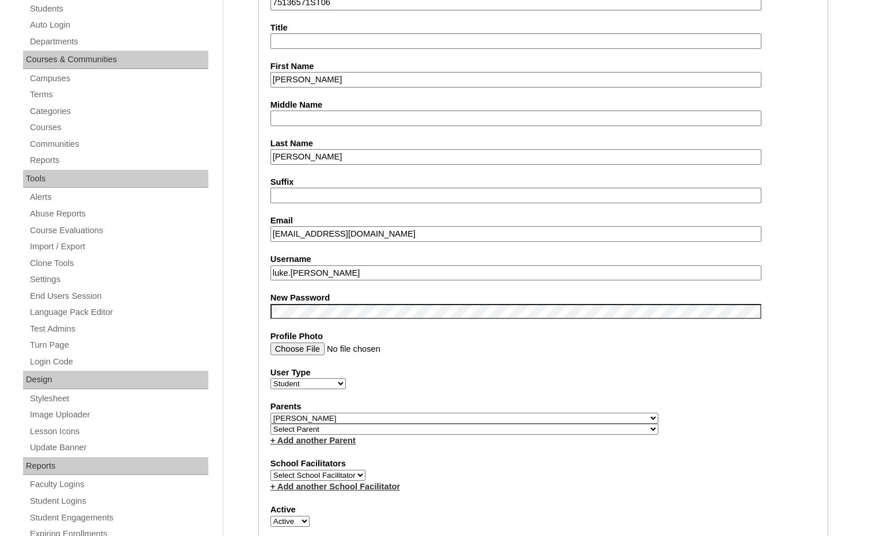
click at [516, 416] on select "Select Parent , Fautanu, Ma 1, 1 23-24 accountMorgan, Jason 6th Street Mennonit…" at bounding box center [464, 418] width 388 height 11
select select
click at [270, 413] on select "Select Parent , Fautanu, Ma 1, 1 23-24 accountMorgan, Jason 6th Street Mennonit…" at bounding box center [464, 418] width 388 height 11
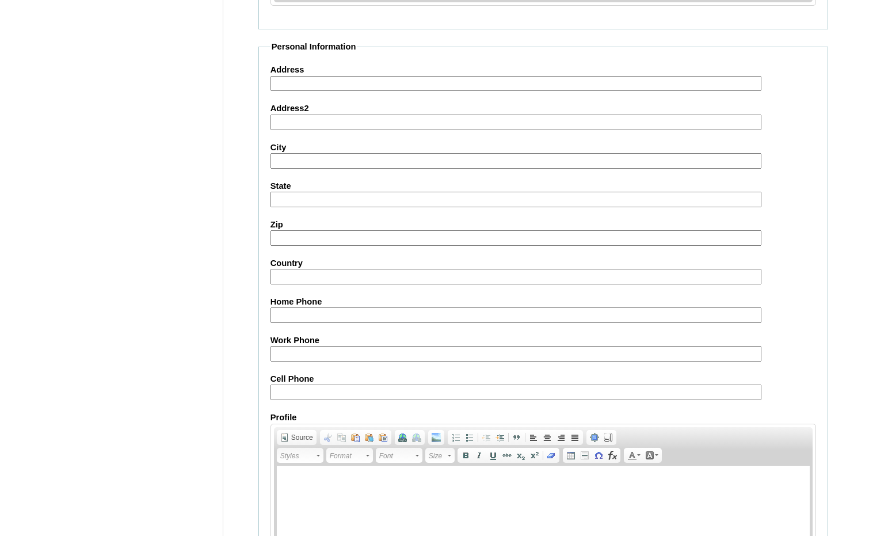
scroll to position [1218, 0]
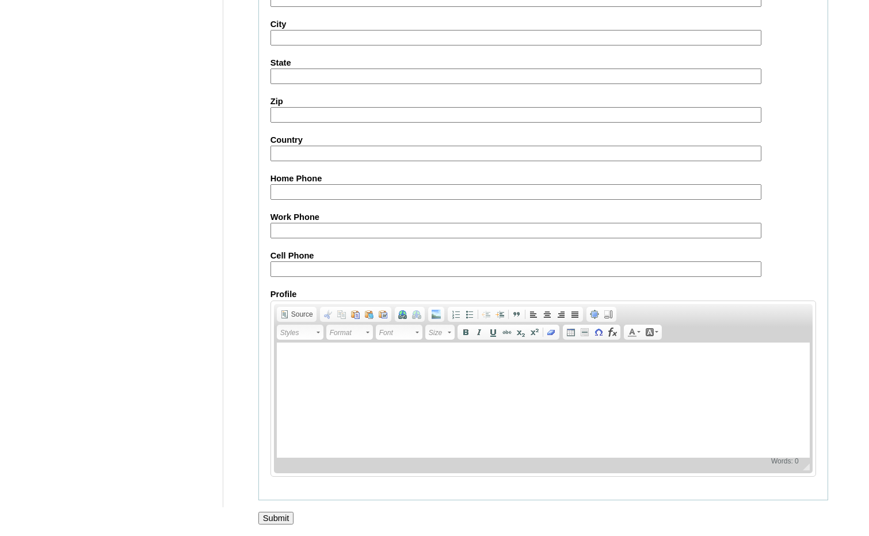
click at [280, 515] on input "Submit" at bounding box center [276, 518] width 36 height 13
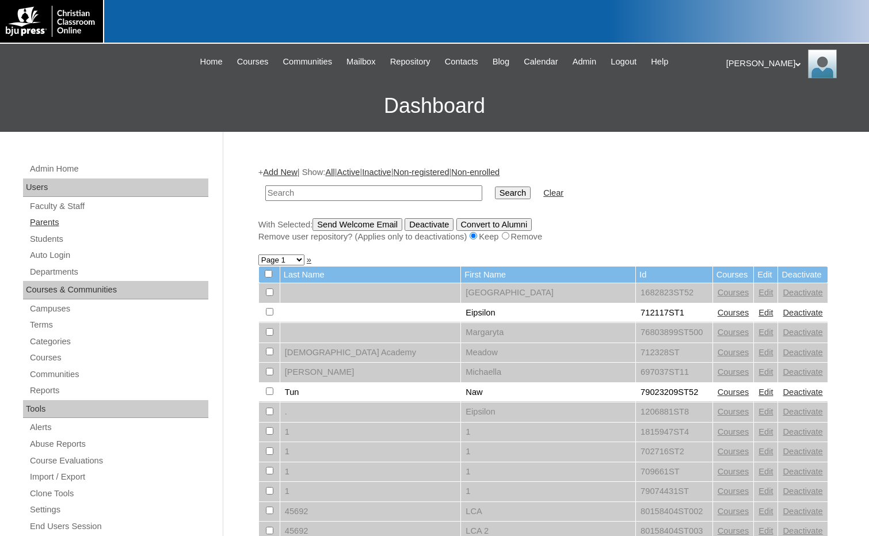
click at [54, 226] on link "Parents" at bounding box center [119, 222] width 180 height 14
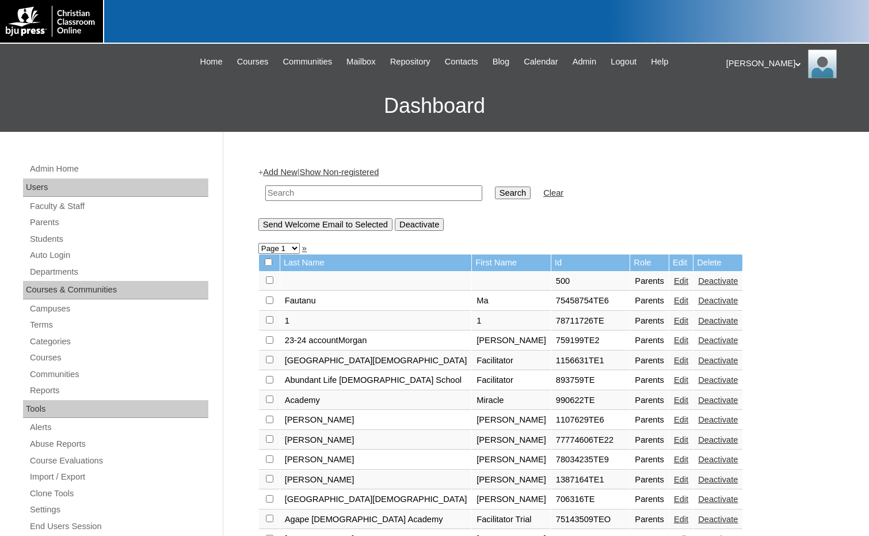
drag, startPoint x: 368, startPoint y: 195, endPoint x: 375, endPoint y: 195, distance: 6.9
click at [368, 195] on input "text" at bounding box center [373, 193] width 217 height 16
paste input "712676"
type input "712676"
click at [495, 194] on input "Search" at bounding box center [513, 192] width 36 height 13
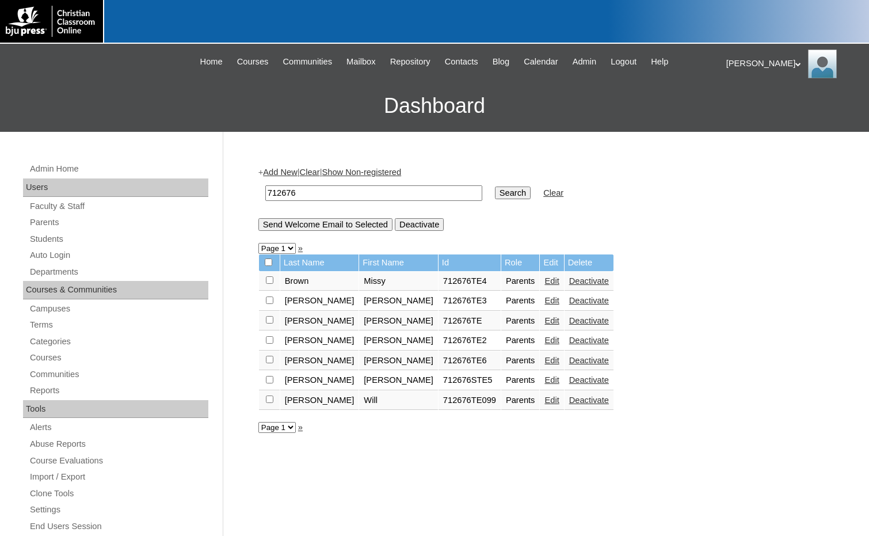
click at [544, 363] on link "Edit" at bounding box center [551, 360] width 14 height 9
click at [48, 249] on link "Auto Login" at bounding box center [119, 255] width 180 height 14
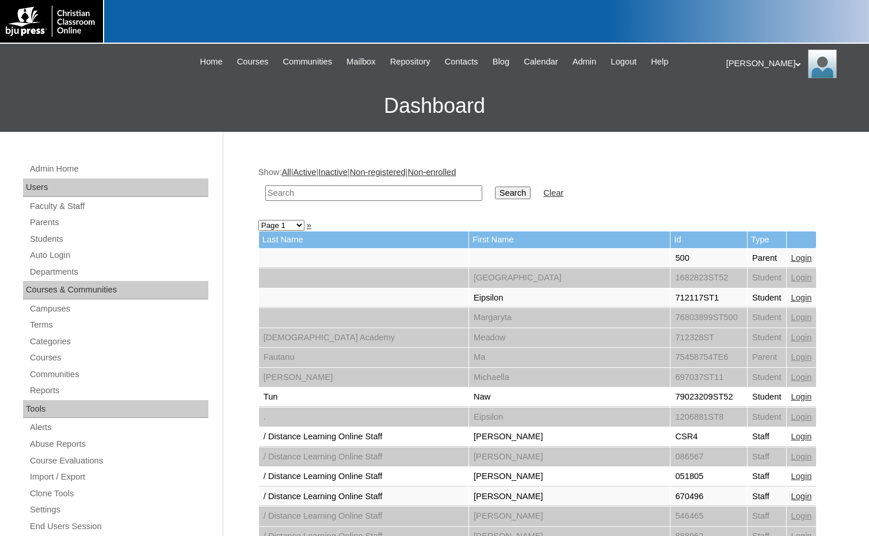
drag, startPoint x: 0, startPoint y: 0, endPoint x: 342, endPoint y: 196, distance: 394.2
click at [342, 196] on input "text" at bounding box center [373, 193] width 217 height 16
type input "wanless"
click at [495, 186] on input "Search" at bounding box center [513, 192] width 36 height 13
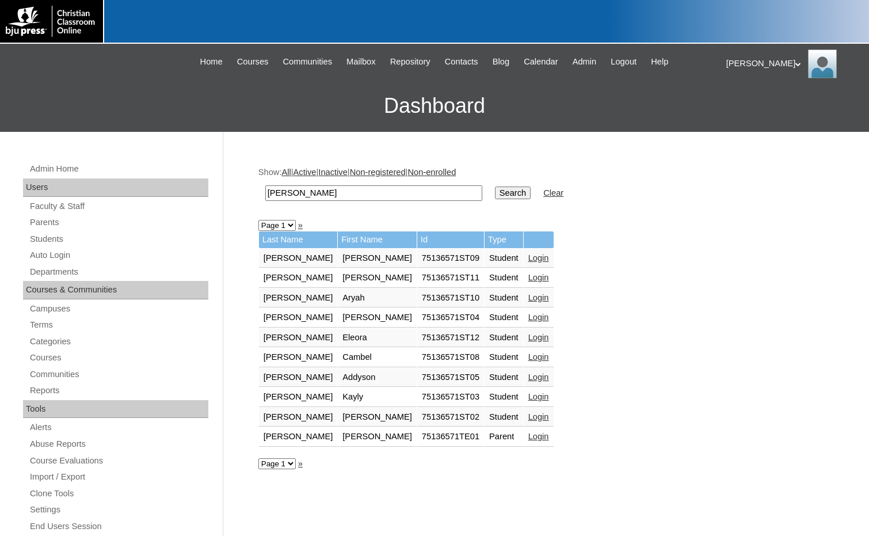
click at [528, 440] on link "Login" at bounding box center [538, 436] width 21 height 9
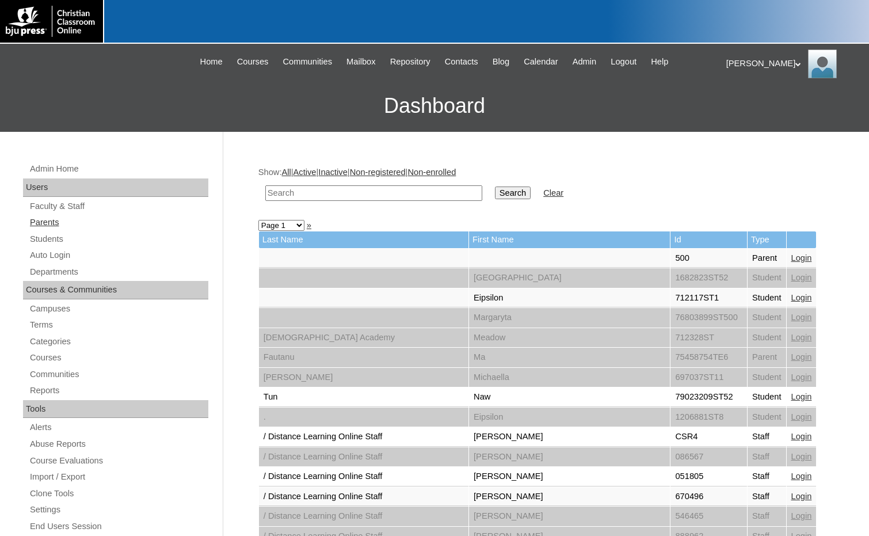
click at [51, 222] on link "Parents" at bounding box center [119, 222] width 180 height 14
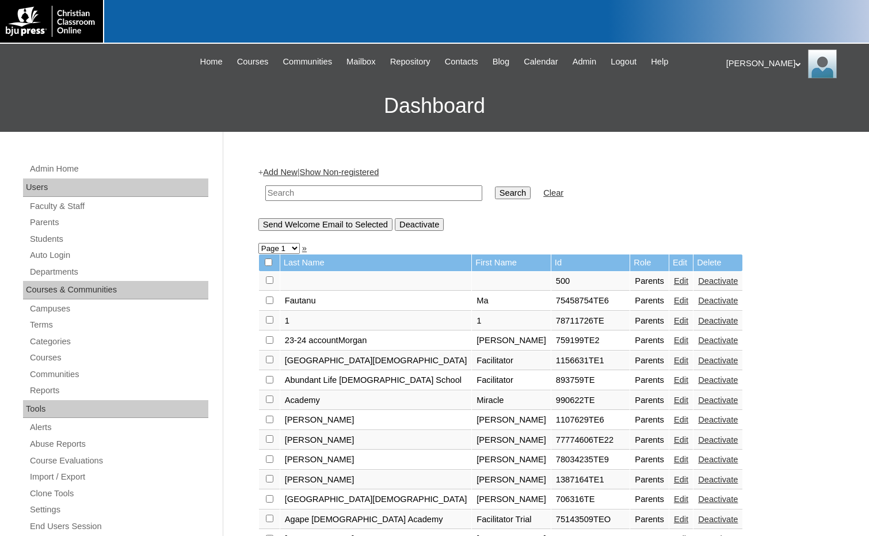
click at [405, 193] on input "text" at bounding box center [373, 193] width 217 height 16
paste input "500049110"
type input "500049110"
click at [495, 189] on input "Search" at bounding box center [513, 192] width 36 height 13
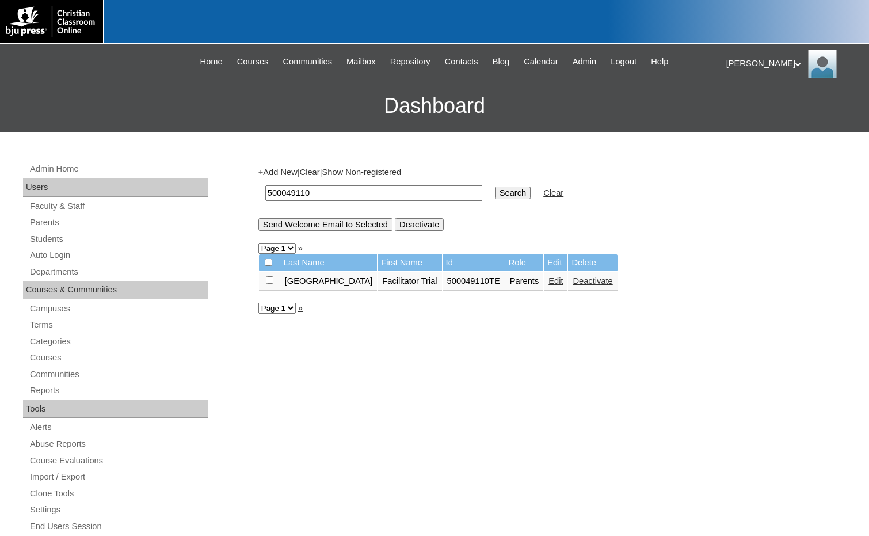
click at [548, 284] on link "Edit" at bounding box center [555, 280] width 14 height 9
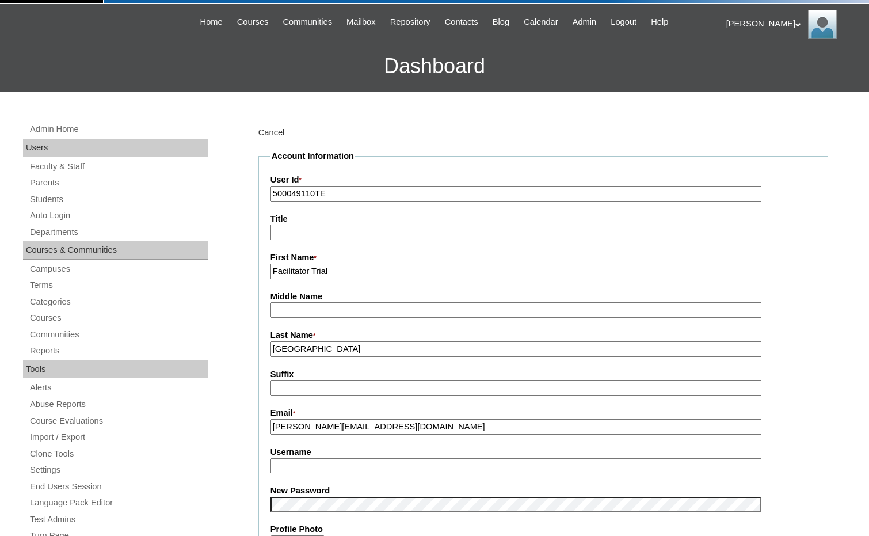
scroll to position [115, 0]
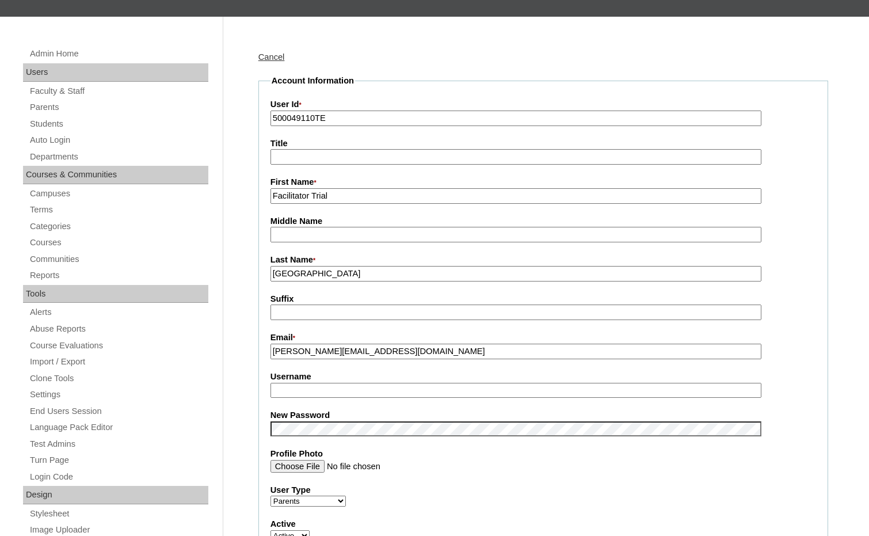
drag, startPoint x: 347, startPoint y: 274, endPoint x: 270, endPoint y: 270, distance: 76.6
click at [270, 270] on input "Regents Academy" at bounding box center [515, 274] width 491 height 16
type input "Beauregard"
drag, startPoint x: 347, startPoint y: 198, endPoint x: 249, endPoint y: 187, distance: 98.4
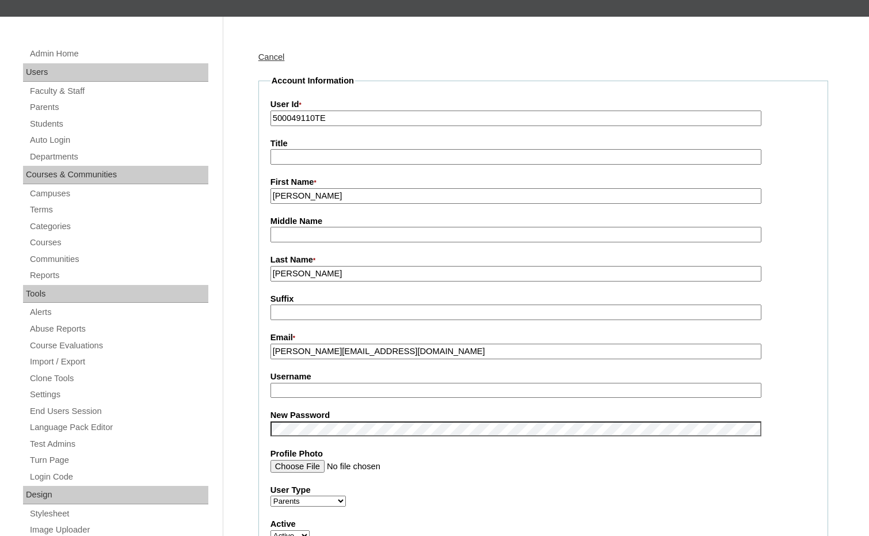
type input "Rebecca"
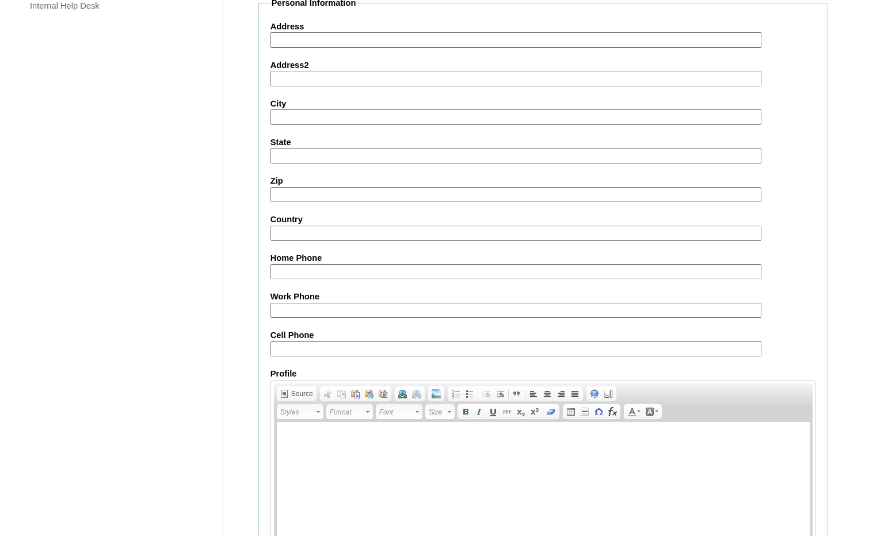
scroll to position [976, 0]
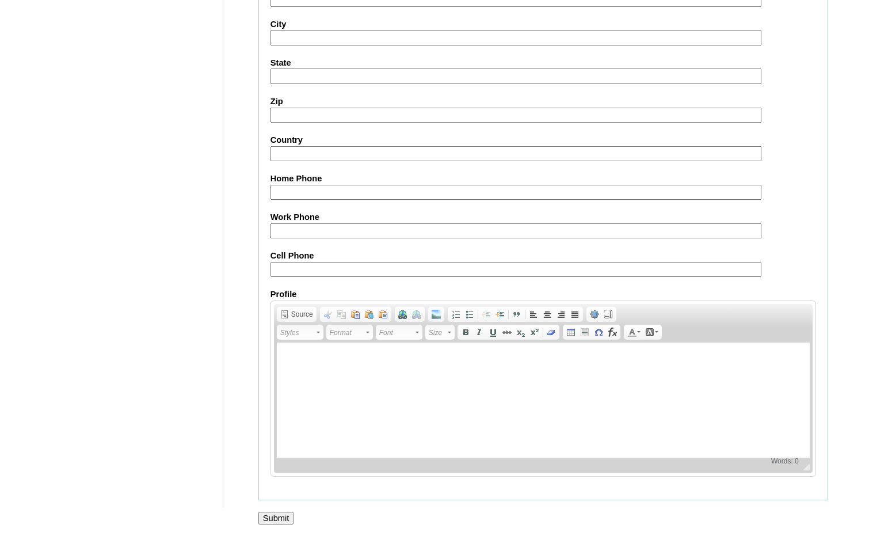
click at [276, 519] on input "Submit" at bounding box center [276, 518] width 36 height 13
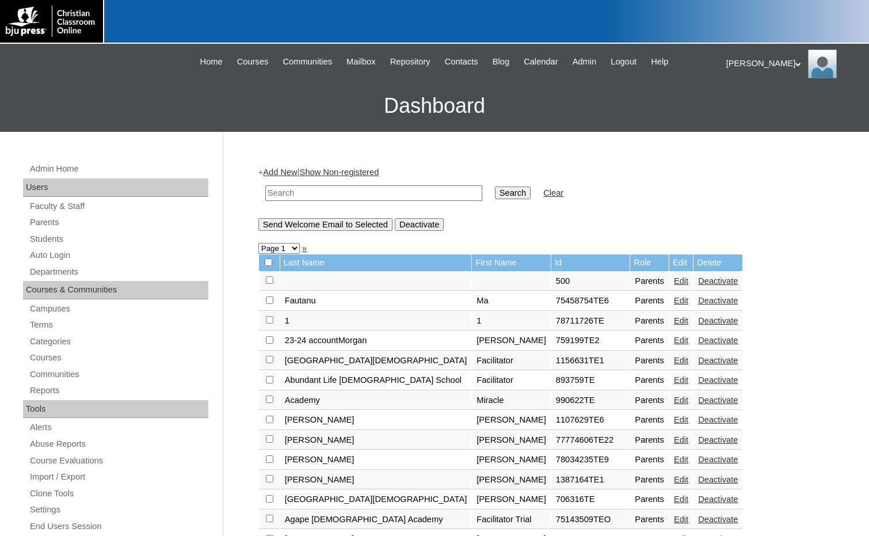
drag, startPoint x: 317, startPoint y: 190, endPoint x: 333, endPoint y: 192, distance: 16.2
click at [317, 190] on input "text" at bounding box center [373, 193] width 217 height 16
paste input "500049110"
type input "500049110"
click at [495, 192] on input "Search" at bounding box center [513, 192] width 36 height 13
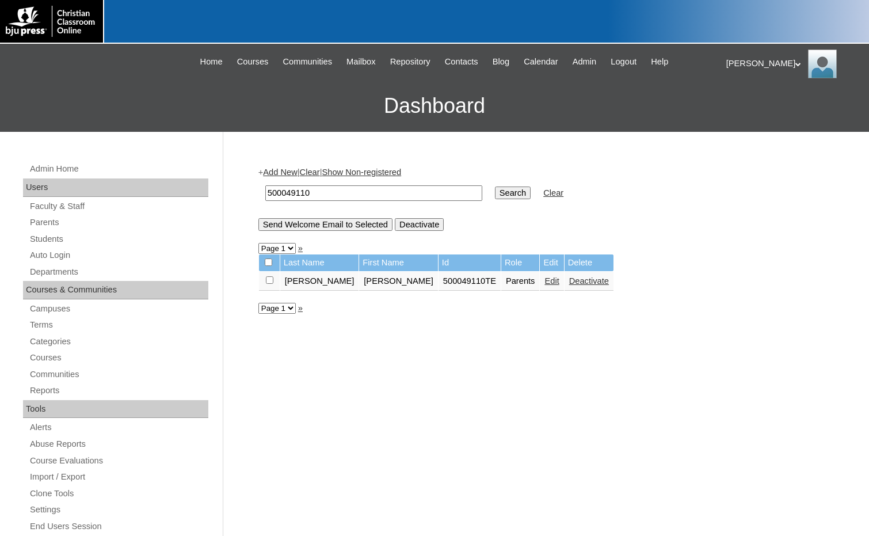
click at [268, 279] on input "checkbox" at bounding box center [269, 279] width 7 height 7
checkbox input "true"
click at [336, 227] on input "Send Welcome Email to Selected" at bounding box center [325, 224] width 134 height 13
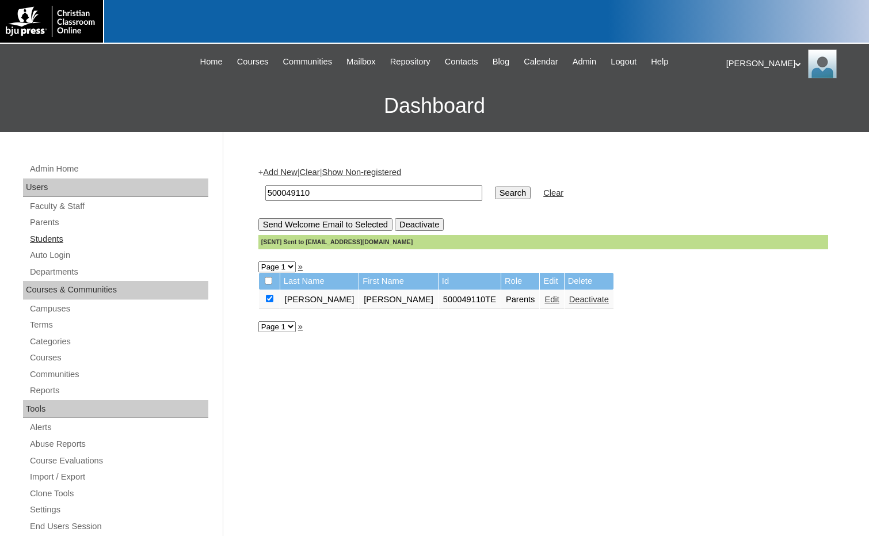
click at [58, 238] on link "Students" at bounding box center [119, 239] width 180 height 14
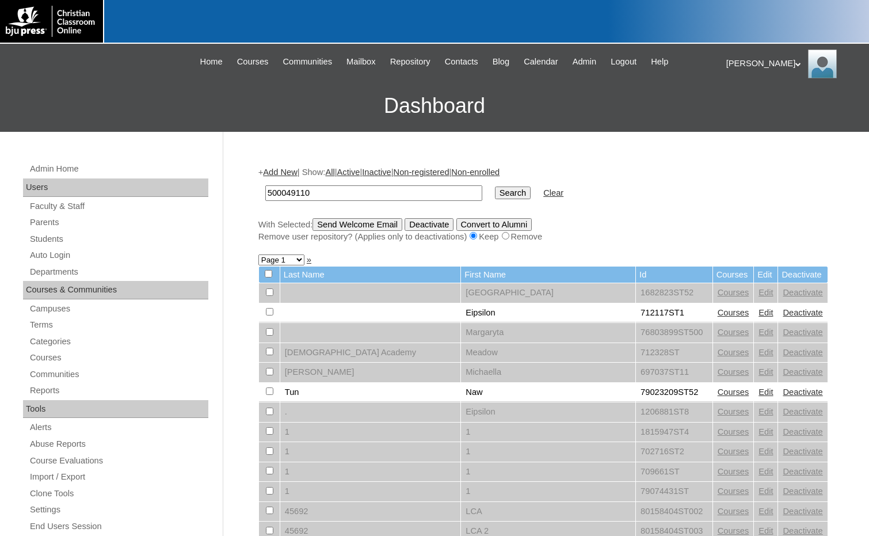
type input "500049110"
click at [495, 192] on input "Search" at bounding box center [513, 192] width 36 height 13
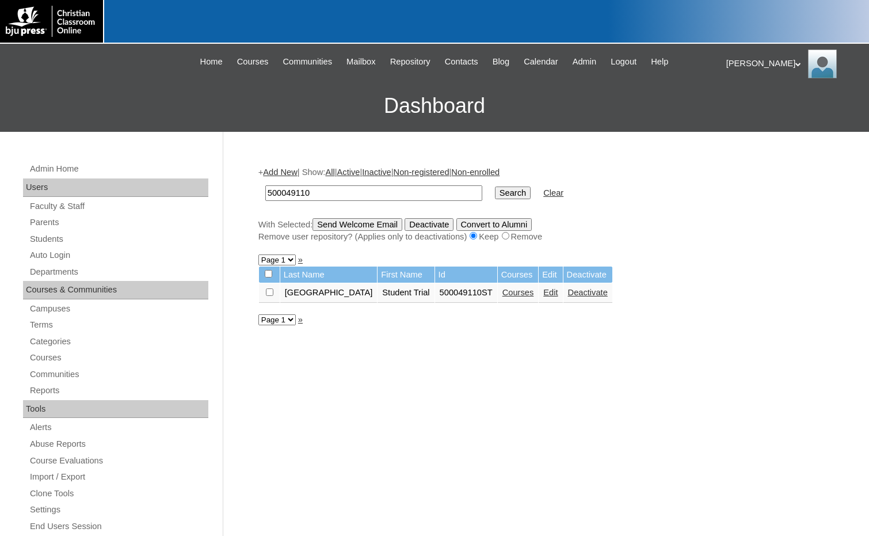
click at [576, 297] on link "Deactivate" at bounding box center [588, 292] width 40 height 9
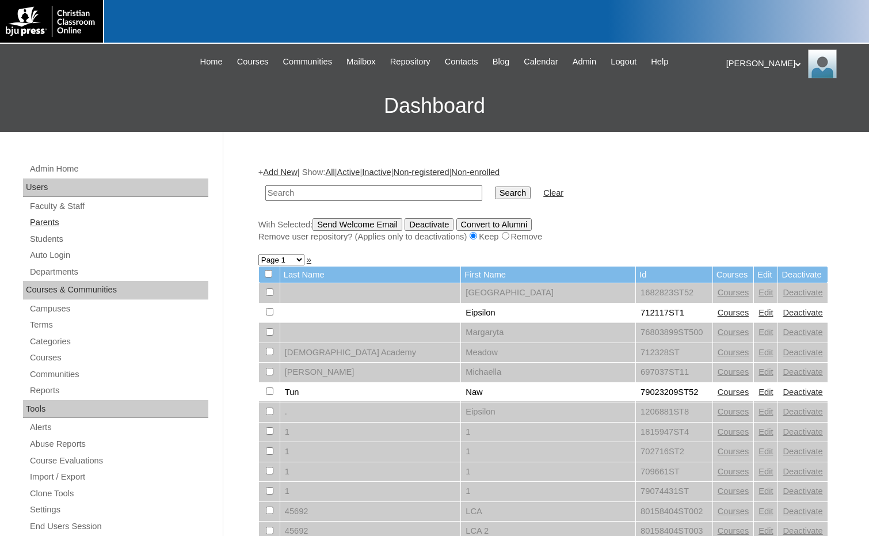
click at [43, 220] on link "Parents" at bounding box center [119, 222] width 180 height 14
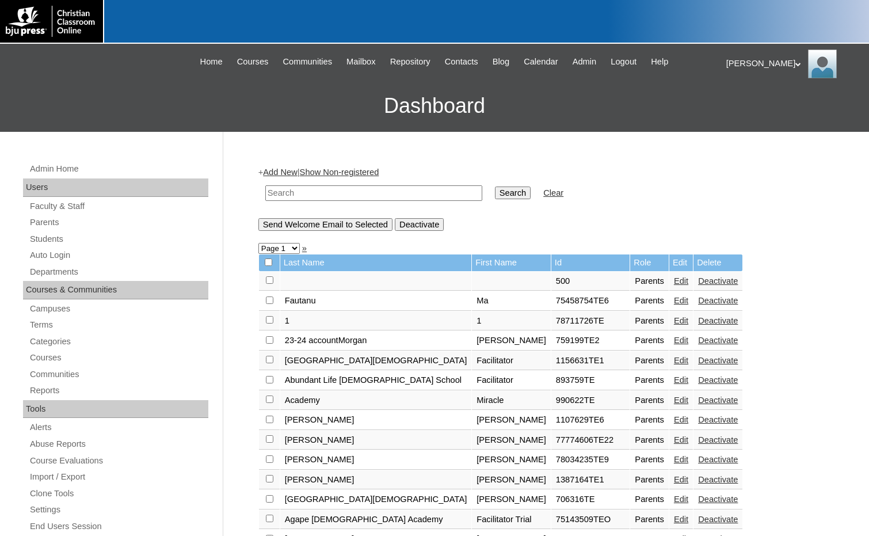
click at [28, 242] on div "Admin Home Users Faculty & Staff Parents Students Auto Login Departments Course…" at bounding box center [117, 534] width 200 height 744
click at [42, 235] on link "Students" at bounding box center [119, 239] width 180 height 14
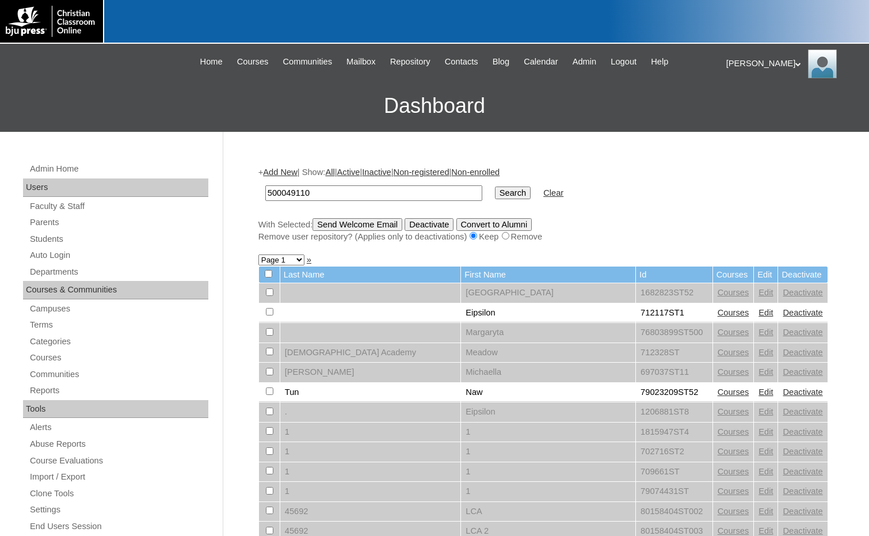
type input "500049110"
click at [495, 192] on input "Search" at bounding box center [513, 192] width 36 height 13
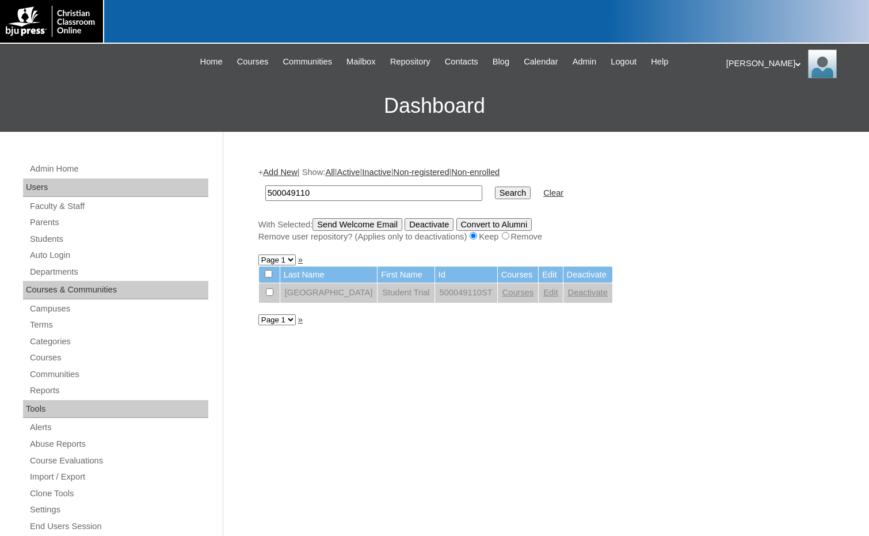
click at [543, 294] on link "Edit" at bounding box center [550, 292] width 14 height 9
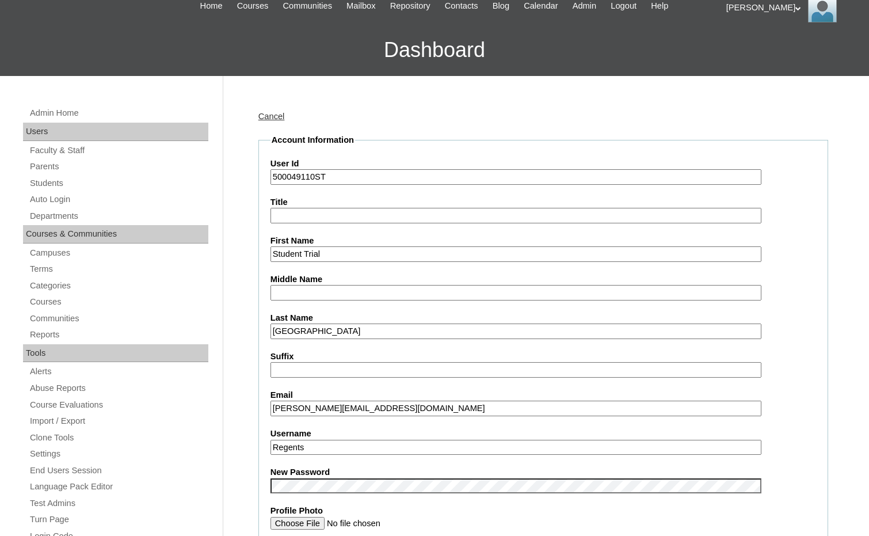
scroll to position [230, 0]
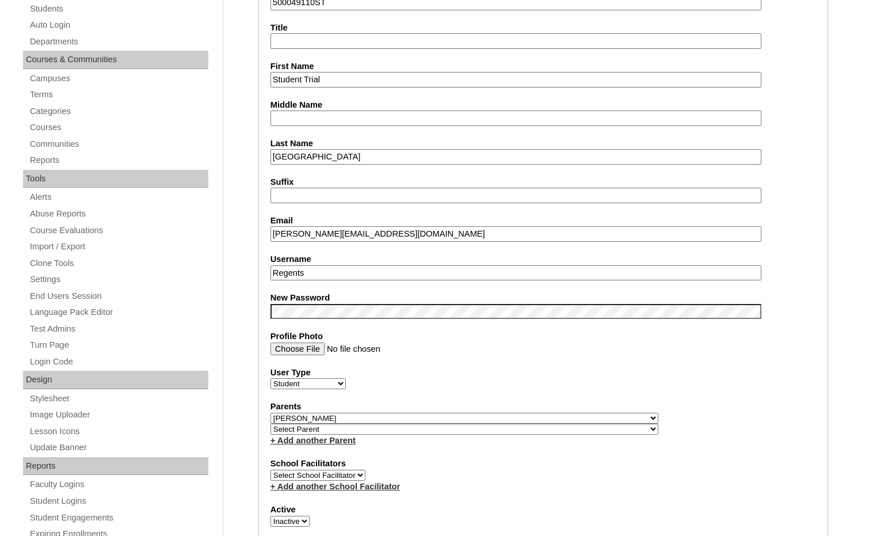
click at [463, 416] on select "Select Parent , Fautanu, Ma 1, 1 23-24 accountMorgan, Jason 6th Street Mennonit…" at bounding box center [464, 418] width 388 height 11
select select
click at [270, 413] on select "Select Parent , Fautanu, Ma 1, 1 23-24 accountMorgan, Jason 6th Street Mennonit…" at bounding box center [464, 418] width 388 height 11
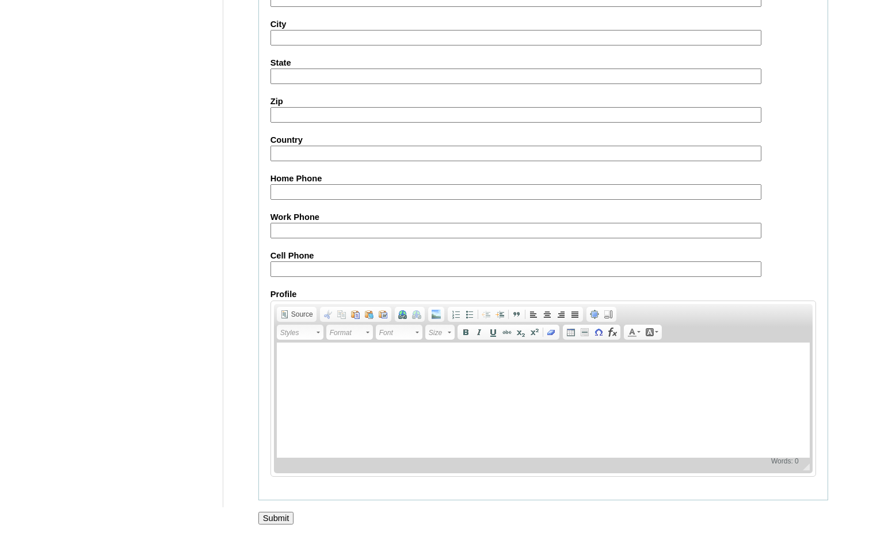
scroll to position [1218, 0]
click at [285, 520] on input "Submit" at bounding box center [276, 518] width 36 height 13
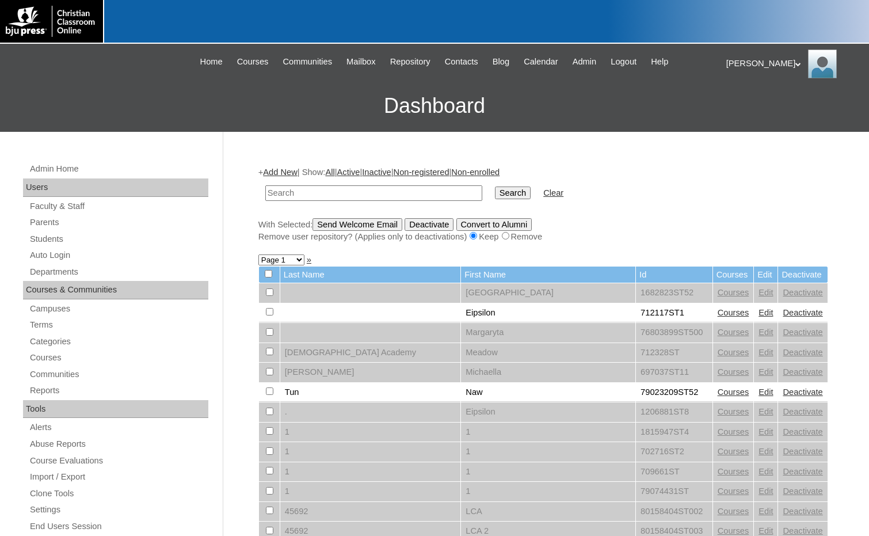
click at [284, 172] on link "Add New" at bounding box center [280, 171] width 34 height 9
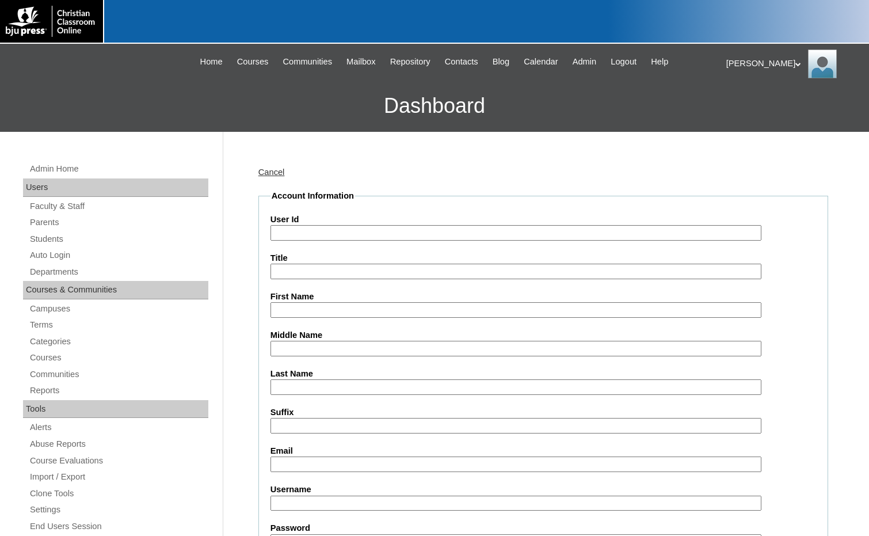
click at [317, 233] on input "User Id" at bounding box center [515, 233] width 491 height 16
paste input "500049110"
type input "500049110ST2"
type input "[PERSON_NAME]"
type input "Allen"
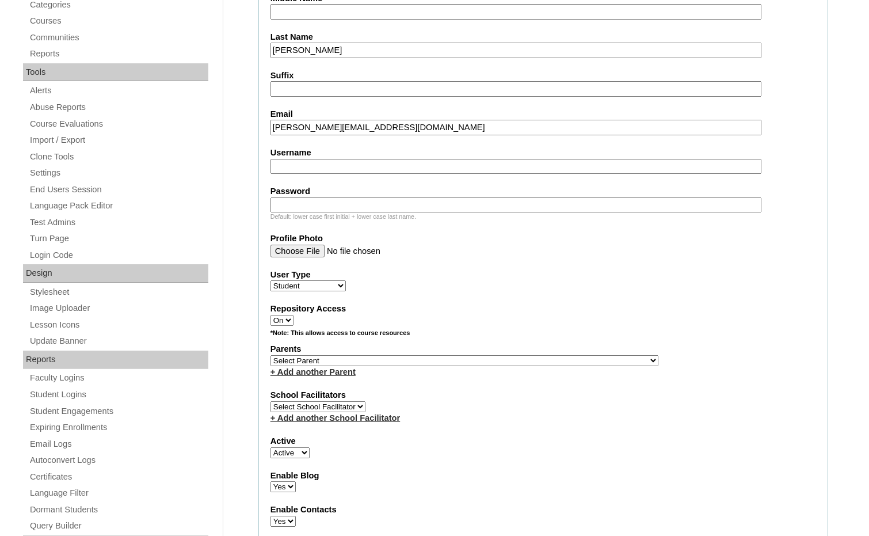
scroll to position [345, 0]
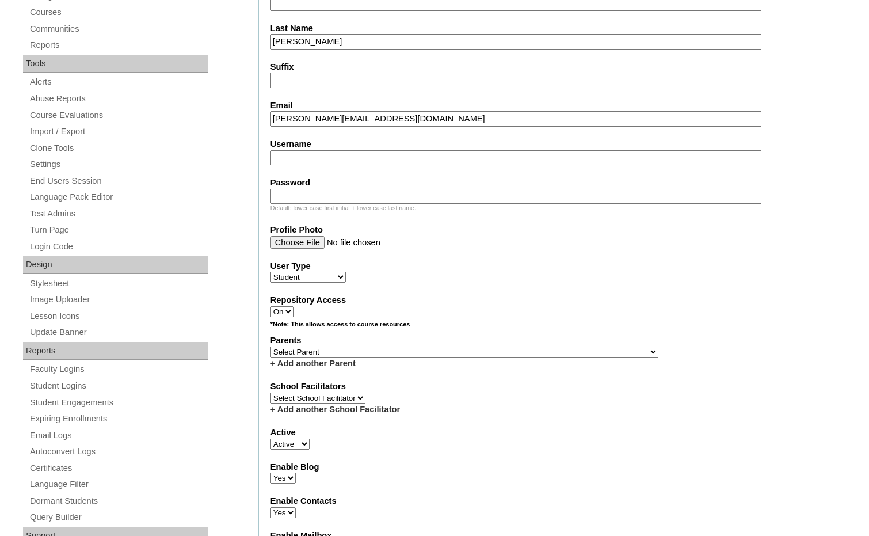
type input "mollyallen@regentsacademy.com"
click at [523, 349] on select "Select Parent , Fautanu, Ma 1, 1 23-24 accountMorgan, Jason 6th Street Mennonit…" at bounding box center [464, 351] width 388 height 11
select select "36562"
click at [571, 357] on div "+ Add another Parent" at bounding box center [543, 363] width 546 height 12
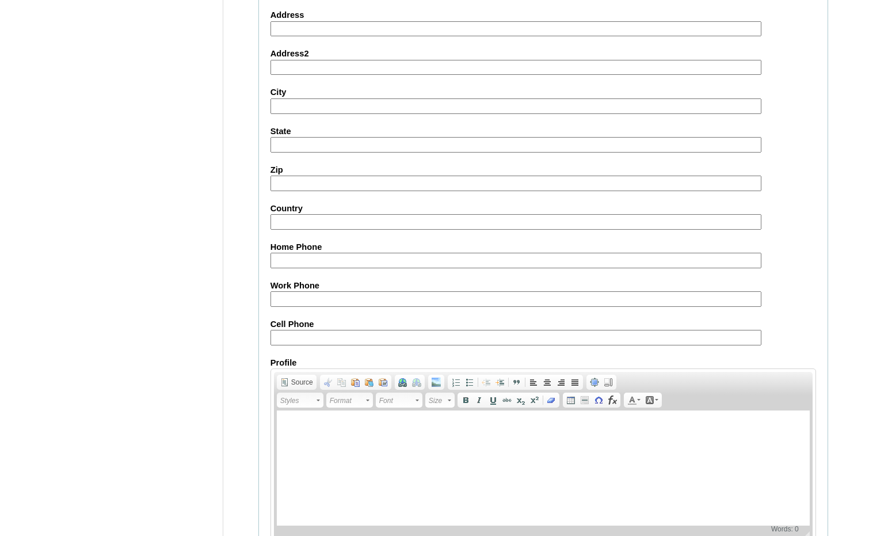
scroll to position [1226, 0]
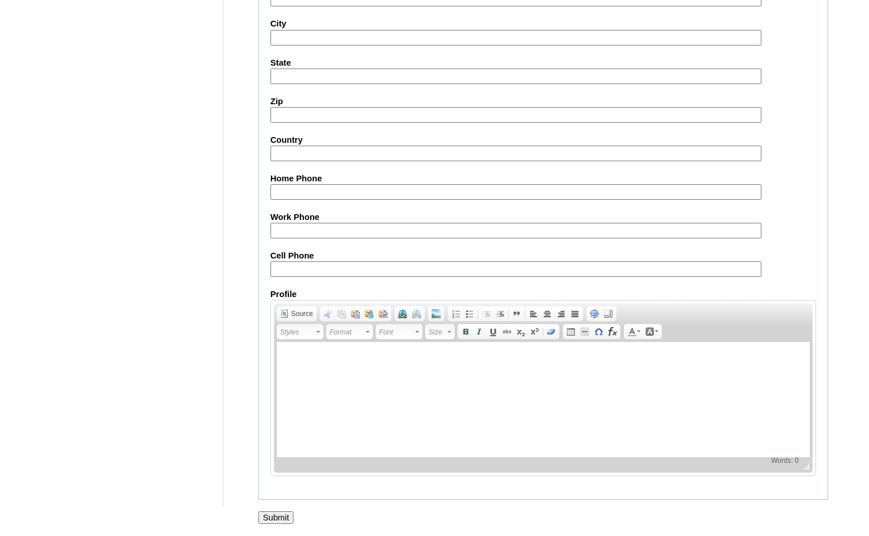
click at [265, 522] on input "Submit" at bounding box center [276, 517] width 36 height 13
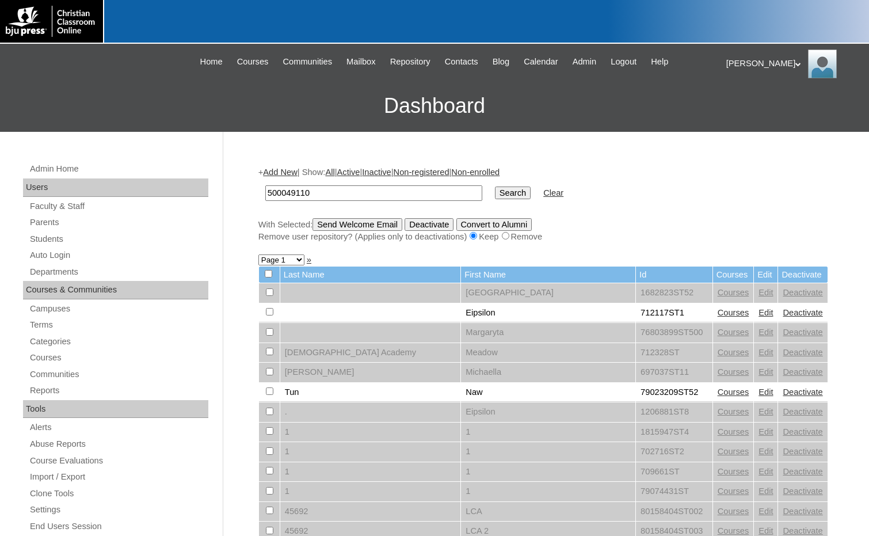
type input "500049110"
click at [495, 191] on input "Search" at bounding box center [513, 192] width 36 height 13
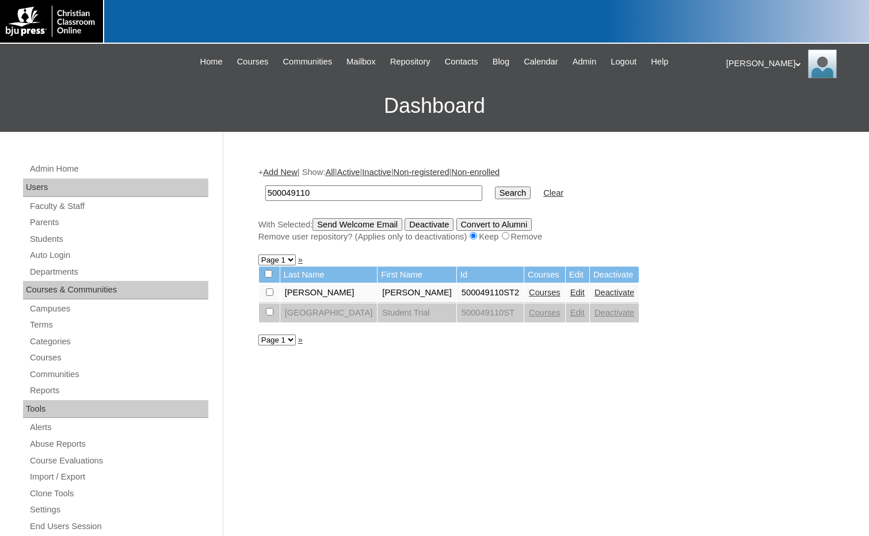
click at [529, 291] on link "Courses" at bounding box center [545, 292] width 32 height 9
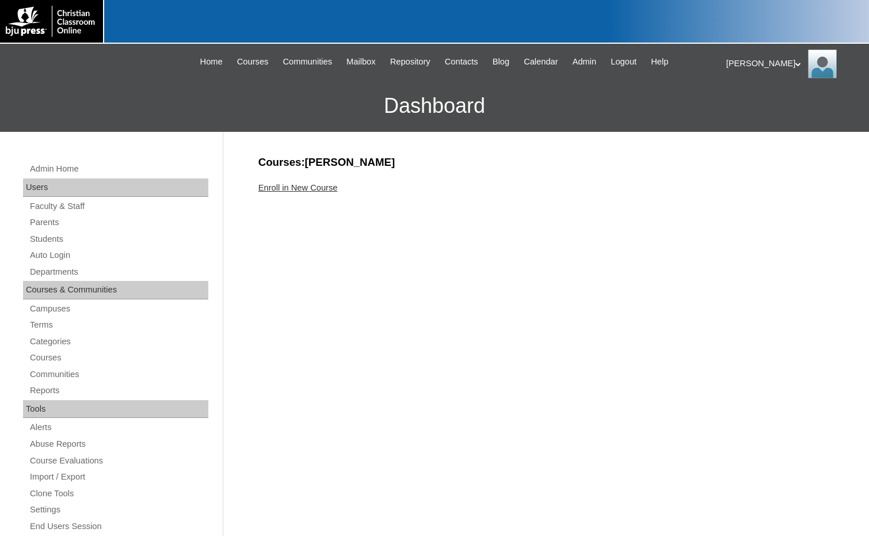
click at [319, 184] on link "Enroll in New Course" at bounding box center [297, 187] width 79 height 9
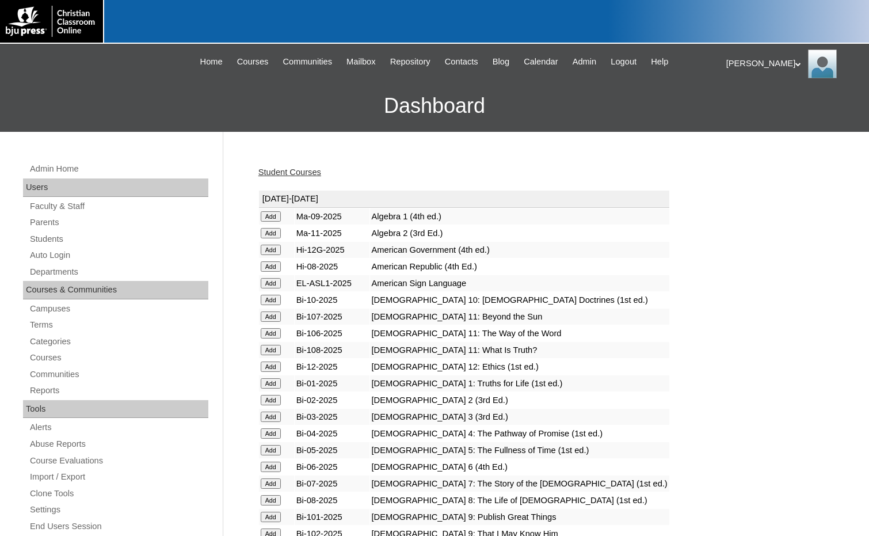
click at [272, 222] on input "Add" at bounding box center [271, 216] width 20 height 10
click at [58, 241] on link "Students" at bounding box center [119, 239] width 180 height 14
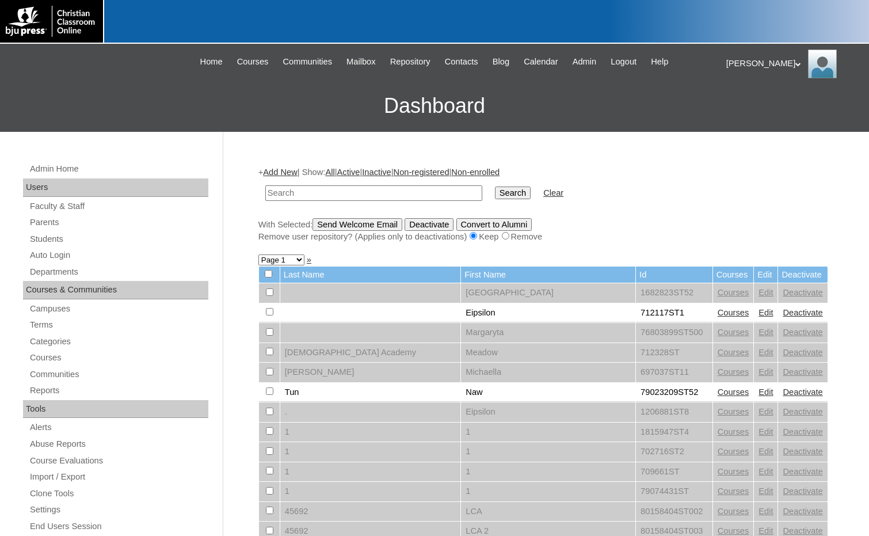
click at [283, 173] on link "Add New" at bounding box center [280, 171] width 34 height 9
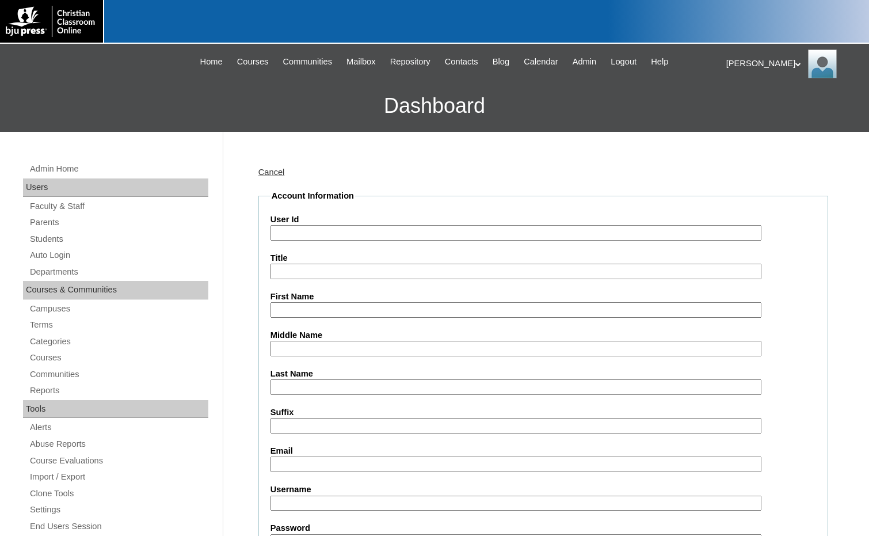
click at [308, 239] on input "User Id" at bounding box center [515, 233] width 491 height 16
paste input "500049110"
type input "500049110ST3"
type input "Jericho"
type input "[PERSON_NAME]"
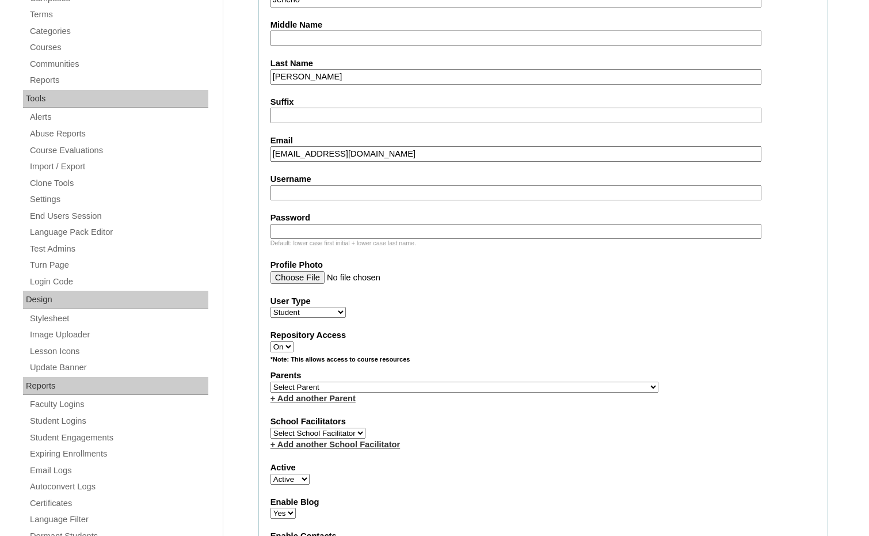
scroll to position [345, 0]
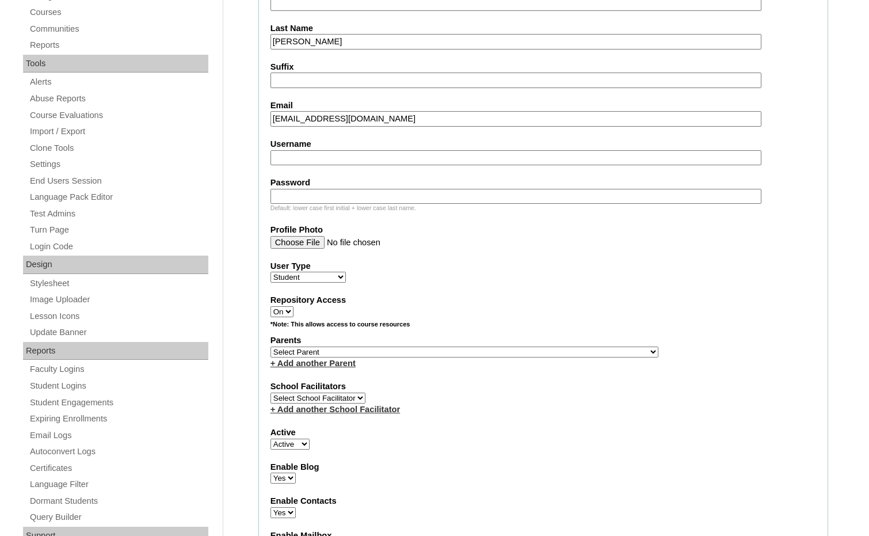
type input "jerichomaness@regentsacademy.com"
click at [523, 348] on select "Select Parent , Fautanu, Ma 1, 1 23-24 accountMorgan, Jason 6th Street Mennonit…" at bounding box center [464, 351] width 388 height 11
select select "36562"
click at [543, 351] on div "Parents Select Parent , Fautanu, Ma 1, 1 23-24 accountMorgan, Jason 6th Street …" at bounding box center [543, 351] width 546 height 35
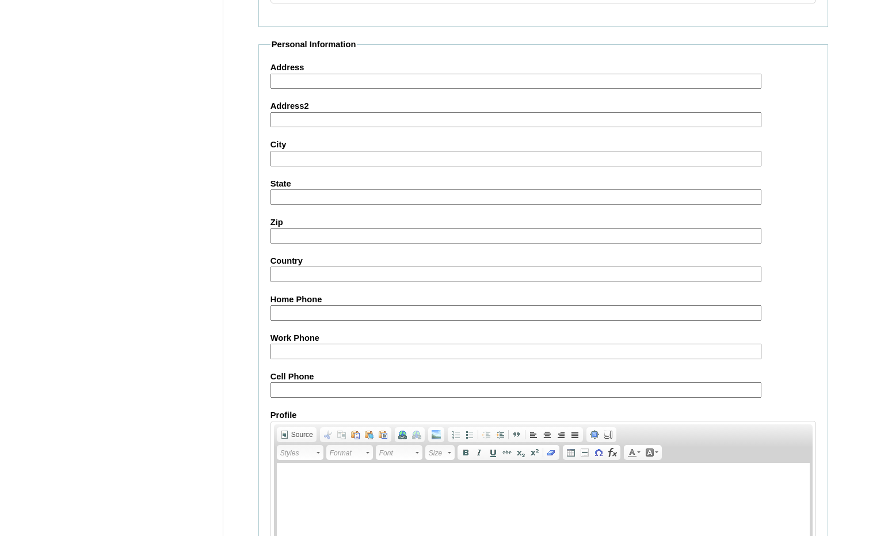
scroll to position [1215, 0]
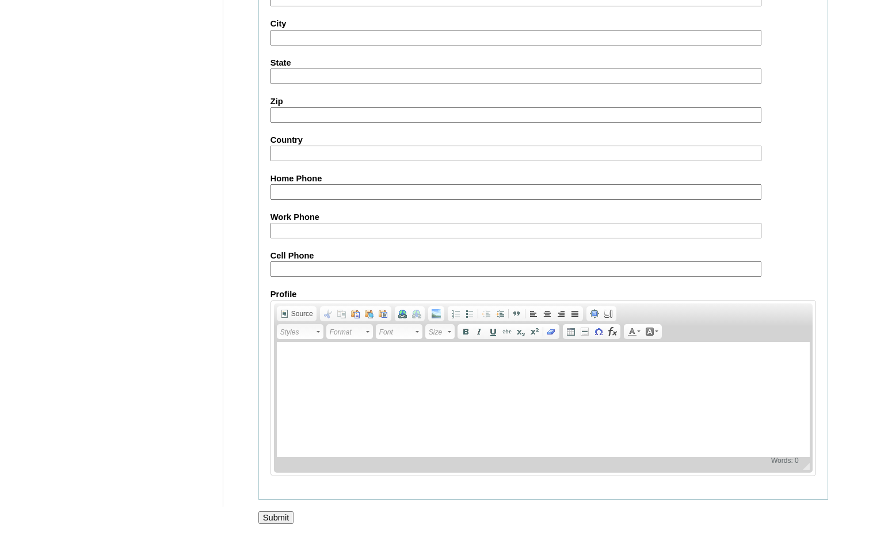
click at [279, 511] on input "Submit" at bounding box center [276, 517] width 36 height 13
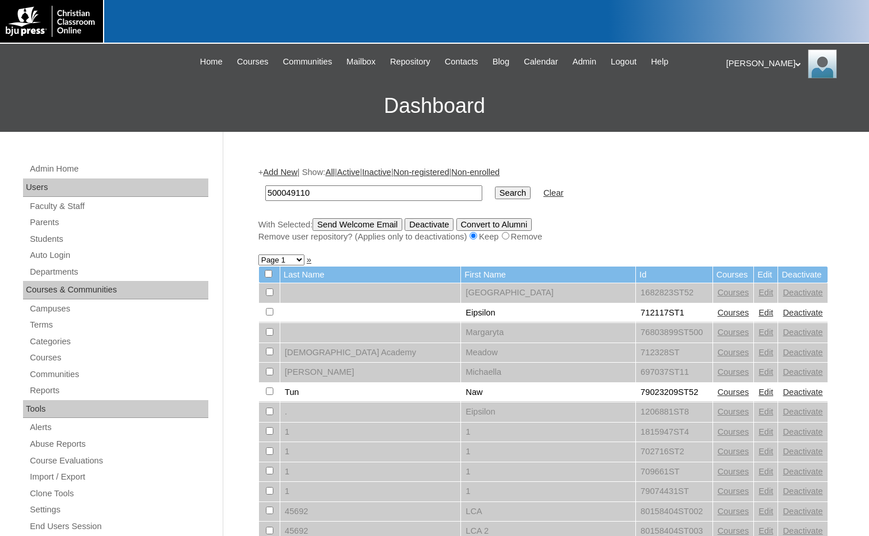
type input "500049110"
click at [495, 190] on input "Search" at bounding box center [513, 192] width 36 height 13
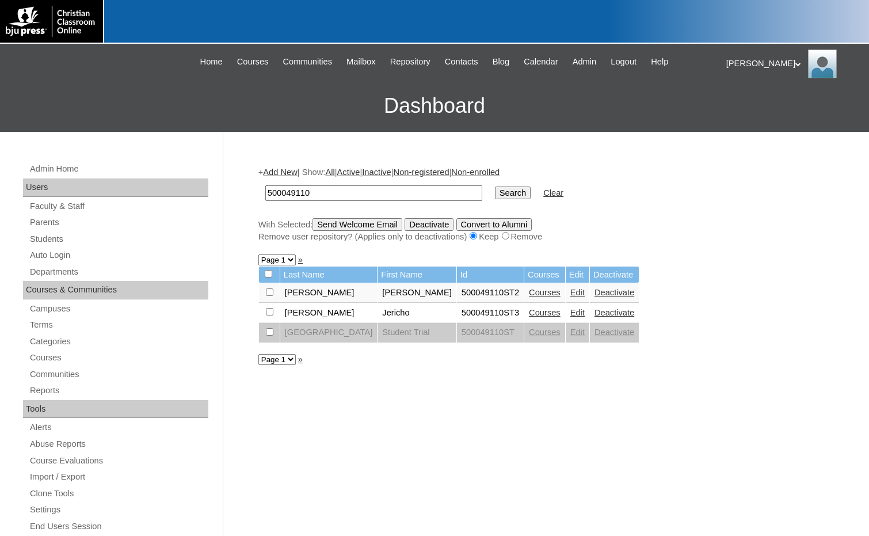
click at [529, 310] on link "Courses" at bounding box center [545, 312] width 32 height 9
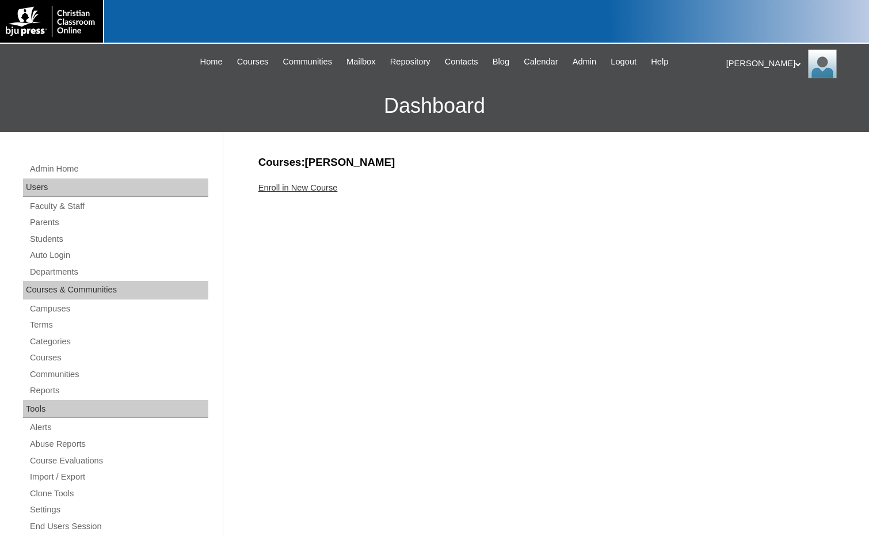
click at [318, 187] on link "Enroll in New Course" at bounding box center [297, 187] width 79 height 9
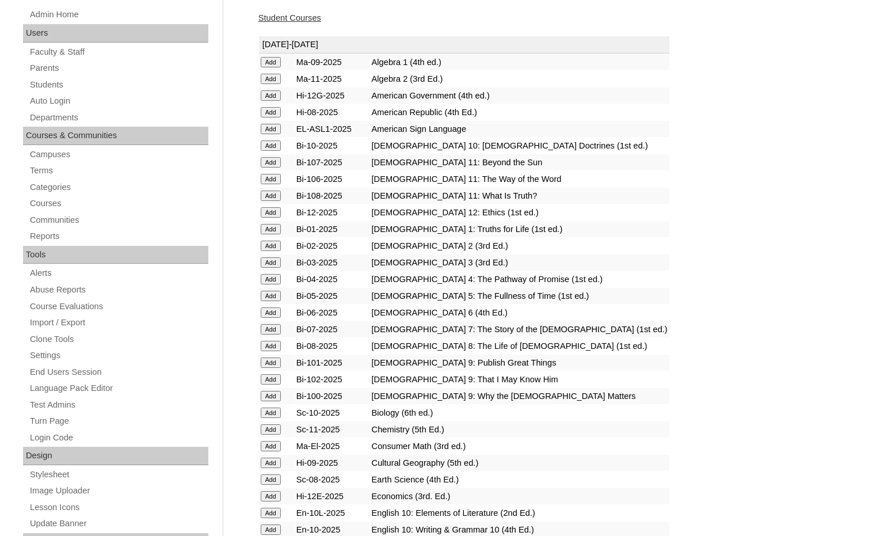
scroll to position [230, 0]
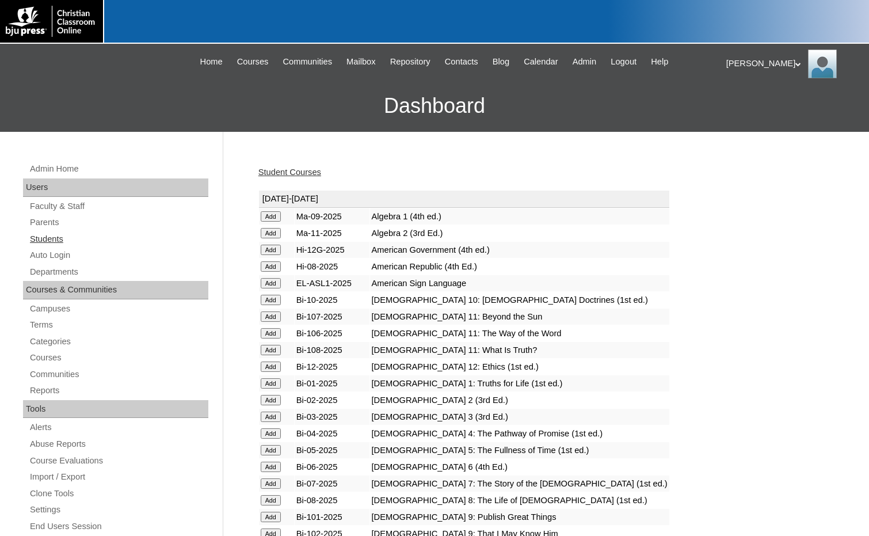
click at [56, 237] on link "Students" at bounding box center [119, 239] width 180 height 14
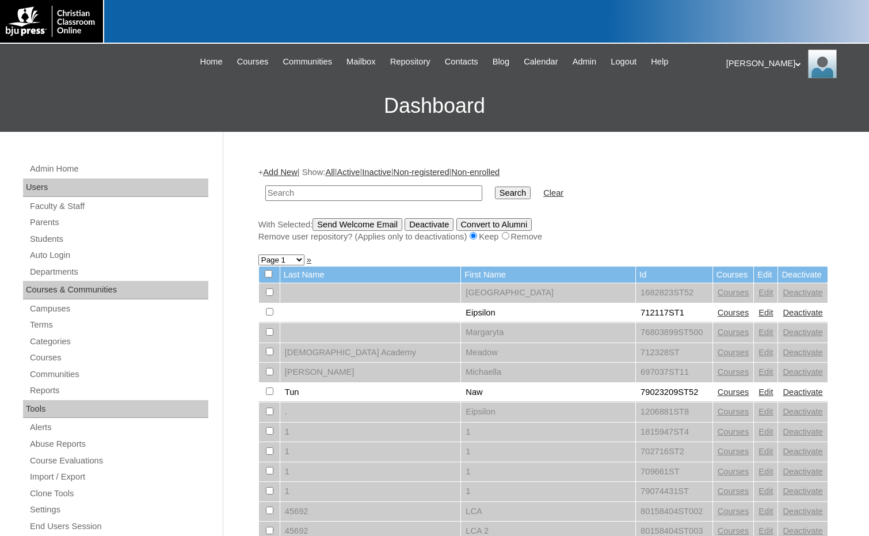
click at [286, 173] on link "Add New" at bounding box center [280, 171] width 34 height 9
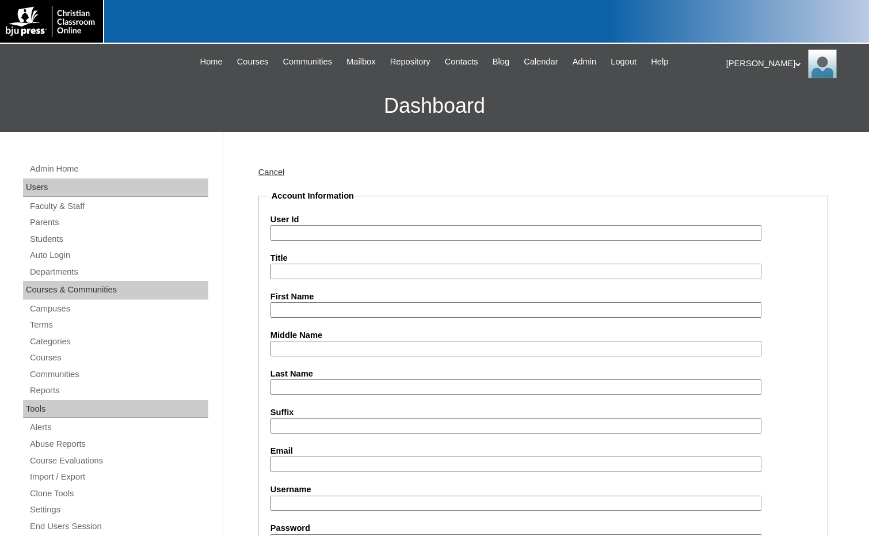
click at [307, 228] on input "User Id" at bounding box center [515, 233] width 491 height 16
paste input "500049110"
type input "500049110ST4"
type input "Piper"
type input "Jobe"
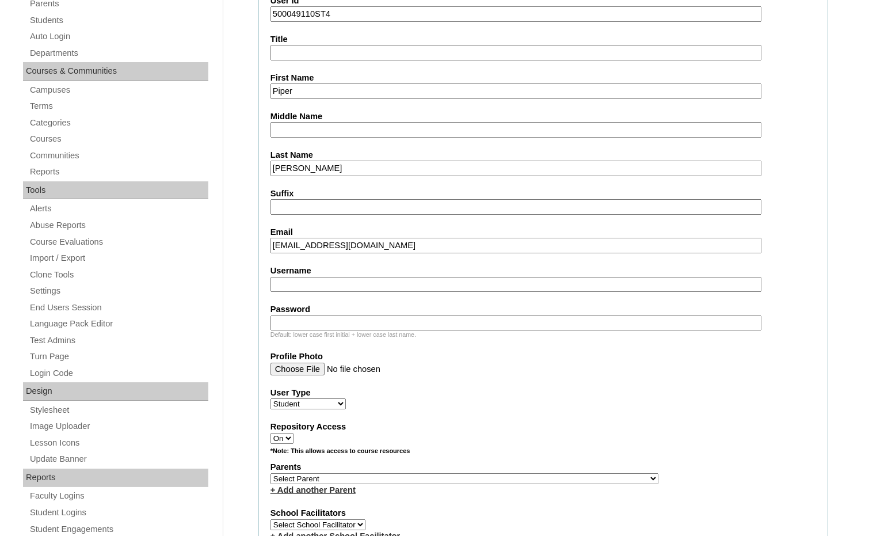
scroll to position [288, 0]
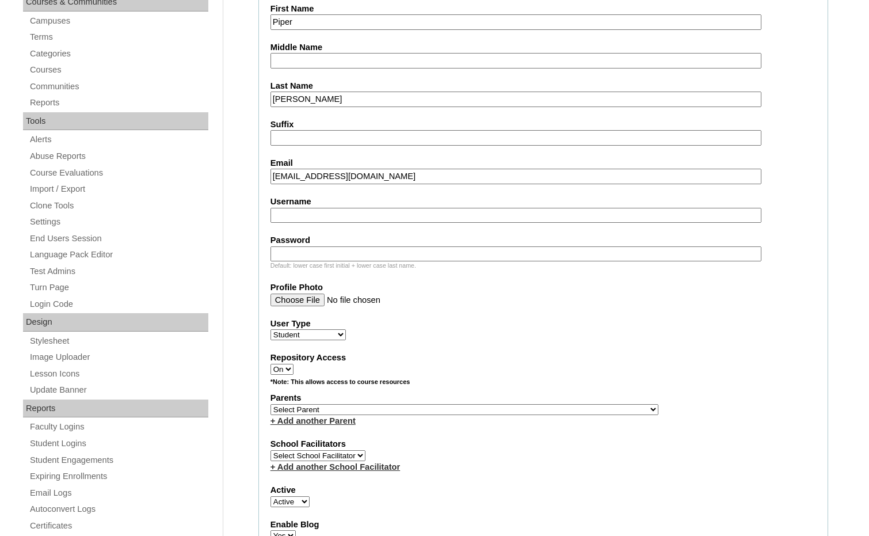
type input "piperjobe@regentsacademy.com"
click at [517, 407] on select "Select Parent , Fautanu, Ma 1, 1 23-24 accountMorgan, Jason 6th Street Mennonit…" at bounding box center [464, 409] width 388 height 11
select select "36562"
click at [544, 405] on div "Parents Select Parent , Fautanu, Ma 1, 1 23-24 accountMorgan, Jason 6th Street …" at bounding box center [543, 409] width 546 height 35
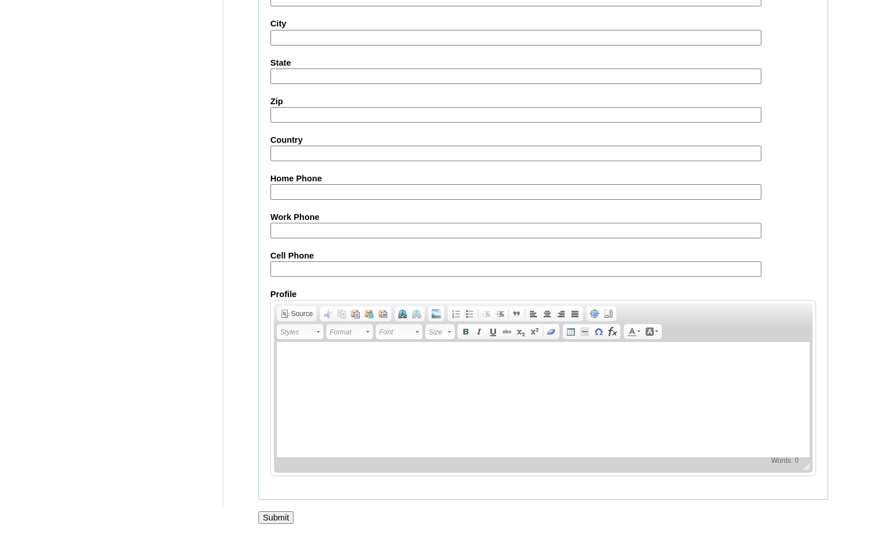
scroll to position [1215, 0]
click at [281, 516] on input "Submit" at bounding box center [276, 517] width 36 height 13
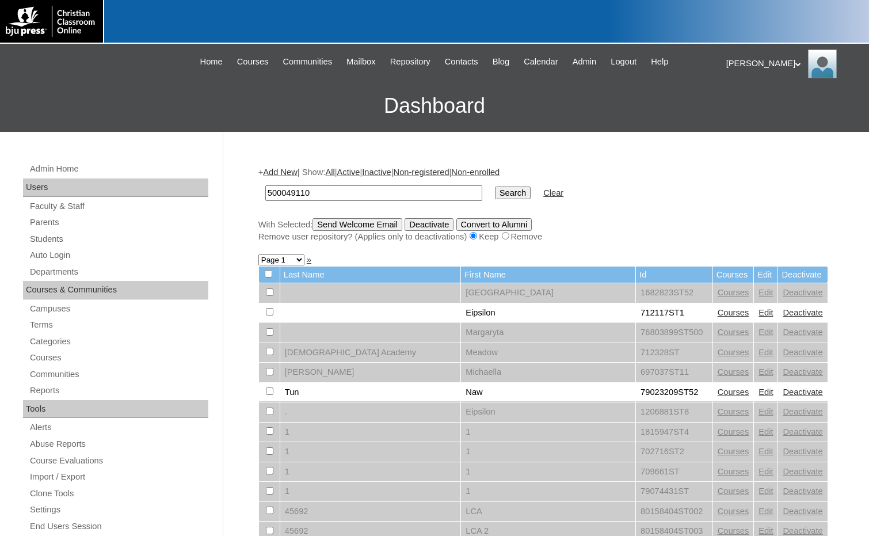
type input "500049110"
click at [495, 195] on input "Search" at bounding box center [513, 192] width 36 height 13
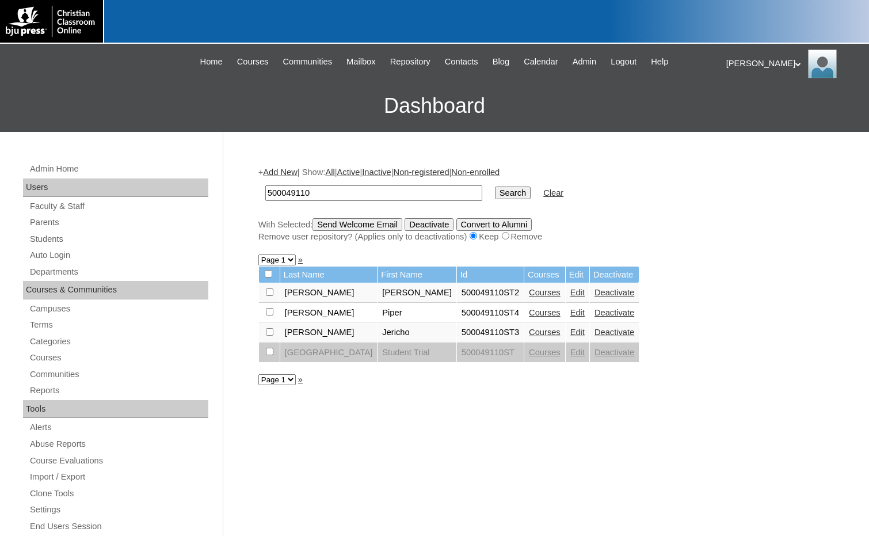
click at [529, 313] on link "Courses" at bounding box center [545, 312] width 32 height 9
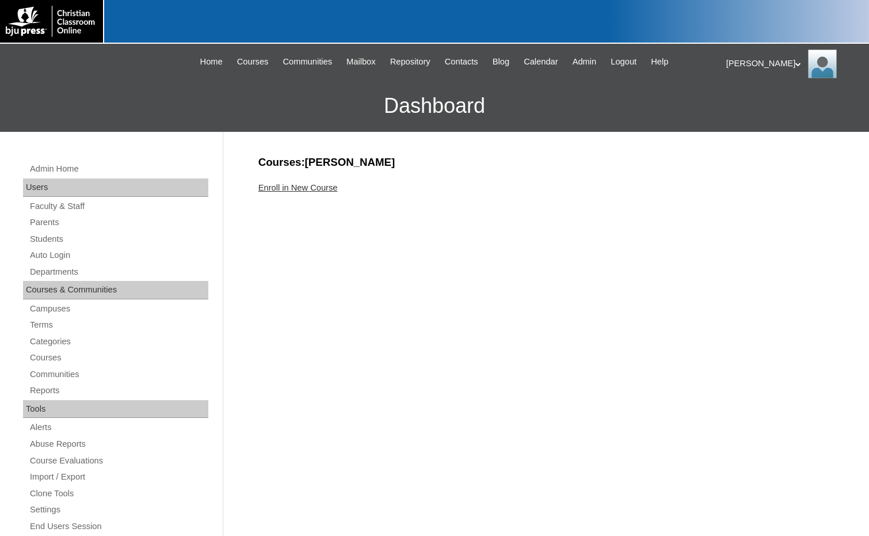
click at [322, 189] on link "Enroll in New Course" at bounding box center [297, 187] width 79 height 9
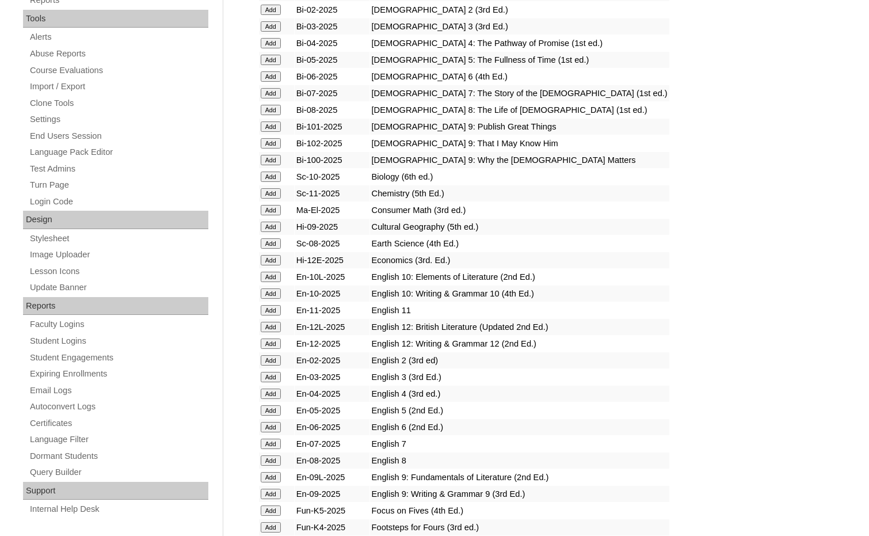
scroll to position [403, 0]
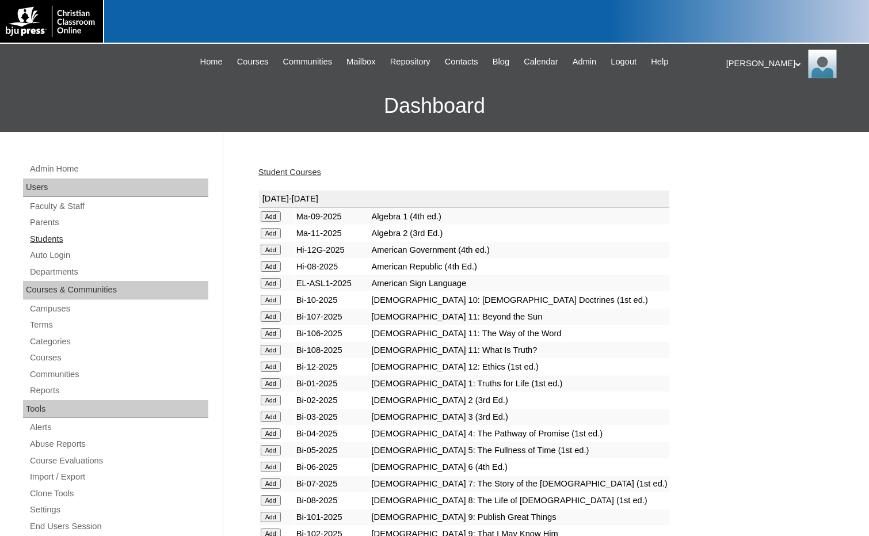
click at [62, 239] on link "Students" at bounding box center [119, 239] width 180 height 14
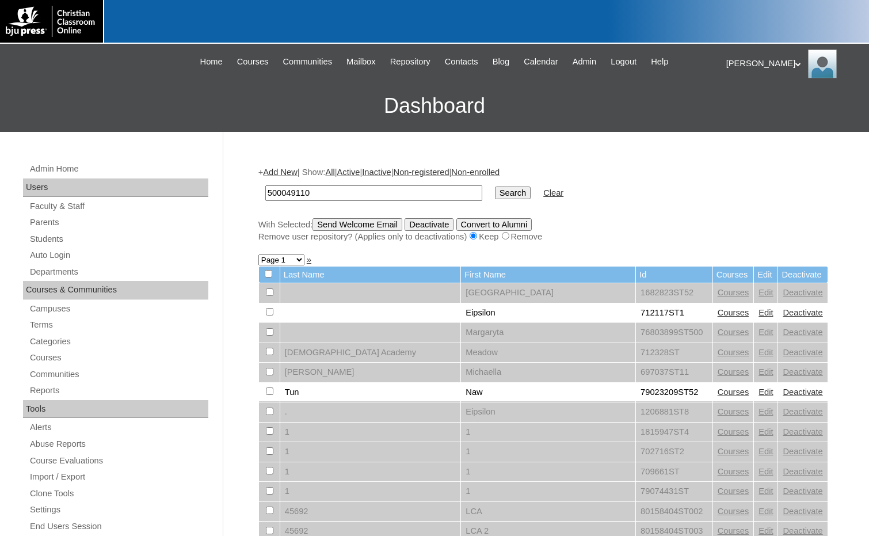
type input "500049110"
click at [495, 195] on input "Search" at bounding box center [513, 192] width 36 height 13
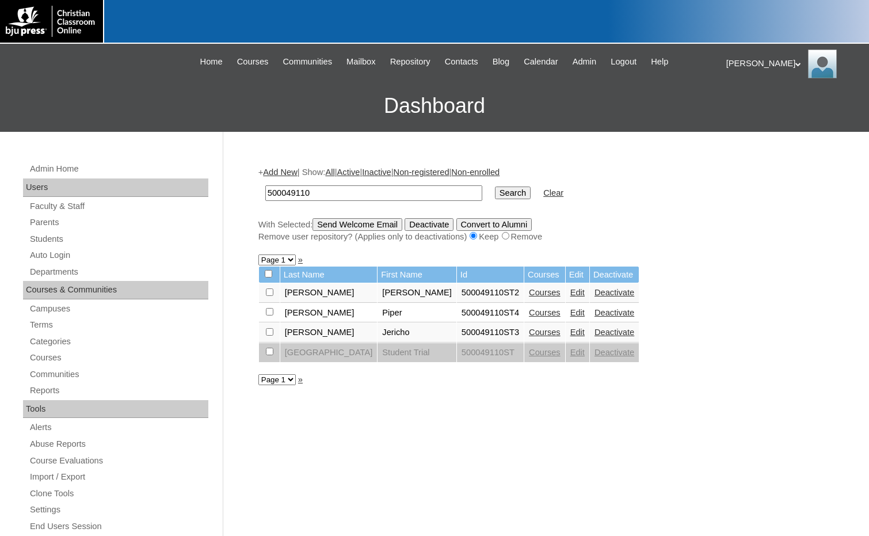
click at [269, 291] on input "checkbox" at bounding box center [269, 291] width 7 height 7
checkbox input "true"
click at [269, 296] on input "checkbox" at bounding box center [269, 291] width 7 height 7
checkbox input "true"
click at [269, 296] on input "checkbox" at bounding box center [269, 291] width 7 height 7
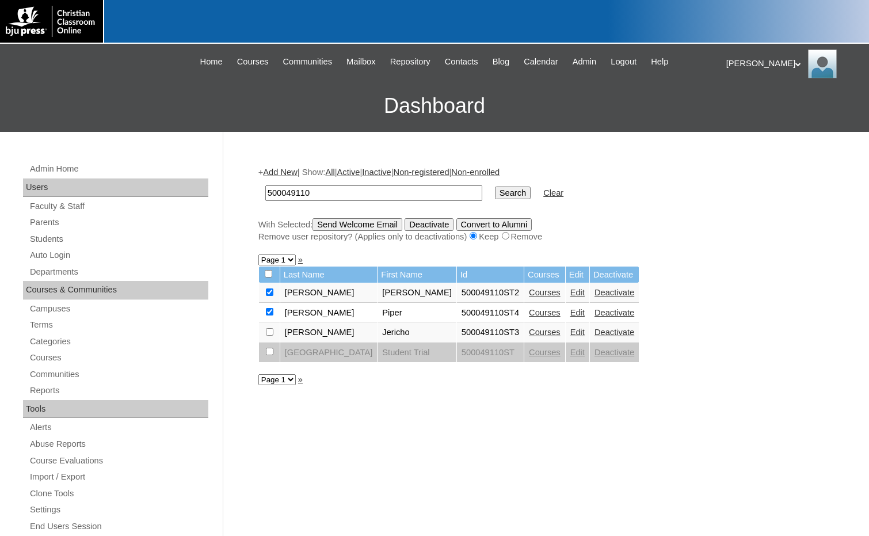
checkbox input "true"
click at [351, 228] on input "Send Welcome Email" at bounding box center [358, 224] width 90 height 13
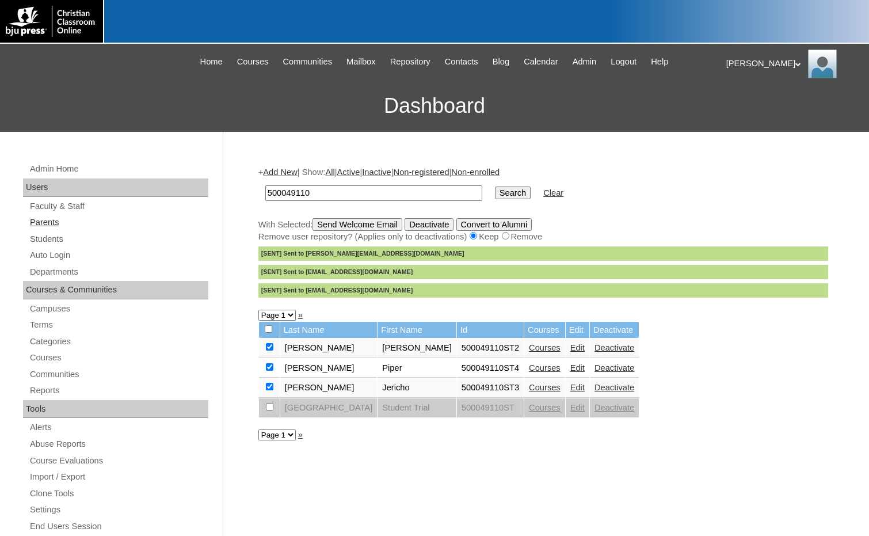
click at [72, 222] on link "Parents" at bounding box center [119, 222] width 180 height 14
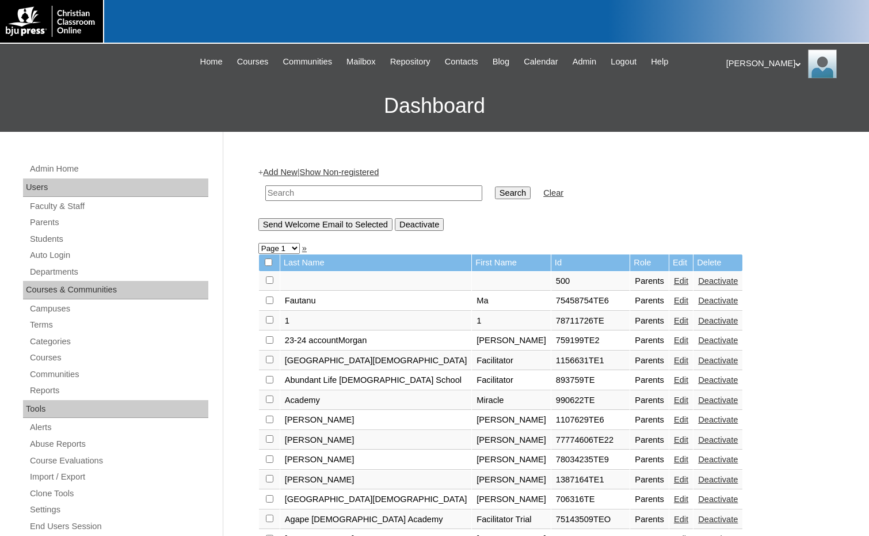
drag, startPoint x: 0, startPoint y: 0, endPoint x: 304, endPoint y: 197, distance: 362.5
click at [304, 197] on input "text" at bounding box center [373, 193] width 217 height 16
drag, startPoint x: 315, startPoint y: 195, endPoint x: 255, endPoint y: 189, distance: 60.2
type input "1577860"
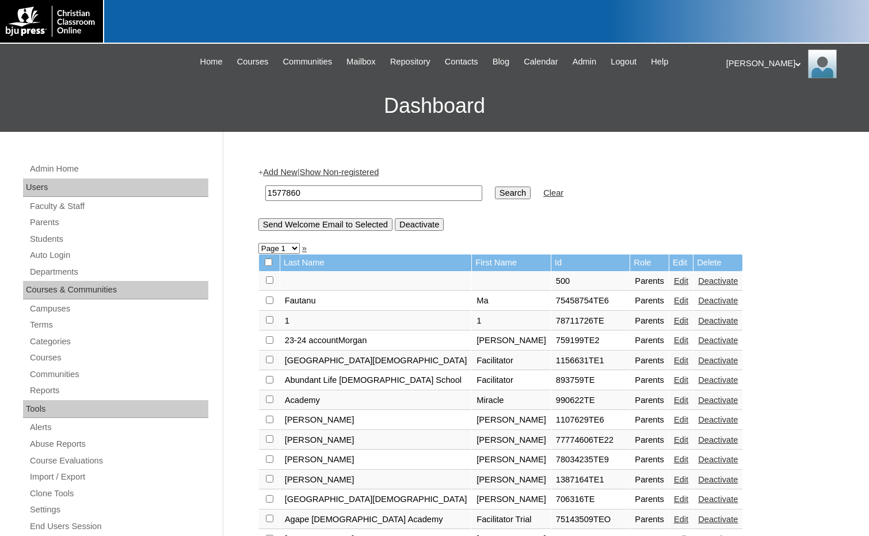
click at [495, 192] on input "Search" at bounding box center [513, 192] width 36 height 13
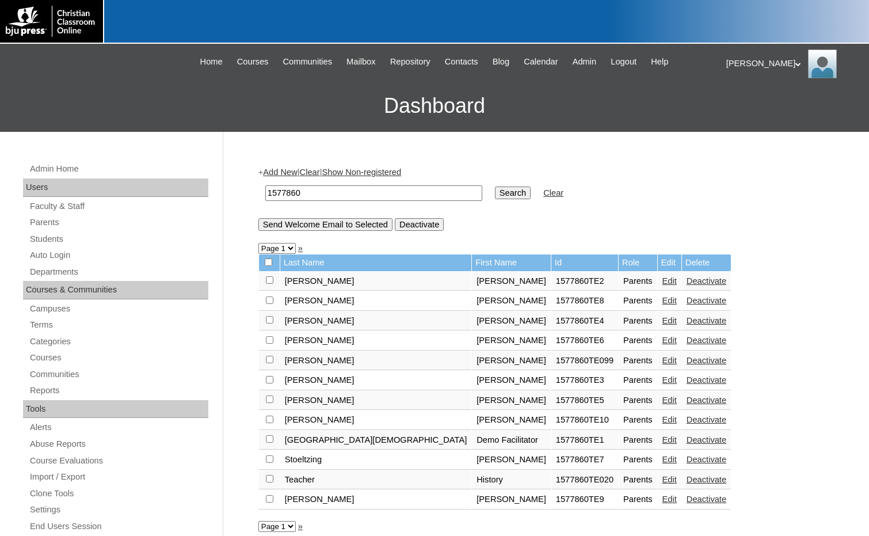
click at [662, 403] on link "Edit" at bounding box center [669, 399] width 14 height 9
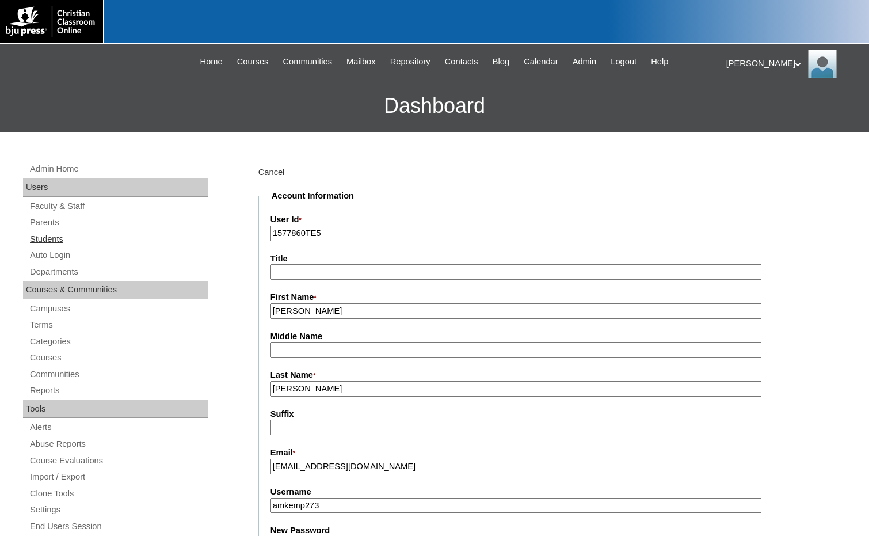
click at [58, 233] on link "Students" at bounding box center [119, 239] width 180 height 14
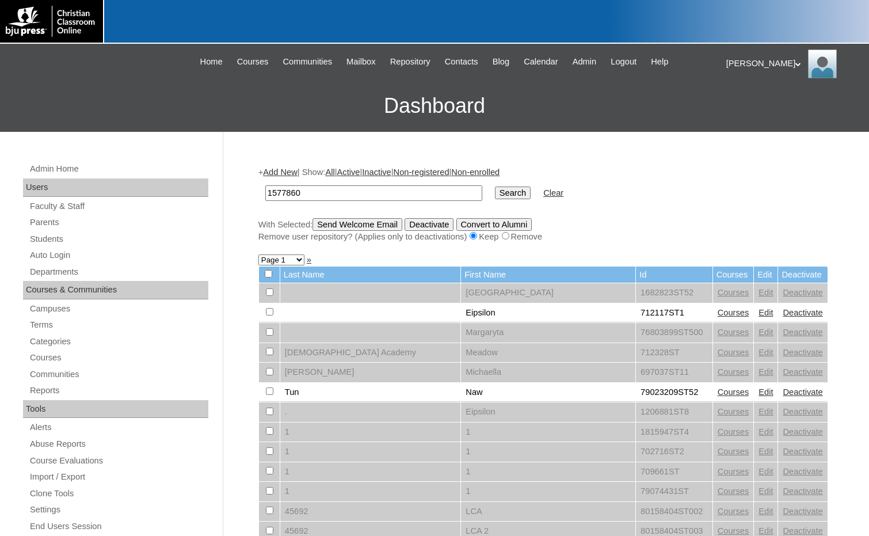
type input "1577860"
click at [495, 191] on input "Search" at bounding box center [513, 192] width 36 height 13
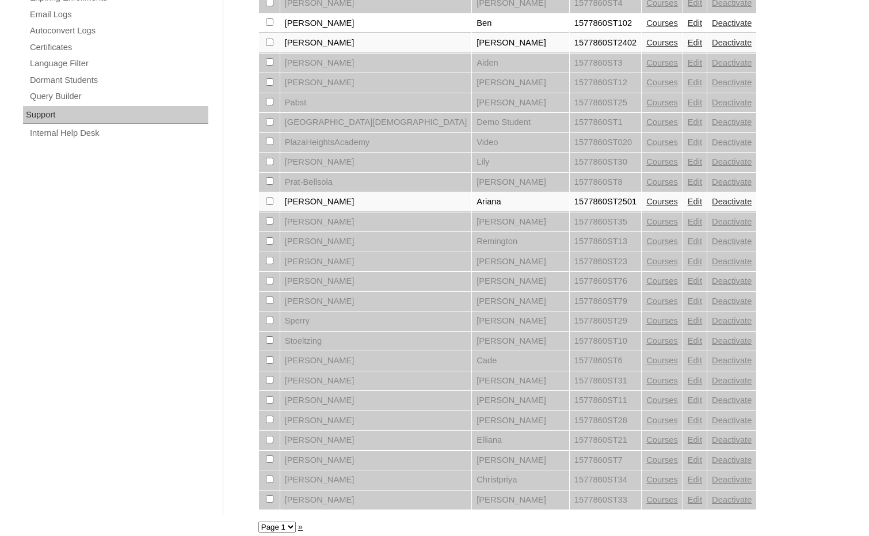
scroll to position [776, 0]
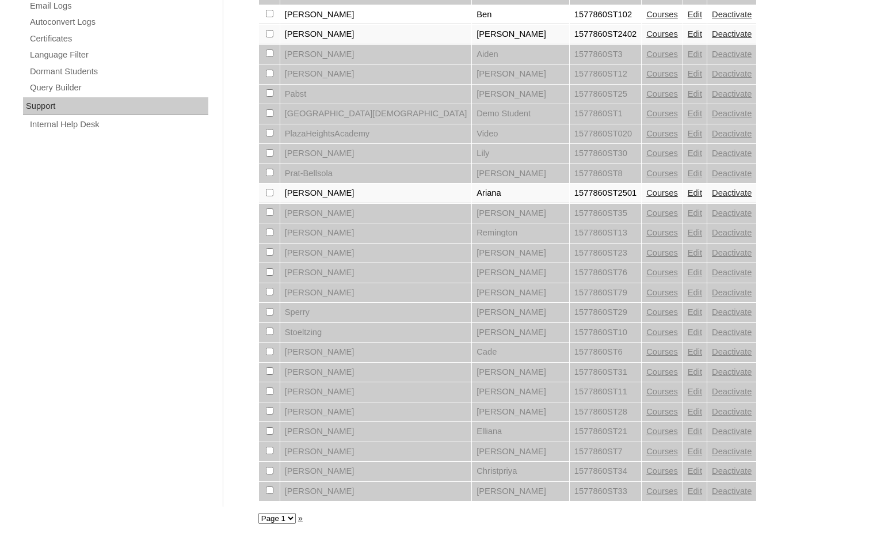
click at [277, 521] on select "Page 1 Page 2" at bounding box center [276, 518] width 37 height 11
select select "admin_students.php?q=1577860&submit=Search&page=2"
click at [258, 513] on select "Page 1 Page 2" at bounding box center [276, 518] width 37 height 11
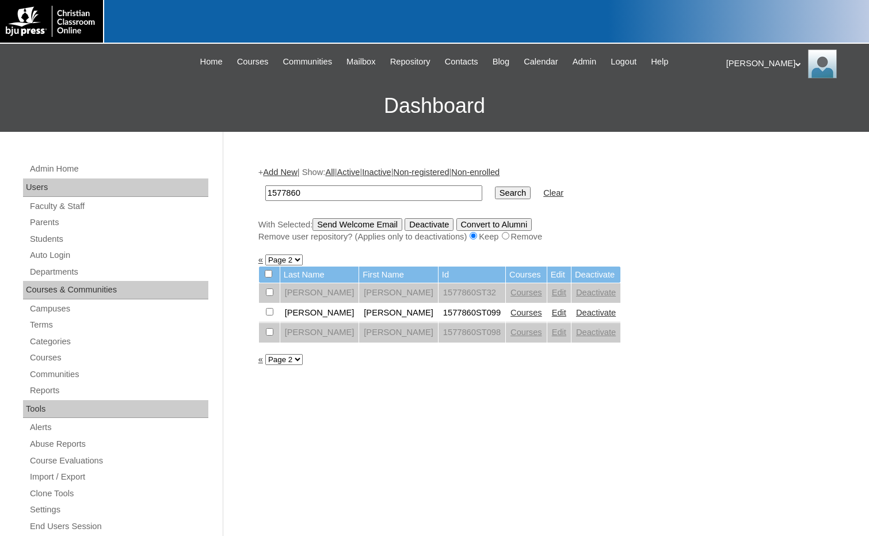
click at [261, 363] on link "«" at bounding box center [260, 359] width 5 height 9
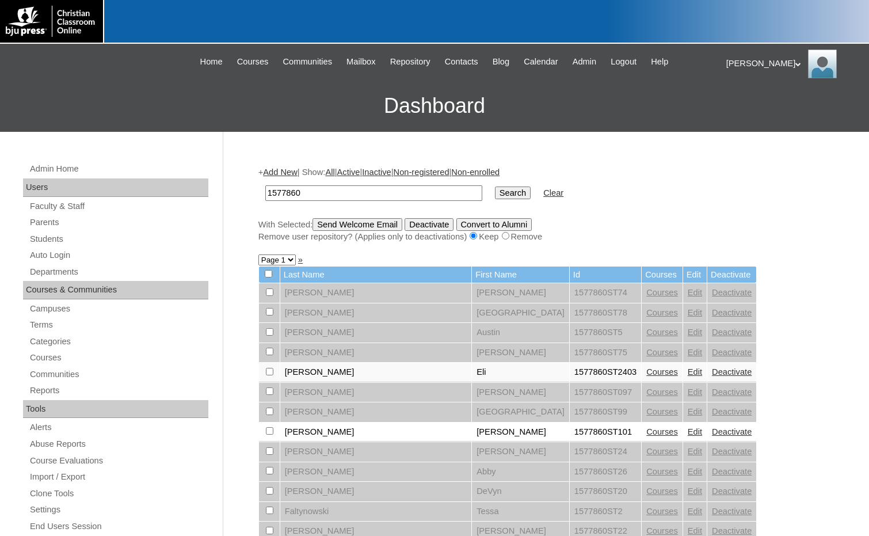
click at [292, 169] on link "Add New" at bounding box center [280, 171] width 34 height 9
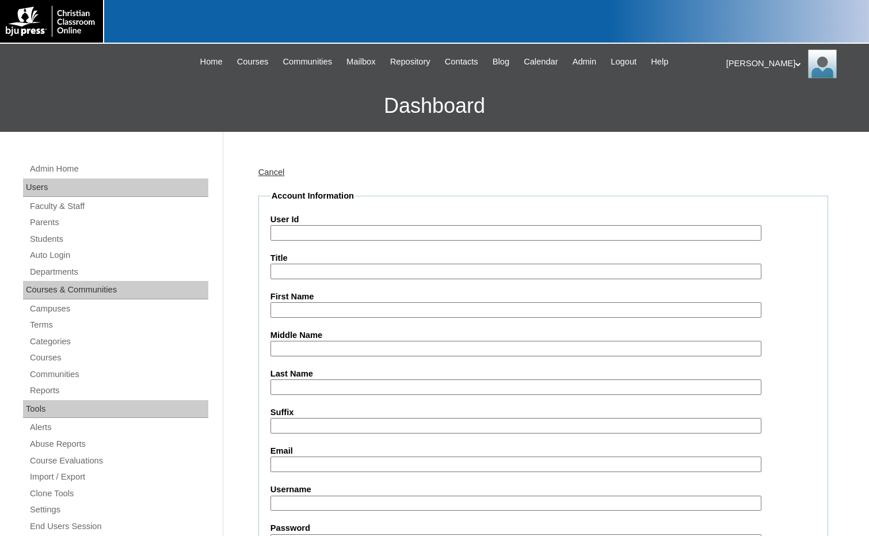
click at [326, 224] on label "User Id" at bounding box center [543, 220] width 546 height 12
click at [326, 225] on input "User Id" at bounding box center [515, 233] width 491 height 16
click at [330, 237] on input "User Id" at bounding box center [515, 233] width 491 height 16
paste input "1577860"
type input "1577860ST103"
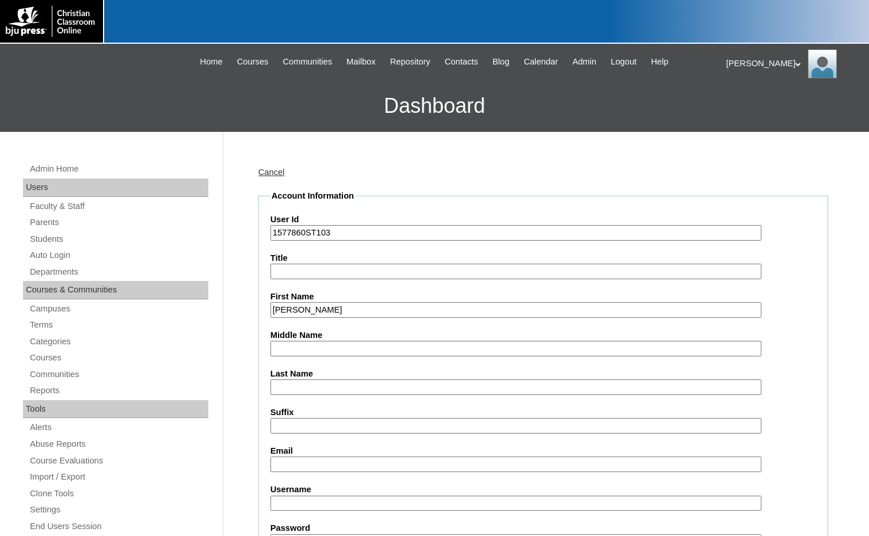
type input "[PERSON_NAME]"
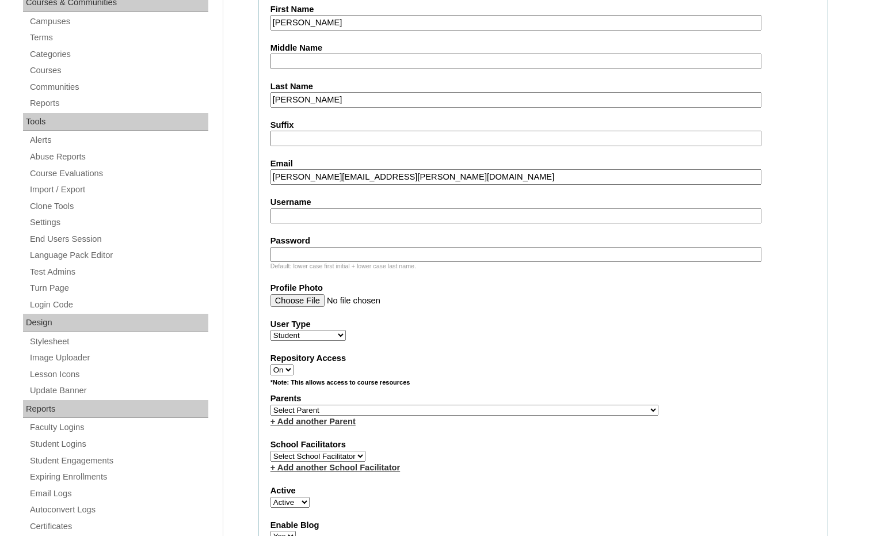
scroll to position [288, 0]
type input "taylor.yager@plazaheightsacademy.com"
click at [513, 407] on select "Select Parent , Fautanu, Ma 1, 1 23-24 accountMorgan, Jason 6th Street Mennonit…" at bounding box center [464, 409] width 388 height 11
select select "30236"
click at [565, 407] on div "Parents Select Parent , Fautanu, Ma 1, 1 23-24 accountMorgan, Jason 6th Street …" at bounding box center [543, 409] width 546 height 35
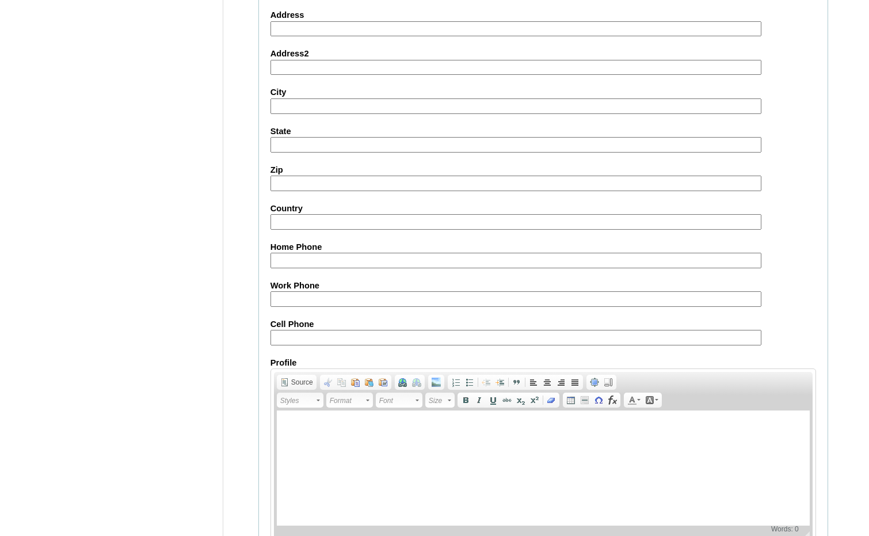
scroll to position [1215, 0]
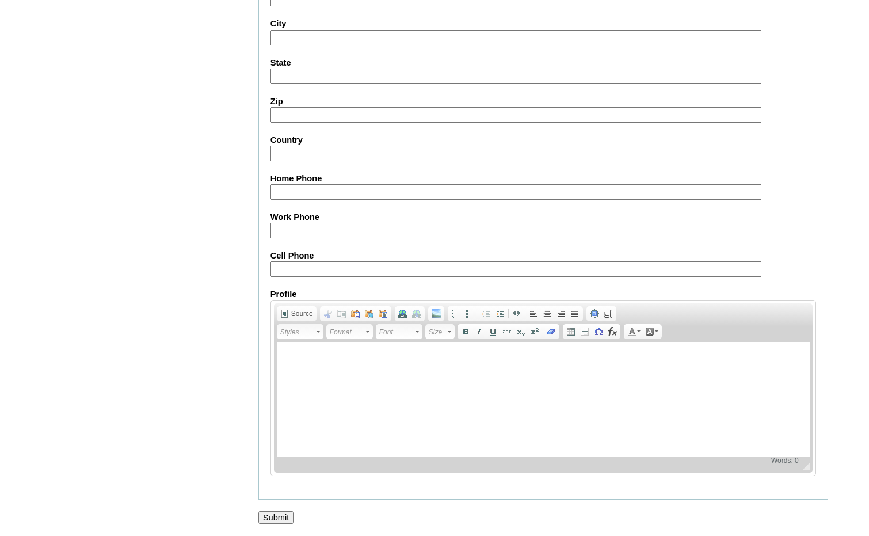
click at [288, 522] on input "Submit" at bounding box center [276, 517] width 36 height 13
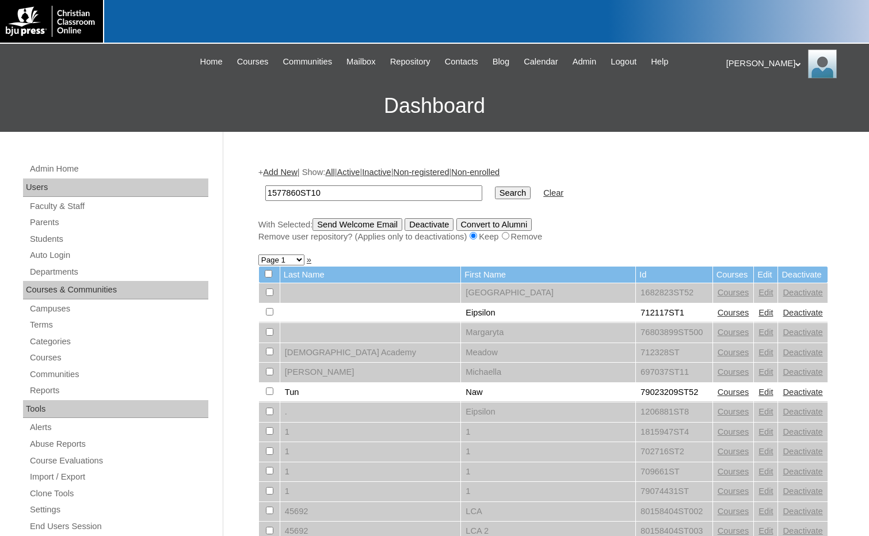
type input "1577860ST10"
click at [495, 186] on input "Search" at bounding box center [513, 192] width 36 height 13
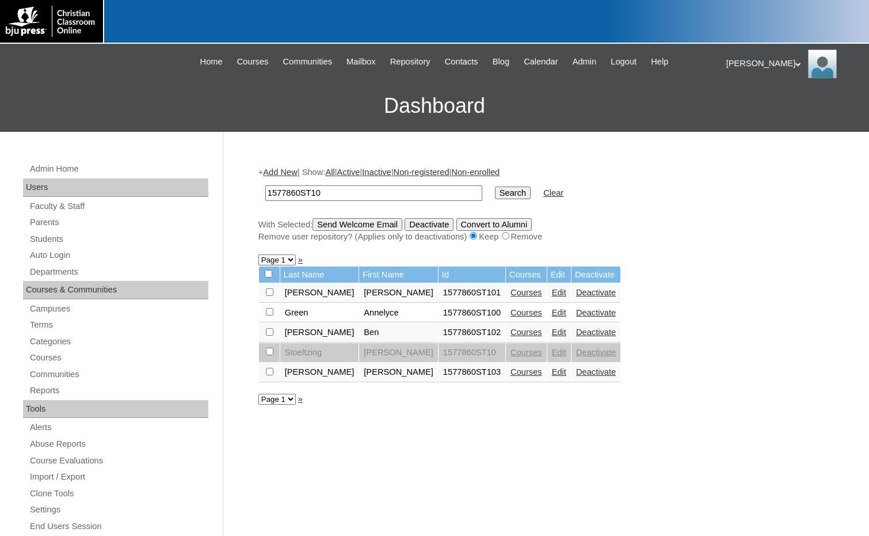
click at [510, 372] on link "Courses" at bounding box center [526, 371] width 32 height 9
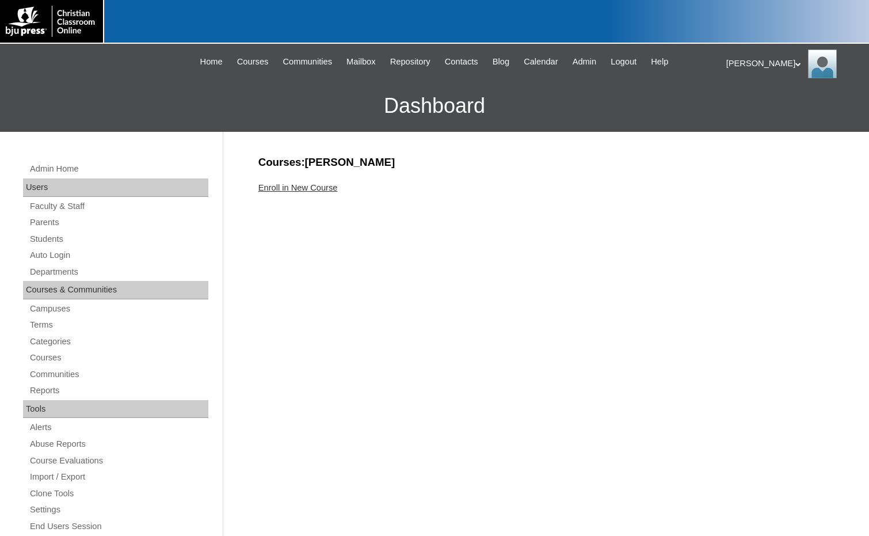
click at [327, 188] on link "Enroll in New Course" at bounding box center [297, 187] width 79 height 9
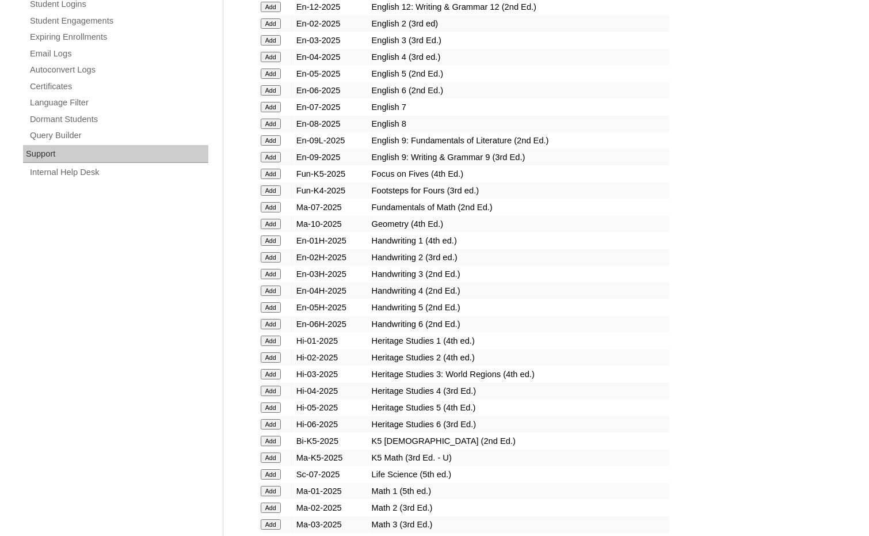
scroll to position [806, 0]
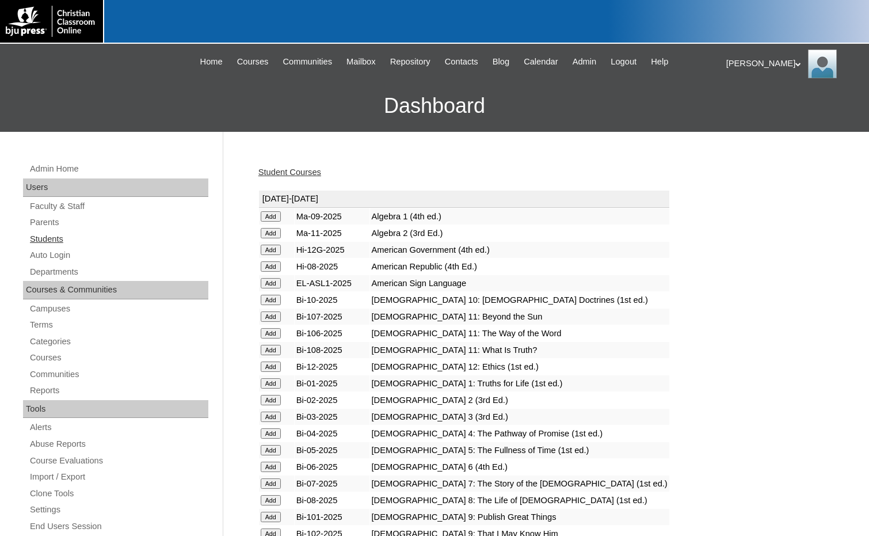
click at [58, 242] on link "Students" at bounding box center [119, 239] width 180 height 14
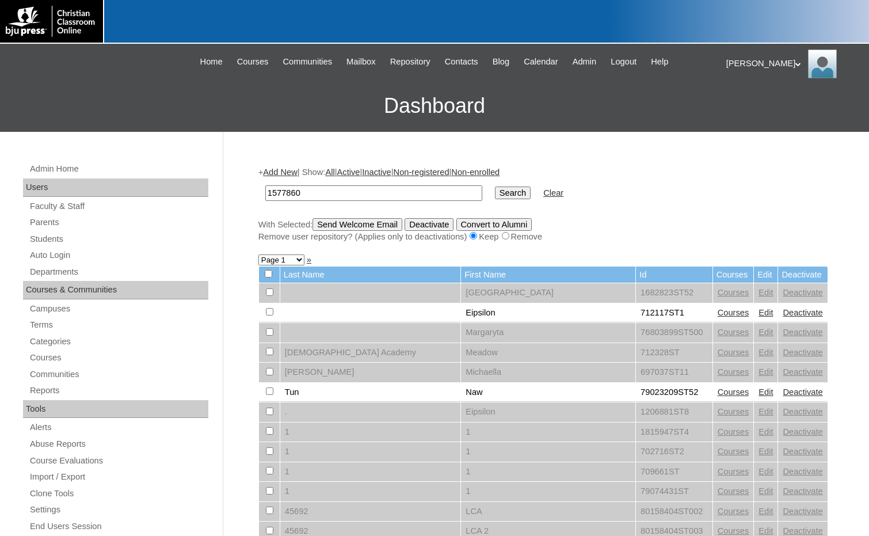
type input "1577860ST10"
click at [495, 196] on input "Search" at bounding box center [513, 192] width 36 height 13
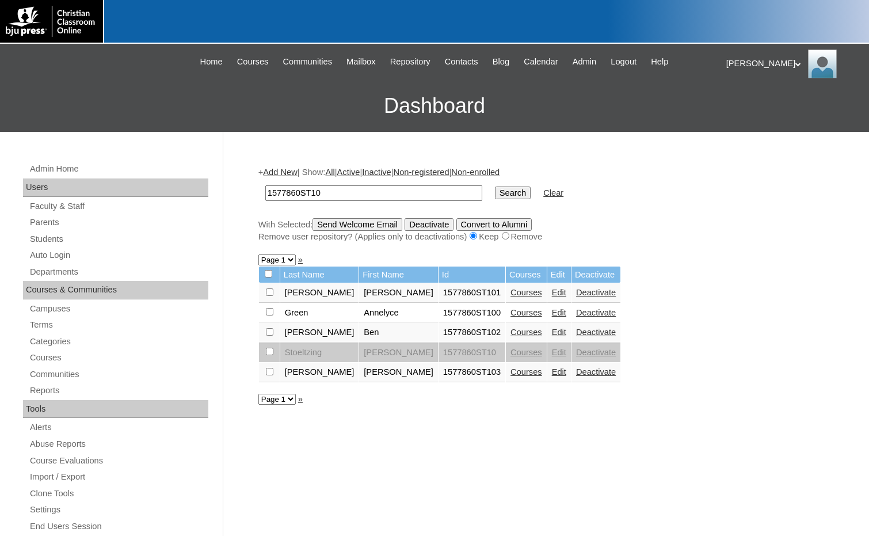
click at [269, 296] on input "checkbox" at bounding box center [269, 291] width 7 height 7
checkbox input "true"
click at [386, 221] on input "Send Welcome Email" at bounding box center [358, 224] width 90 height 13
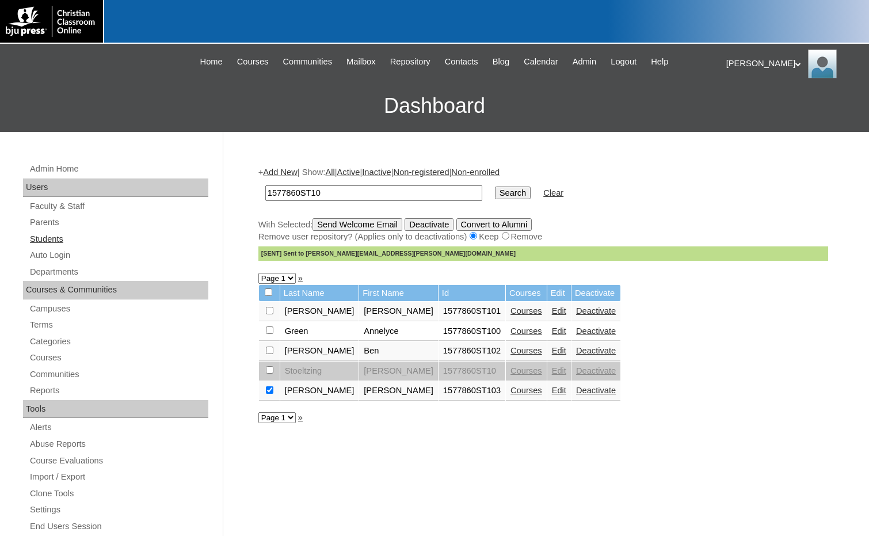
click at [55, 244] on link "Students" at bounding box center [119, 239] width 180 height 14
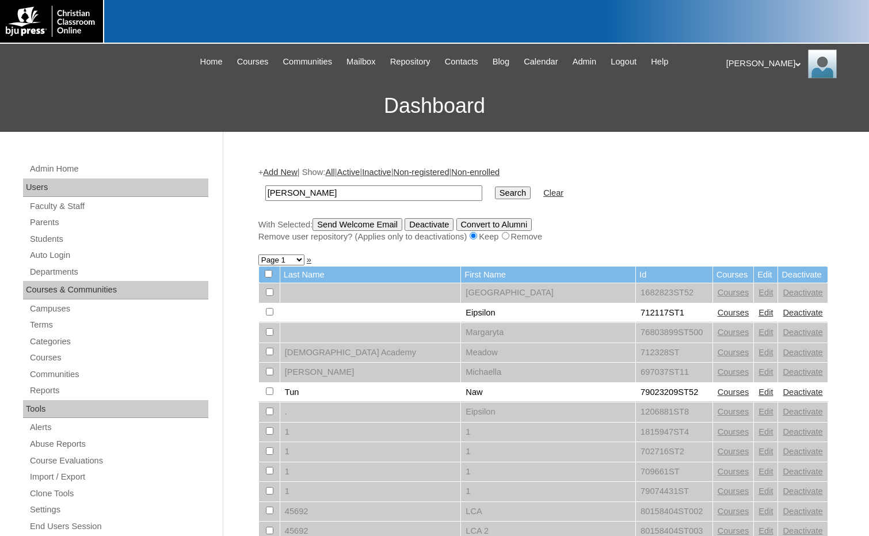
type input "yager"
click at [495, 186] on input "Search" at bounding box center [513, 192] width 36 height 13
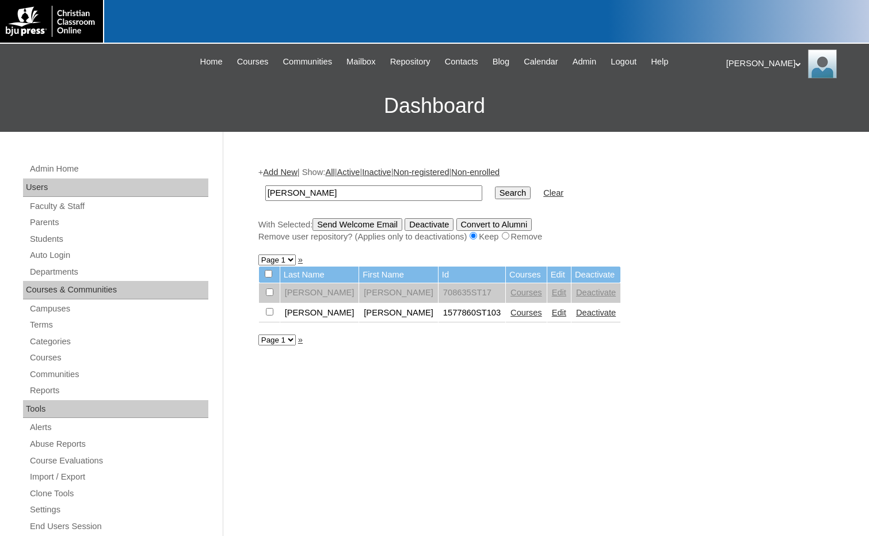
click at [510, 308] on link "Courses" at bounding box center [526, 312] width 32 height 9
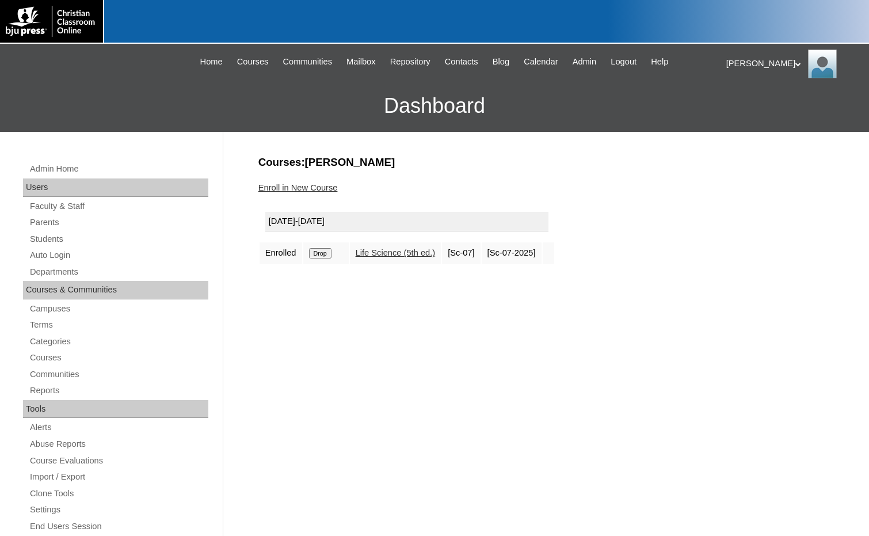
click at [329, 253] on input "Drop" at bounding box center [320, 253] width 22 height 10
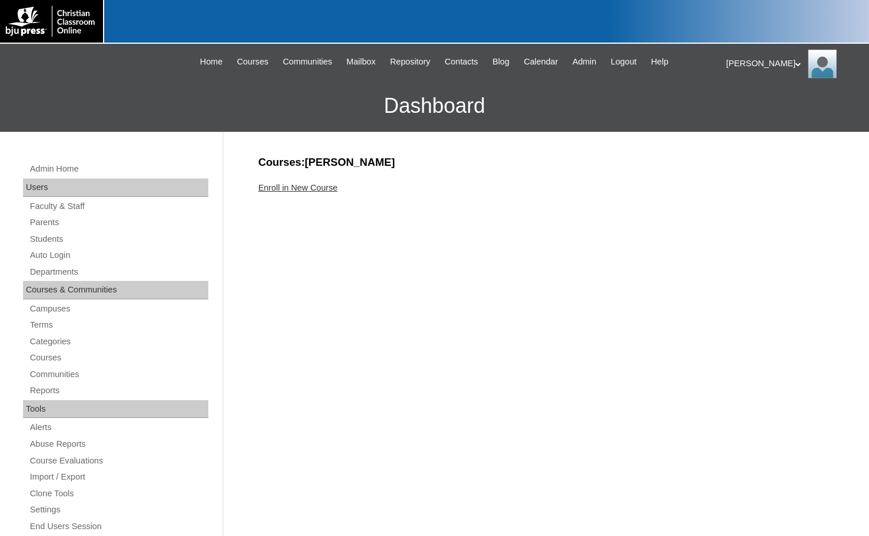
click at [311, 183] on link "Enroll in New Course" at bounding box center [297, 187] width 79 height 9
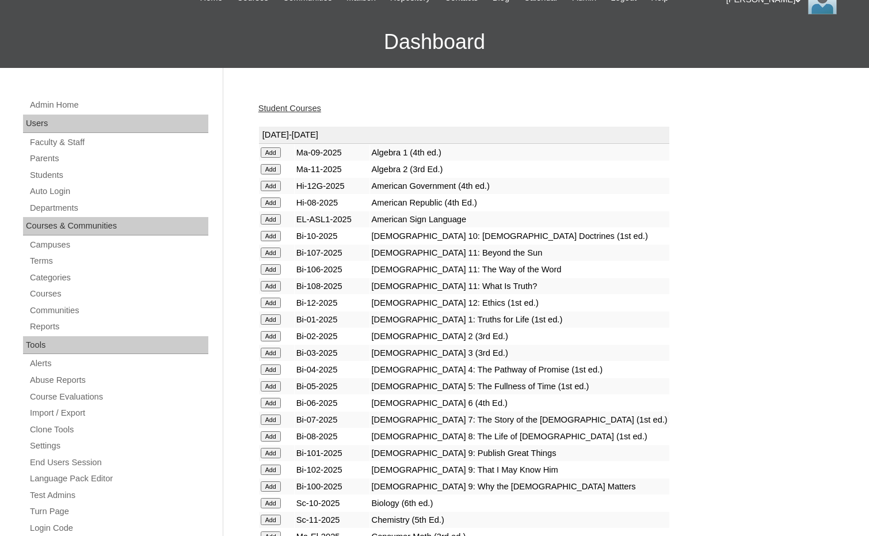
scroll to position [345, 0]
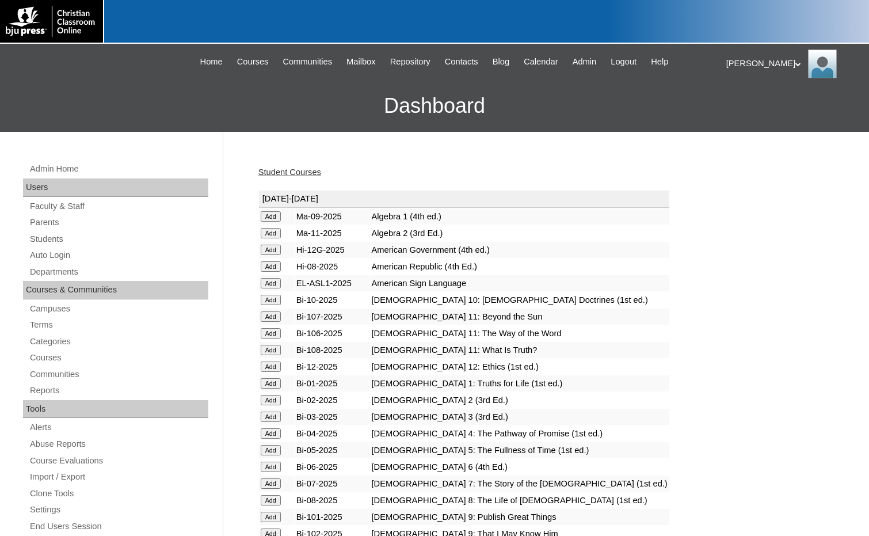
click at [279, 172] on link "Student Courses" at bounding box center [289, 171] width 63 height 9
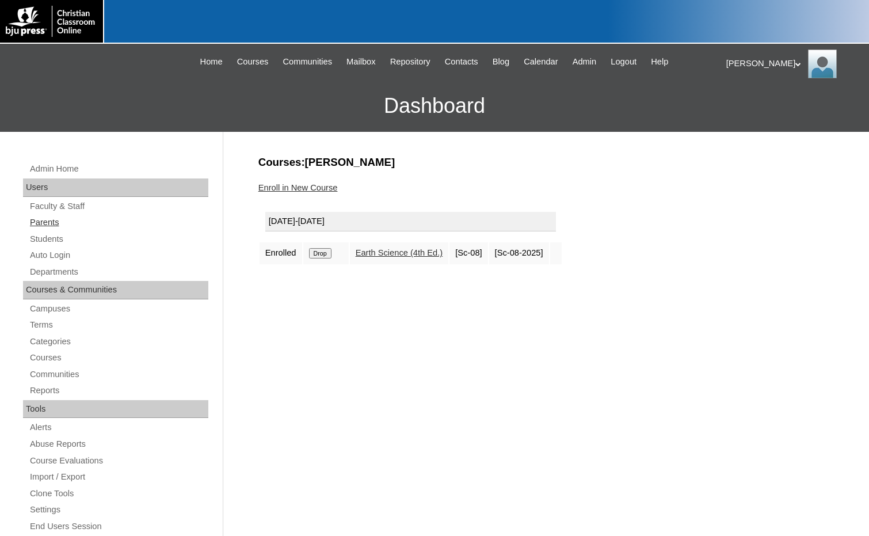
click at [56, 224] on link "Parents" at bounding box center [119, 222] width 180 height 14
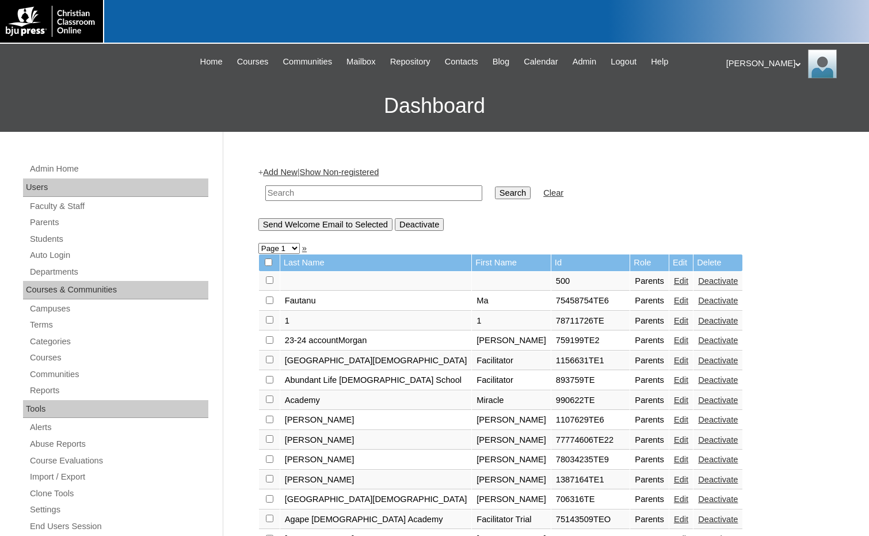
click at [327, 195] on input "text" at bounding box center [373, 193] width 217 height 16
type input "knakal"
click at [495, 186] on input "Search" at bounding box center [513, 192] width 36 height 13
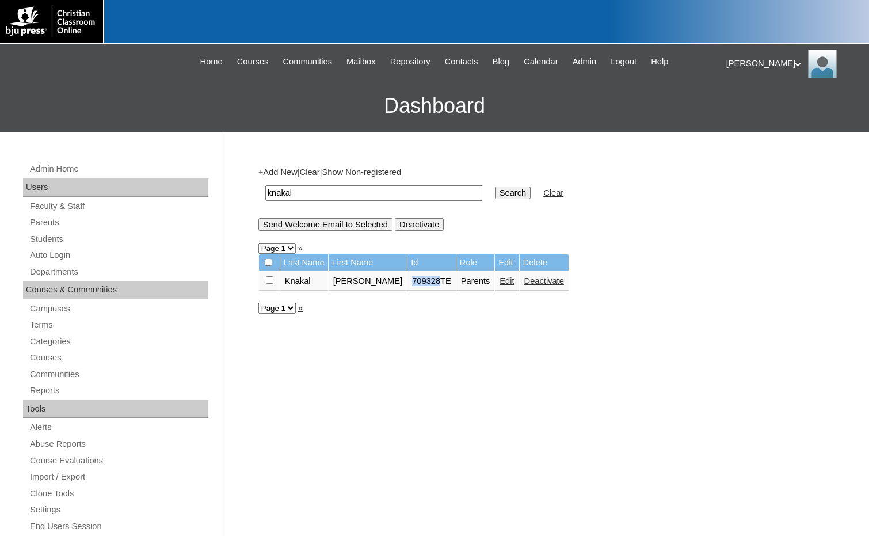
drag, startPoint x: 383, startPoint y: 279, endPoint x: 409, endPoint y: 284, distance: 26.4
click at [409, 284] on td "709328TE" at bounding box center [431, 282] width 48 height 20
copy td "709328"
click at [77, 246] on link "Students" at bounding box center [119, 239] width 180 height 14
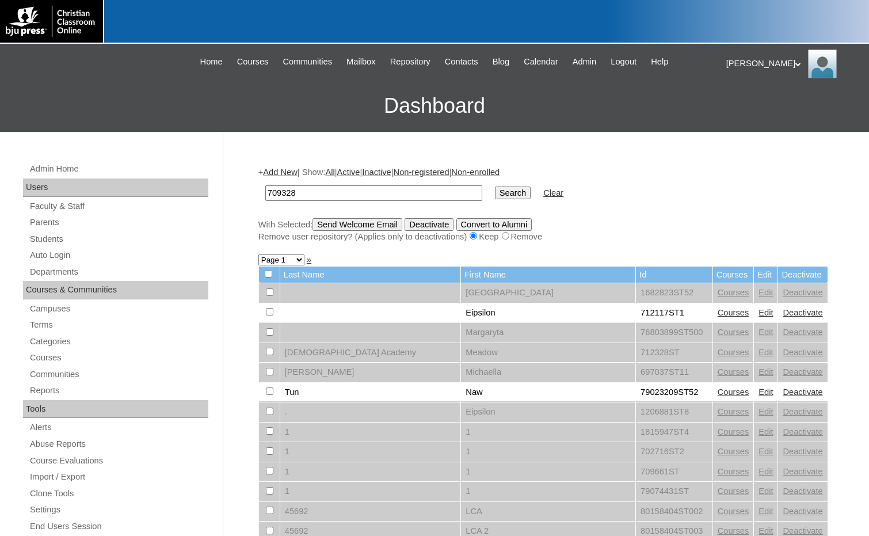
type input "709328"
click at [495, 194] on input "Search" at bounding box center [513, 192] width 36 height 13
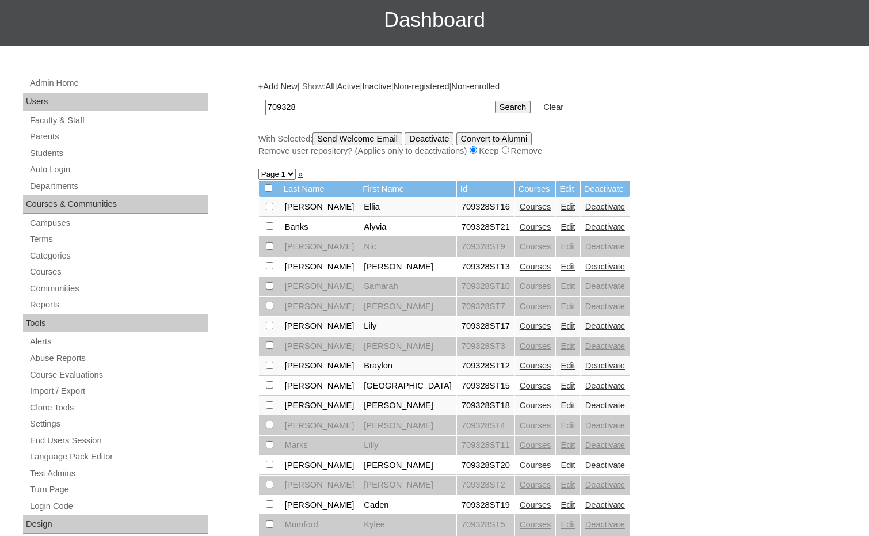
scroll to position [115, 0]
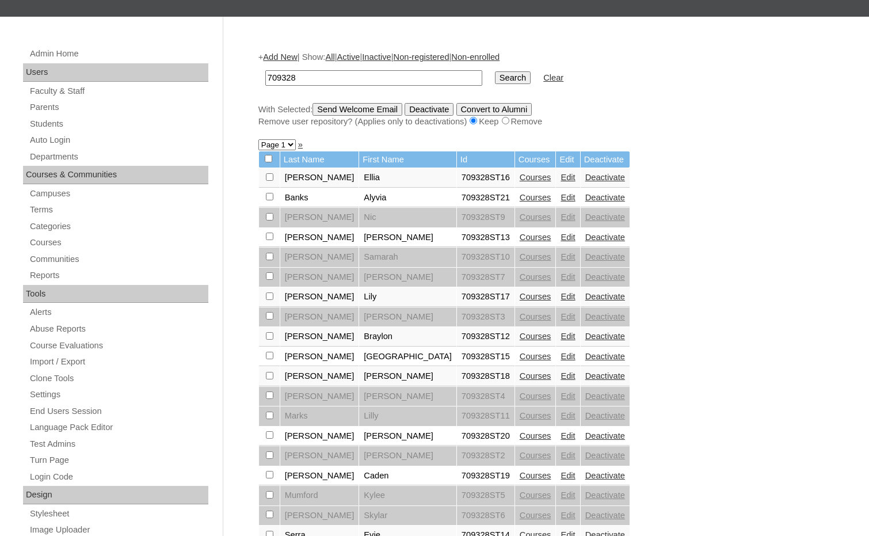
click at [561, 338] on link "Edit" at bounding box center [568, 335] width 14 height 9
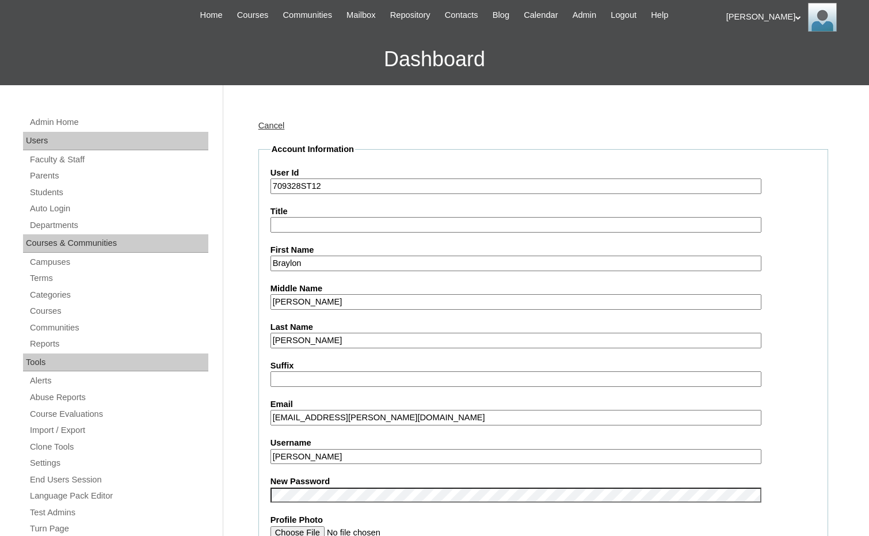
scroll to position [288, 0]
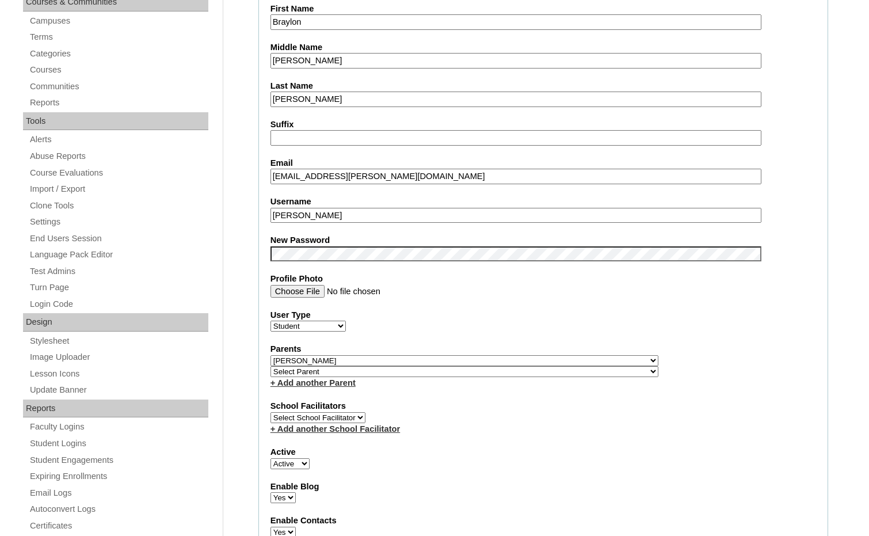
click at [521, 363] on select "Select Parent , [GEOGRAPHIC_DATA], Ma 1, 1 23-24 accountMorgan, [PERSON_NAME] 6…" at bounding box center [464, 360] width 388 height 11
select select
click at [270, 355] on select "Select Parent , [GEOGRAPHIC_DATA], Ma 1, 1 23-24 accountMorgan, [PERSON_NAME] 6…" at bounding box center [464, 360] width 388 height 11
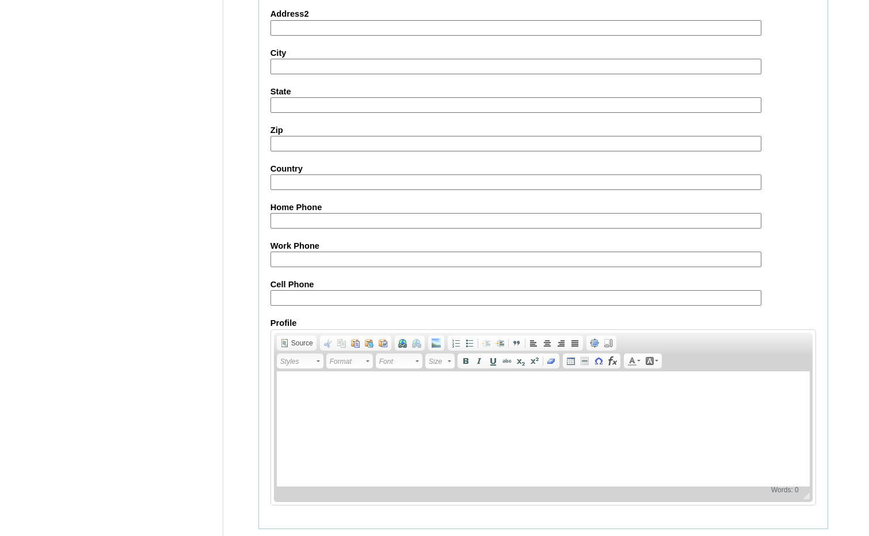
scroll to position [1218, 0]
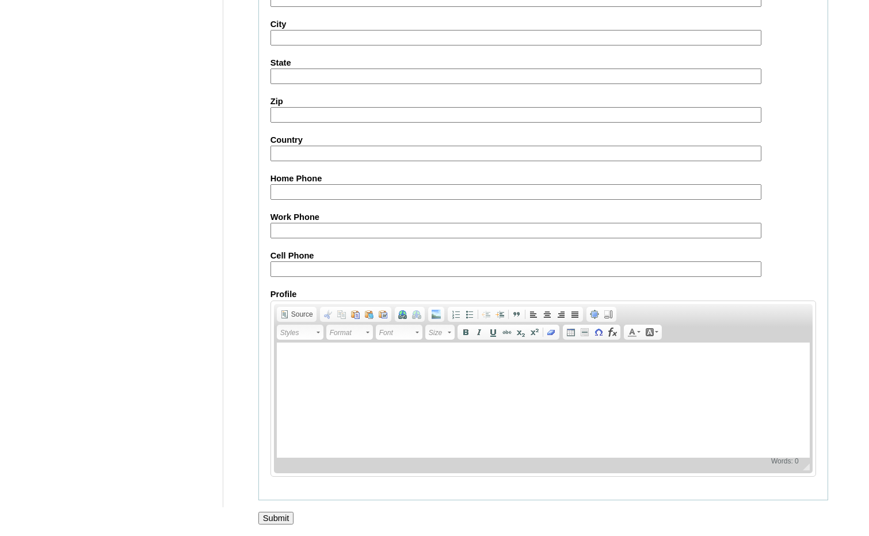
click at [274, 516] on input "Submit" at bounding box center [276, 518] width 36 height 13
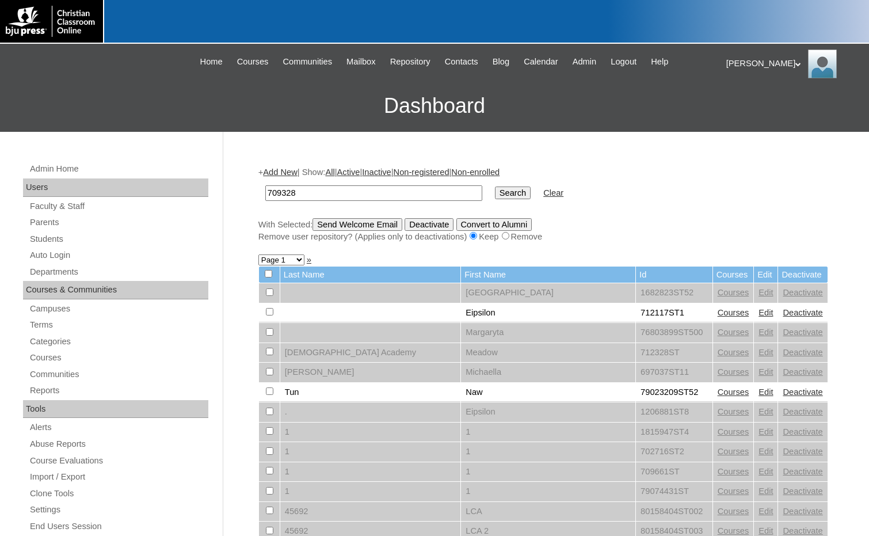
type input "709328"
click at [495, 197] on input "Search" at bounding box center [513, 192] width 36 height 13
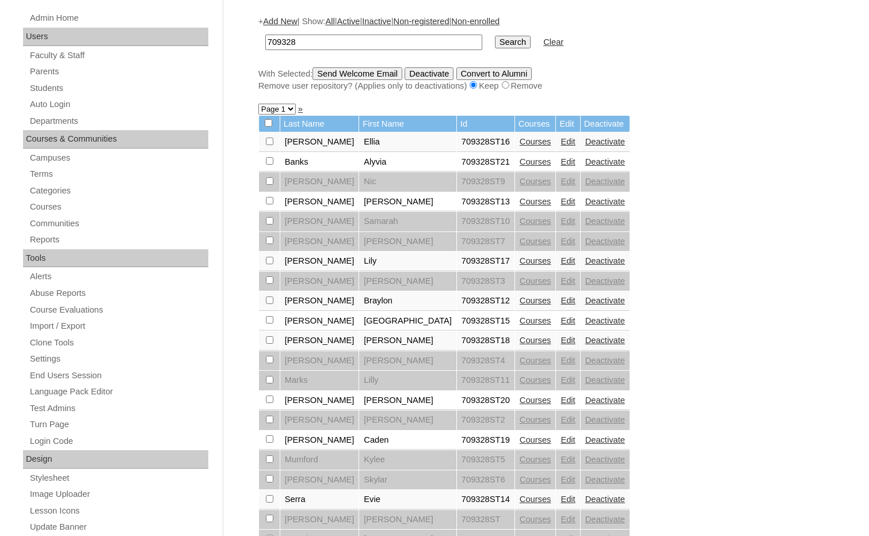
scroll to position [173, 0]
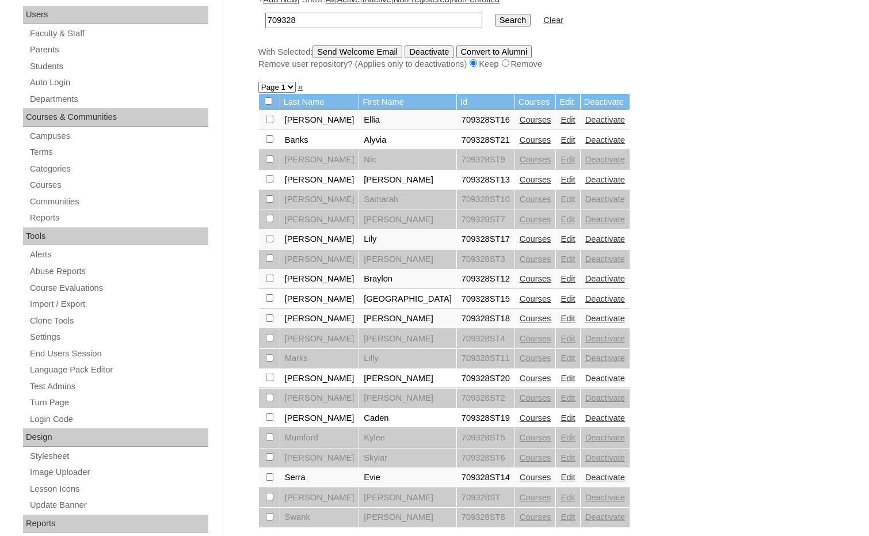
click at [561, 281] on link "Edit" at bounding box center [568, 278] width 14 height 9
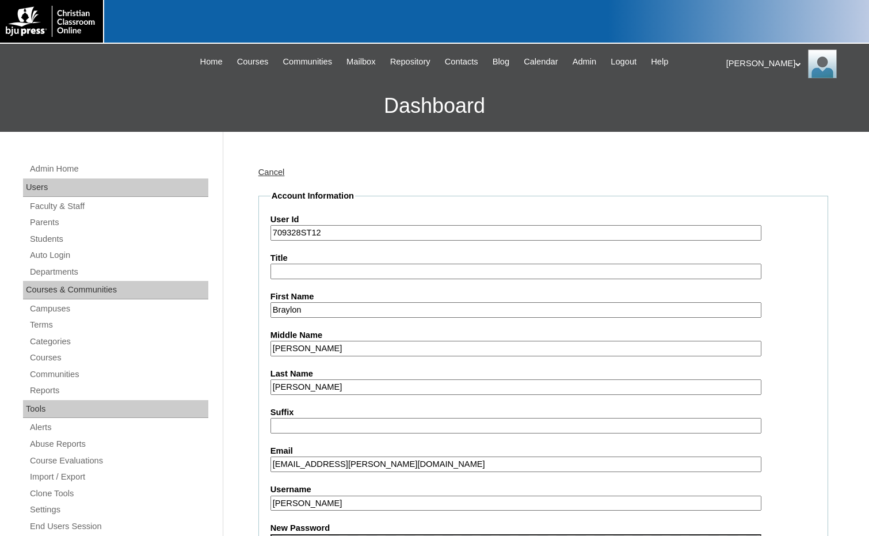
scroll to position [230, 0]
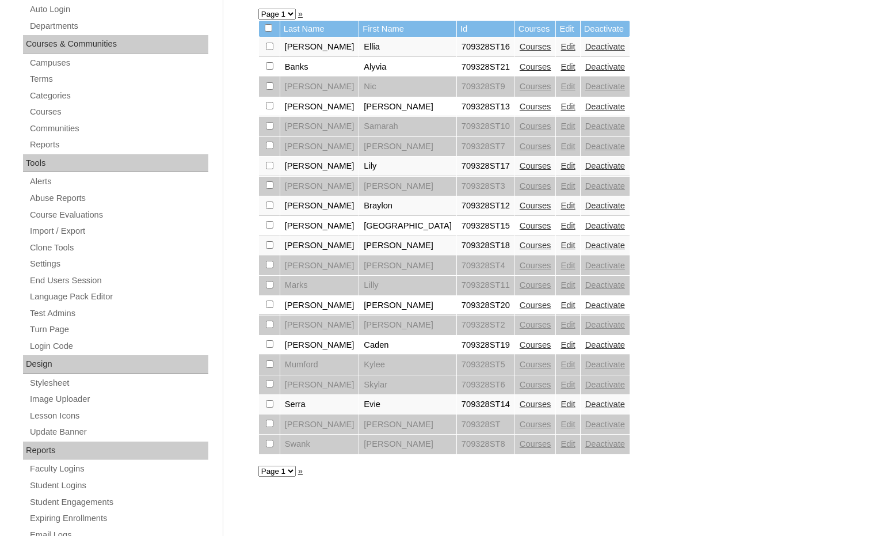
scroll to position [228, 0]
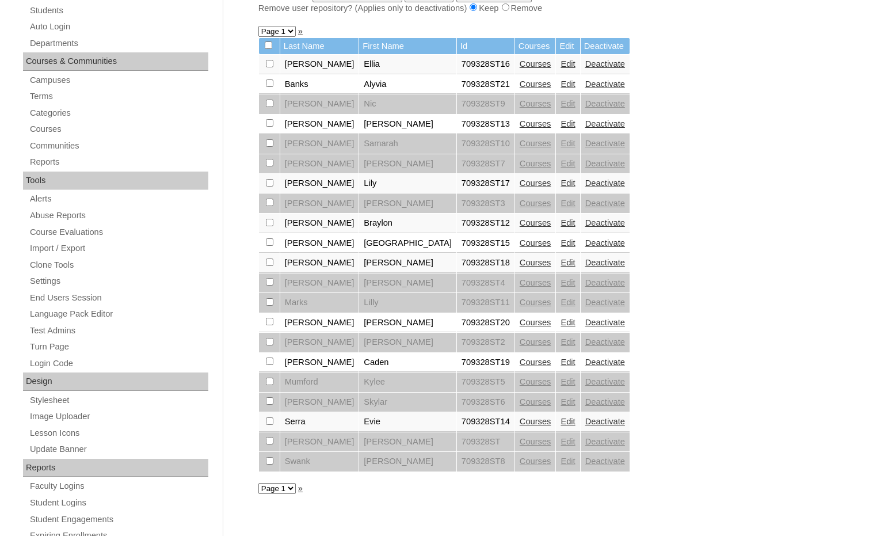
click at [561, 242] on link "Edit" at bounding box center [568, 242] width 14 height 9
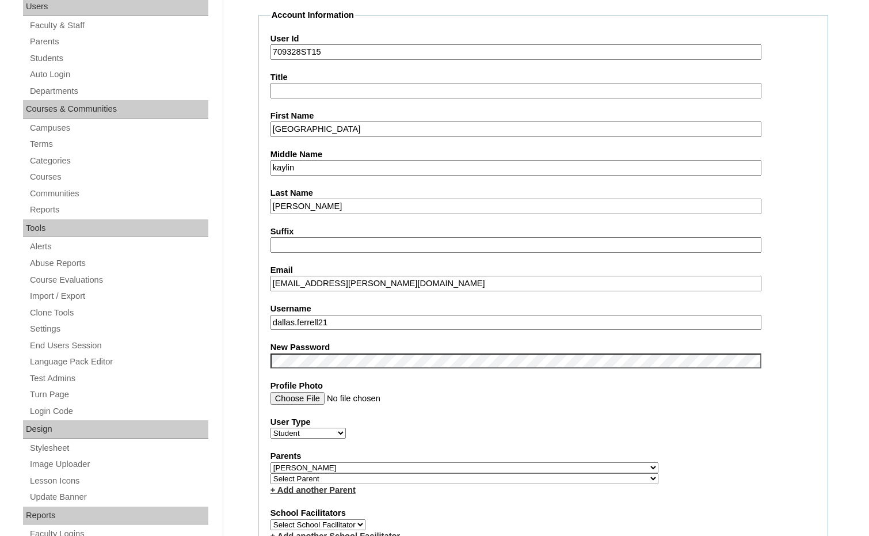
scroll to position [345, 0]
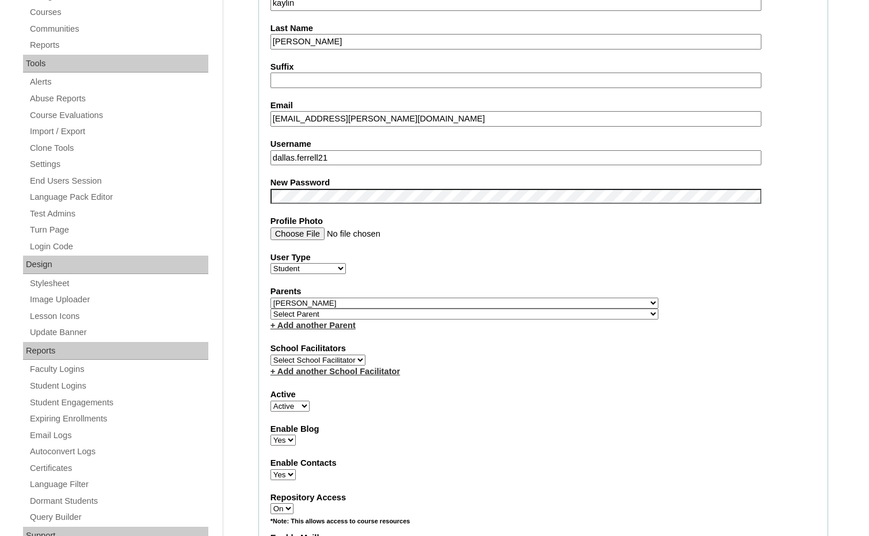
click at [527, 301] on select "Select Parent , [GEOGRAPHIC_DATA], Ma 1, 1 23-24 accountMorgan, [PERSON_NAME] 6…" at bounding box center [464, 303] width 388 height 11
select select
click at [270, 298] on select "Select Parent , Fautanu, Ma 1, 1 23-24 accountMorgan, Jason 6th Street Mennonit…" at bounding box center [464, 303] width 388 height 11
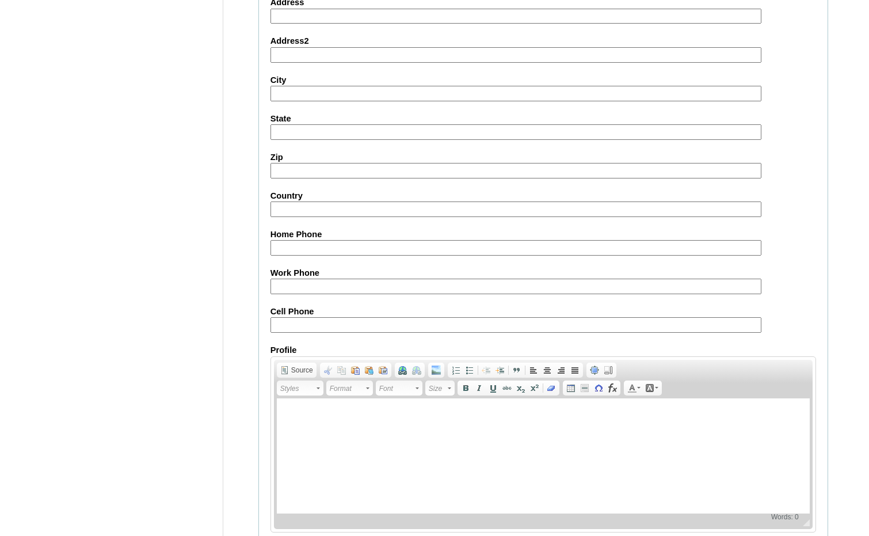
scroll to position [1218, 0]
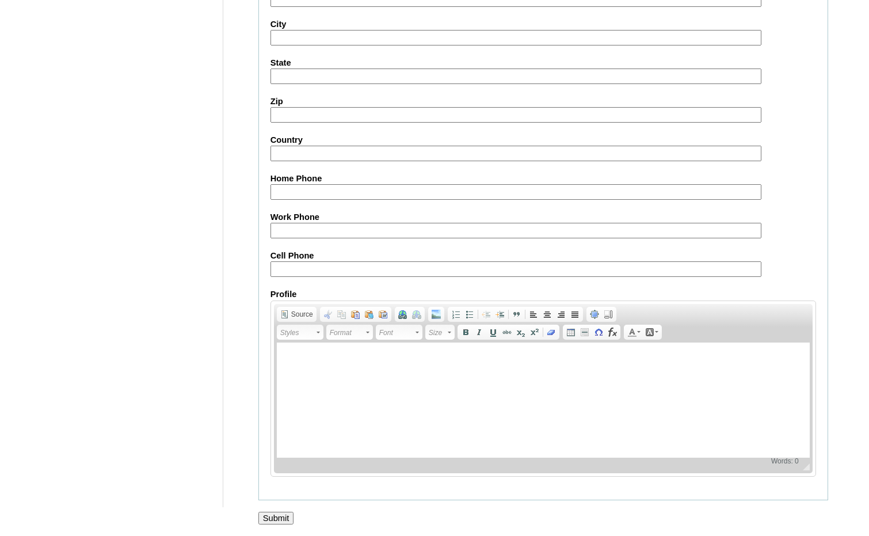
click at [277, 514] on input "Submit" at bounding box center [276, 518] width 36 height 13
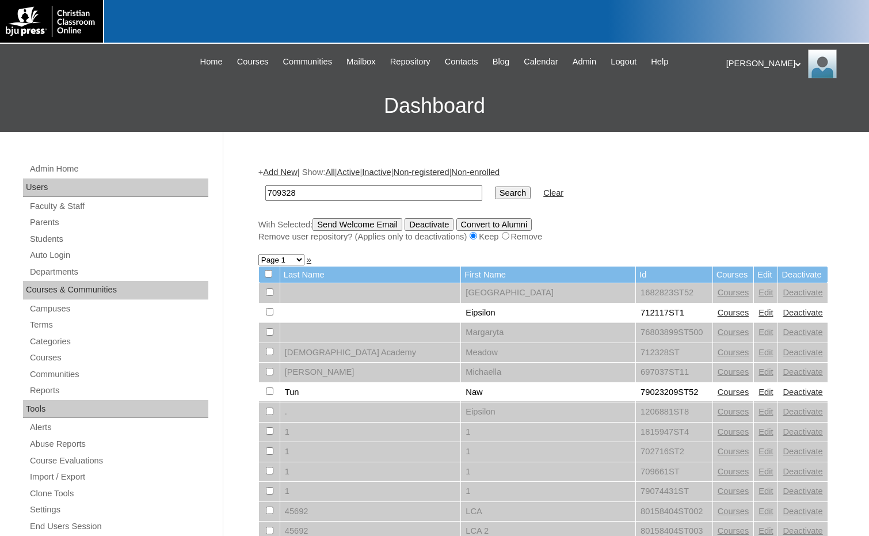
type input "709328"
click at [495, 189] on input "Search" at bounding box center [513, 192] width 36 height 13
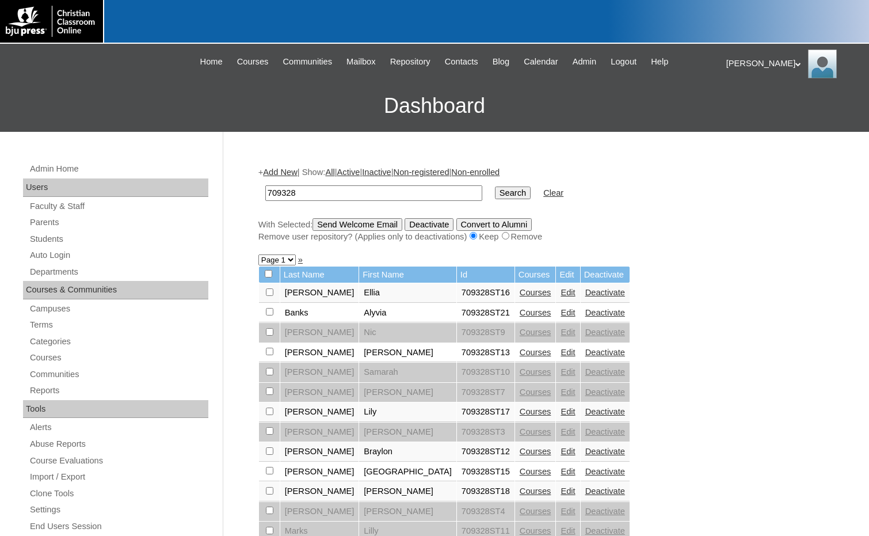
click at [561, 293] on link "Edit" at bounding box center [568, 292] width 14 height 9
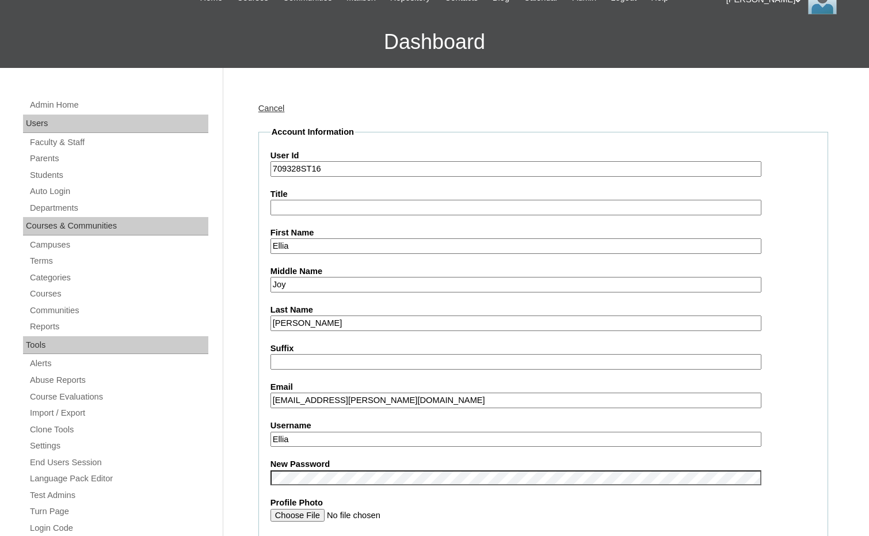
scroll to position [288, 0]
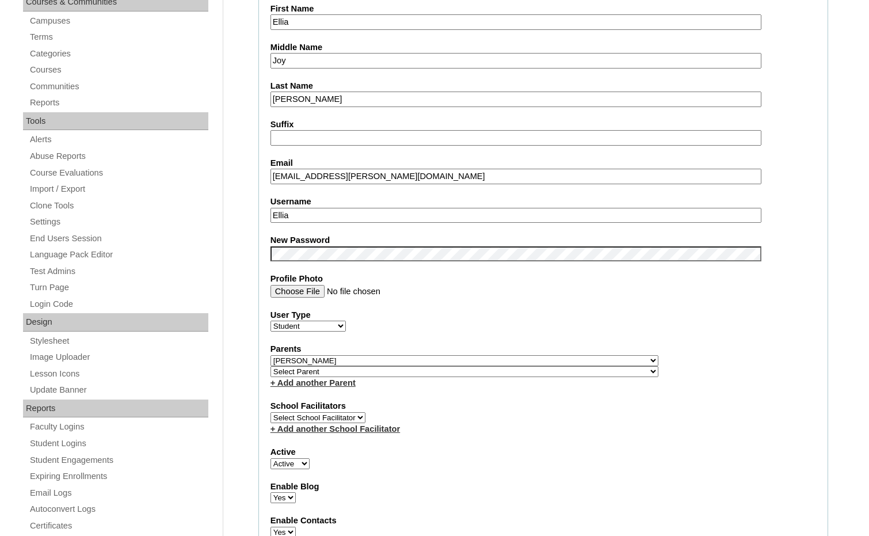
click at [520, 356] on select "Select Parent , Fautanu, Ma 1, 1 23-24 accountMorgan, Jason 6th Street Mennonit…" at bounding box center [464, 360] width 388 height 11
select select
click at [270, 355] on select "Select Parent , Fautanu, Ma 1, 1 23-24 accountMorgan, Jason 6th Street Mennonit…" at bounding box center [464, 360] width 388 height 11
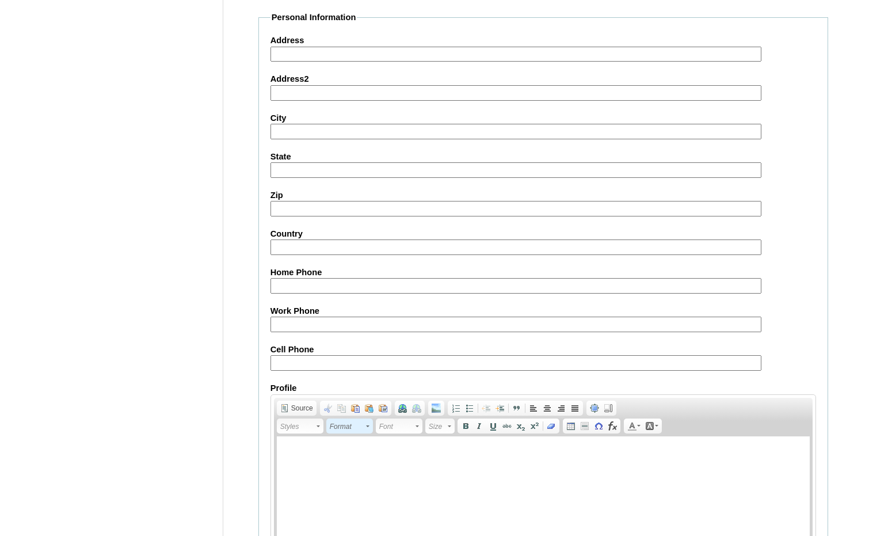
scroll to position [1218, 0]
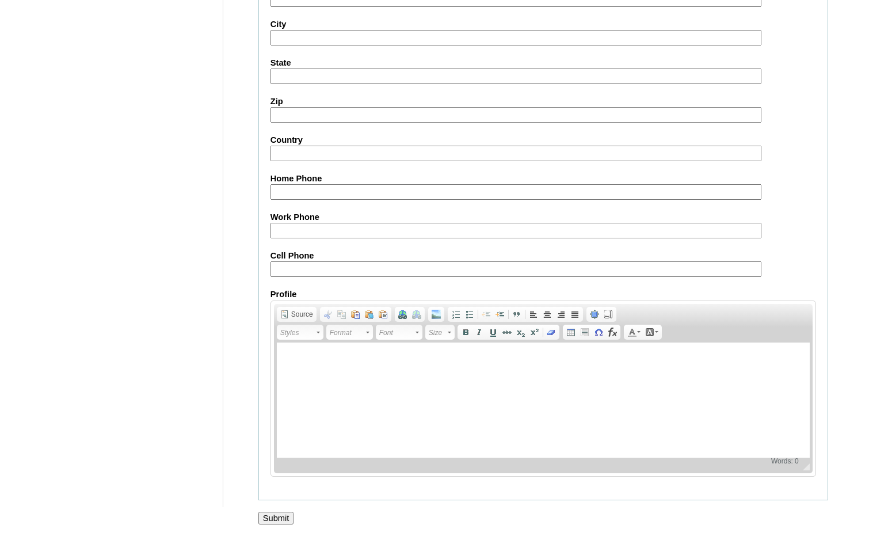
click at [287, 519] on input "Submit" at bounding box center [276, 518] width 36 height 13
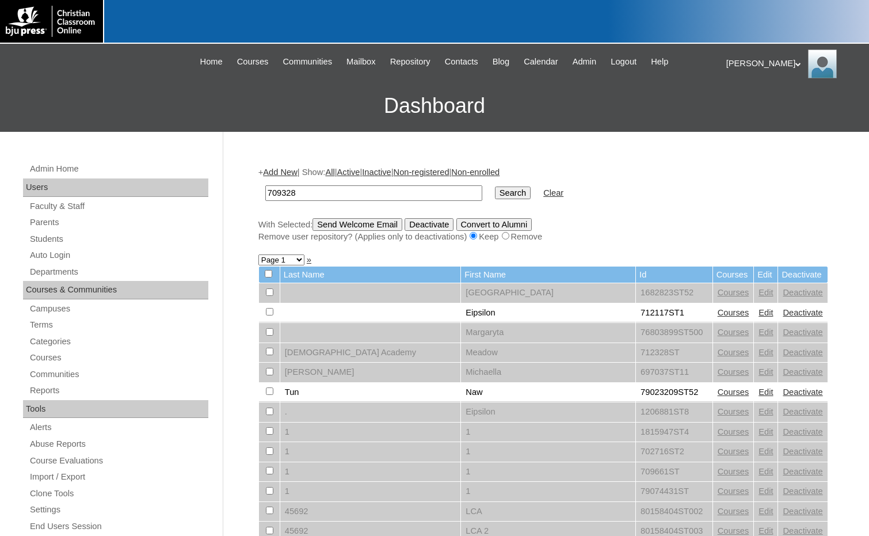
type input "709328"
click at [495, 192] on input "Search" at bounding box center [513, 192] width 36 height 13
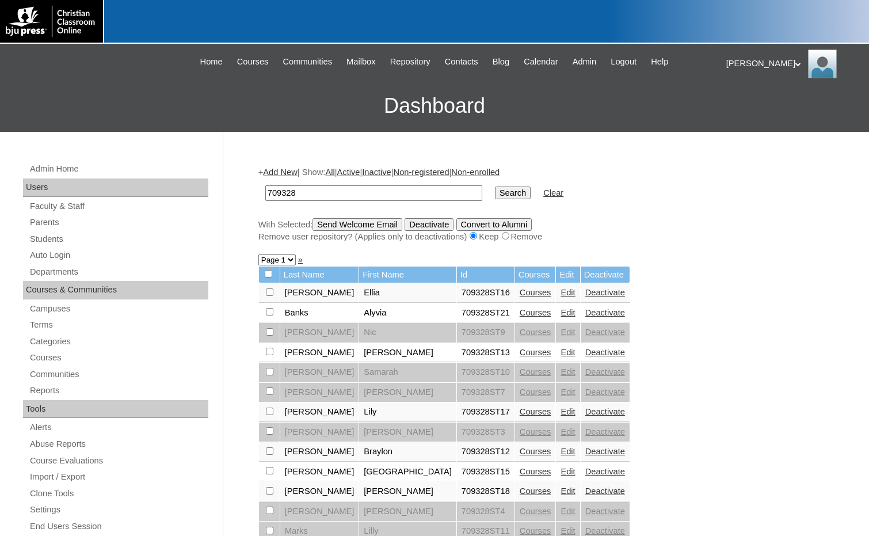
click at [561, 352] on link "Edit" at bounding box center [568, 352] width 14 height 9
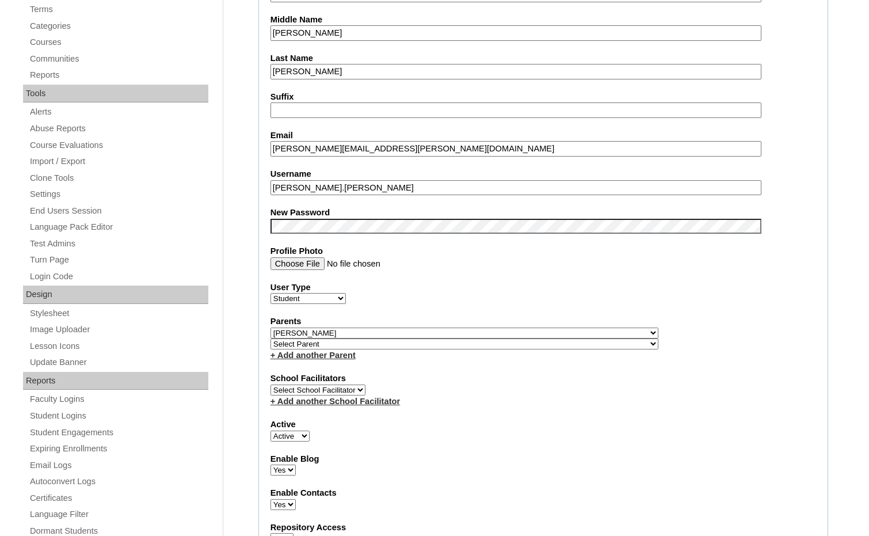
scroll to position [345, 0]
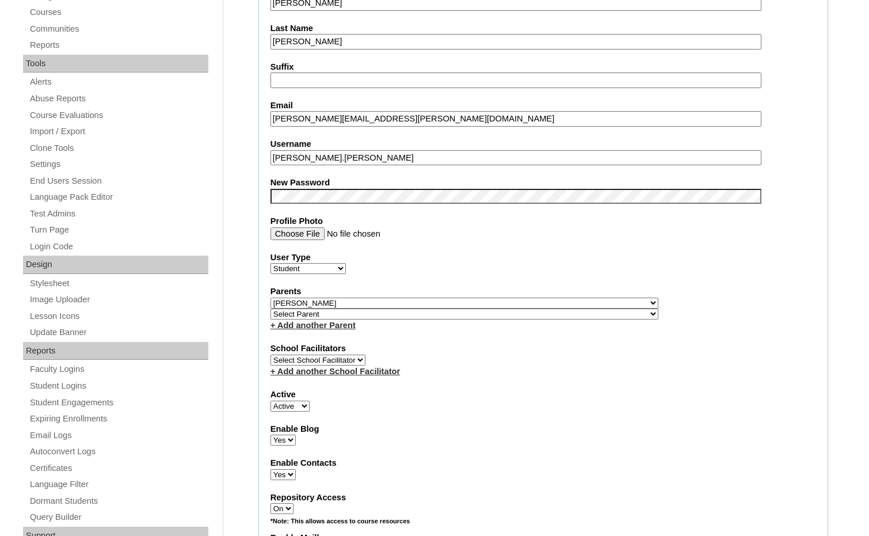
click at [528, 303] on select "Select Parent , Fautanu, Ma 1, 1 23-24 accountMorgan, Jason 6th Street Mennonit…" at bounding box center [464, 303] width 388 height 11
select select
click at [270, 298] on select "Select Parent , Fautanu, Ma 1, 1 23-24 accountMorgan, Jason 6th Street Mennonit…" at bounding box center [464, 303] width 388 height 11
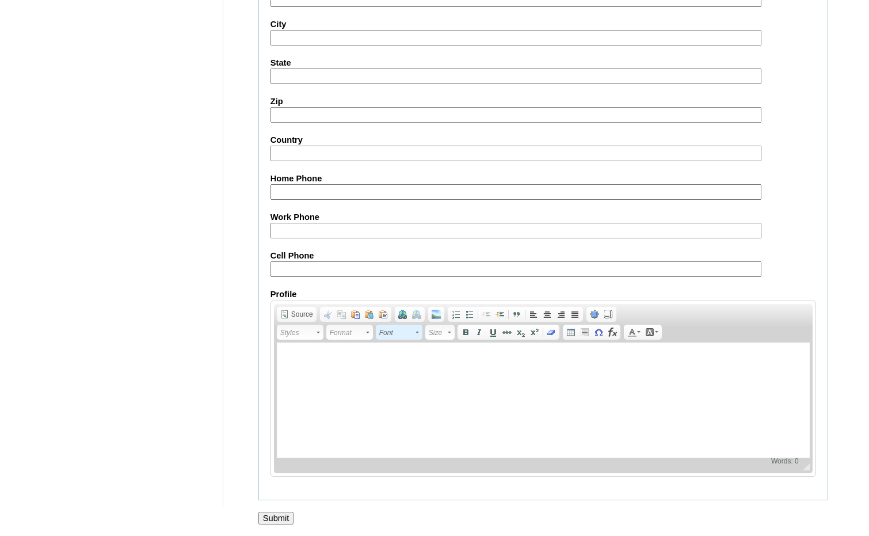
scroll to position [1218, 0]
click at [281, 517] on input "Submit" at bounding box center [276, 518] width 36 height 13
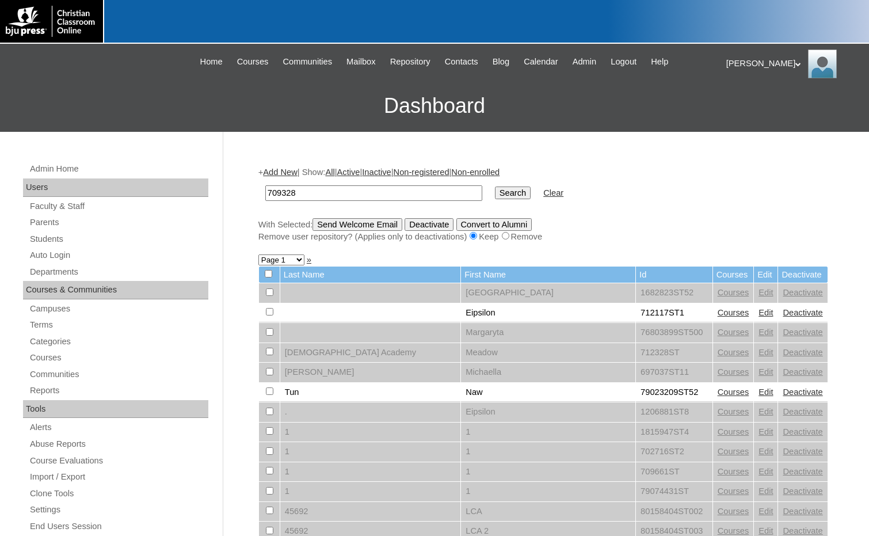
type input "709328"
click at [495, 193] on input "Search" at bounding box center [513, 192] width 36 height 13
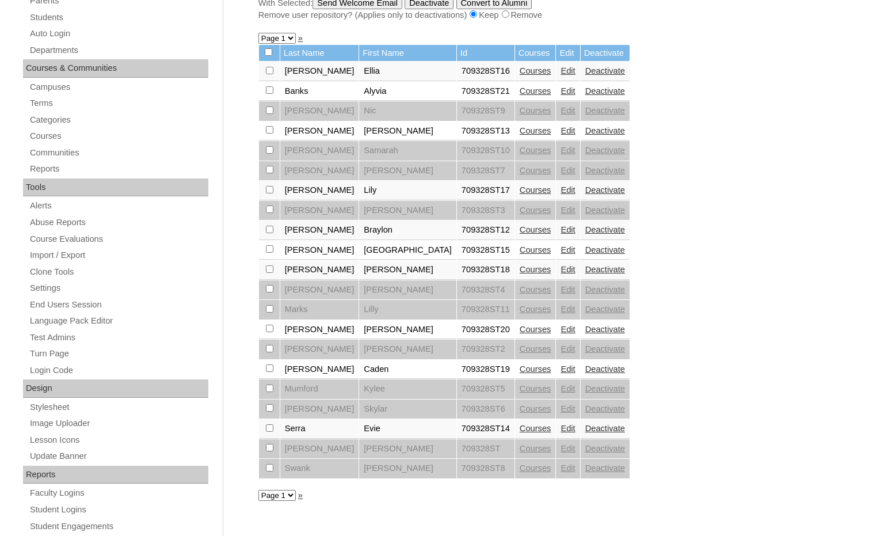
scroll to position [230, 0]
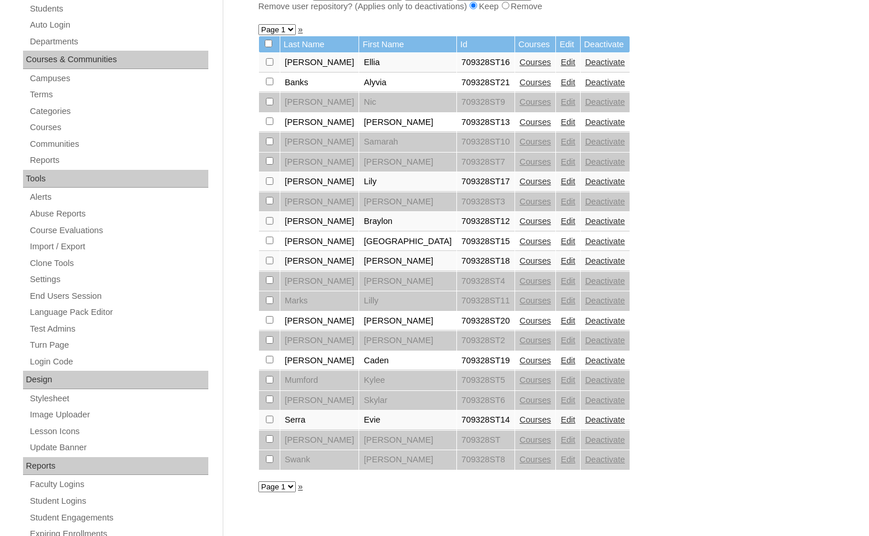
click at [561, 421] on link "Edit" at bounding box center [568, 419] width 14 height 9
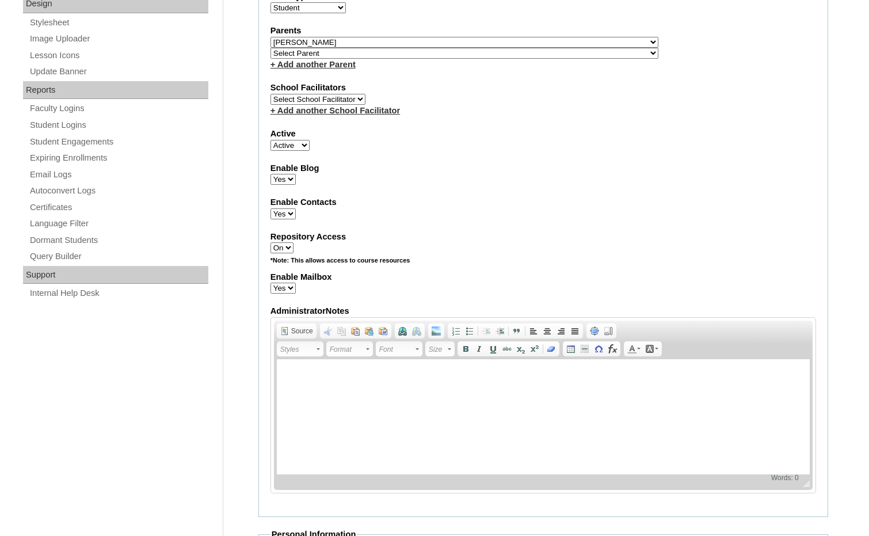
scroll to position [518, 0]
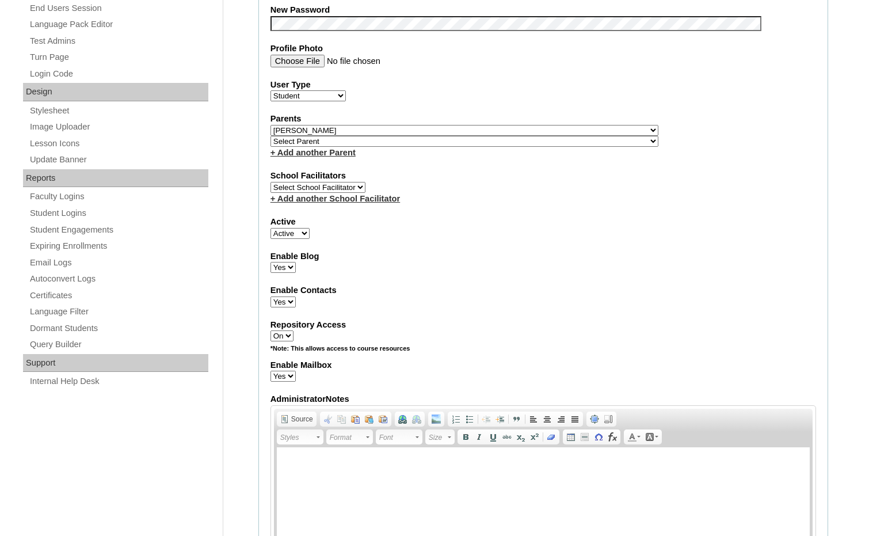
click at [524, 129] on select "Select Parent , [GEOGRAPHIC_DATA], Ma 1, 1 23-24 accountMorgan, [PERSON_NAME] 6…" at bounding box center [464, 130] width 388 height 11
select select
click at [270, 125] on select "Select Parent , [GEOGRAPHIC_DATA], Ma 1, 1 23-24 accountMorgan, [PERSON_NAME] 6…" at bounding box center [464, 130] width 388 height 11
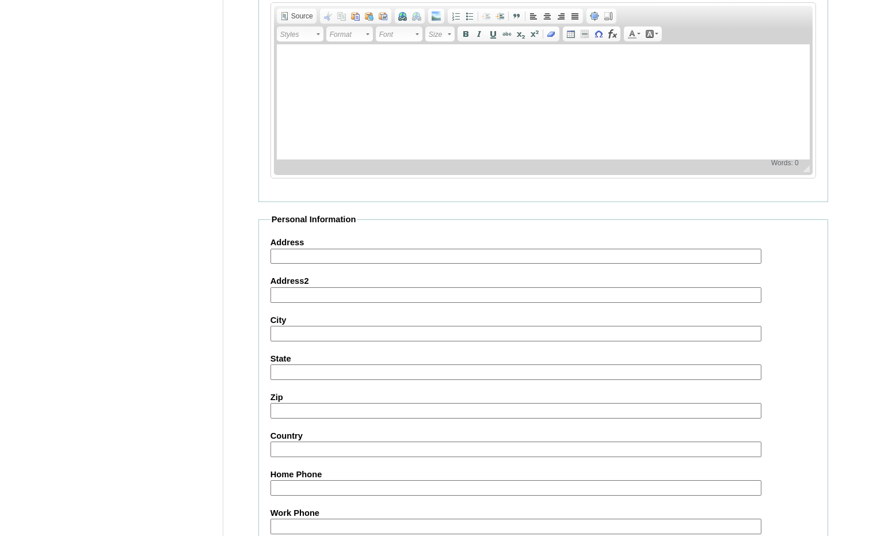
scroll to position [1218, 0]
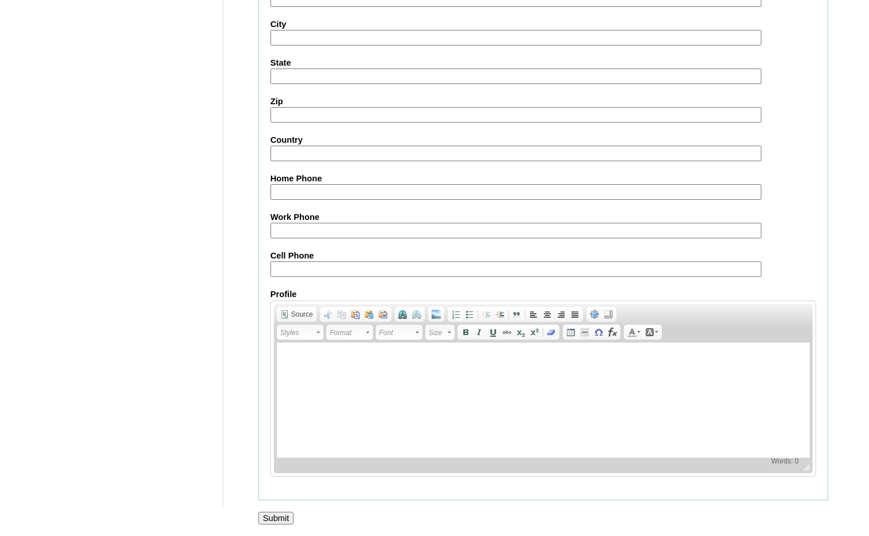
click at [266, 519] on input "Submit" at bounding box center [276, 518] width 36 height 13
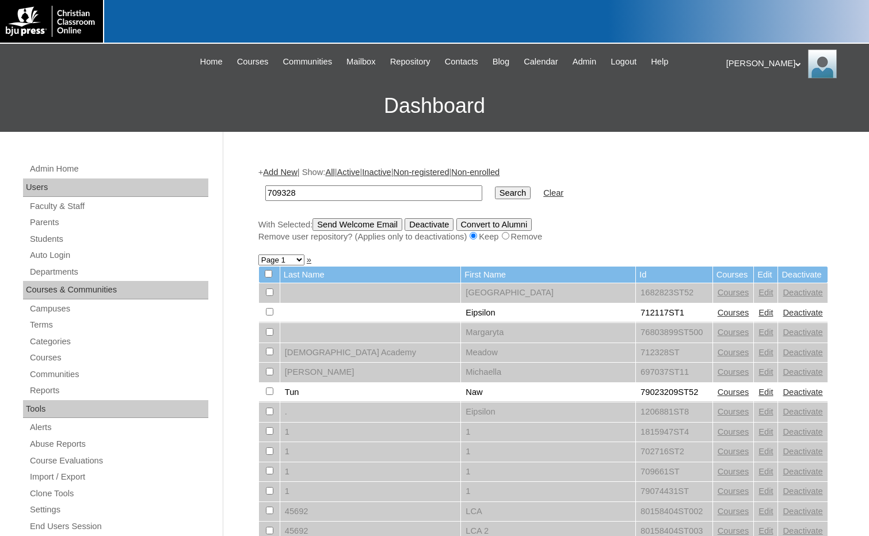
type input "709328"
click at [495, 196] on input "Search" at bounding box center [513, 192] width 36 height 13
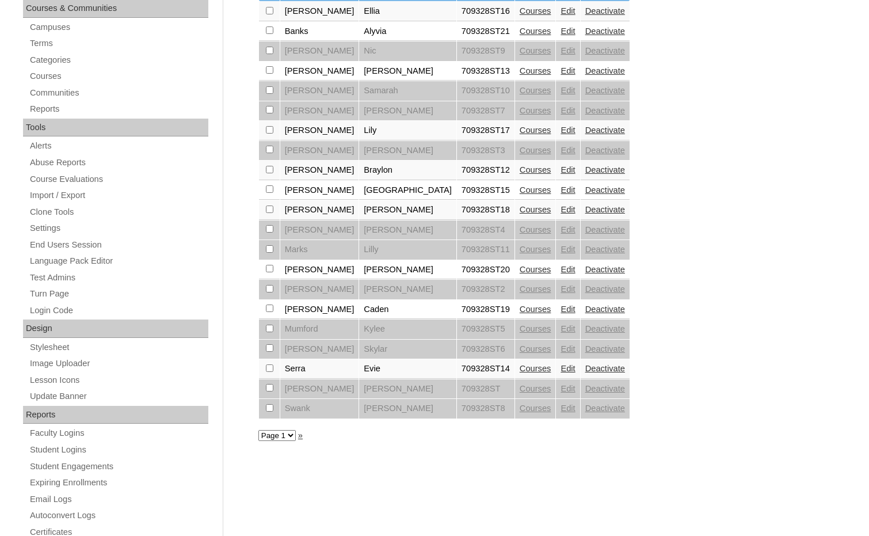
scroll to position [345, 0]
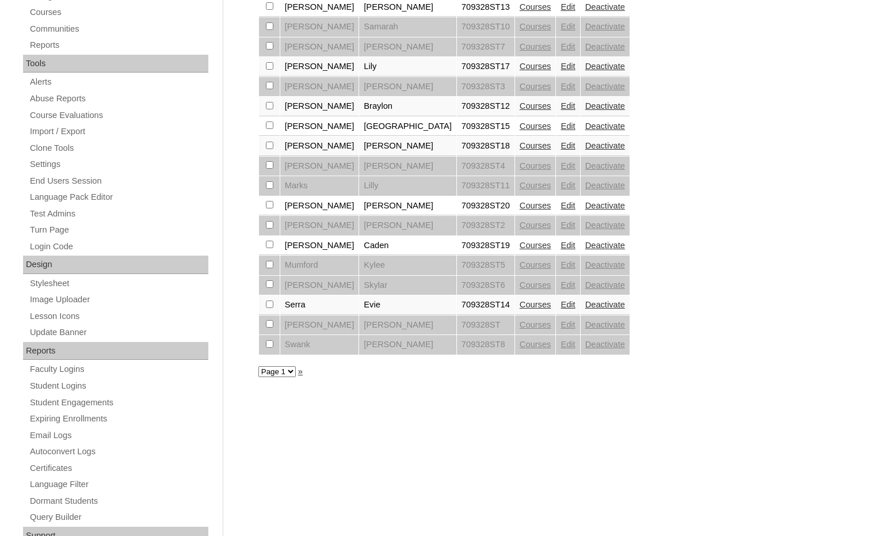
click at [561, 190] on link "Edit" at bounding box center [568, 185] width 14 height 9
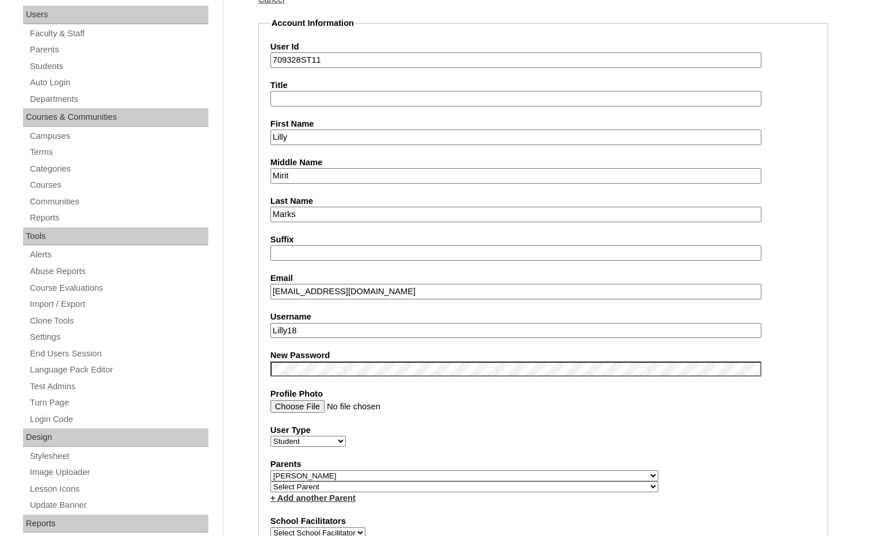
scroll to position [230, 0]
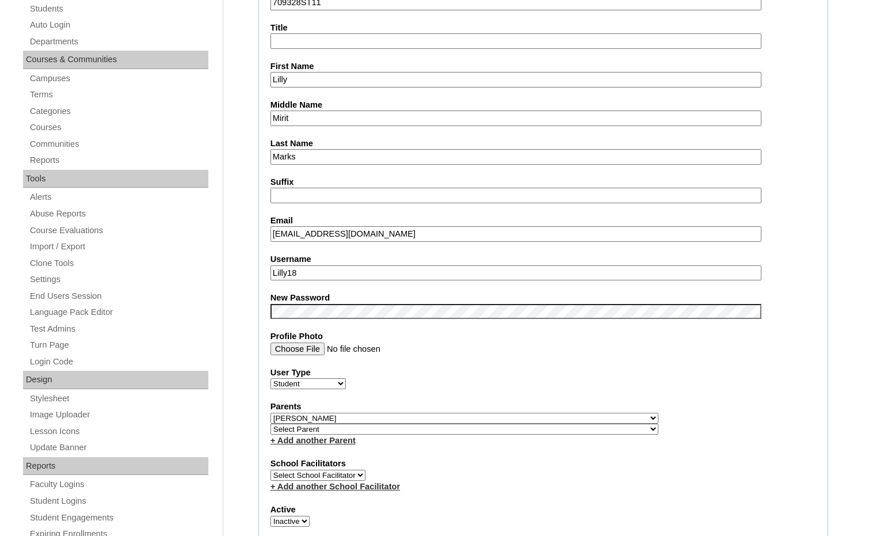
click at [522, 416] on select "Select Parent , [GEOGRAPHIC_DATA], Ma 1, 1 23-24 accountMorgan, [PERSON_NAME] 6…" at bounding box center [464, 418] width 388 height 11
select select
click at [270, 413] on select "Select Parent , [GEOGRAPHIC_DATA], Ma 1, 1 23-24 accountMorgan, [PERSON_NAME] 6…" at bounding box center [464, 418] width 388 height 11
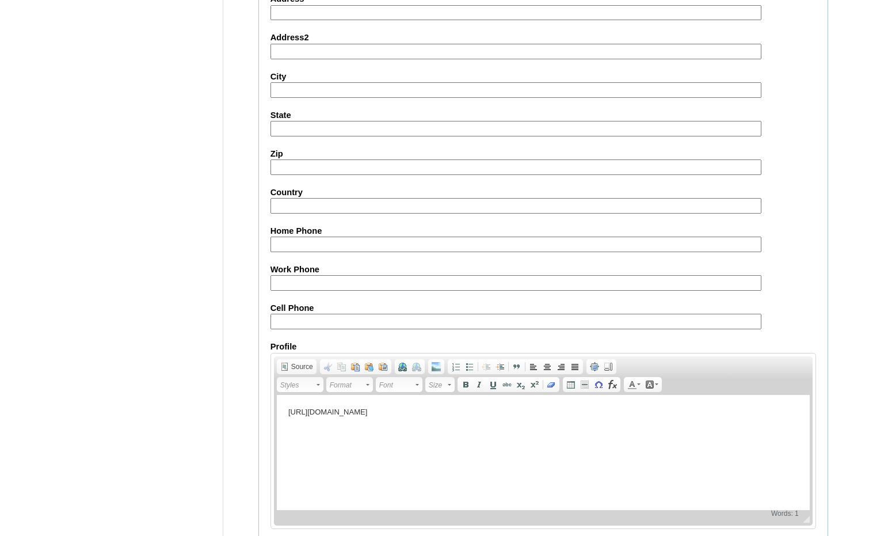
scroll to position [1218, 0]
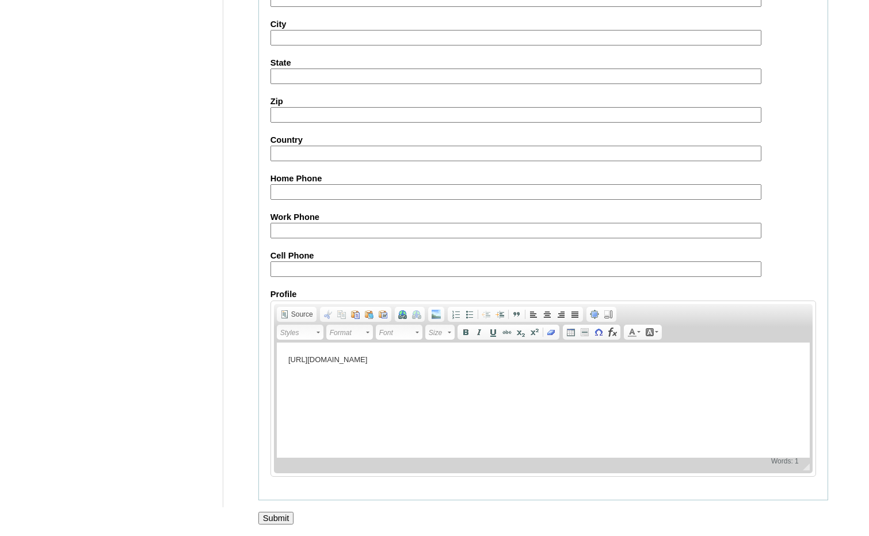
click at [287, 514] on input "Submit" at bounding box center [276, 518] width 36 height 13
